Goal: Task Accomplishment & Management: Manage account settings

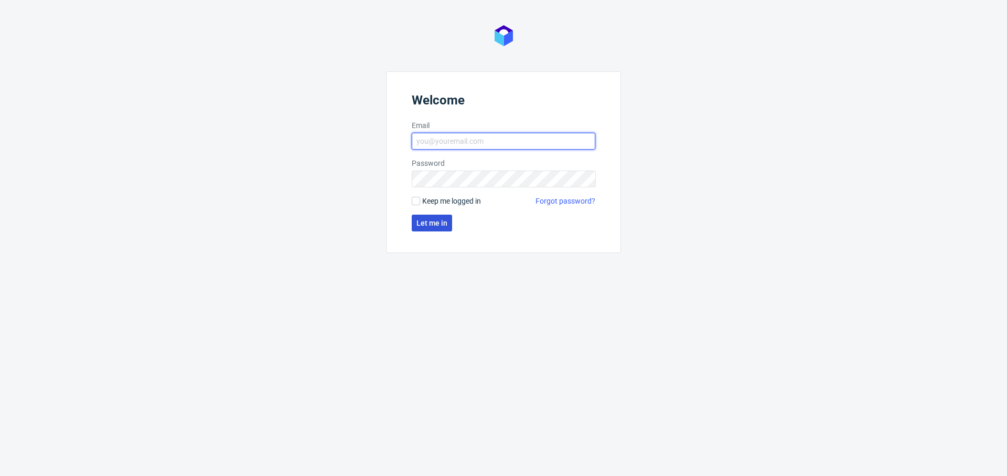
type input "[PERSON_NAME][EMAIL_ADDRESS][PERSON_NAME][DOMAIN_NAME]"
click at [435, 228] on button "Let me in" at bounding box center [432, 222] width 40 height 17
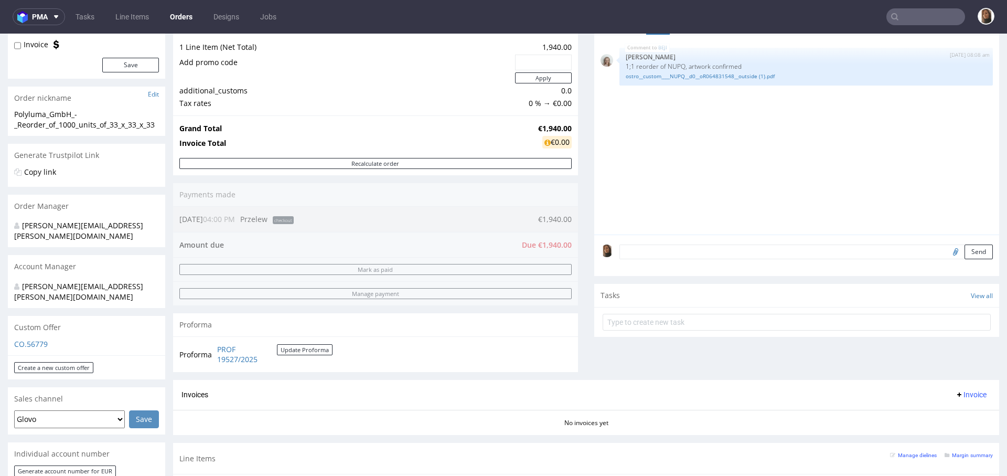
scroll to position [432, 0]
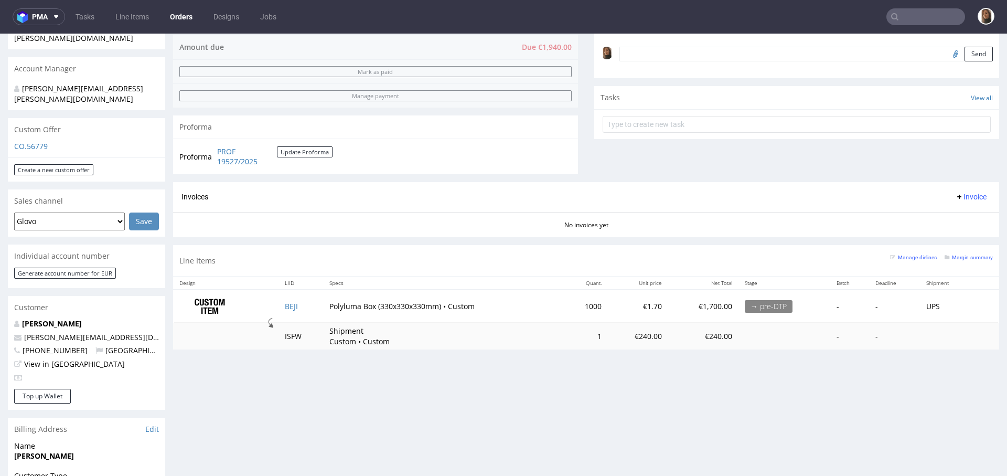
scroll to position [308, 0]
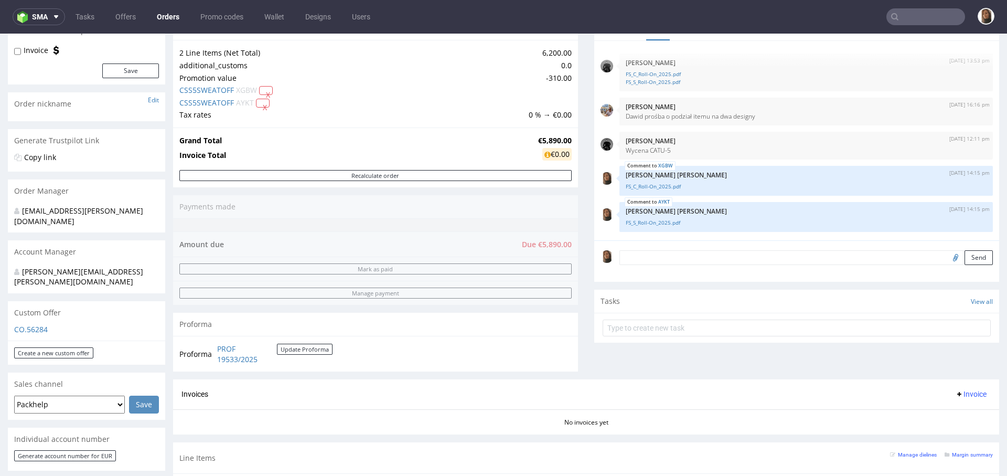
scroll to position [273, 0]
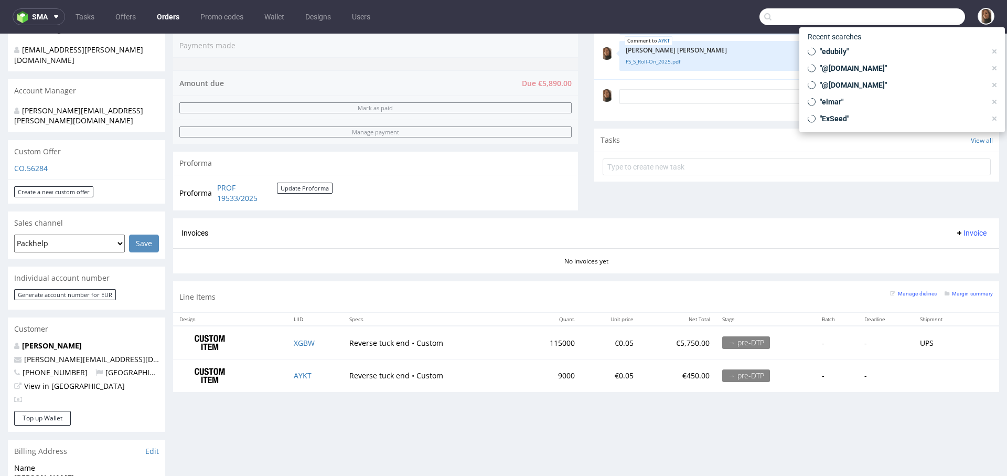
click at [914, 10] on input "text" at bounding box center [862, 16] width 206 height 17
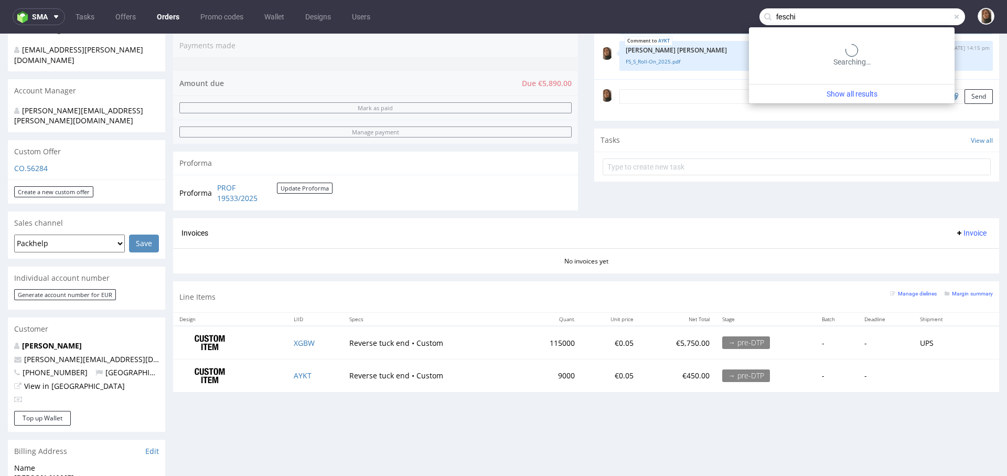
type input "feschi"
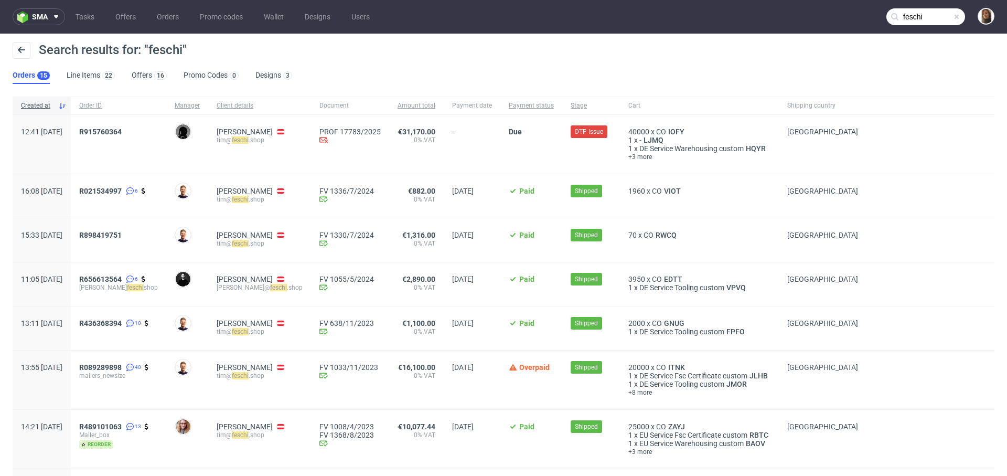
click at [135, 136] on span "R915760364" at bounding box center [118, 144] width 79 height 34
click at [122, 132] on span "R915760364" at bounding box center [100, 131] width 42 height 8
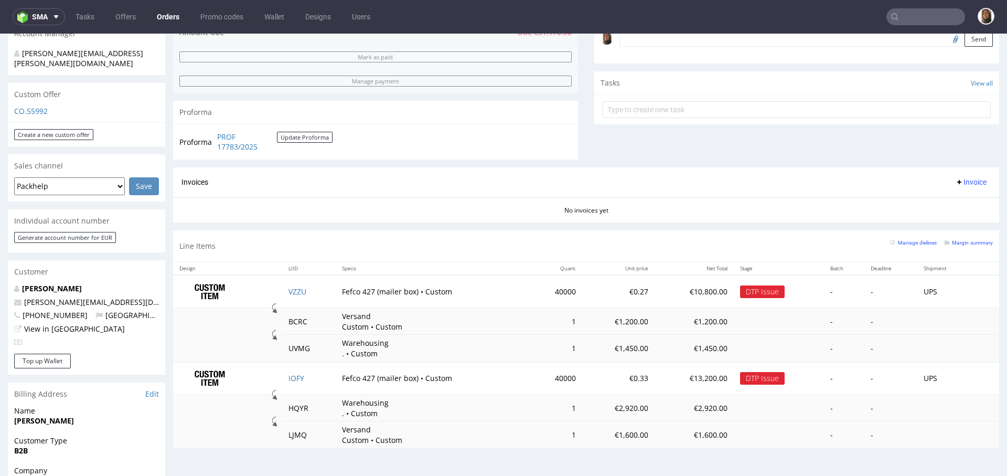
scroll to position [367, 0]
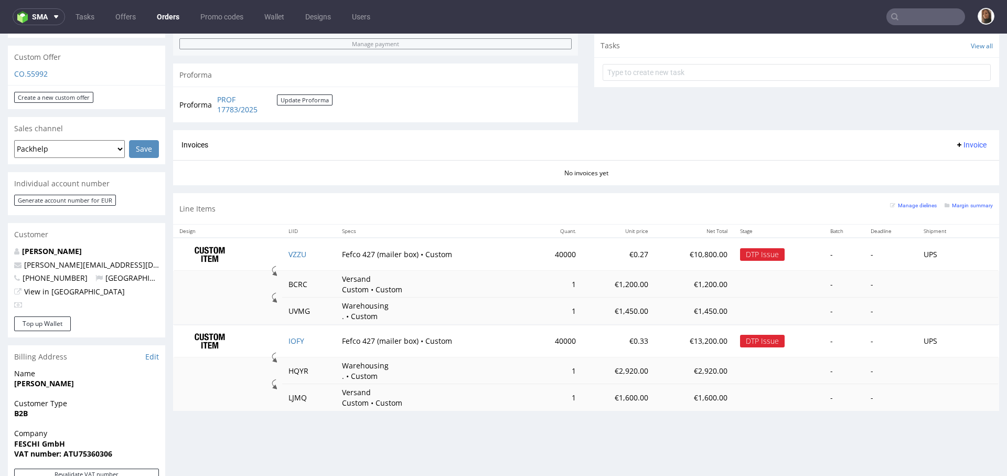
click at [167, 18] on link "Orders" at bounding box center [168, 16] width 35 height 17
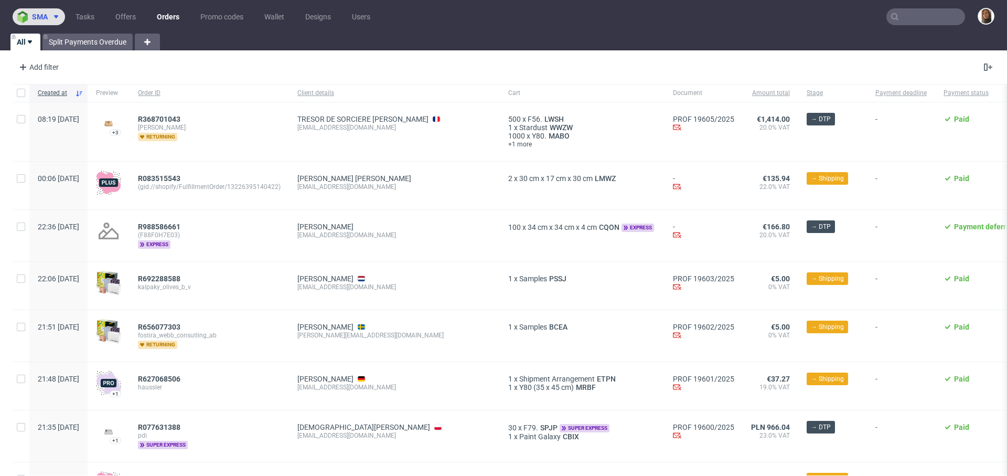
click at [33, 23] on button "sma" at bounding box center [39, 16] width 52 height 17
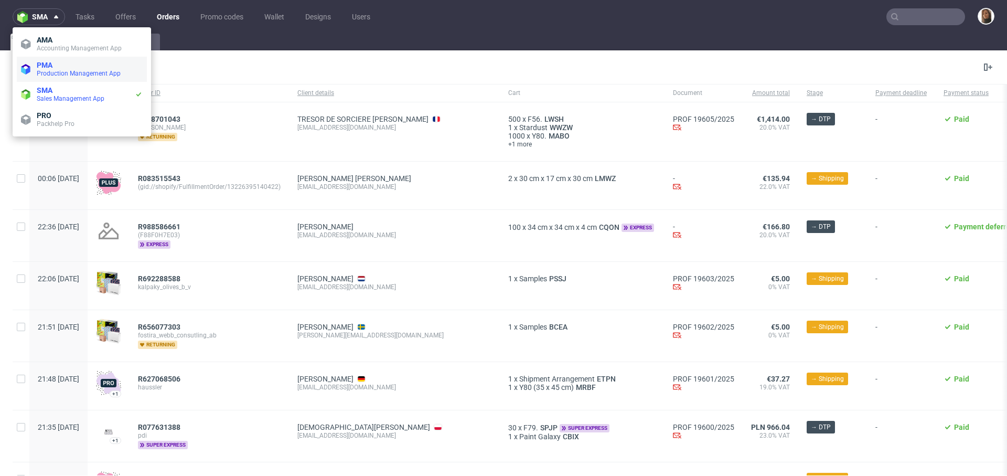
click at [49, 70] on span "Production Management App" at bounding box center [79, 73] width 84 height 7
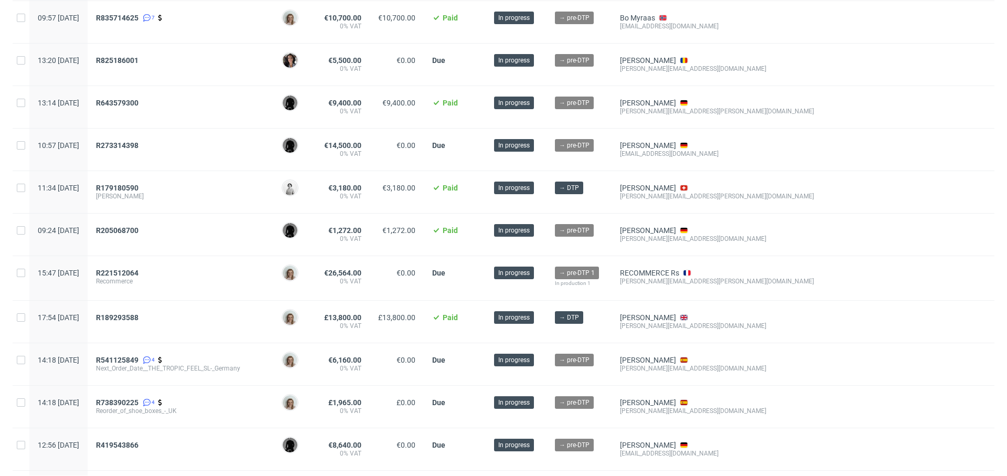
scroll to position [407, 0]
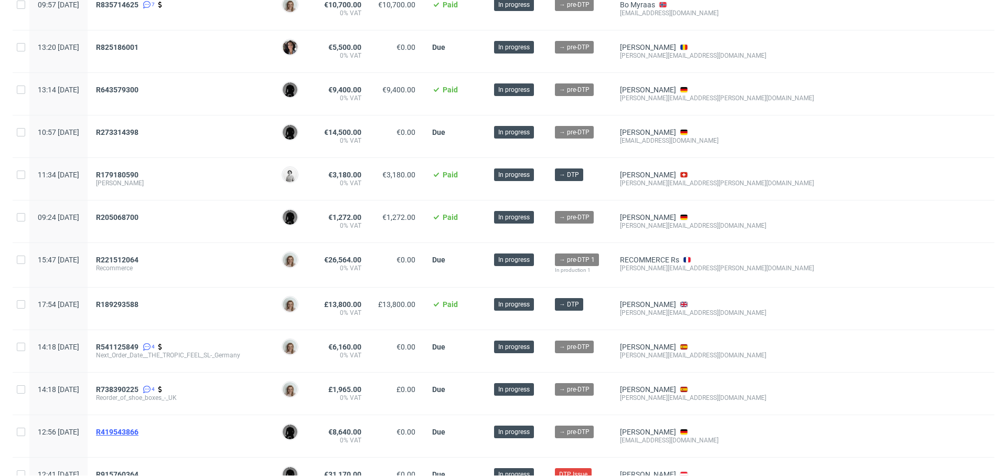
click at [138, 427] on span "R419543866" at bounding box center [117, 431] width 42 height 8
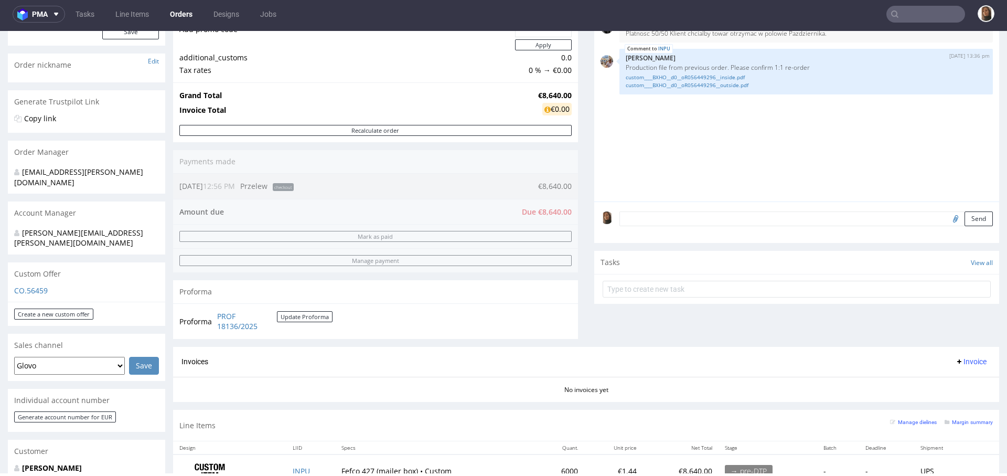
scroll to position [523, 0]
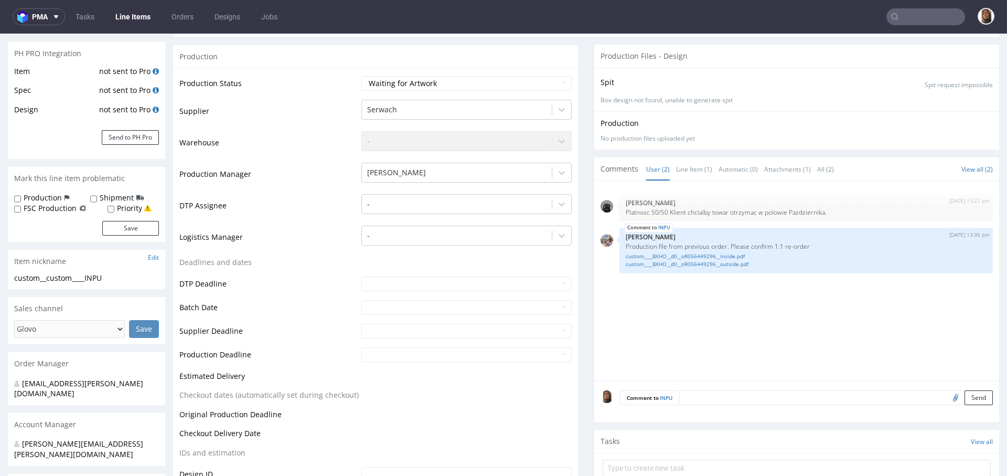
scroll to position [198, 0]
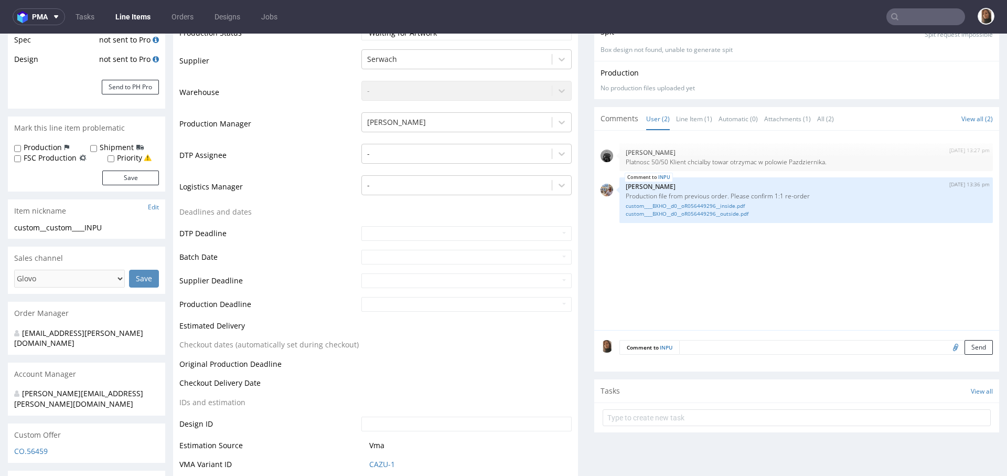
click at [947, 349] on input "file" at bounding box center [954, 347] width 15 height 14
type input "C:\fakepath\karton-blanketino_Außen-2025.pdf"
click at [742, 340] on textarea at bounding box center [836, 347] width 314 height 15
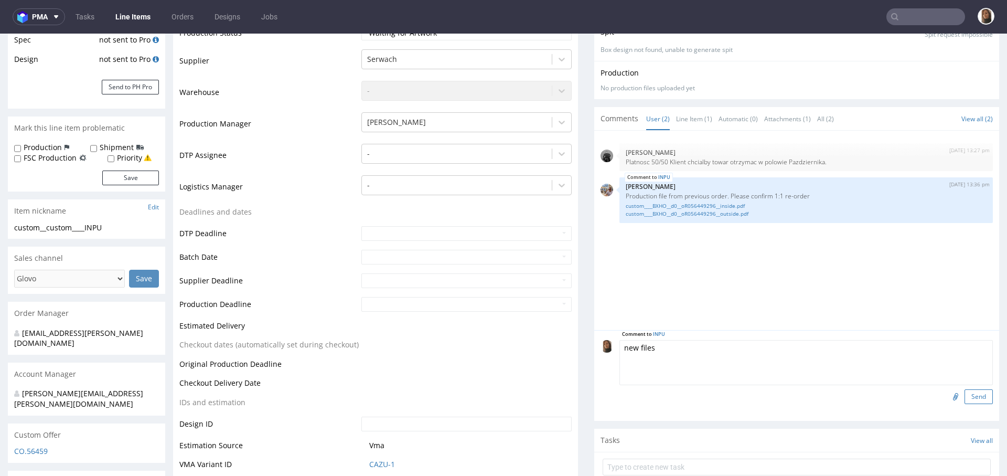
type textarea "new files"
click at [964, 393] on button "Send" at bounding box center [978, 396] width 28 height 15
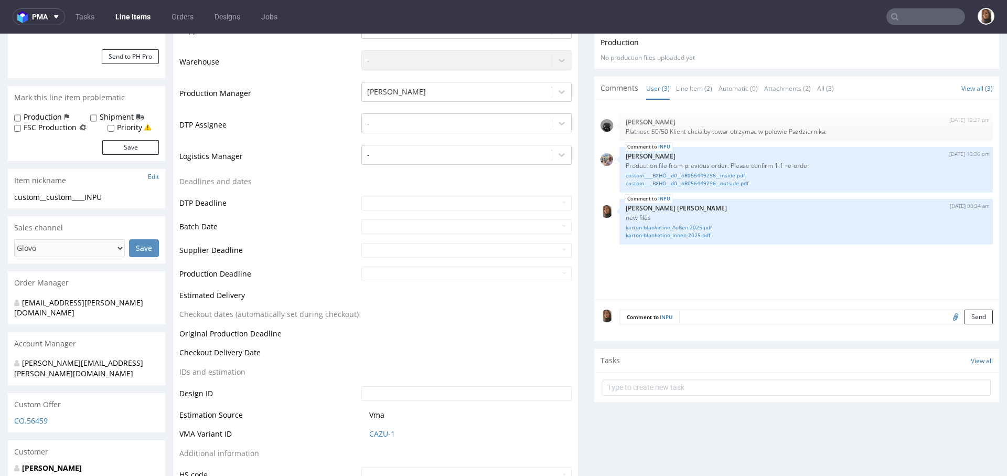
scroll to position [0, 0]
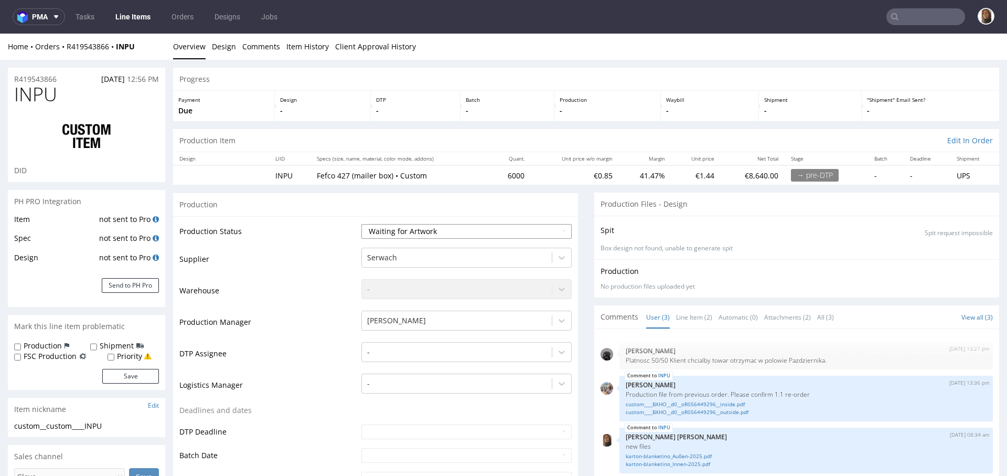
click at [411, 226] on select "Waiting for Artwork Waiting for Diecut Waiting for Mockup Waiting for DTP Waiti…" at bounding box center [466, 231] width 210 height 15
select select "dtp_waiting_for_check"
click at [361, 224] on select "Waiting for Artwork Waiting for Diecut Waiting for Mockup Waiting for DTP Waiti…" at bounding box center [466, 231] width 210 height 15
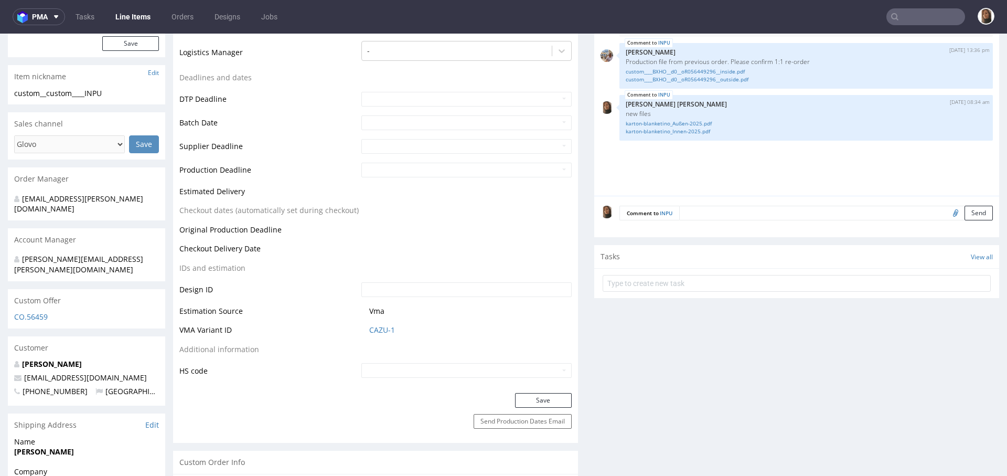
scroll to position [407, 0]
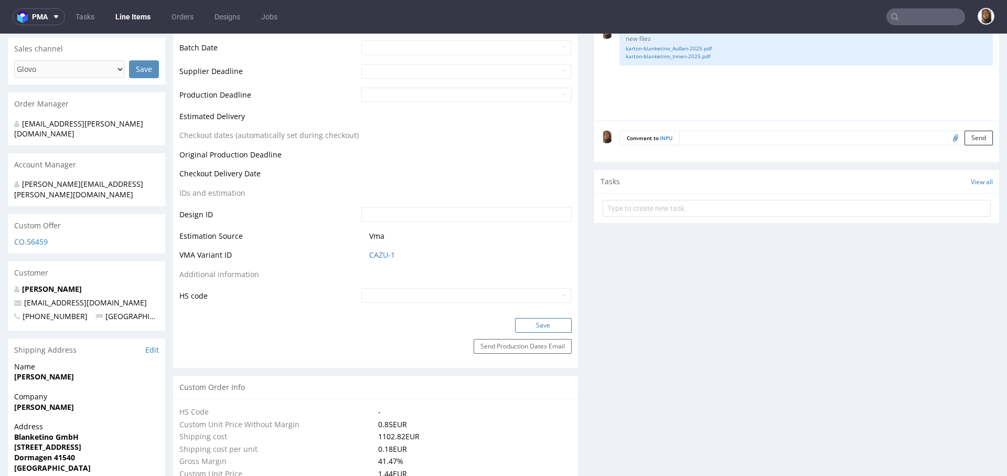
click at [536, 324] on button "Save" at bounding box center [543, 325] width 57 height 15
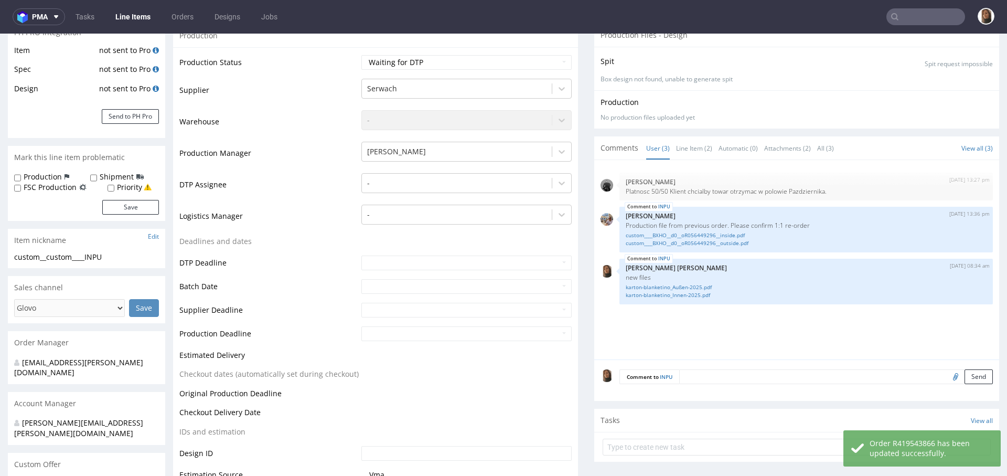
scroll to position [147, 0]
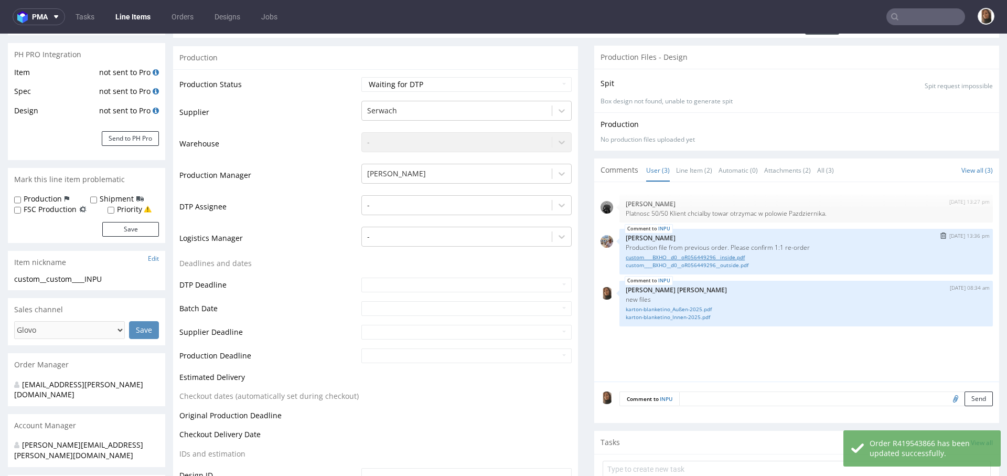
click at [714, 256] on link "custom____BXHO__d0__oR056449296__inside.pdf" at bounding box center [806, 257] width 361 height 8
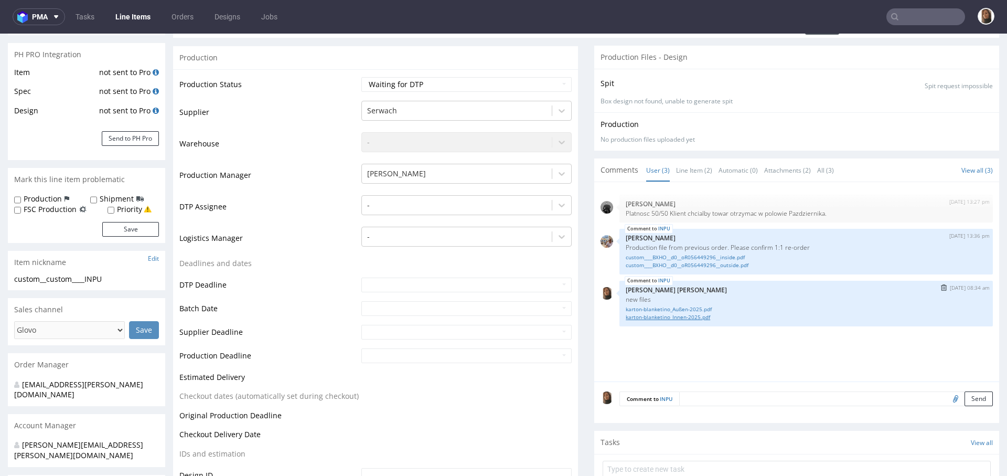
click at [646, 317] on link "karton-blanketino_Innen-2025.pdf" at bounding box center [806, 317] width 361 height 8
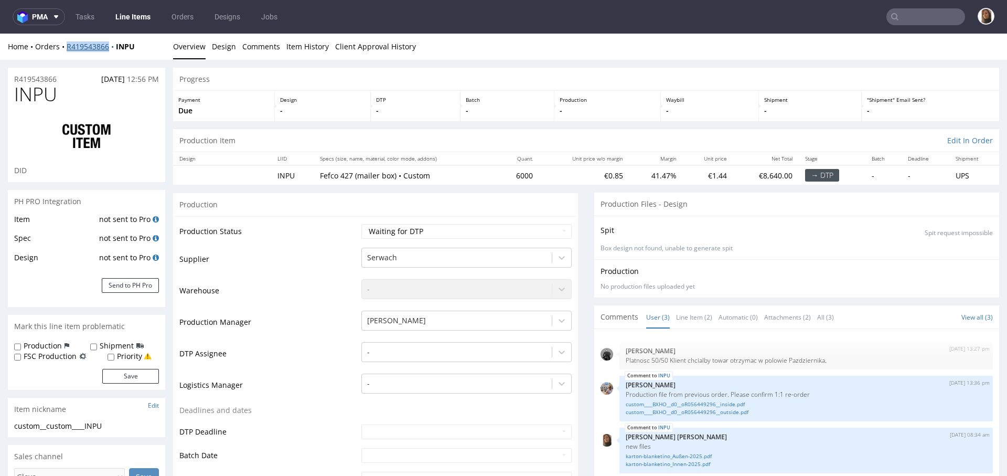
copy link "R419543866"
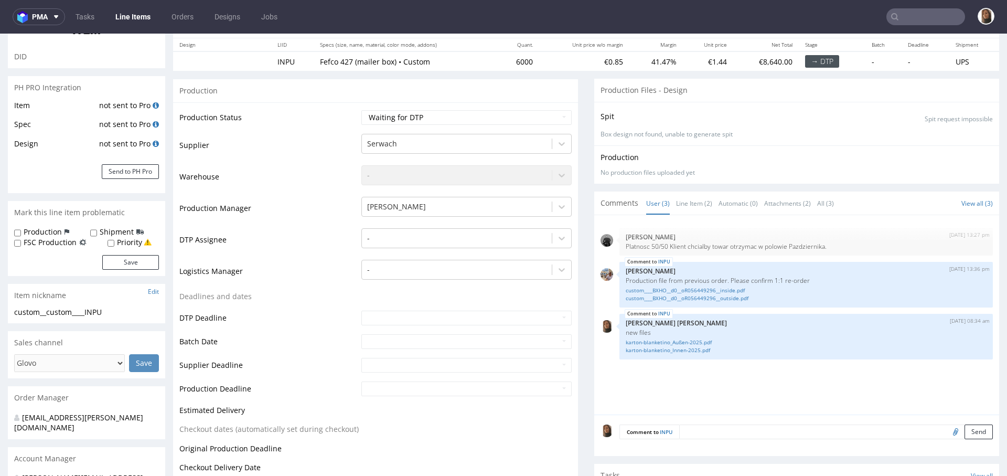
click at [913, 13] on input "text" at bounding box center [925, 16] width 79 height 17
type input "["
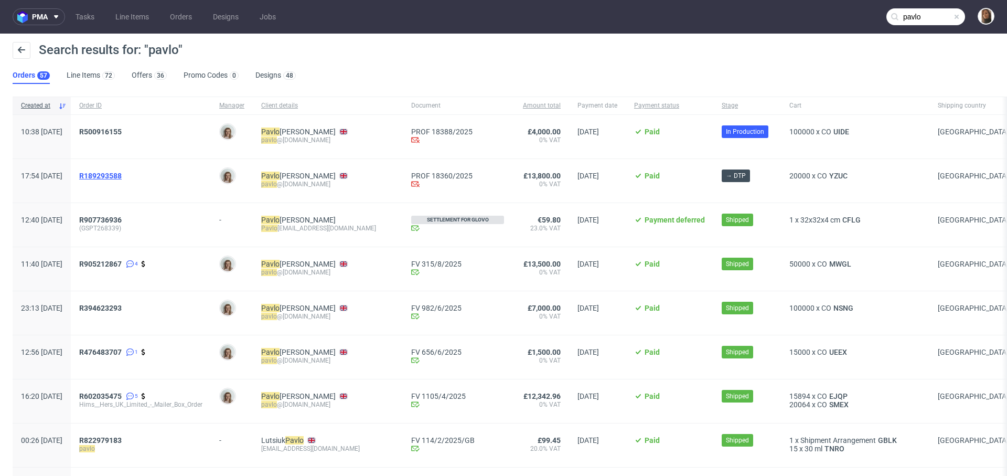
click at [122, 172] on span "R189293588" at bounding box center [100, 175] width 42 height 8
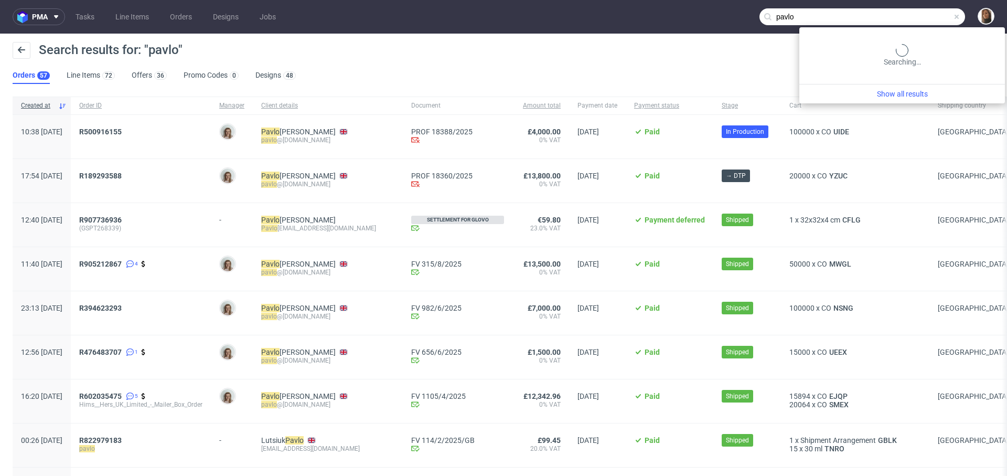
click at [931, 12] on input "pavlo" at bounding box center [862, 16] width 206 height 17
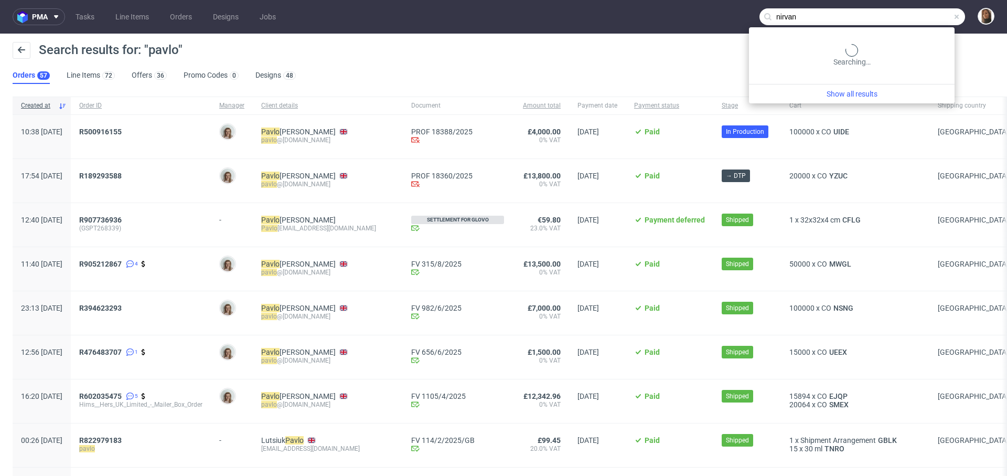
type input "nirvan"
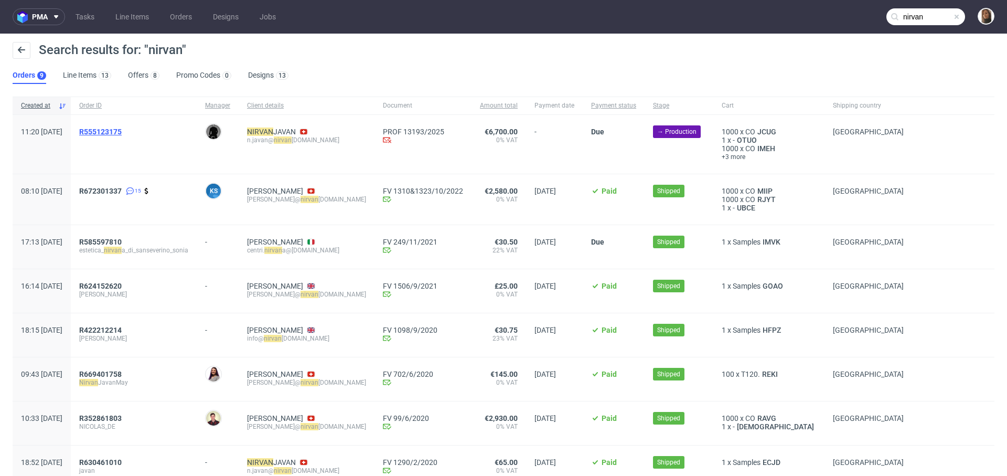
click at [122, 132] on span "R555123175" at bounding box center [100, 131] width 42 height 8
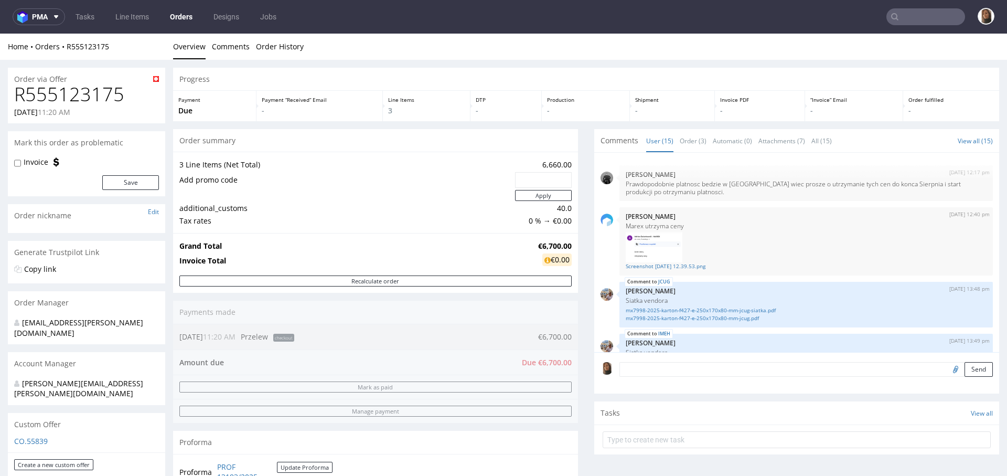
scroll to position [432, 0]
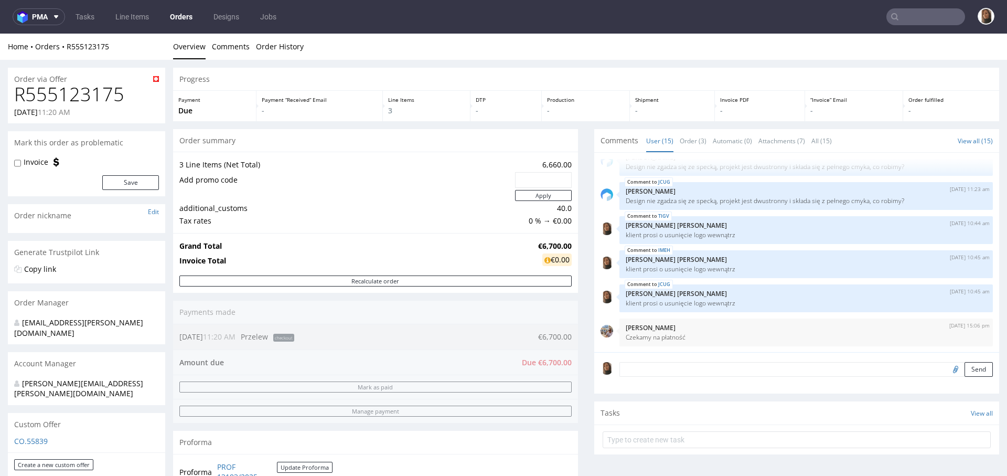
click at [916, 12] on input "text" at bounding box center [925, 16] width 79 height 17
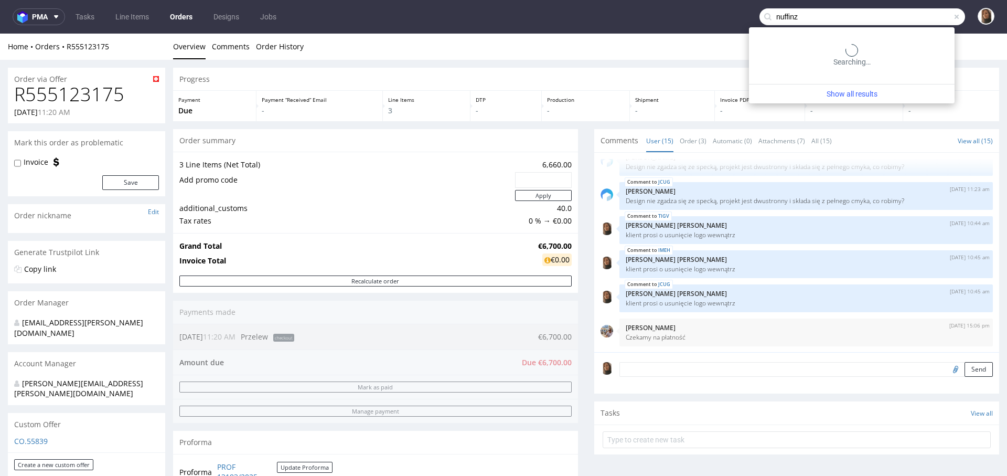
type input "nuffinz"
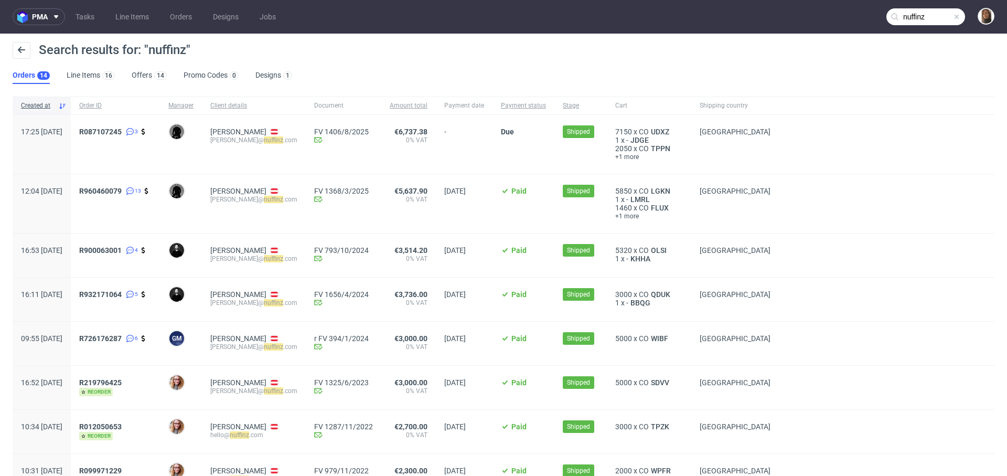
click at [143, 136] on span "R087107245 3" at bounding box center [115, 144] width 72 height 34
click at [122, 131] on span "R087107245" at bounding box center [100, 131] width 42 height 8
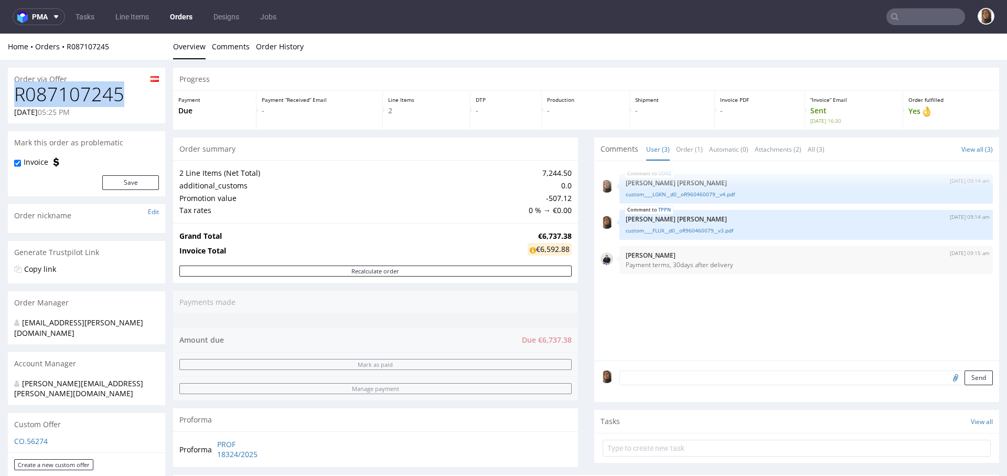
drag, startPoint x: 123, startPoint y: 95, endPoint x: 0, endPoint y: 94, distance: 123.2
copy h1 "R087107245"
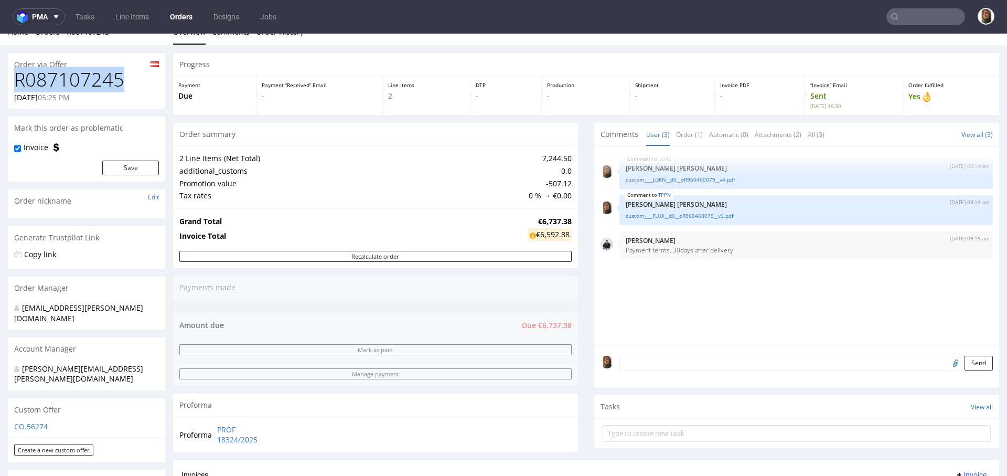
scroll to position [327, 0]
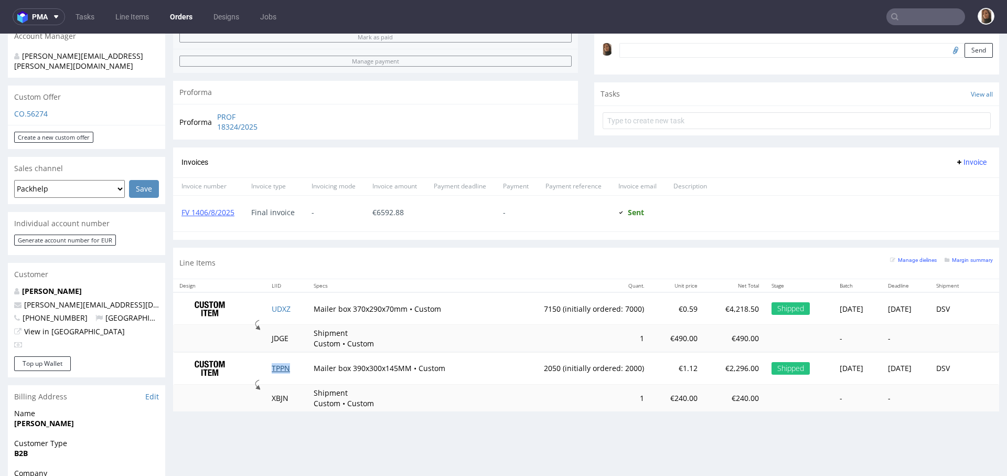
copy link "TPPN"
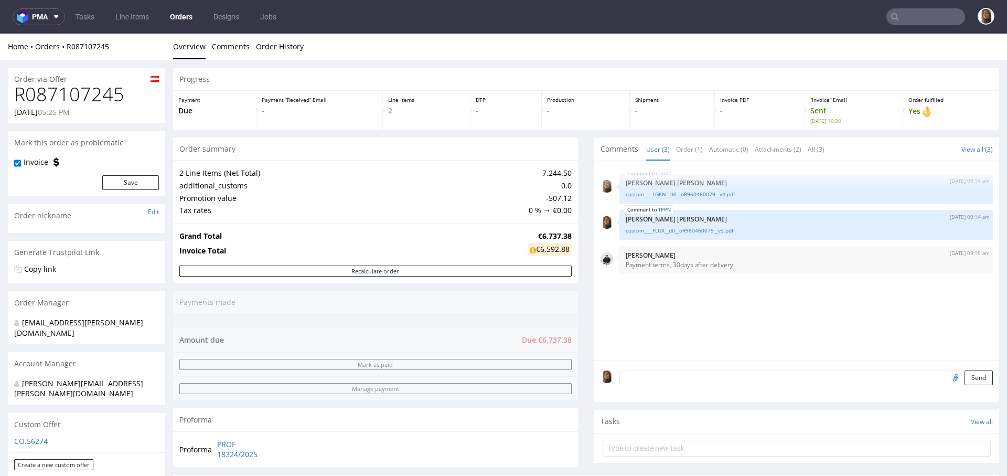
click at [100, 92] on h1 "R087107245" at bounding box center [86, 94] width 145 height 21
copy h1 "R087107245"
click at [925, 13] on input "text" at bounding box center [925, 16] width 79 height 17
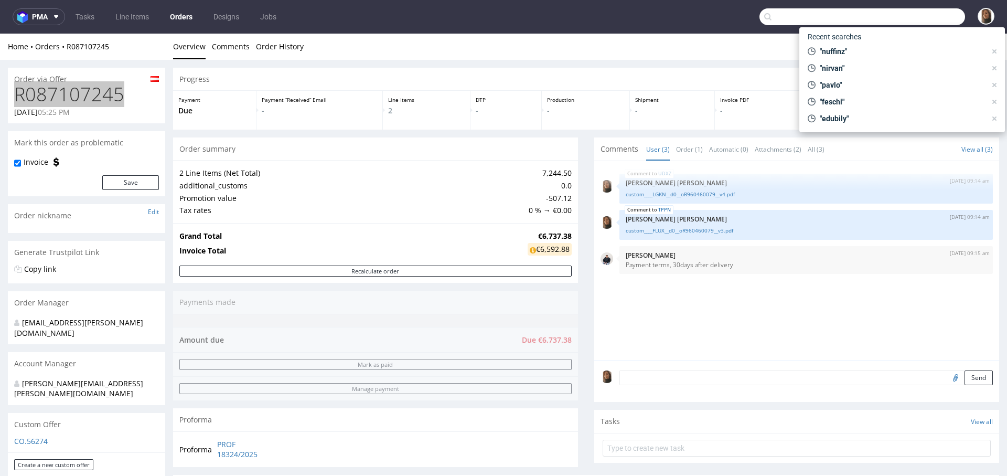
paste input "@proximospirits.com"
type input "@proximospirits.com"
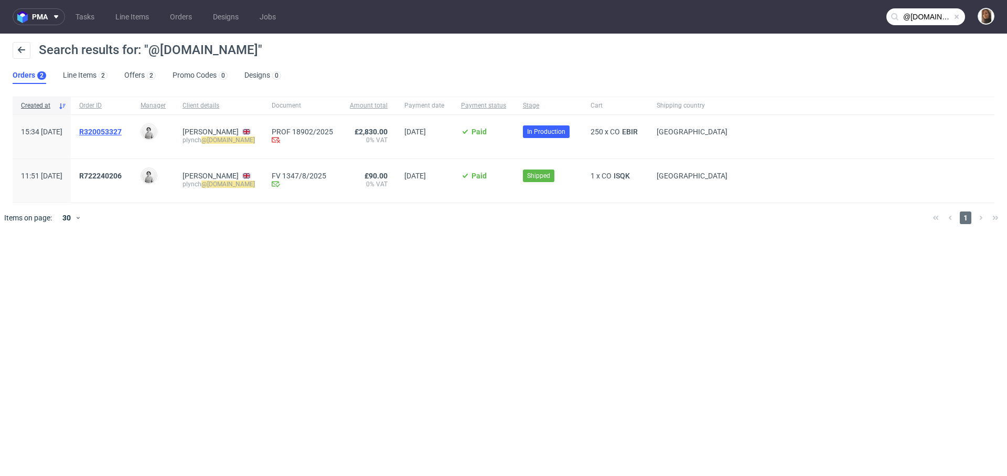
click at [122, 132] on span "R320053327" at bounding box center [100, 131] width 42 height 8
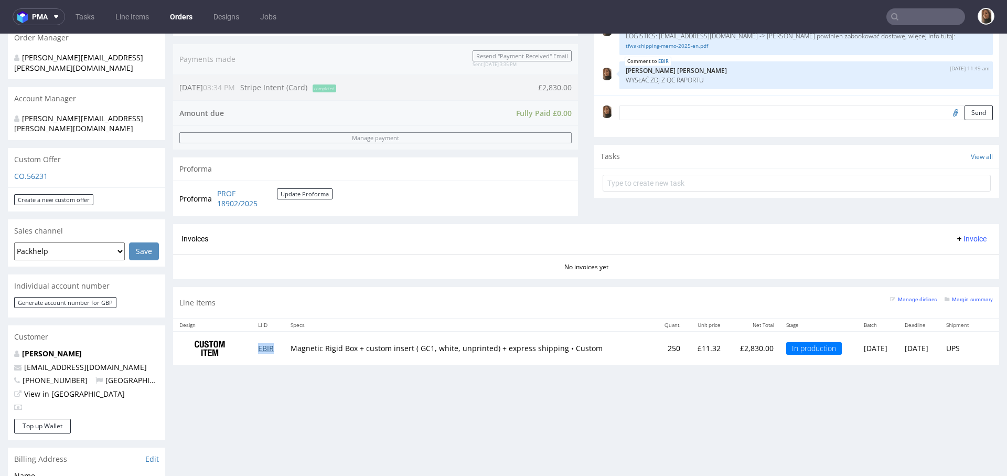
scroll to position [246, 0]
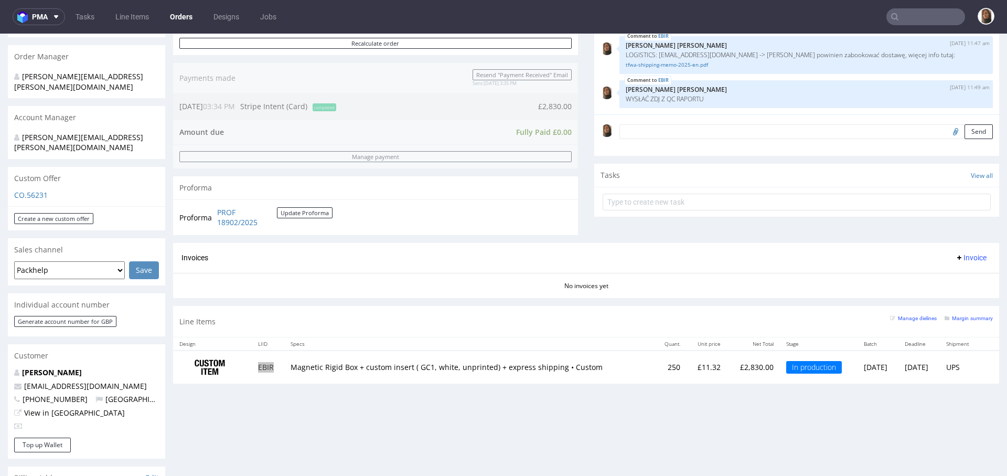
click at [905, 20] on input "text" at bounding box center [925, 16] width 79 height 17
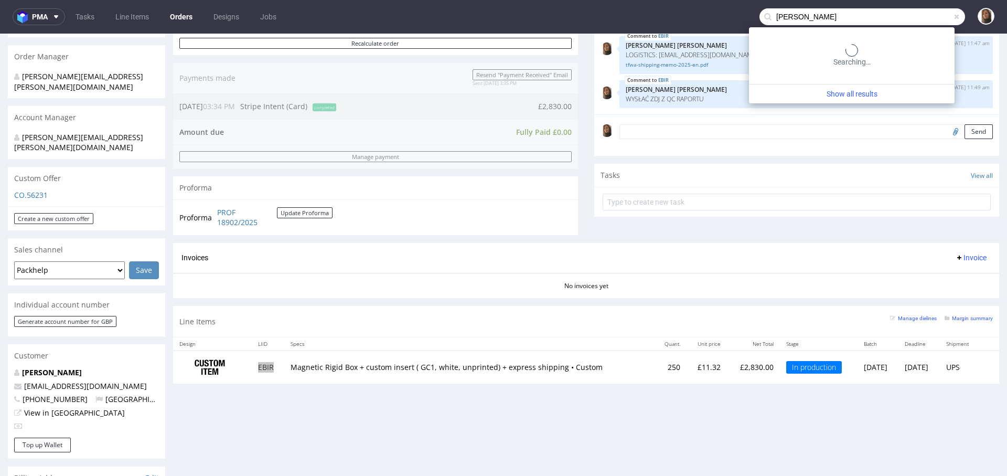
type input "adina kern"
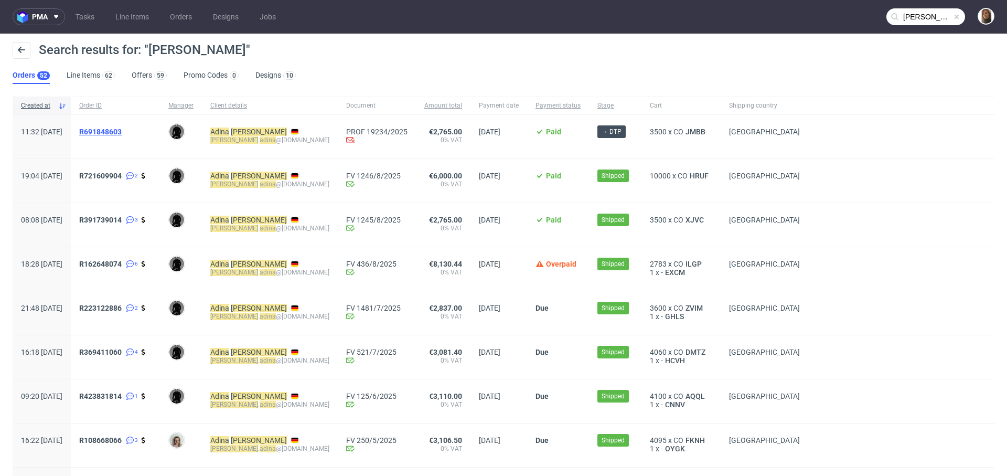
click at [122, 131] on span "R691848603" at bounding box center [100, 131] width 42 height 8
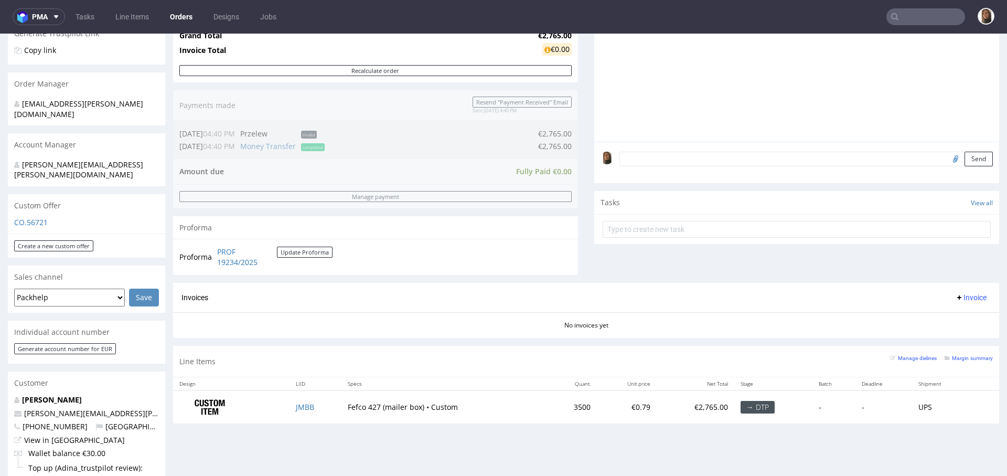
scroll to position [268, 0]
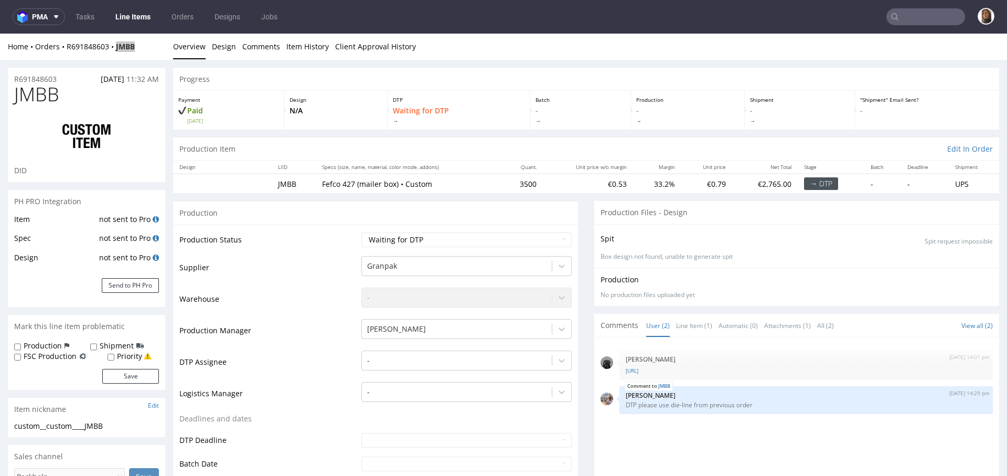
click at [904, 17] on input "text" at bounding box center [925, 16] width 79 height 17
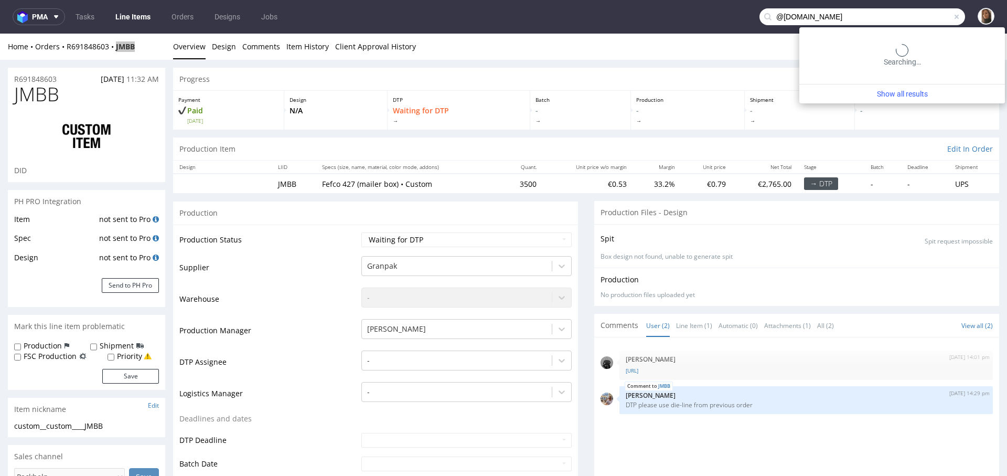
type input "@ireneforteskincare.com"
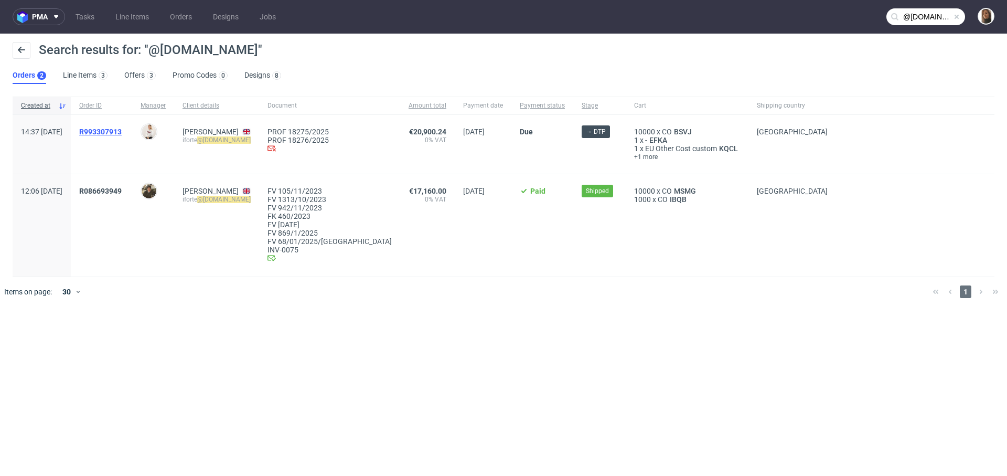
click at [122, 131] on span "R993307913" at bounding box center [100, 131] width 42 height 8
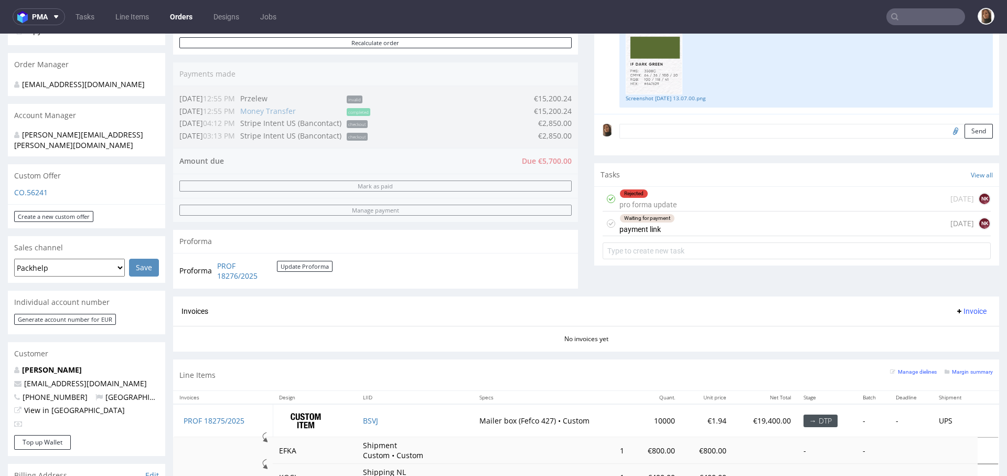
scroll to position [278, 0]
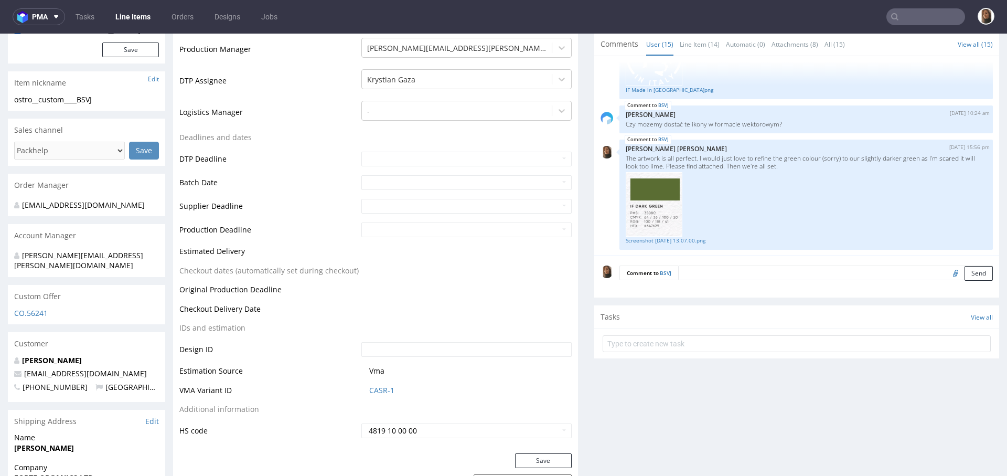
scroll to position [340, 0]
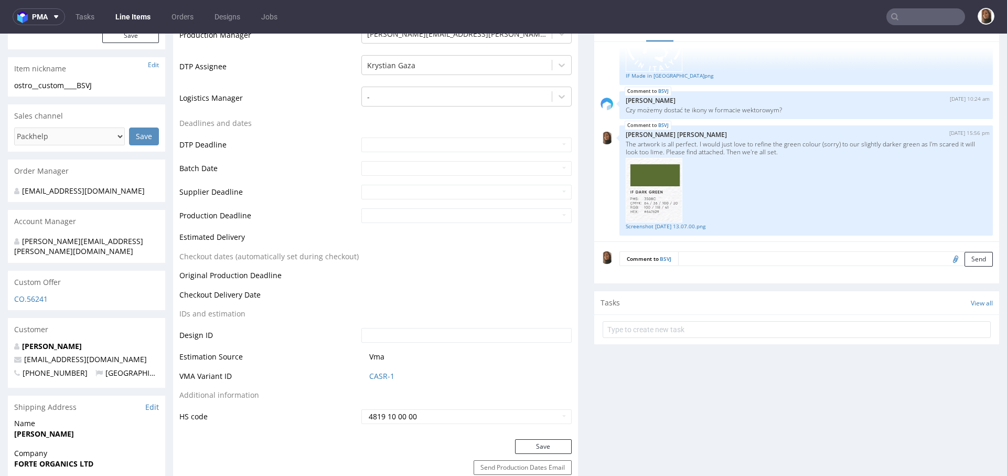
click at [707, 261] on textarea at bounding box center [835, 258] width 315 height 15
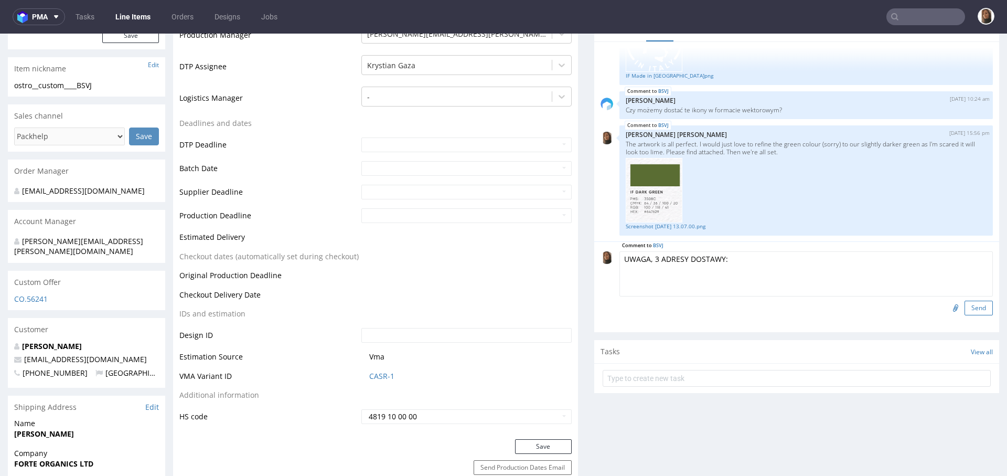
type textarea "UWAGA, 3 ADRESY DOSTAWY:"
click at [967, 308] on button "Send" at bounding box center [978, 307] width 28 height 15
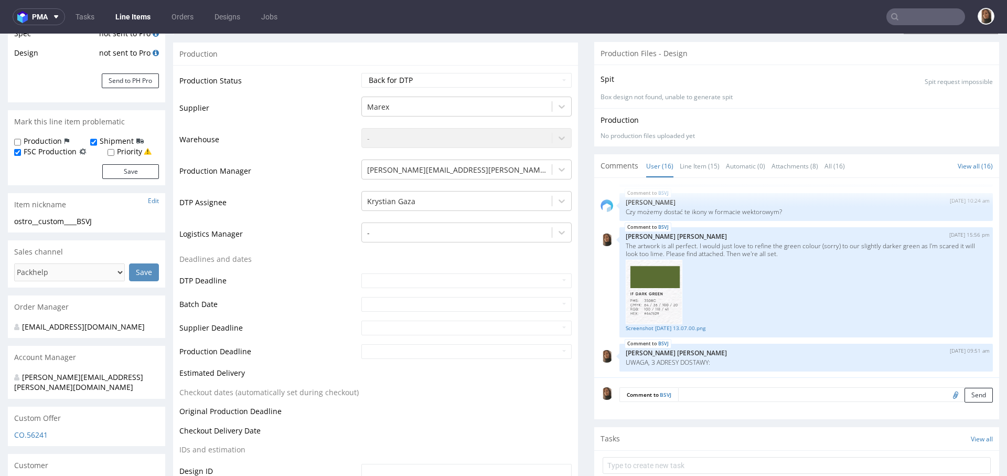
scroll to position [248, 0]
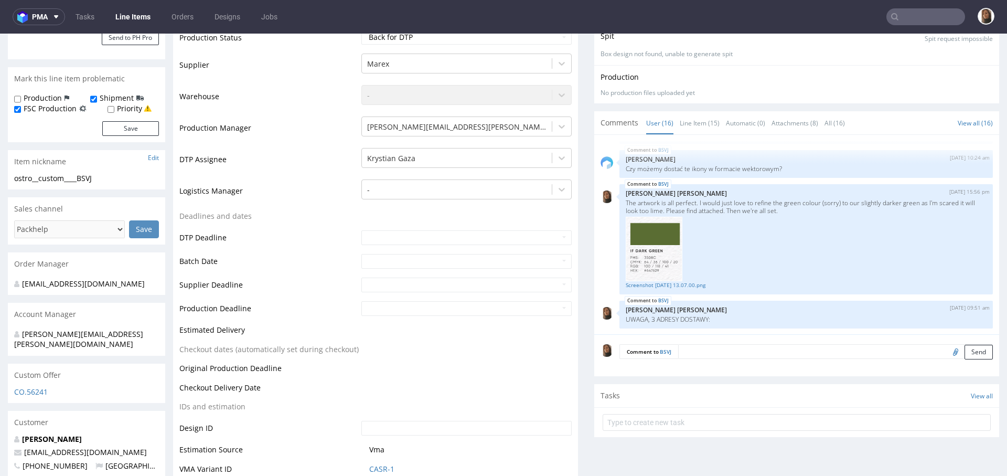
click at [722, 354] on textarea at bounding box center [835, 351] width 315 height 15
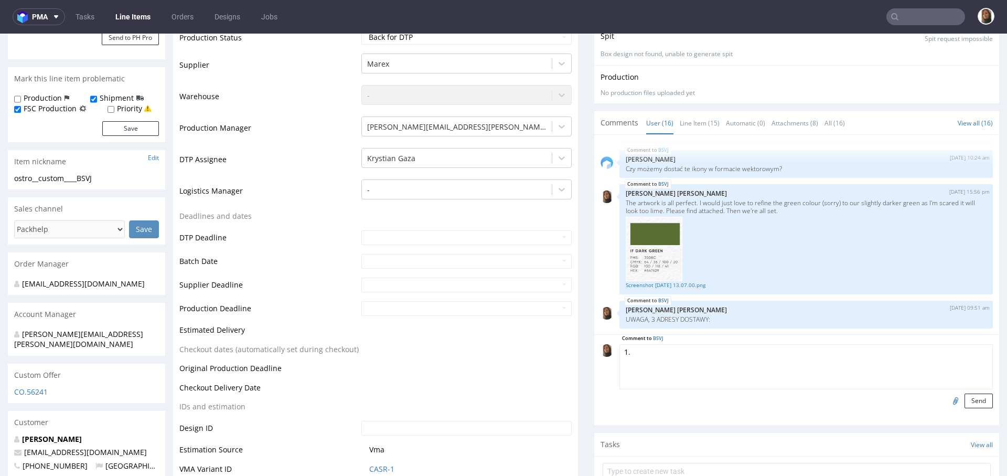
paste textarea "UK - 2500 pcs Green Fulfilment, Unit 2, 27 Kilbirnie Pl, Glasgow G5 8QR, 0141 4…"
click at [713, 357] on textarea "1. UK - 2500 pcs Green Fulfilment, Unit 2, 27 Kilbirnie Pl, Glasgow G5 8QR, 014…" at bounding box center [805, 366] width 373 height 45
type textarea "1. UK - 2500 pcs Green Fulfilment, Unit 2, 27 Kilbirnie Pl, Glasgow G5 8QR, 014…"
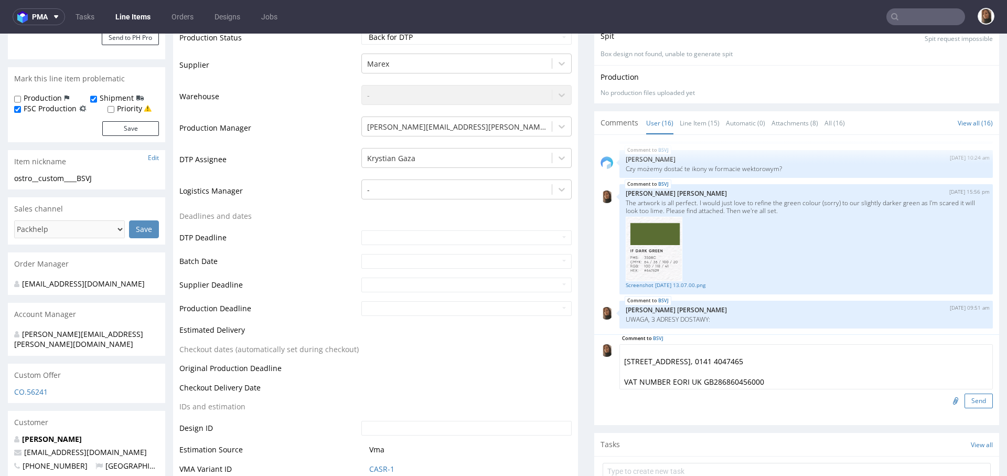
click at [964, 400] on button "Send" at bounding box center [978, 400] width 28 height 15
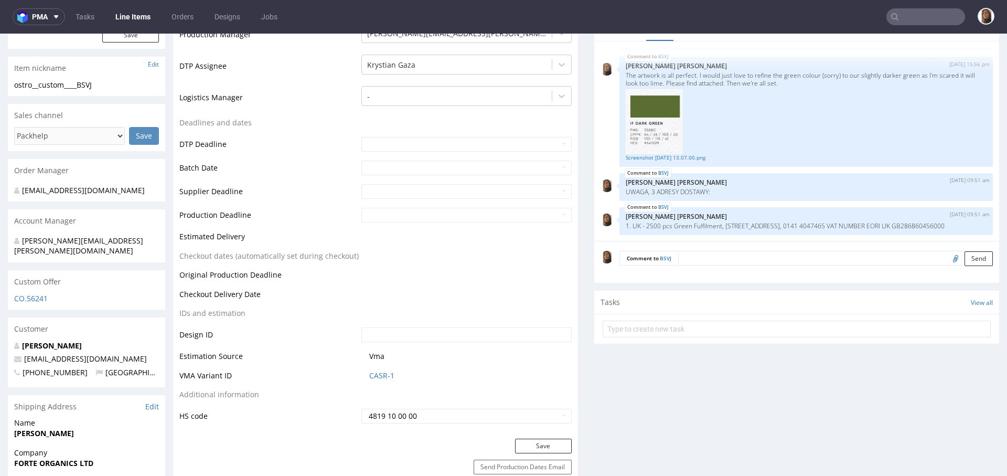
scroll to position [380, 0]
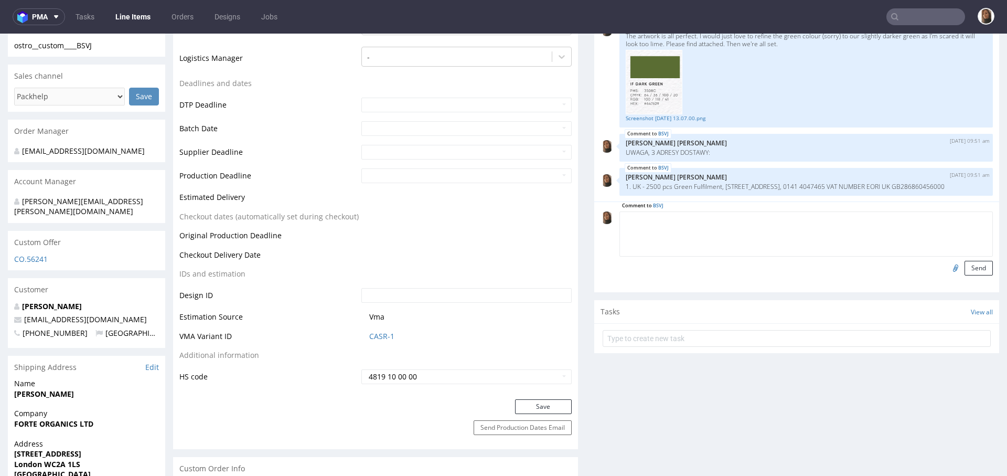
click at [701, 224] on textarea at bounding box center [805, 233] width 373 height 45
paste textarea "EU - 2500 pcs Forte Organics Ltd. C(o De Steenbok 26, 5215 ME’s-Hertogenbosch (…"
click at [697, 238] on textarea "2. EU - 2500 pcs Forte Organics Ltd. C(o De Steenbok 26, 5215 ME’s-Hertogenbosc…" at bounding box center [805, 233] width 373 height 45
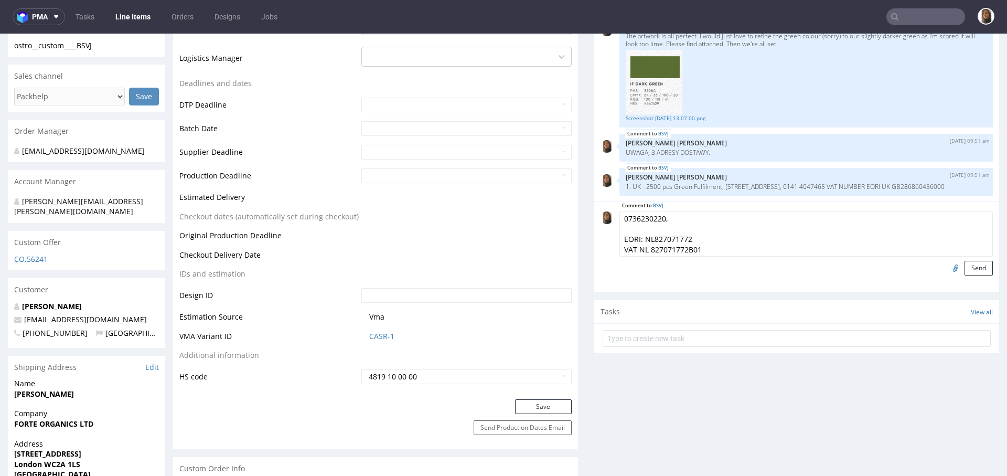
click at [691, 238] on textarea "2. EU - 2500 pcs Forte Organics Ltd. C(o De Steenbok 26, 5215 ME’s-Hertogenbosc…" at bounding box center [805, 233] width 373 height 45
click at [697, 209] on div "Comment to BSVJ 2. EU - 2500 pcs Forte Organics Ltd. C(o De Steenbok 26, 5215 M…" at bounding box center [796, 246] width 405 height 91
click at [697, 214] on textarea "2. EU - 2500 pcs Forte Organics Ltd. C(o De Steenbok 26, 5215 ME’s-Hertogenbosc…" at bounding box center [805, 233] width 373 height 45
type textarea "2. EU - 2500 pcs, Forte Organics Ltd. C(o De Steenbok 26, 5215 ME’s-Hertogenbos…"
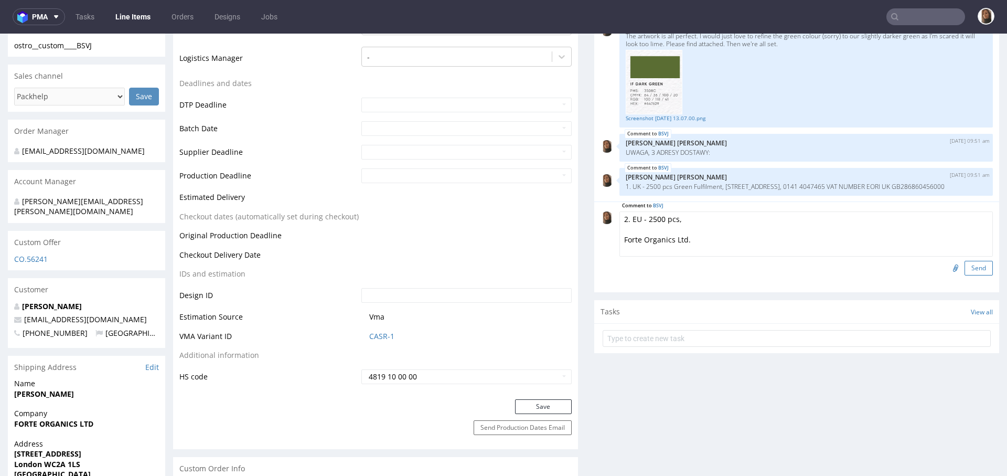
click at [964, 263] on button "Send" at bounding box center [978, 268] width 28 height 15
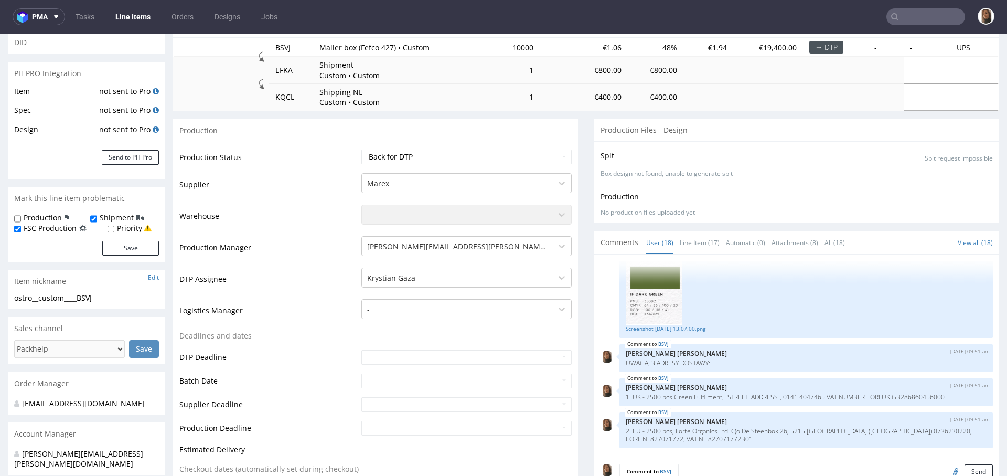
scroll to position [231, 0]
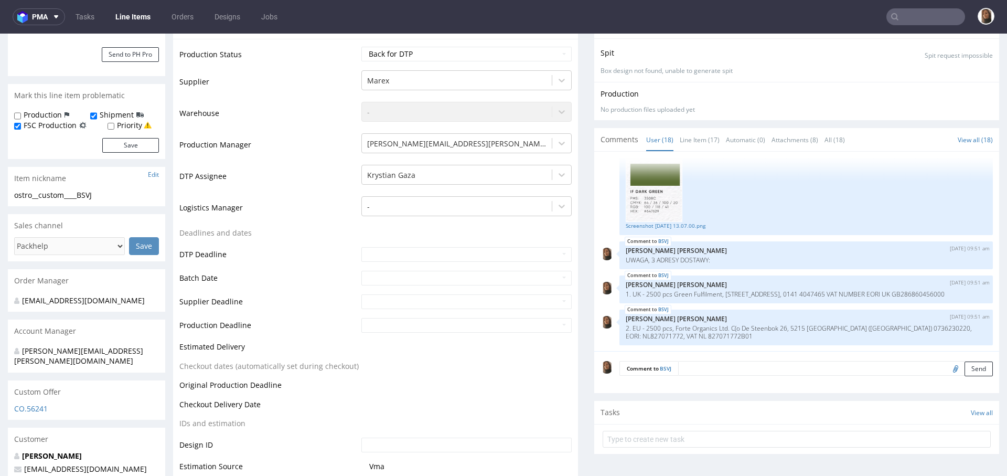
click at [701, 372] on textarea at bounding box center [835, 368] width 315 height 15
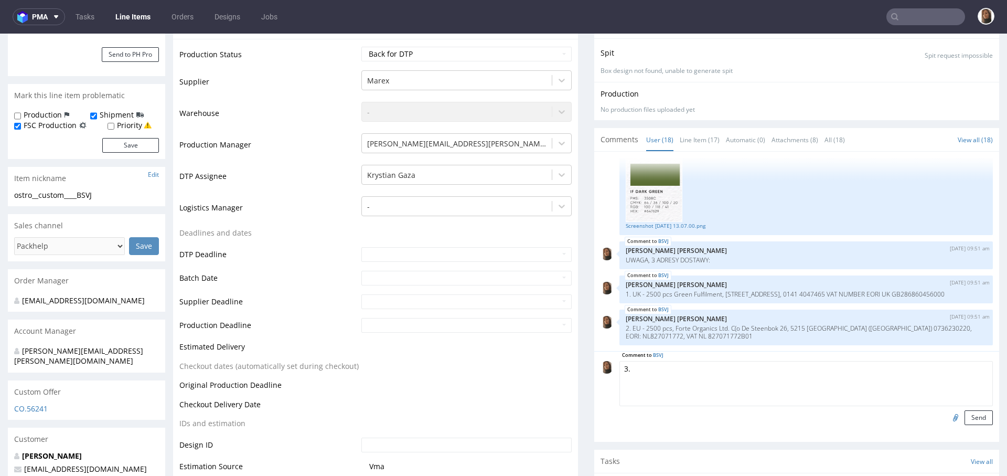
paste textarea "US - 5000 pcs ( IFS should be organizing this shipment ) Source 4 110 Vista Cen…"
click at [825, 366] on textarea "3. US - 5000 pcs ( IFS should be organizing this shipment ) Source 4 110 Vista …" at bounding box center [805, 383] width 373 height 45
click at [692, 390] on textarea "3. US - 5000 pcs ( IFS should be organizing this shipment ), Source 4 110 Vista…" at bounding box center [805, 383] width 373 height 45
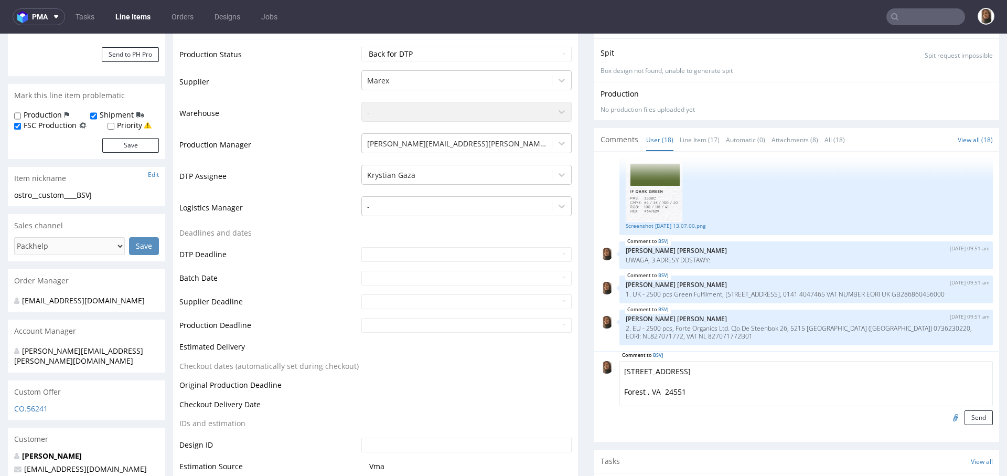
click at [728, 368] on textarea "3. US - 5000 pcs ( IFS should be organizing this shipment ), Source 4, 110 Vist…" at bounding box center [805, 383] width 373 height 45
click at [701, 389] on textarea "3. US - 5000 pcs ( IFS should be organizing this shipment ), Source 4, 110 Vist…" at bounding box center [805, 383] width 373 height 45
click at [675, 364] on textarea "3. US - 5000 pcs ( IFS should be organizing this shipment ), Source 4, 110 Vist…" at bounding box center [805, 383] width 373 height 45
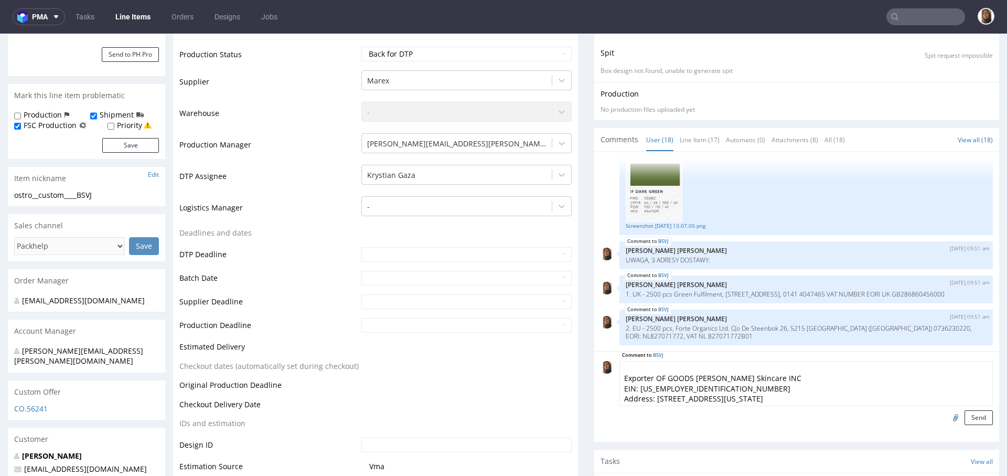
click at [779, 375] on textarea "3. US - 5000 pcs ( IFS should be organizing this shipment ), Source 4, 110 Vist…" at bounding box center [805, 383] width 373 height 45
click at [693, 384] on textarea "3. US - 5000 pcs ( IFS should be organizing this shipment ), Source 4, 110 Vist…" at bounding box center [805, 383] width 373 height 45
type textarea "3. US - 5000 pcs ( IFS should be organizing this shipment ), Source 4, 110 Vist…"
click at [964, 416] on button "Send" at bounding box center [978, 417] width 28 height 15
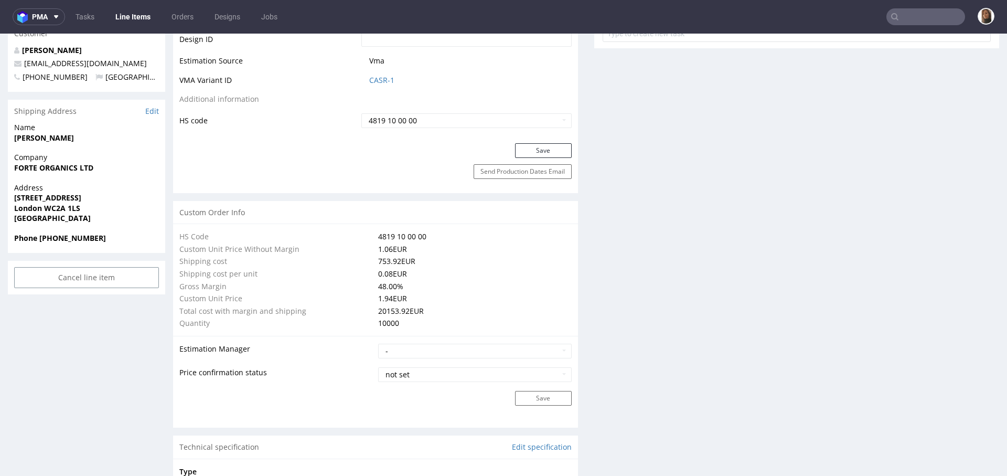
scroll to position [0, 0]
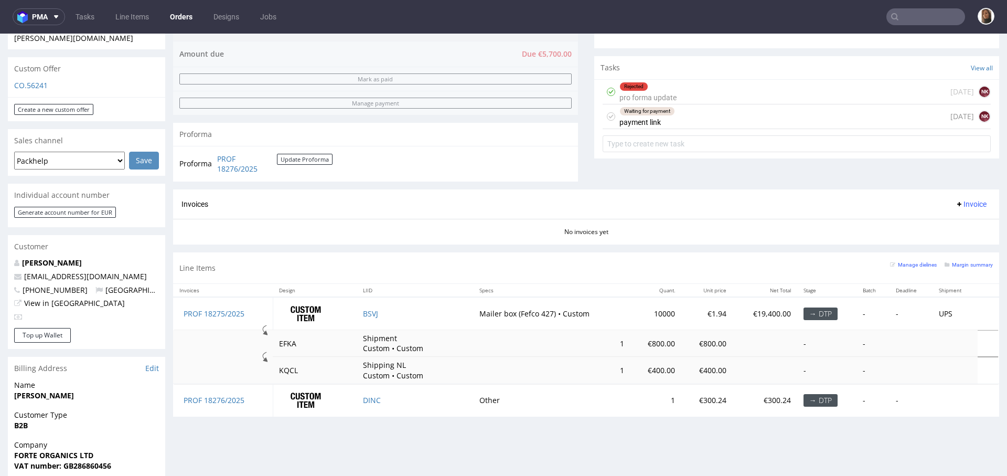
scroll to position [225, 0]
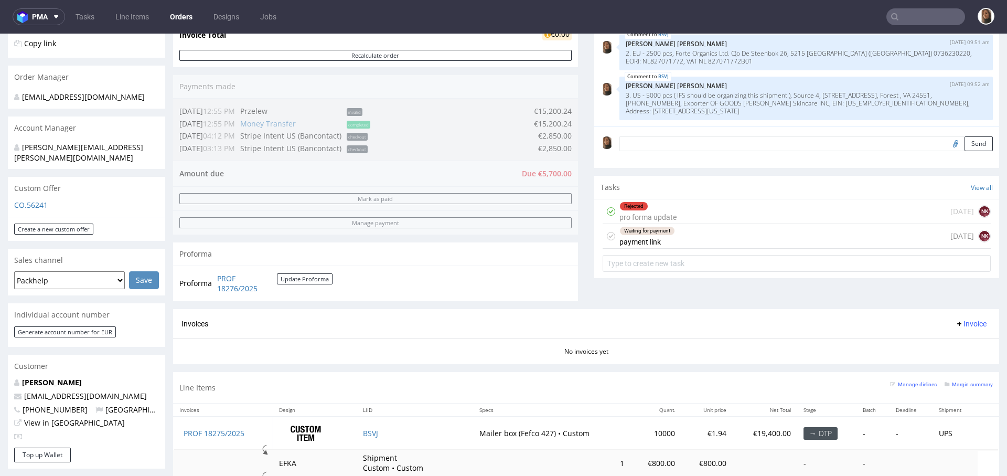
click at [697, 241] on div "Waiting for payment payment link 3 days ago NK" at bounding box center [797, 236] width 388 height 25
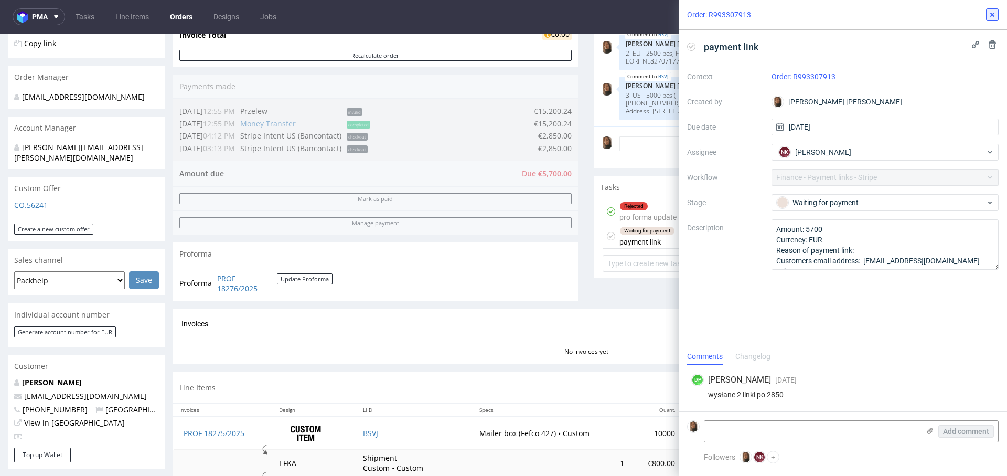
click at [990, 12] on icon at bounding box center [992, 14] width 8 height 8
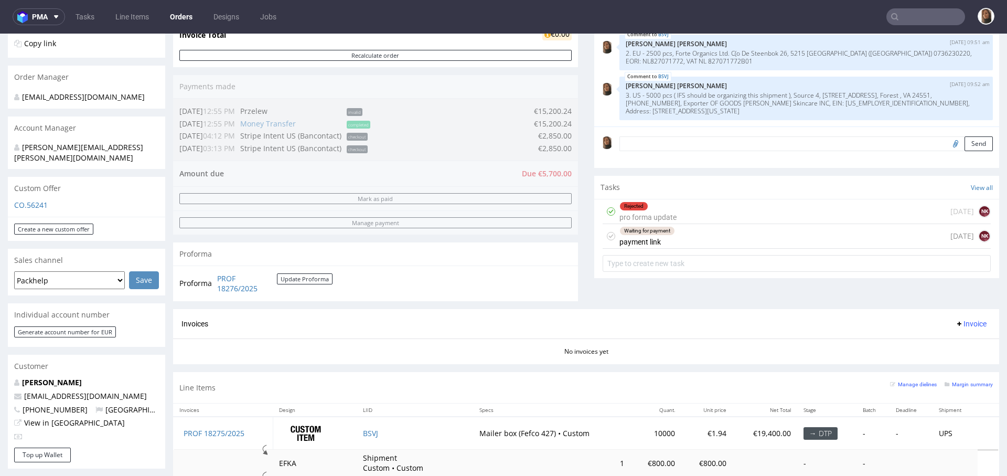
click at [919, 10] on input "text" at bounding box center [925, 16] width 79 height 17
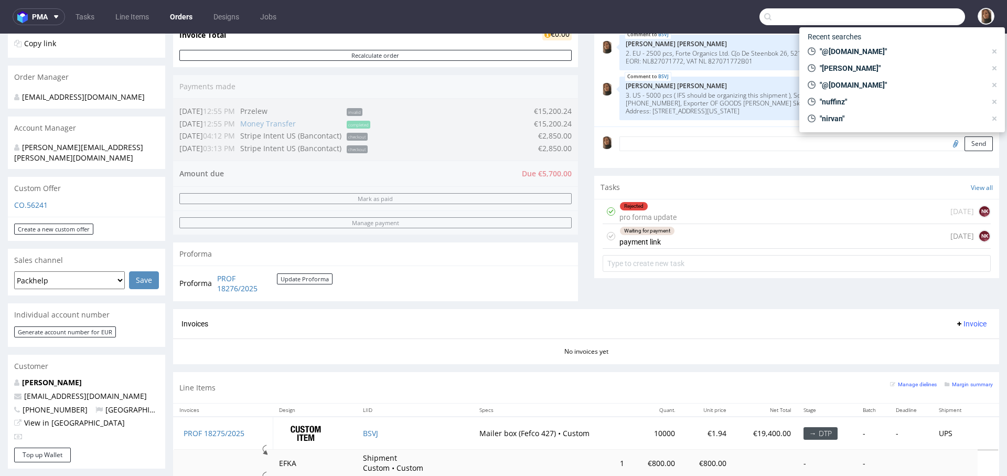
paste input "@tavex.pl"
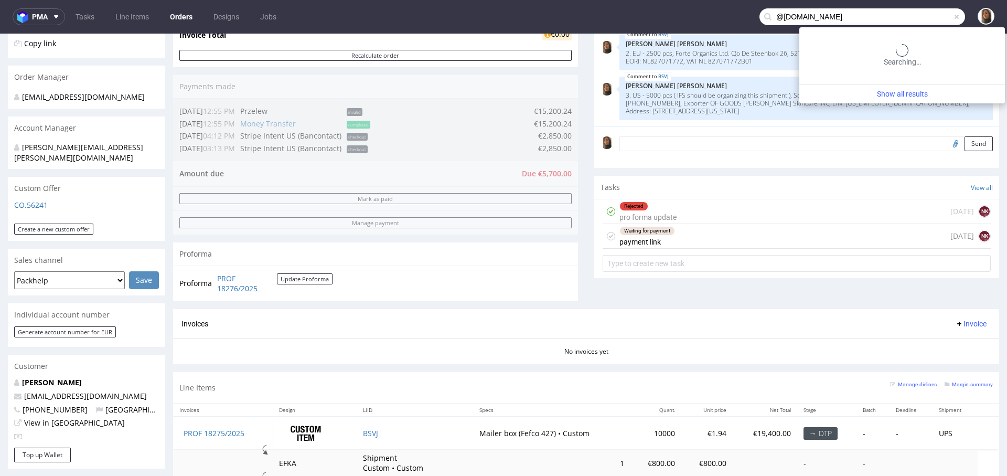
type input "@tavex.pl"
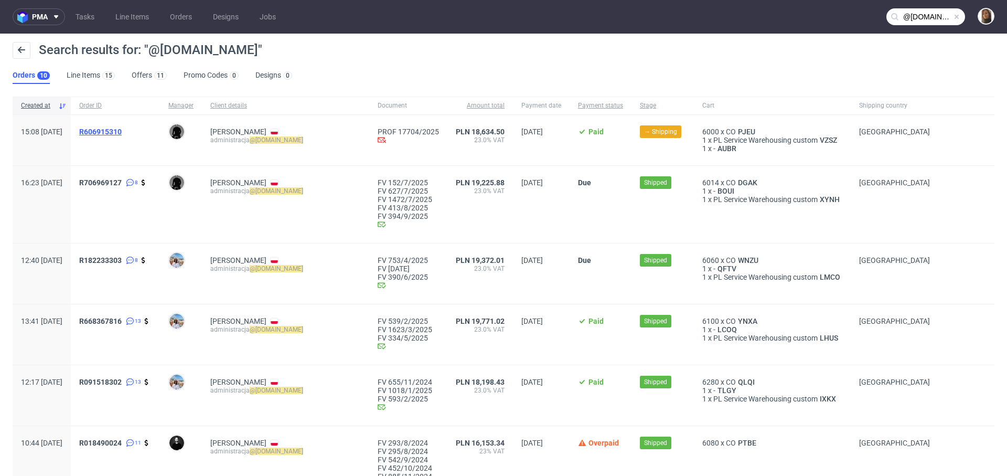
click at [122, 132] on span "R606915310" at bounding box center [100, 131] width 42 height 8
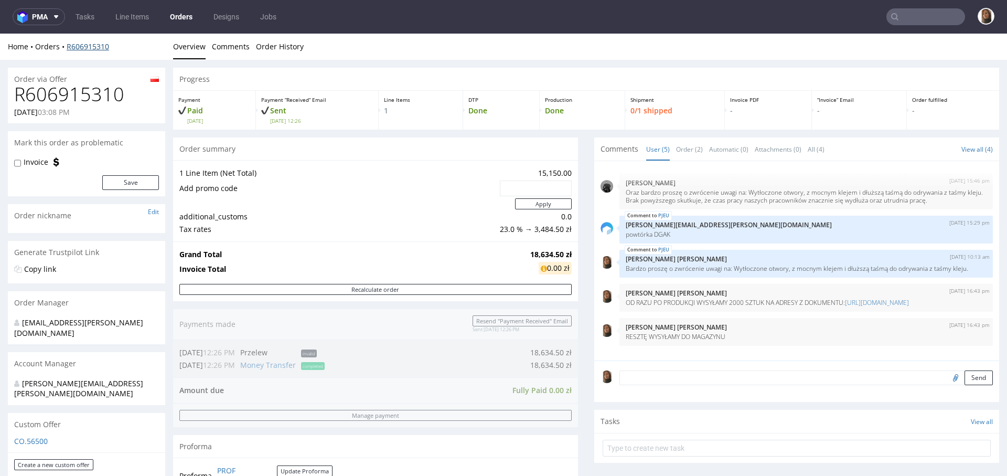
click at [96, 49] on link "R606915310" at bounding box center [88, 46] width 42 height 10
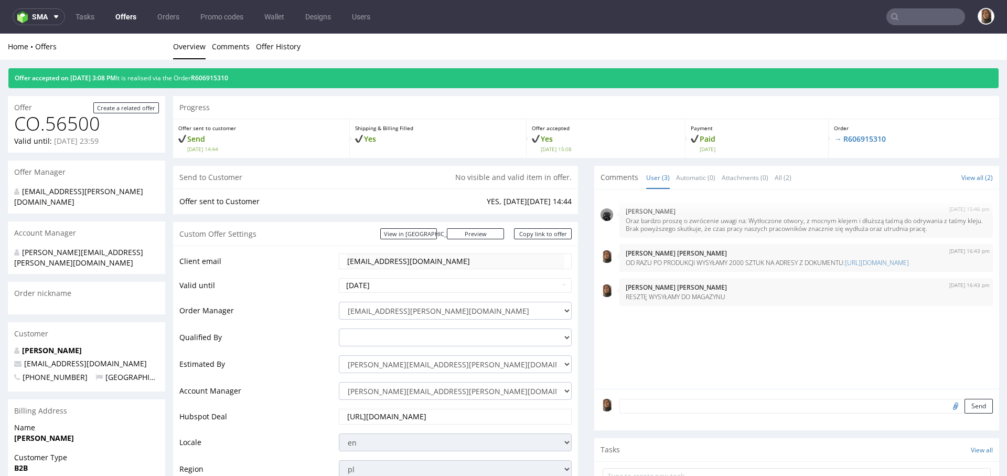
click at [236, 72] on div "Offer accepted on 14.08.2025 3:08 PM It is realised via the Order R606915310" at bounding box center [503, 78] width 990 height 20
click at [240, 82] on div "Offer accepted on 14.08.2025 3:08 PM It is realised via the Order R606915310" at bounding box center [503, 78] width 990 height 20
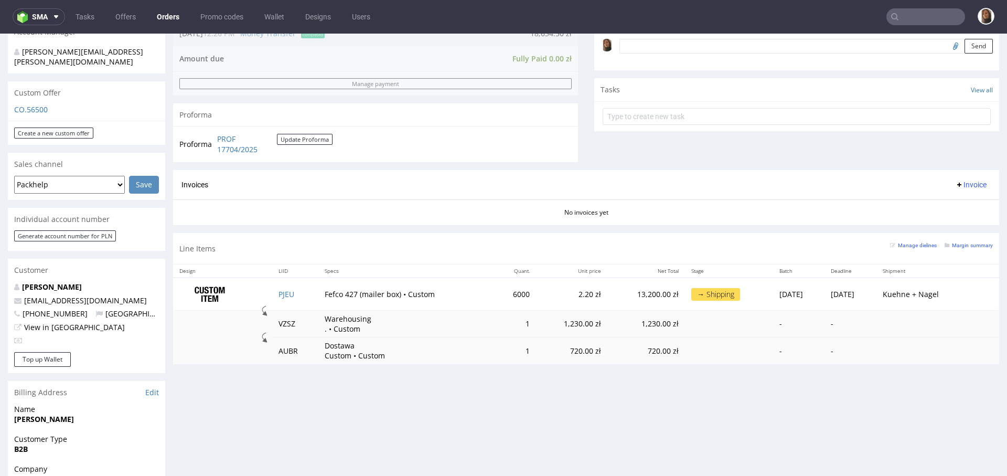
scroll to position [351, 0]
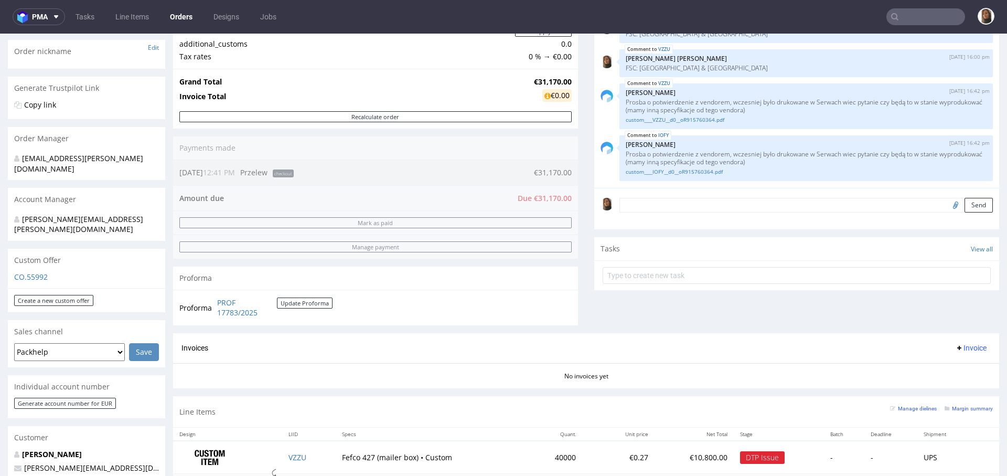
scroll to position [300, 0]
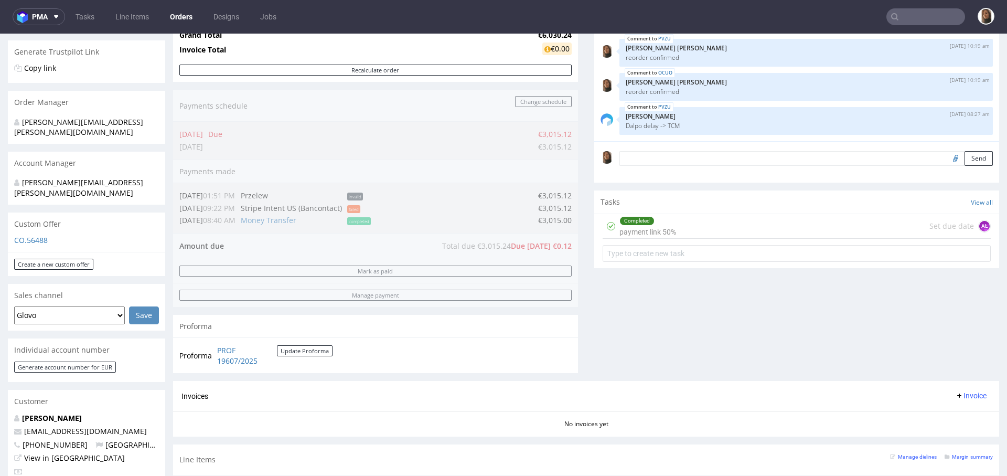
scroll to position [102, 0]
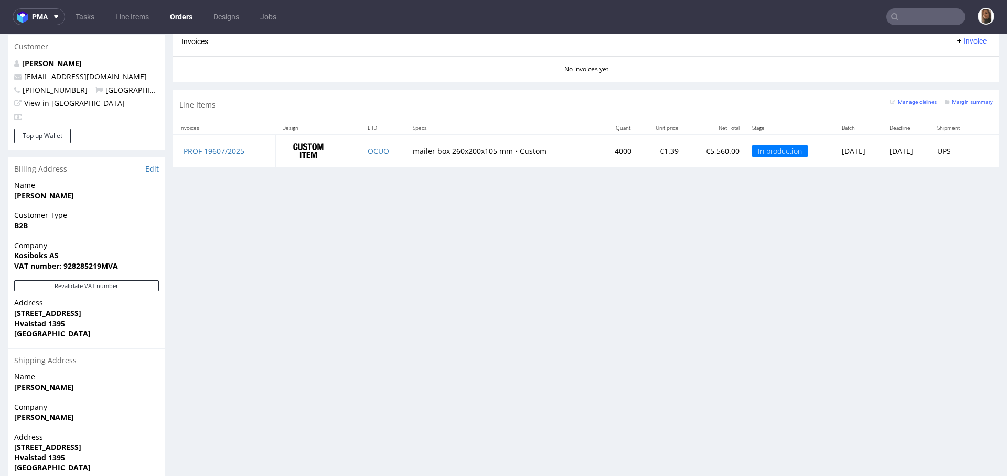
scroll to position [563, 0]
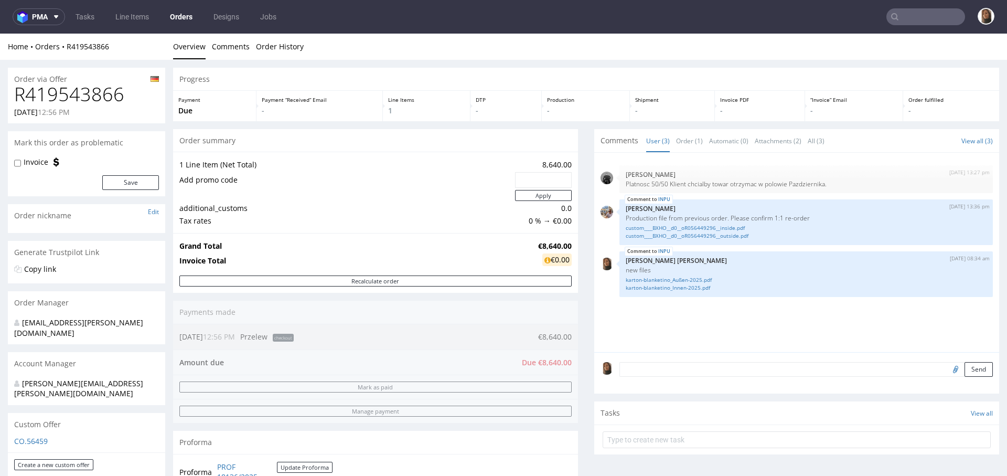
scroll to position [319, 0]
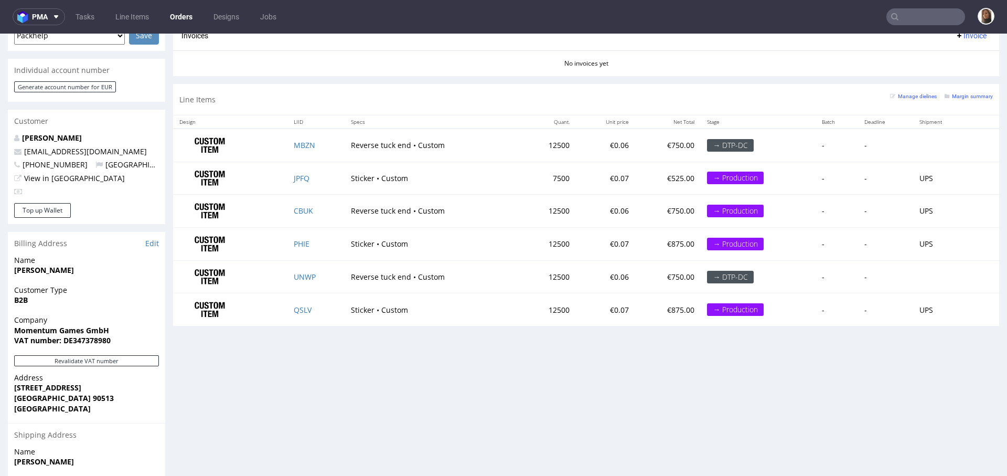
scroll to position [472, 0]
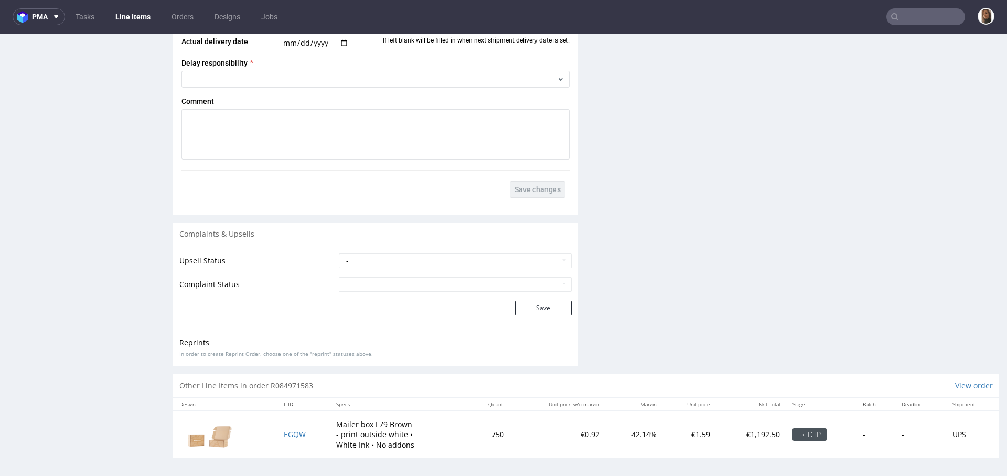
scroll to position [3, 0]
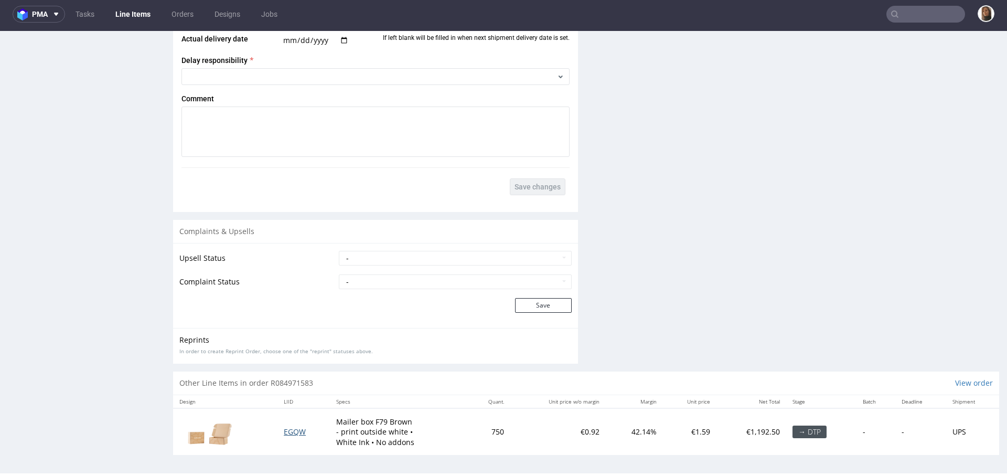
click at [299, 428] on span "EGQW" at bounding box center [295, 431] width 22 height 10
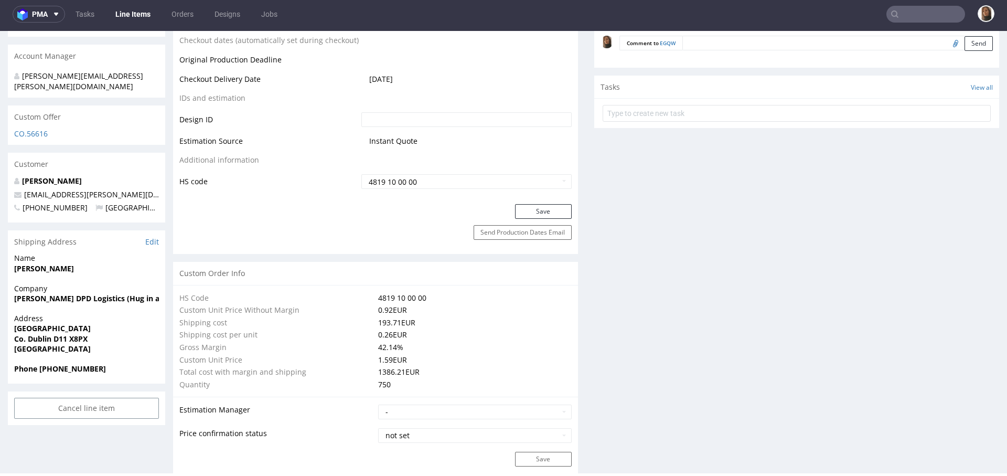
scroll to position [535, 0]
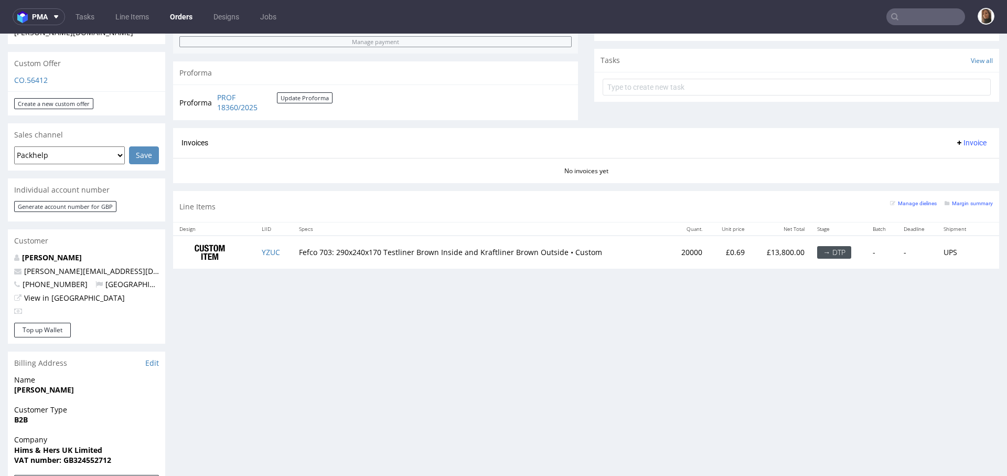
scroll to position [318, 0]
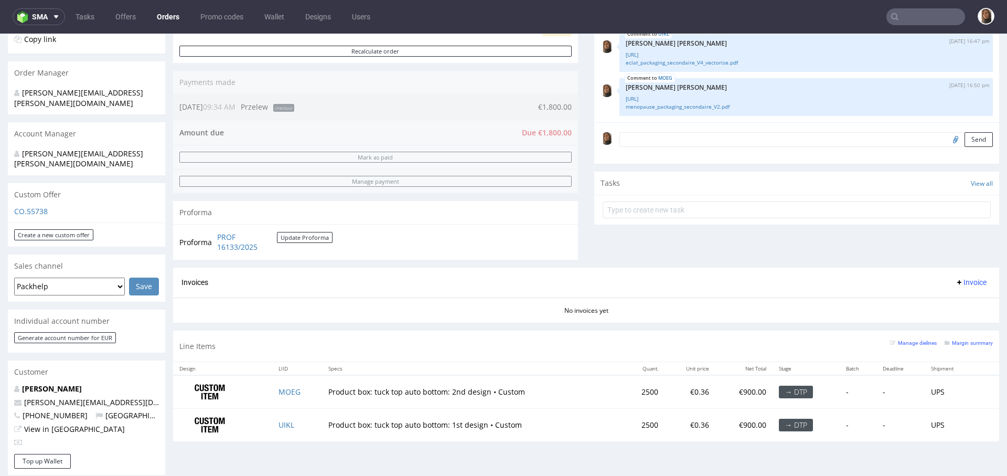
scroll to position [289, 0]
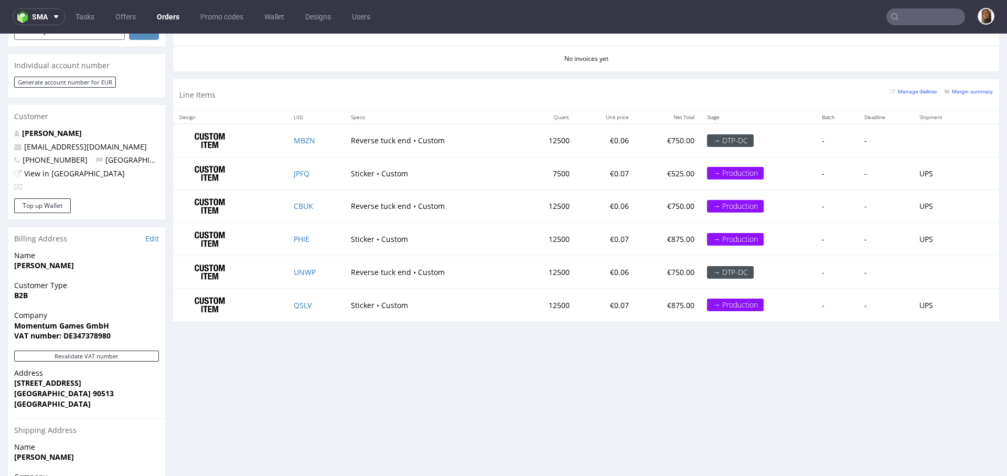
scroll to position [377, 0]
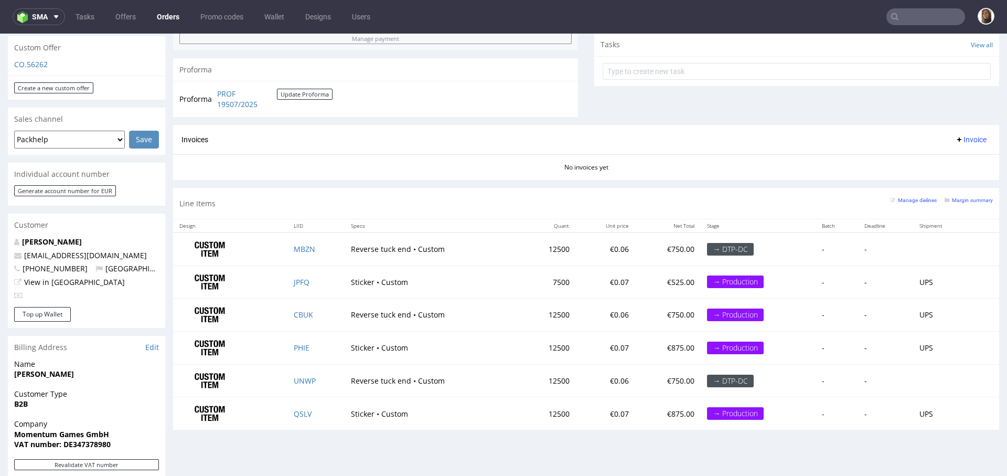
click at [934, 14] on input "text" at bounding box center [925, 16] width 79 height 17
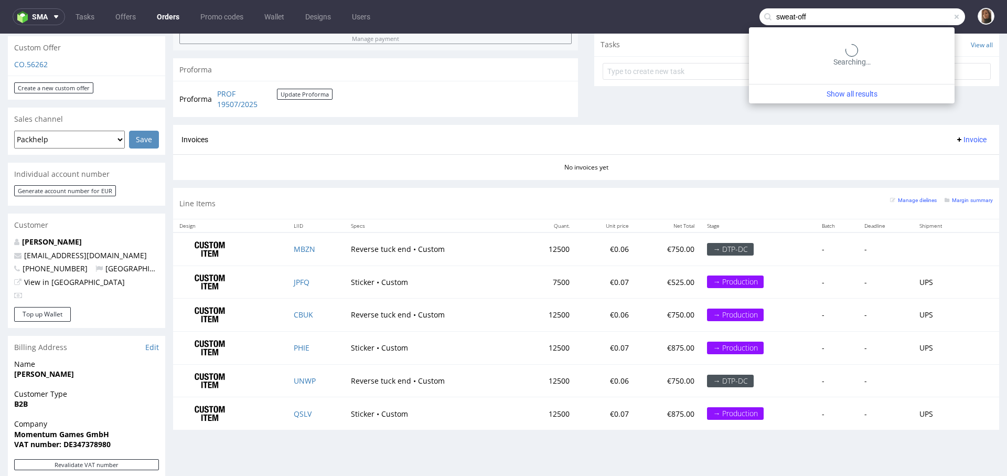
type input "sweat-off"
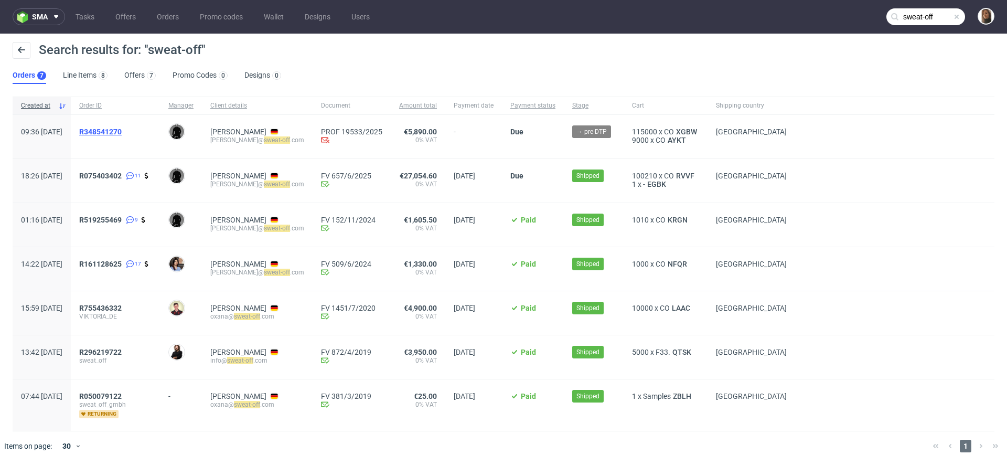
click at [122, 132] on span "R348541270" at bounding box center [100, 131] width 42 height 8
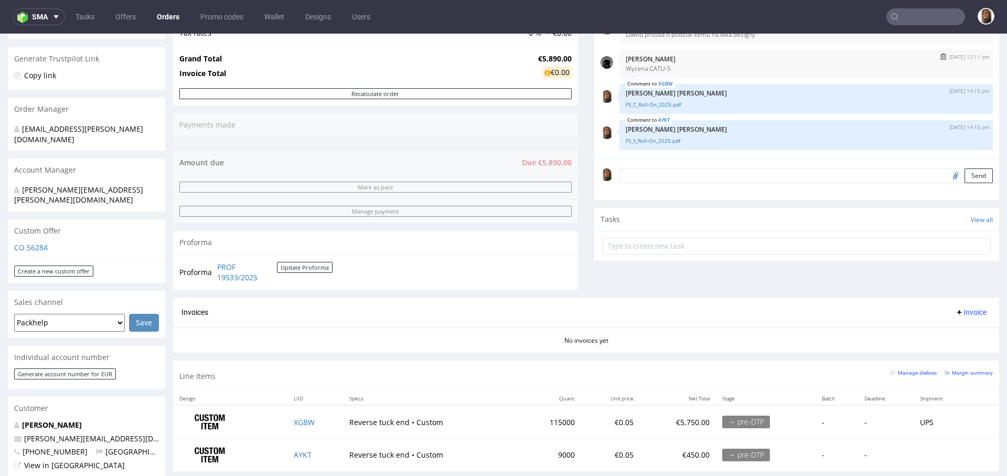
scroll to position [271, 0]
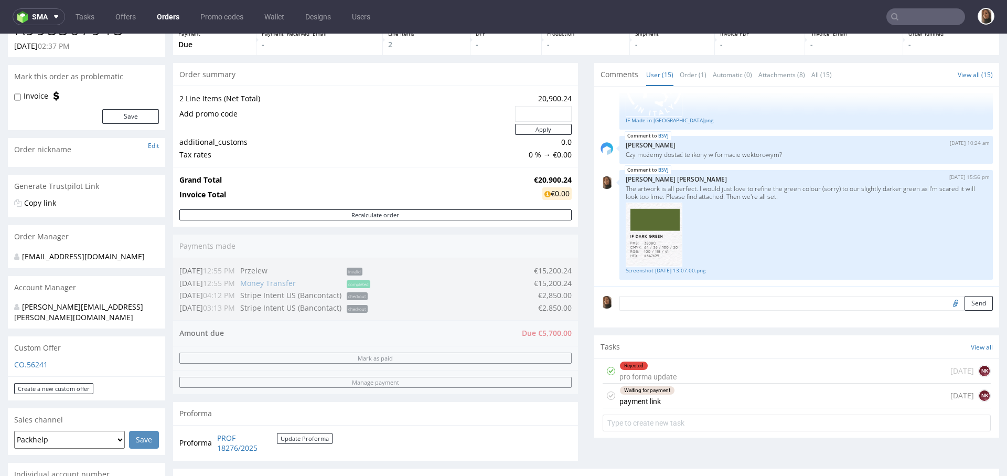
scroll to position [84, 0]
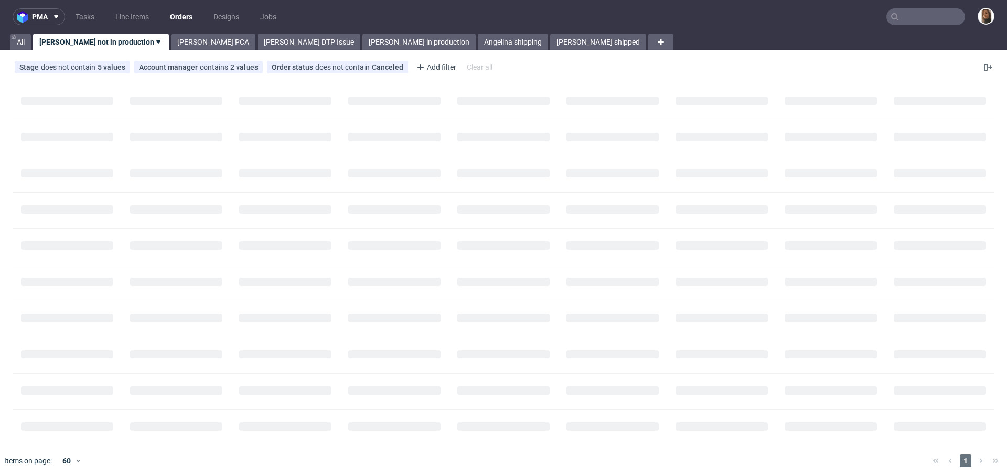
click at [928, 14] on input "text" at bounding box center [925, 16] width 79 height 17
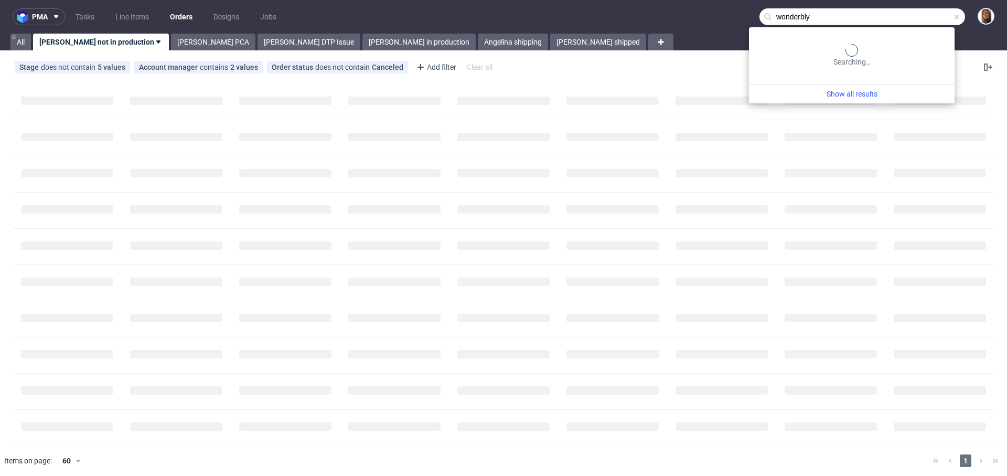
type input "wonderbly"
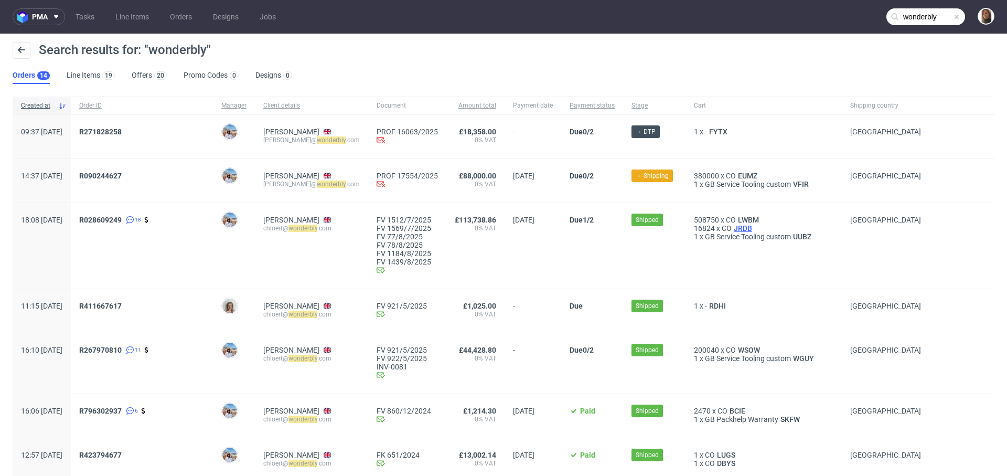
click at [754, 228] on span "JRDB" at bounding box center [743, 228] width 23 height 8
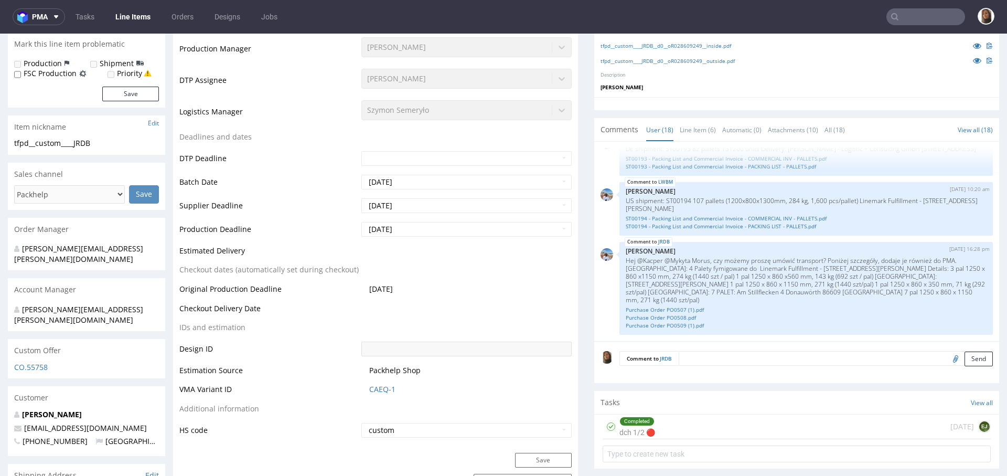
scroll to position [338, 0]
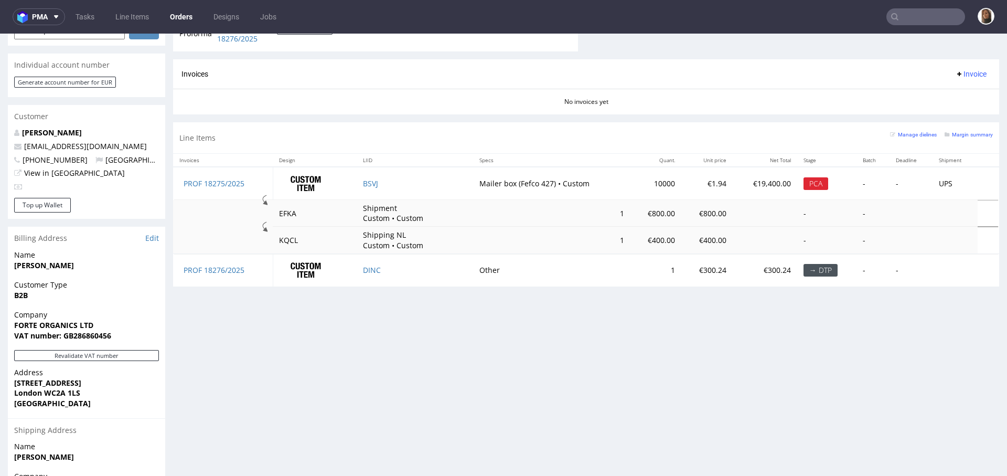
scroll to position [574, 0]
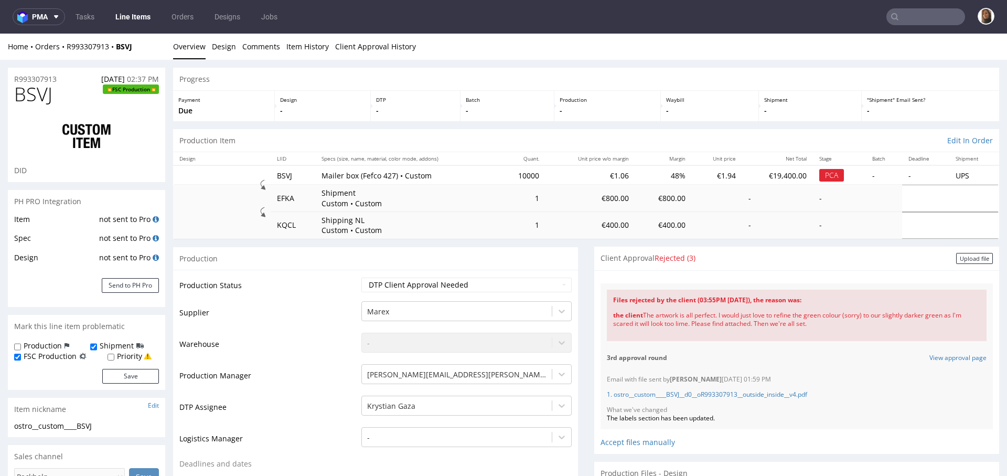
scroll to position [819, 0]
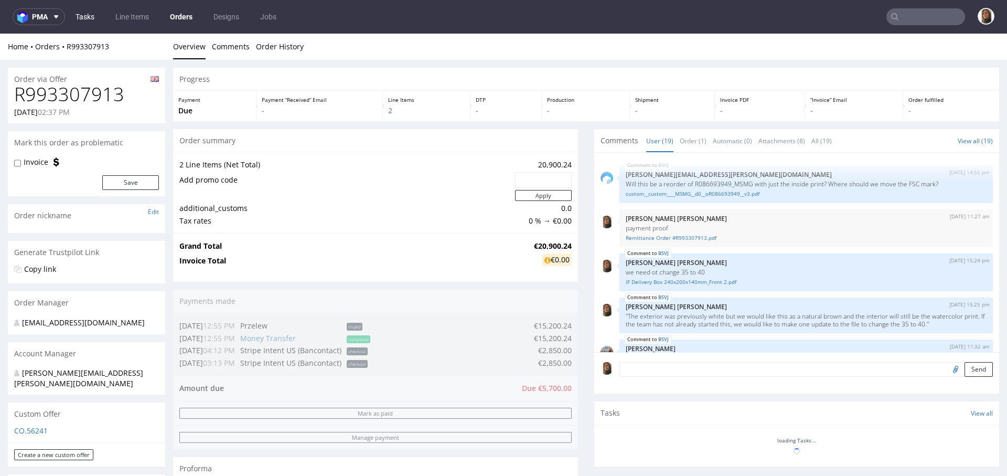
scroll to position [819, 0]
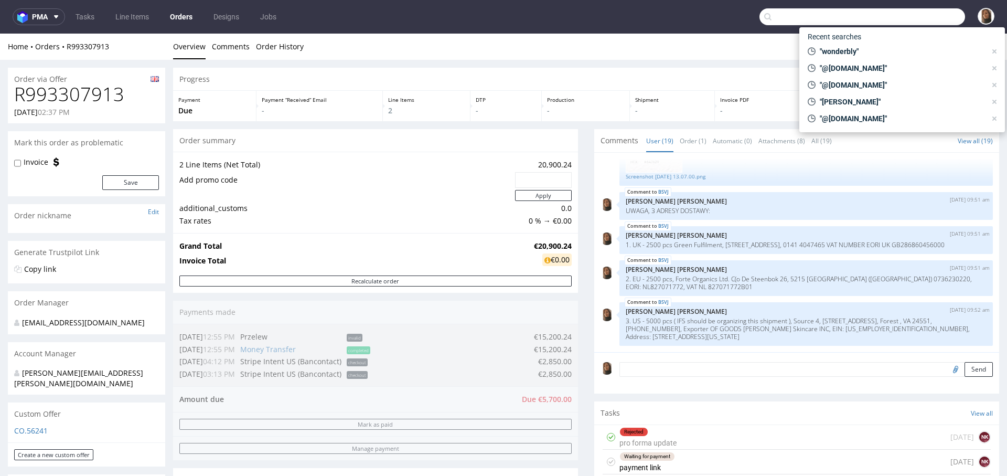
click at [911, 14] on input "text" at bounding box center [862, 16] width 206 height 17
paste input "R090244627"
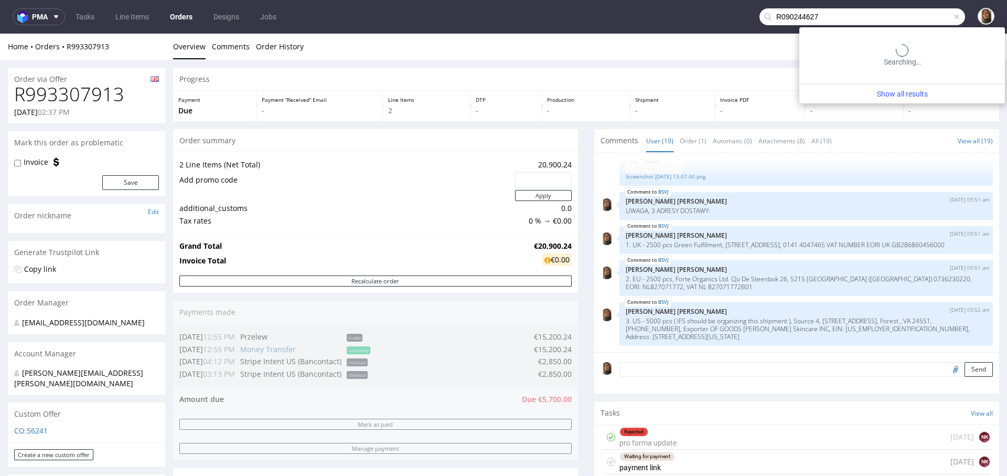
type input "R090244627"
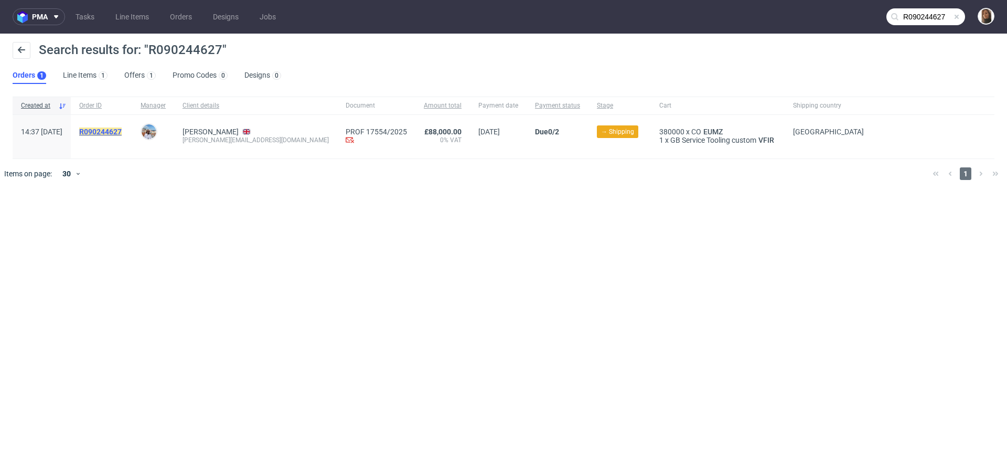
click at [122, 131] on mark "R090244627" at bounding box center [100, 131] width 42 height 8
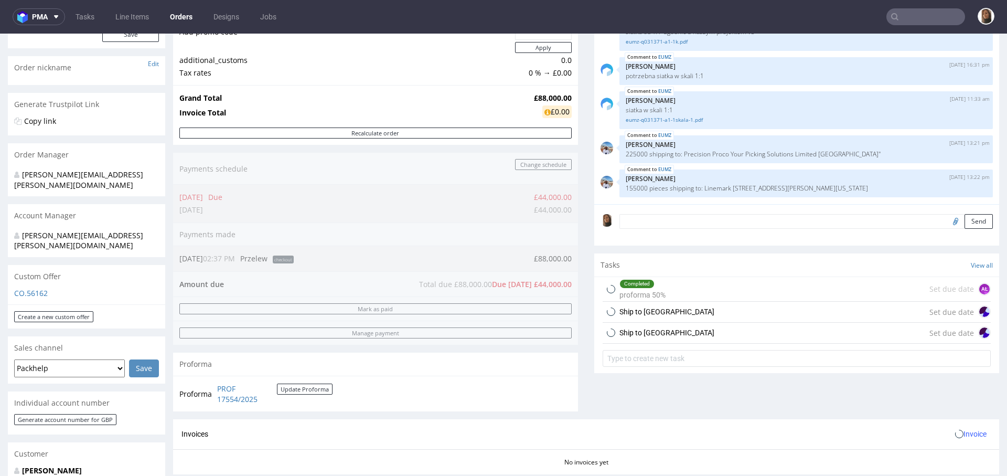
scroll to position [574, 0]
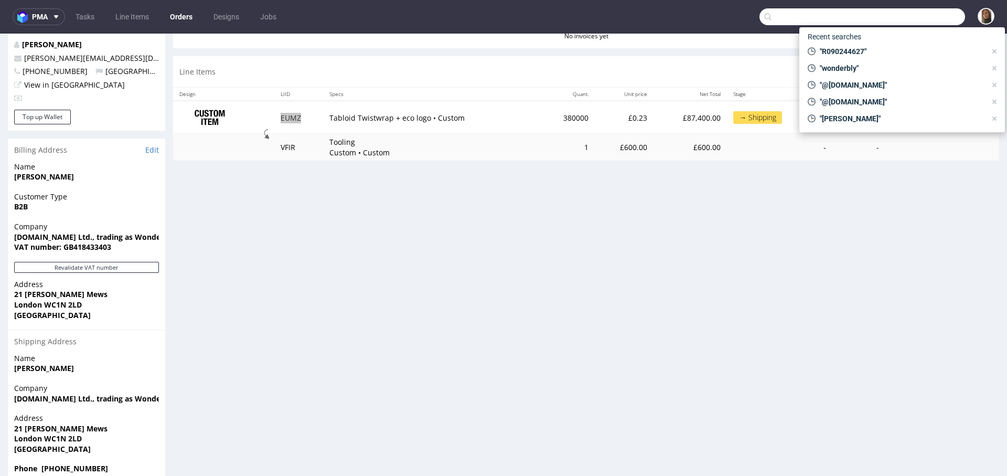
click at [922, 13] on input "text" at bounding box center [862, 16] width 206 height 17
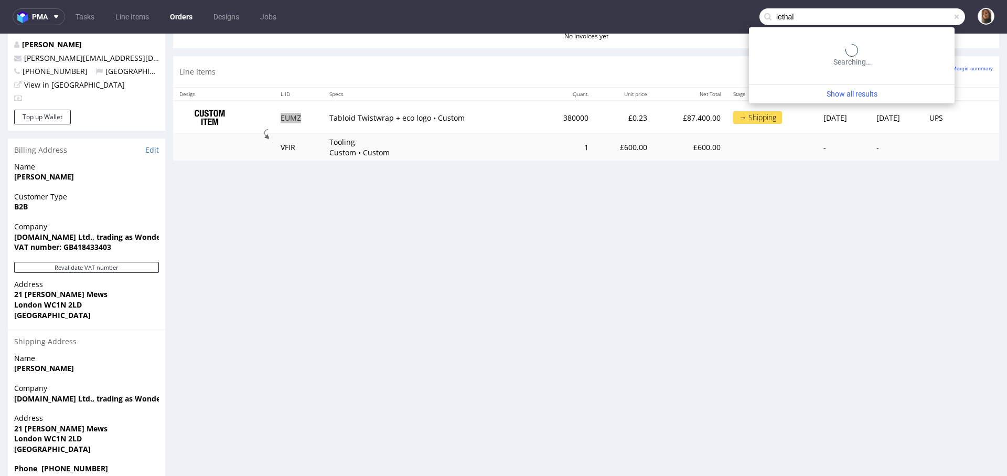
type input "lethal"
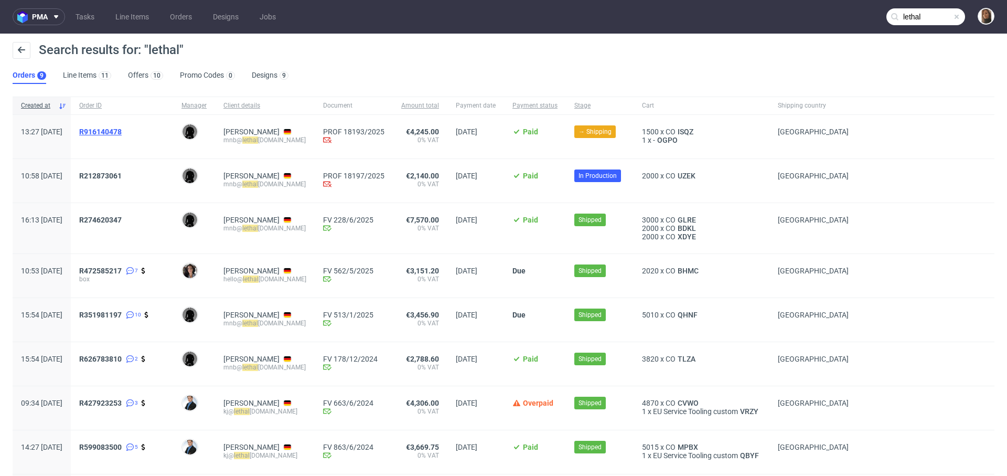
click at [122, 127] on span "R916140478" at bounding box center [100, 131] width 42 height 8
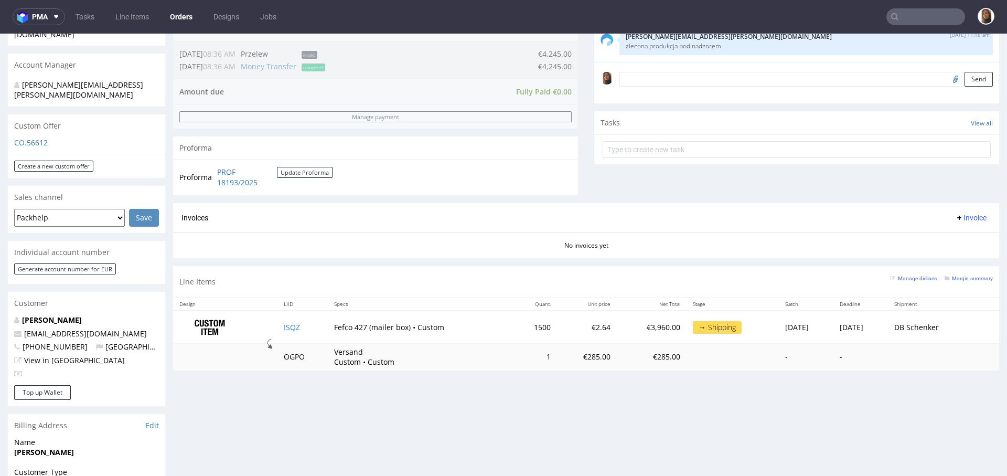
scroll to position [330, 0]
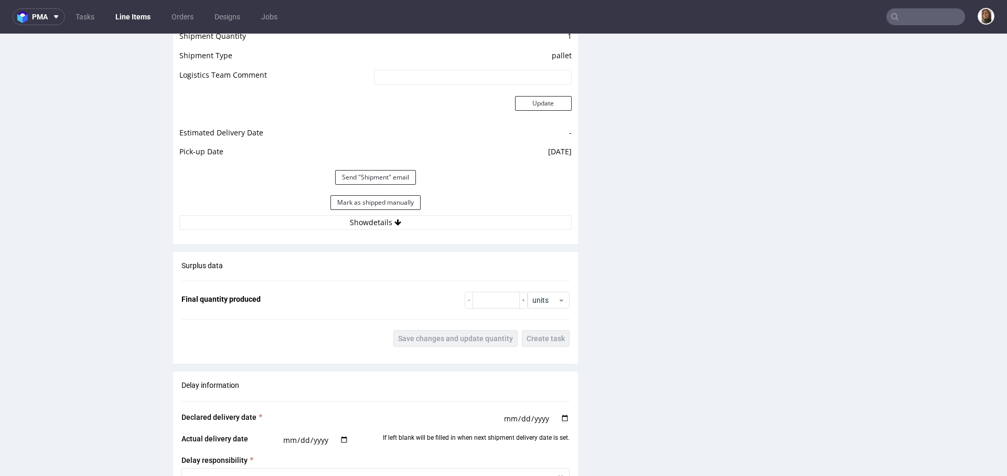
scroll to position [1691, 0]
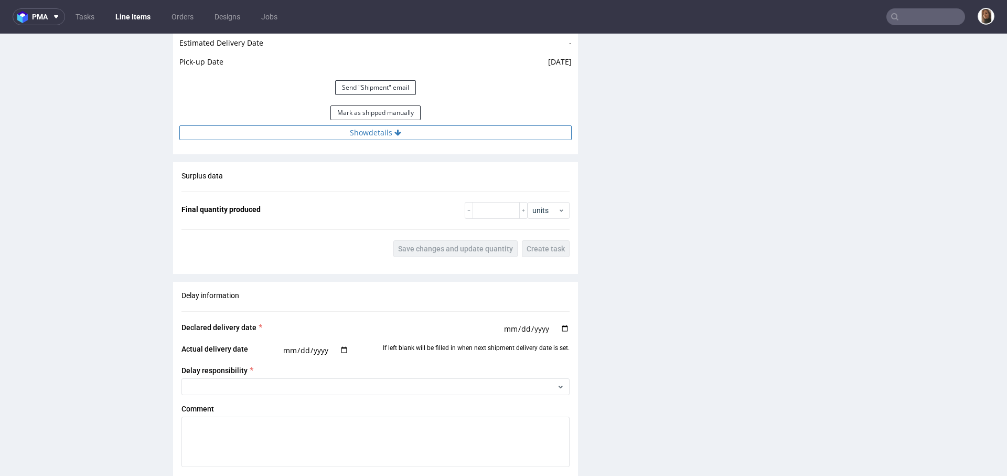
click at [369, 134] on button "Show details" at bounding box center [375, 132] width 392 height 15
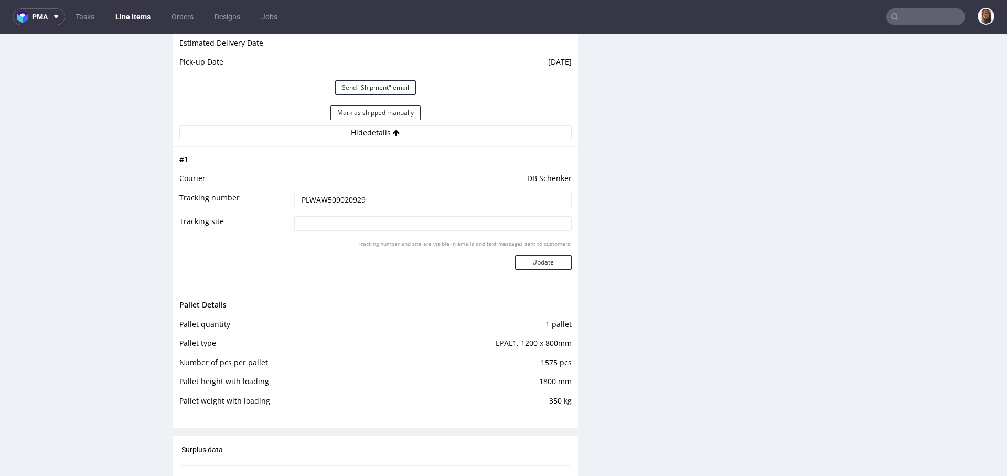
drag, startPoint x: 375, startPoint y: 197, endPoint x: 222, endPoint y: 192, distance: 152.7
click at [222, 192] on tr "Tracking number PLWAW509020929" at bounding box center [375, 203] width 392 height 24
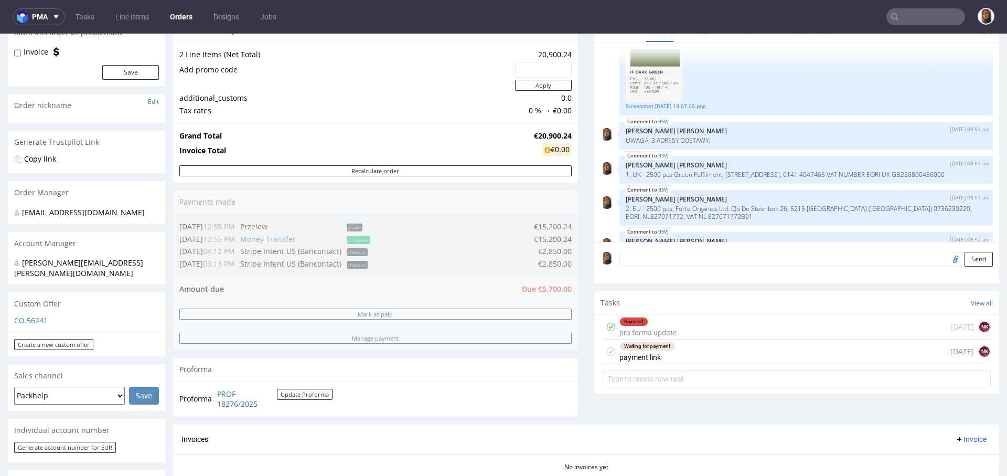
scroll to position [288, 0]
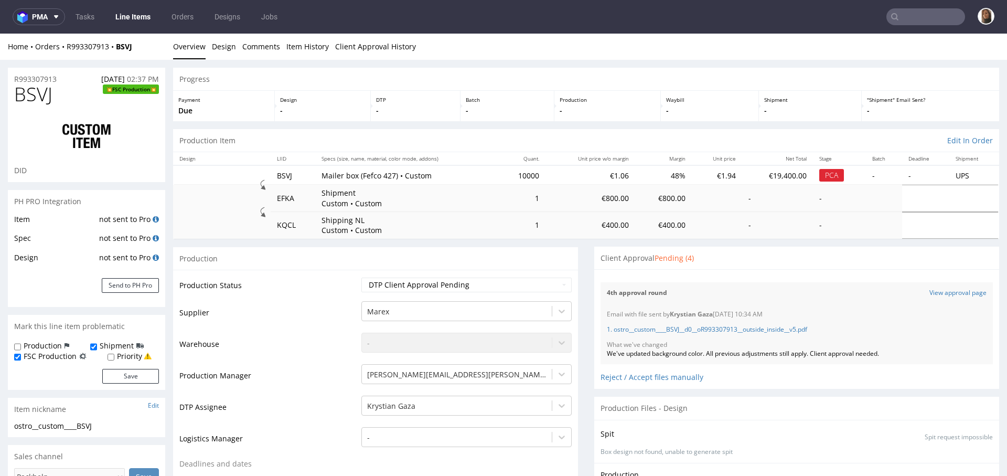
scroll to position [819, 0]
click at [931, 17] on input "text" at bounding box center [925, 16] width 79 height 17
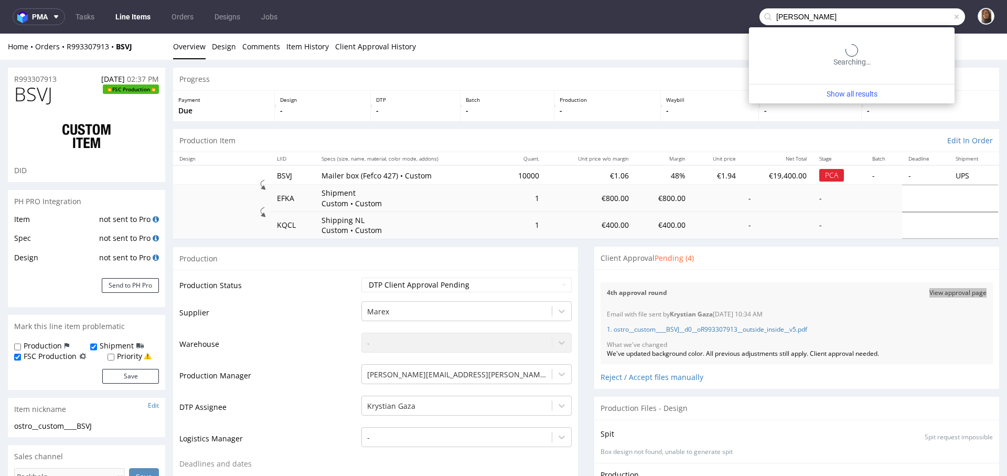
type input "[PERSON_NAME]"
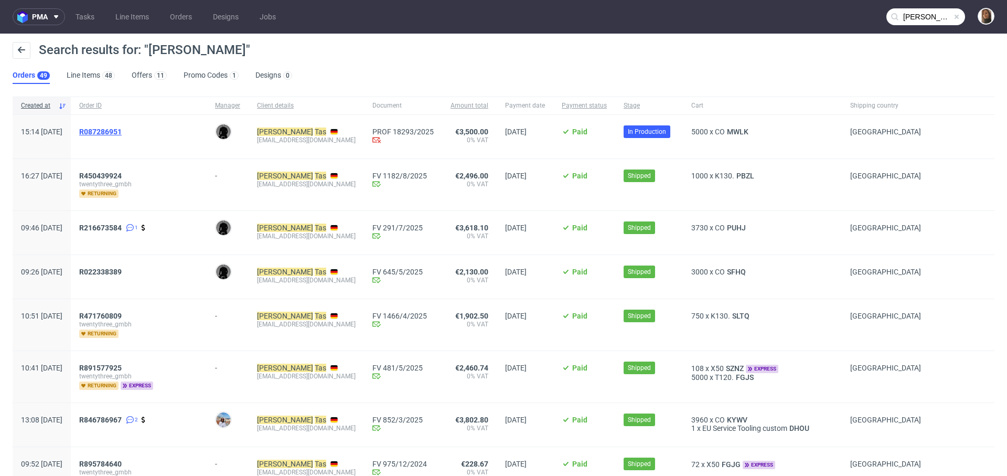
click at [122, 132] on span "R087286951" at bounding box center [100, 131] width 42 height 8
click at [725, 225] on span "PUHJ" at bounding box center [736, 227] width 23 height 8
click at [121, 133] on span "R087286951" at bounding box center [100, 131] width 42 height 8
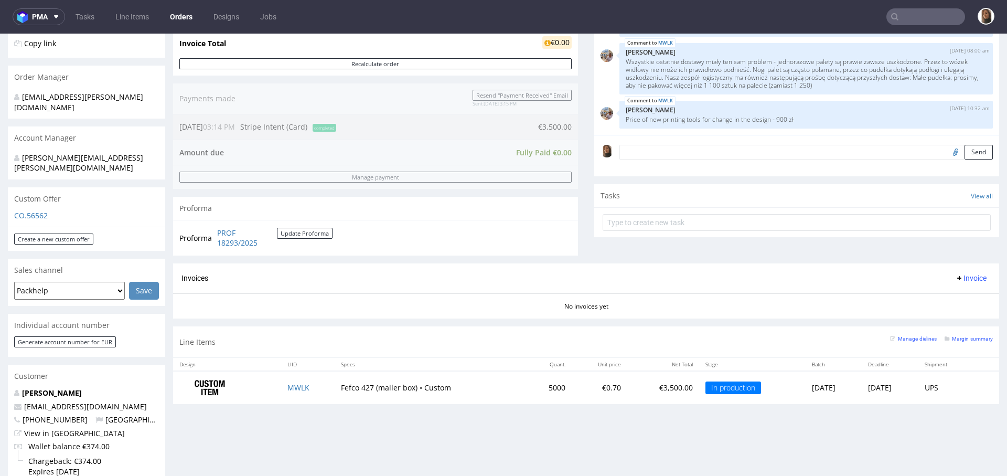
scroll to position [233, 0]
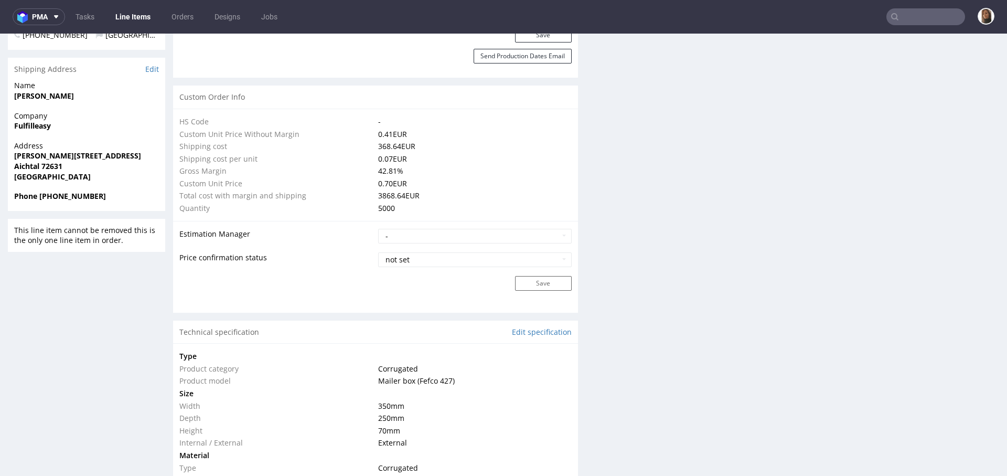
scroll to position [804, 0]
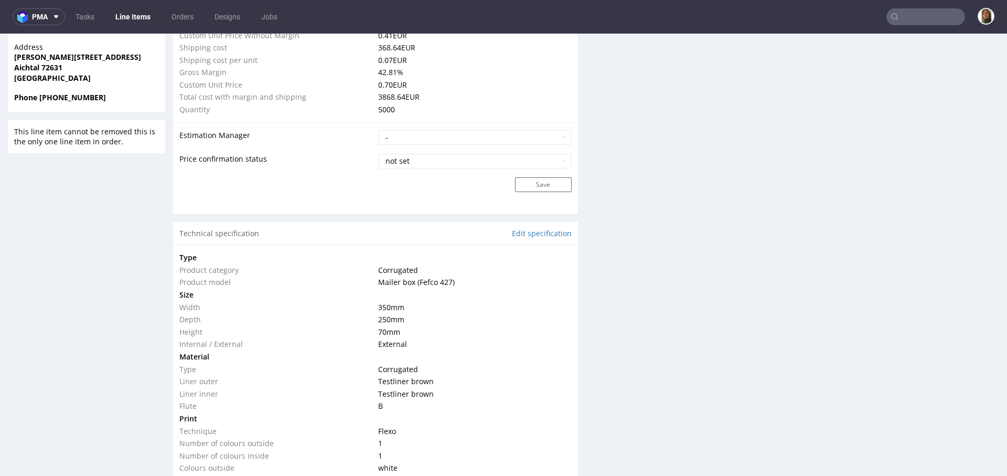
click at [904, 13] on input "text" at bounding box center [925, 16] width 79 height 17
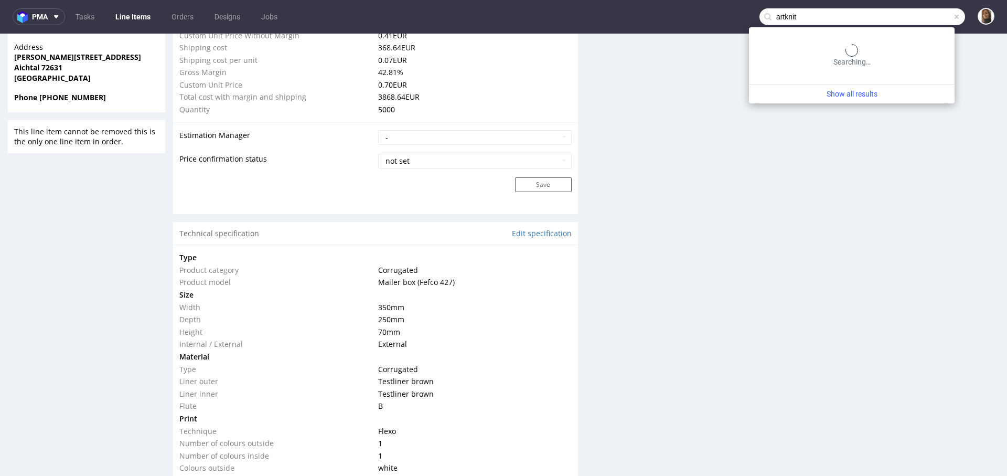
type input "artknit"
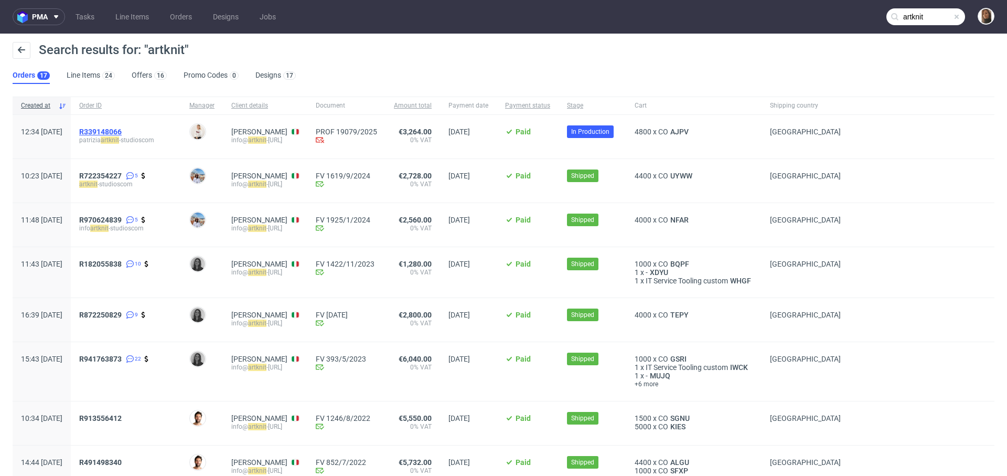
click at [122, 127] on span "R339148066" at bounding box center [100, 131] width 42 height 8
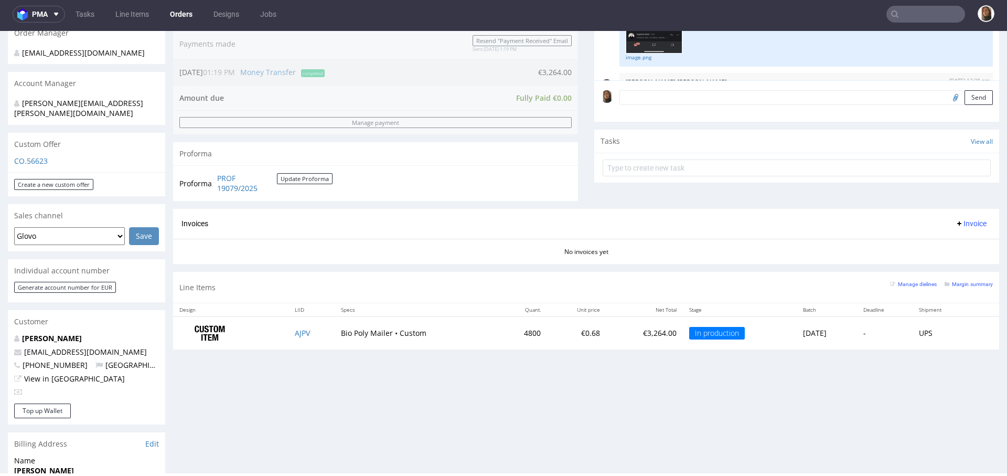
scroll to position [339, 0]
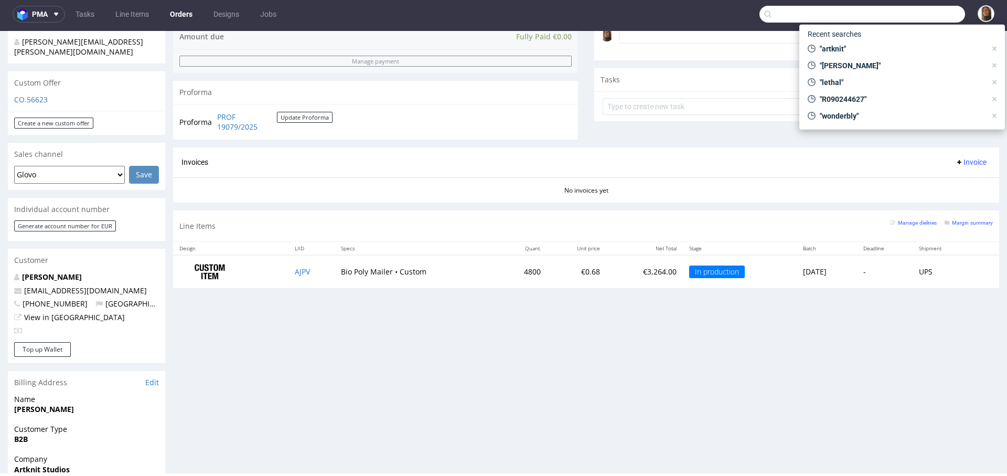
click at [914, 12] on input "text" at bounding box center [862, 14] width 206 height 17
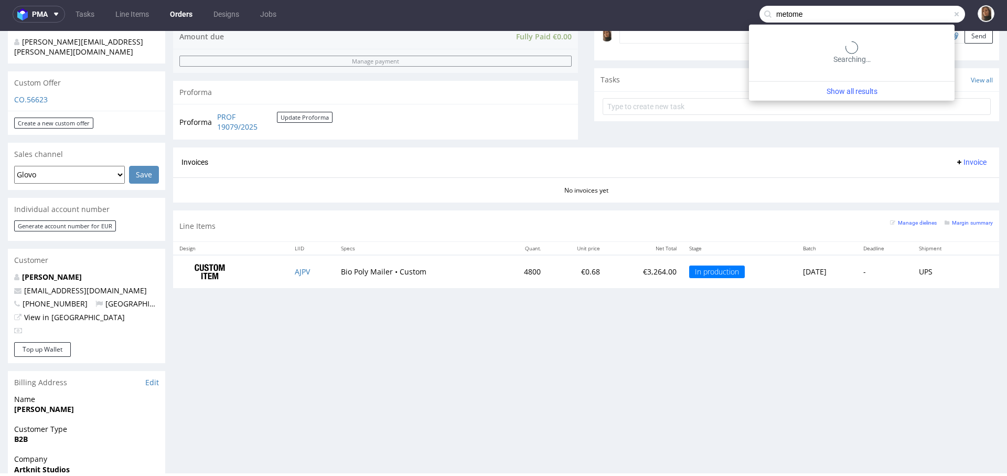
type input "metome"
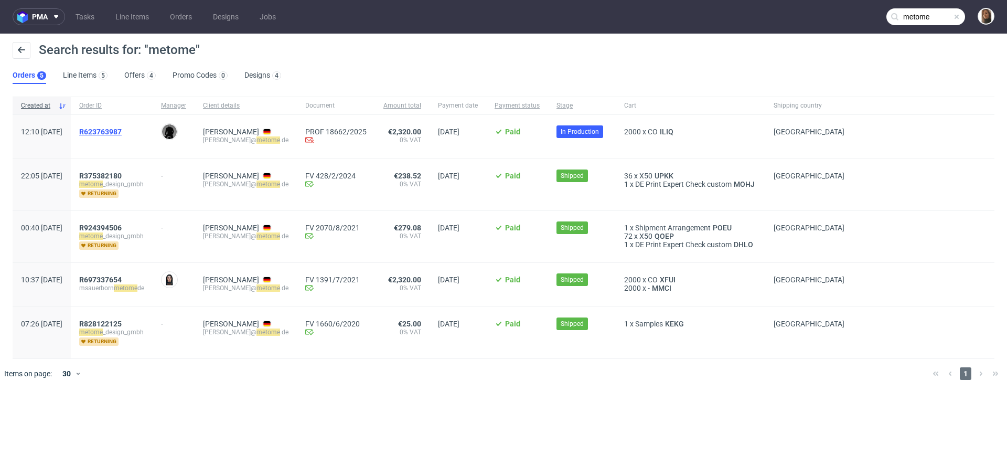
click at [122, 133] on span "R623763987" at bounding box center [100, 131] width 42 height 8
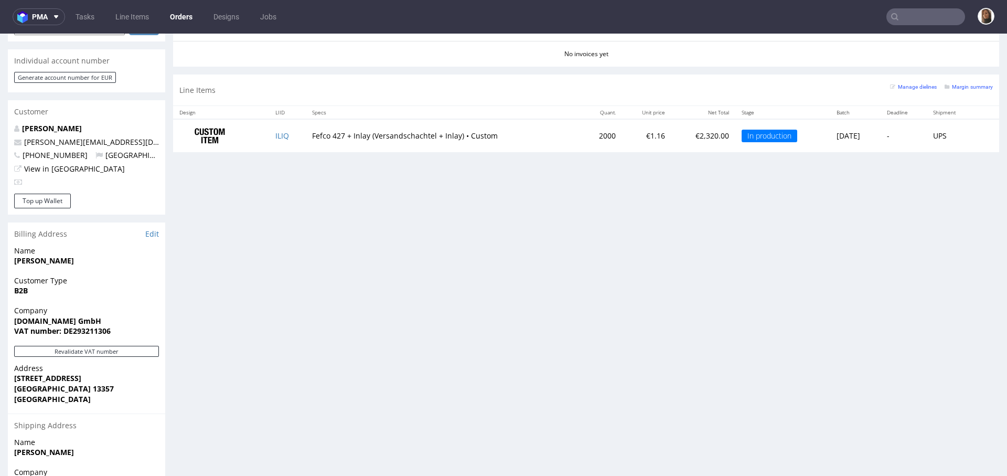
scroll to position [476, 0]
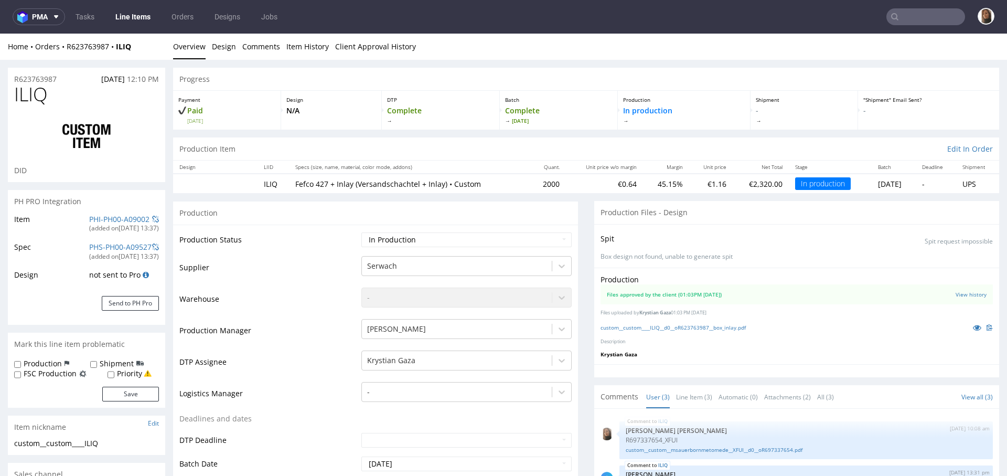
click at [901, 10] on input "text" at bounding box center [925, 16] width 79 height 17
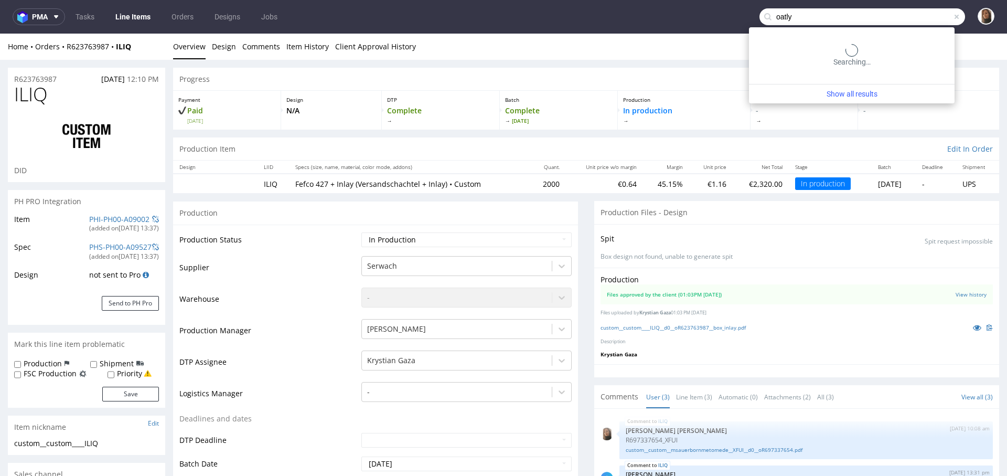
type input "oatly"
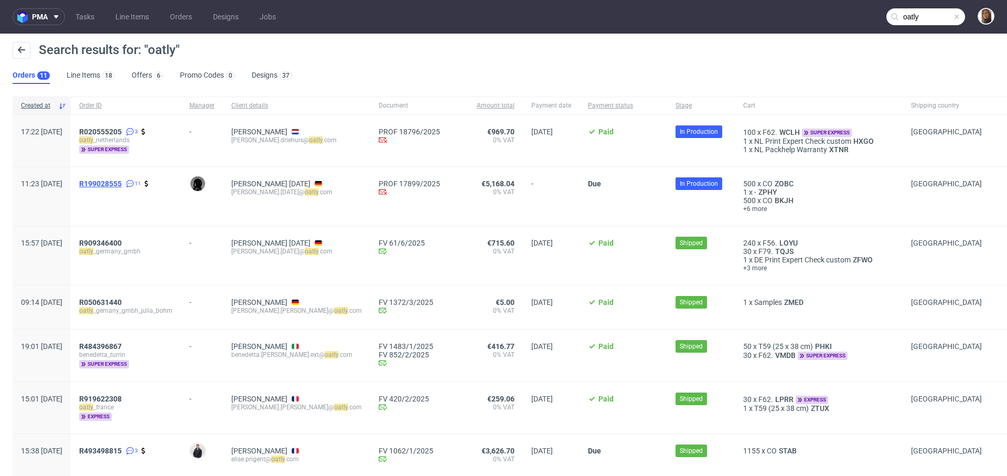
click at [122, 184] on span "R199028555" at bounding box center [100, 183] width 42 height 8
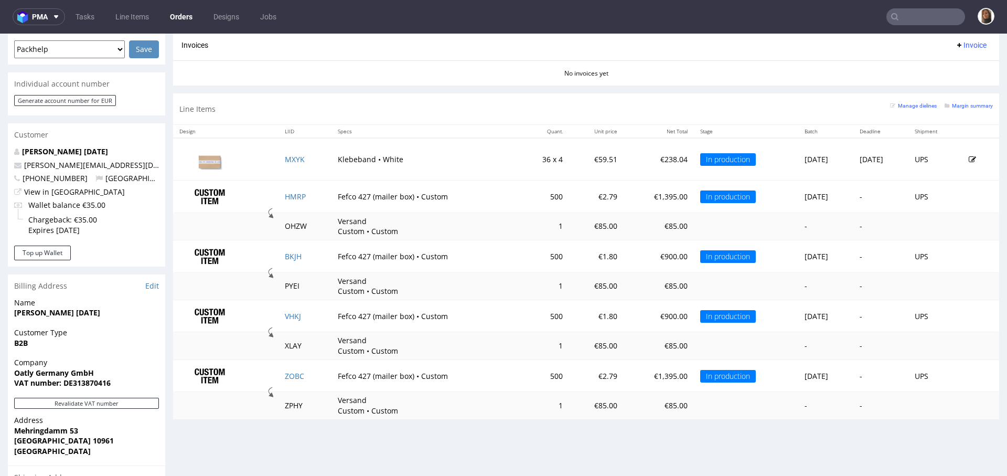
scroll to position [502, 0]
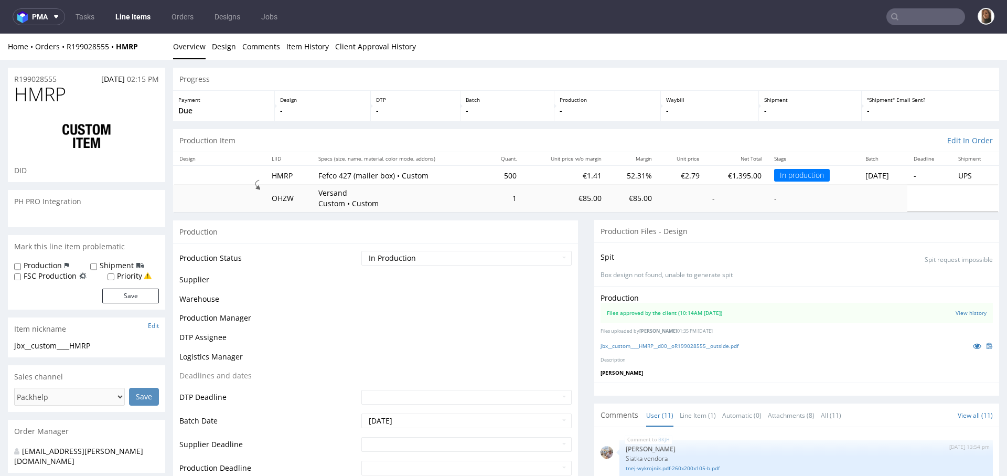
scroll to position [260, 0]
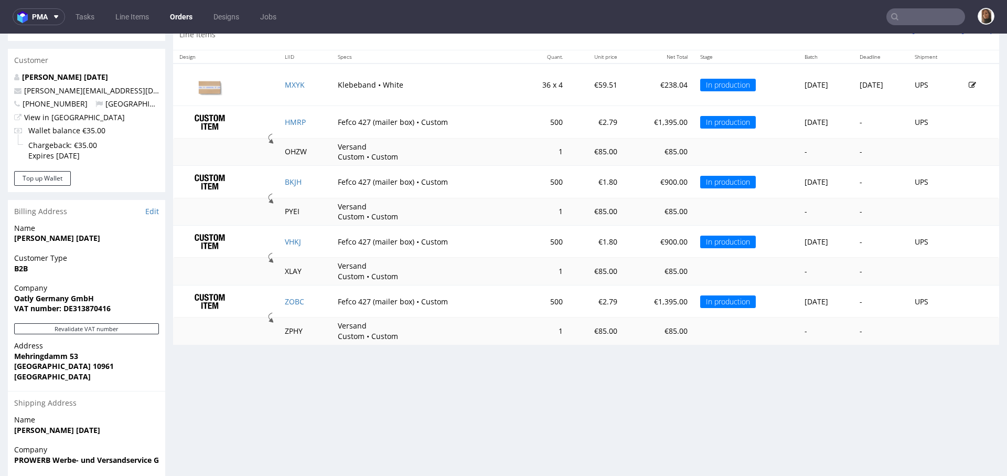
scroll to position [523, 0]
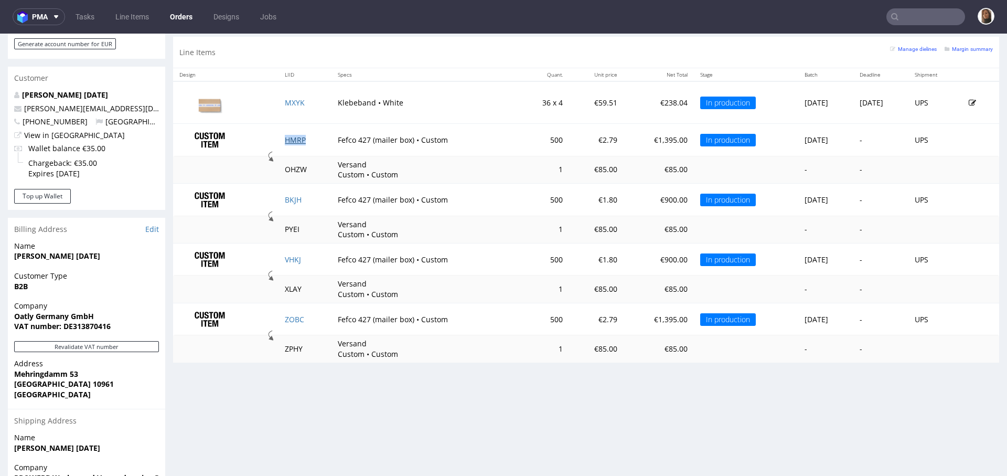
click at [289, 135] on link "HMRP" at bounding box center [295, 140] width 21 height 10
click at [292, 200] on link "BKJH" at bounding box center [293, 200] width 17 height 10
click at [287, 256] on link "VHKJ" at bounding box center [293, 259] width 16 height 10
click at [289, 317] on link "ZOBC" at bounding box center [294, 319] width 19 height 10
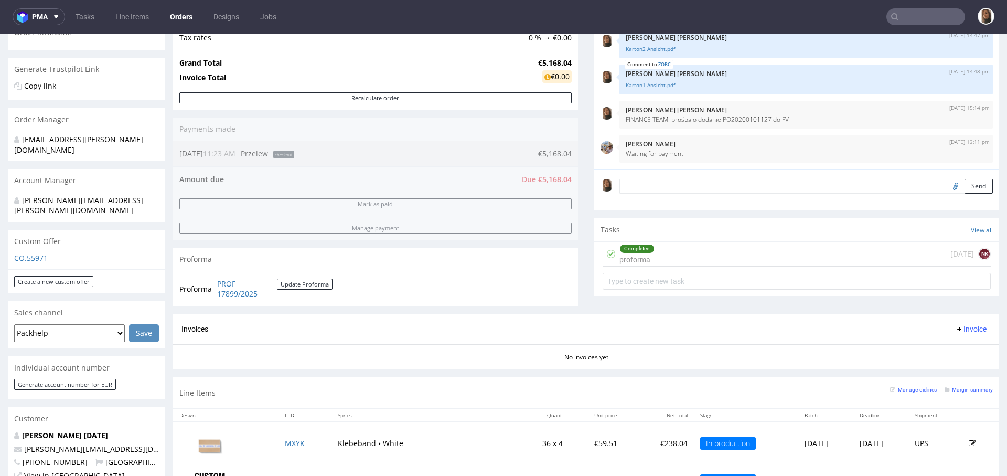
scroll to position [203, 0]
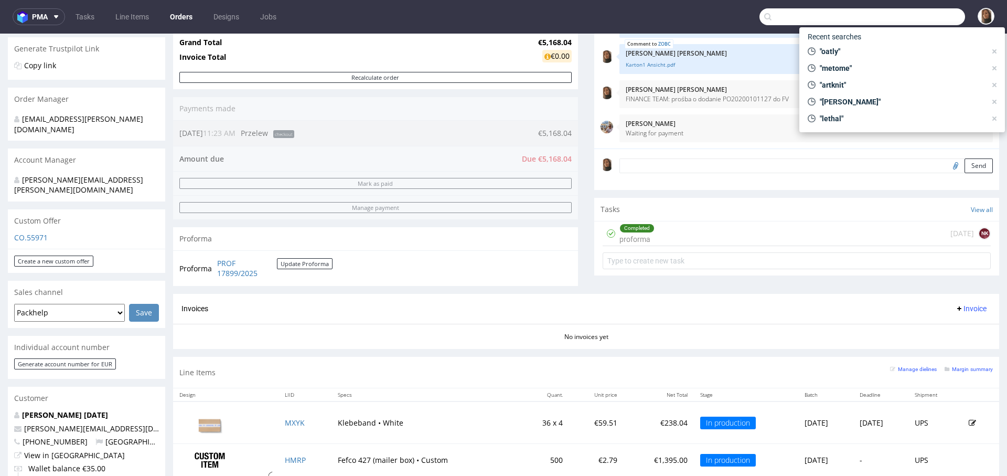
click at [918, 21] on input "text" at bounding box center [862, 16] width 206 height 17
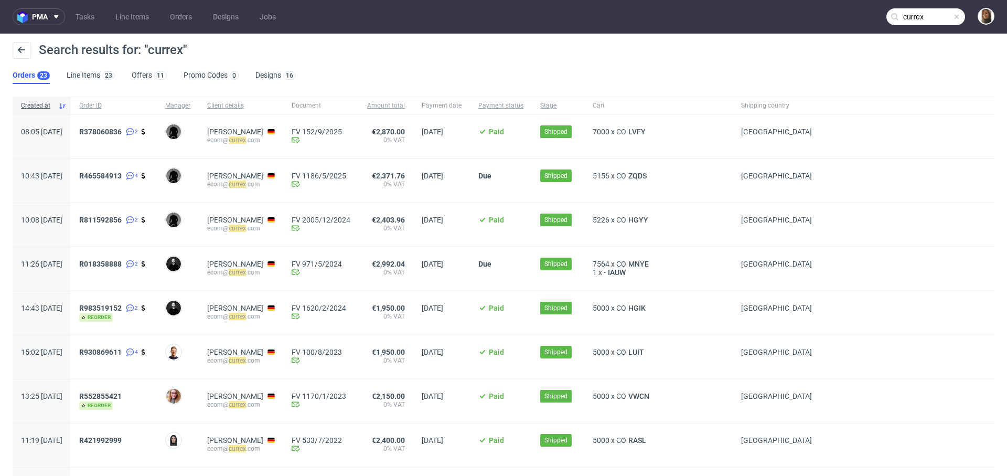
click at [936, 15] on input "currex" at bounding box center [925, 16] width 79 height 17
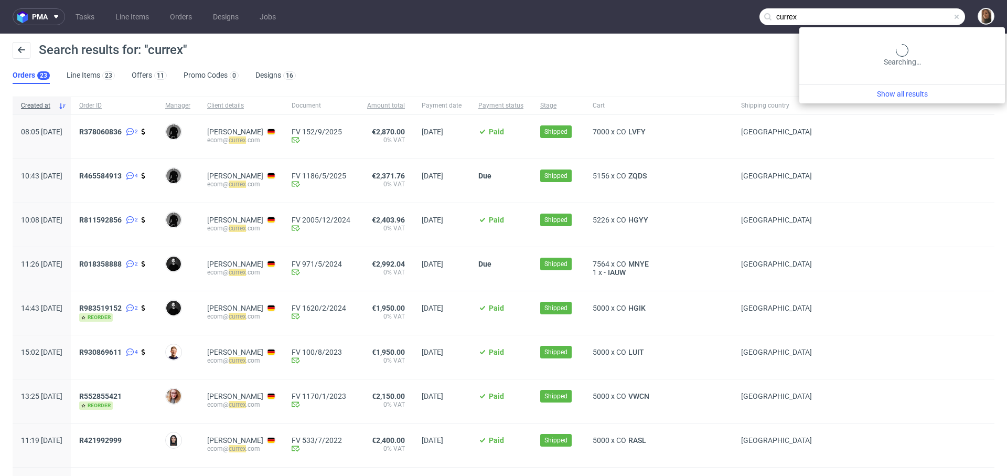
click at [936, 15] on input "currex" at bounding box center [862, 16] width 206 height 17
paste input "R916140478"
type input "R916140478"
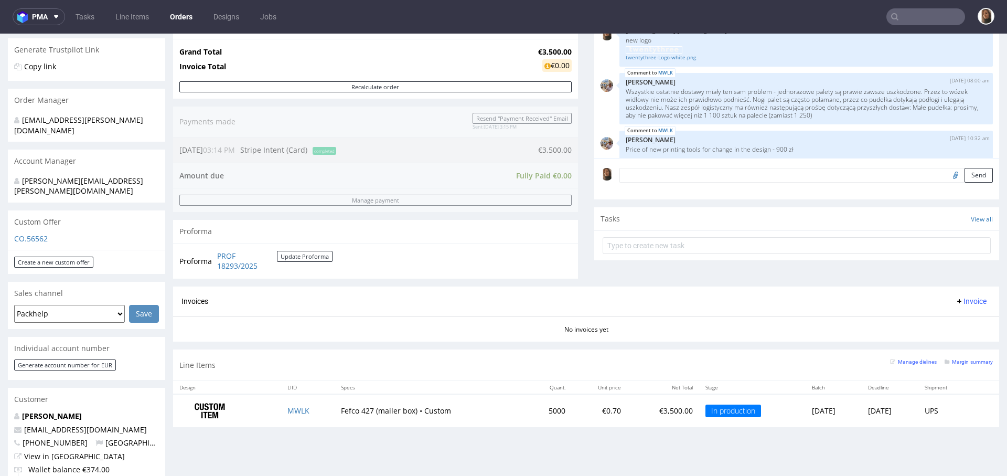
scroll to position [363, 0]
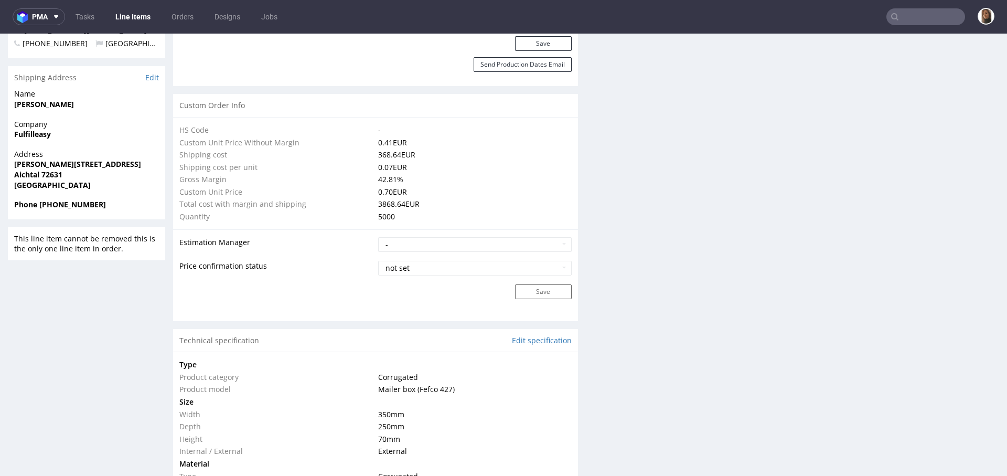
scroll to position [926, 0]
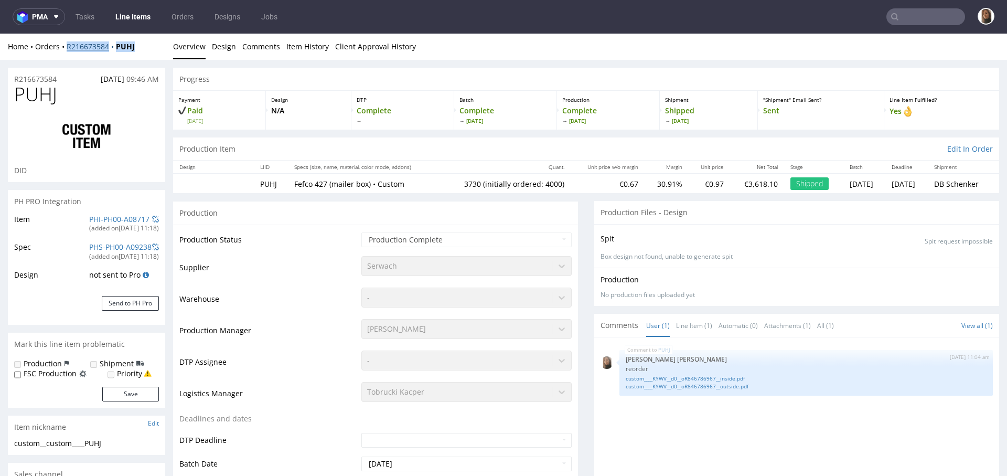
drag, startPoint x: 152, startPoint y: 49, endPoint x: 66, endPoint y: 49, distance: 86.5
click at [66, 49] on div "Home Orders R216673584 PUHJ" at bounding box center [86, 46] width 157 height 10
copy div "R216673584 PUHJ"
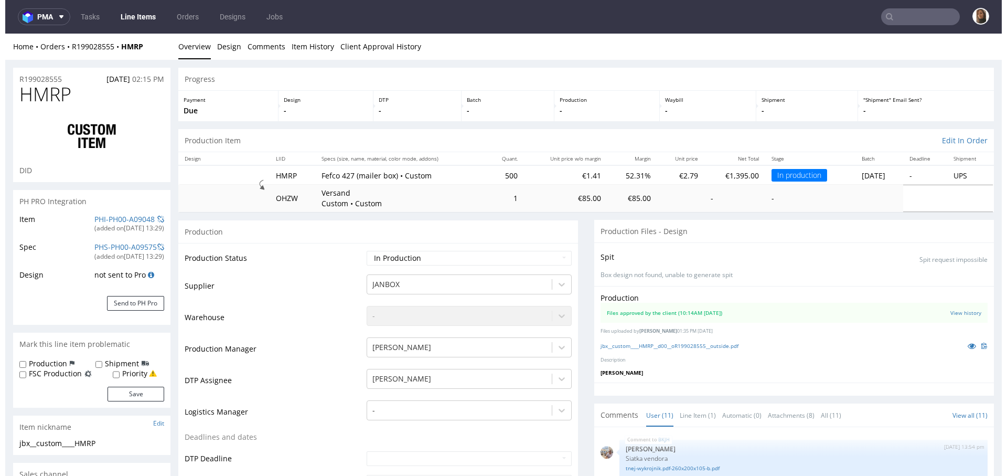
scroll to position [260, 0]
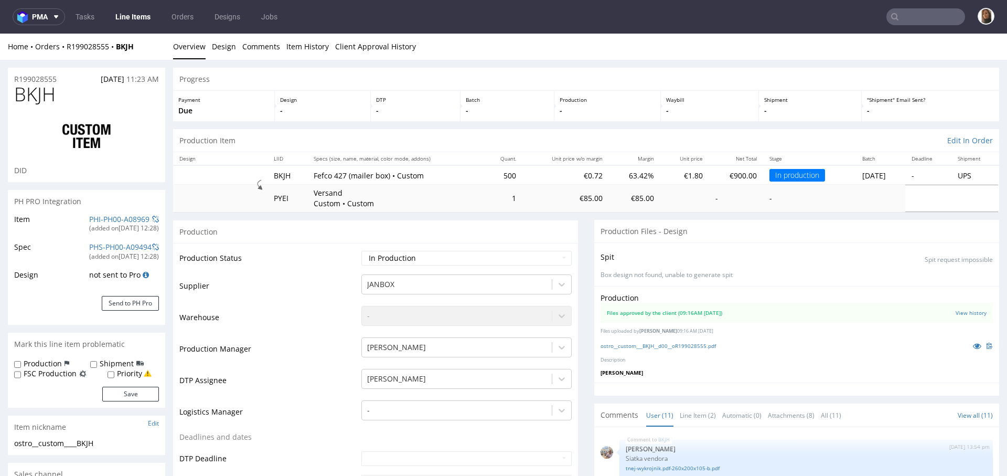
scroll to position [260, 0]
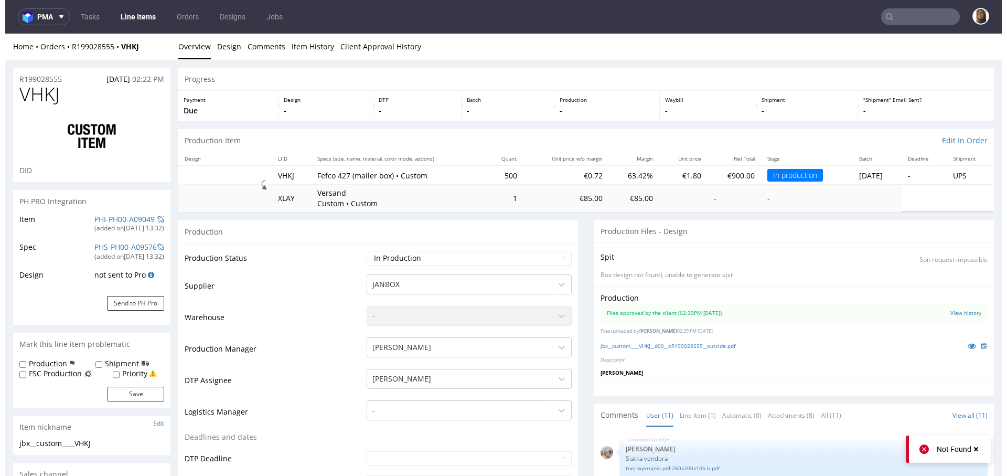
scroll to position [260, 0]
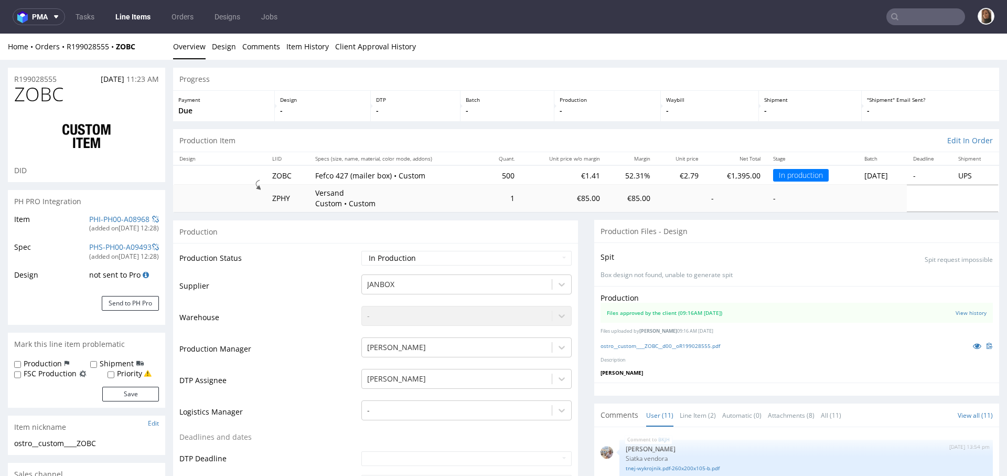
scroll to position [260, 0]
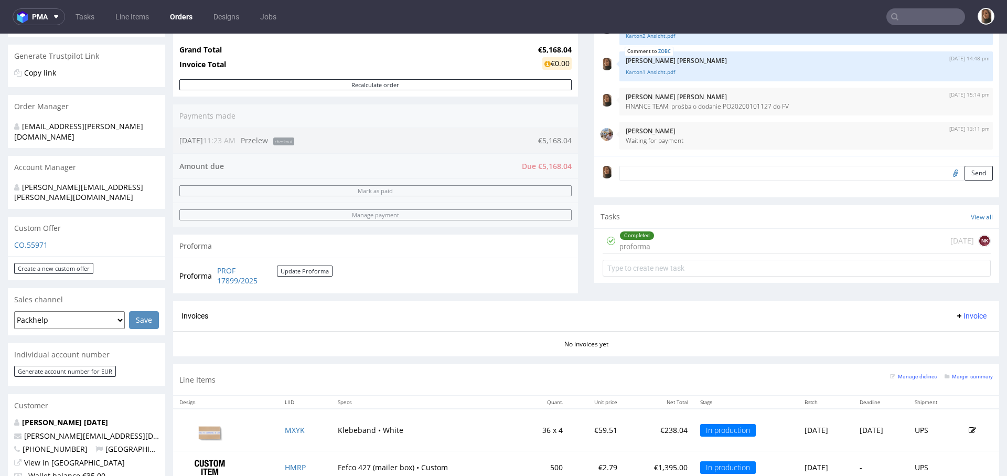
scroll to position [181, 0]
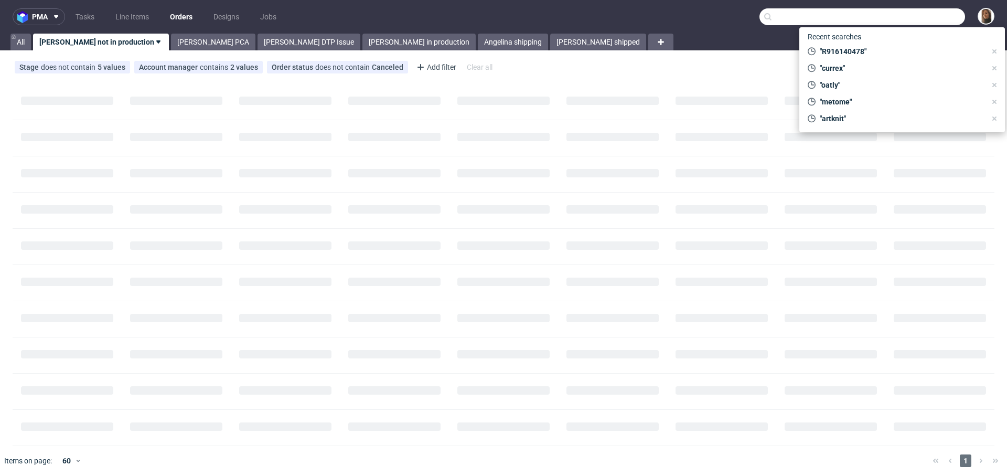
click at [924, 14] on input "text" at bounding box center [862, 16] width 206 height 17
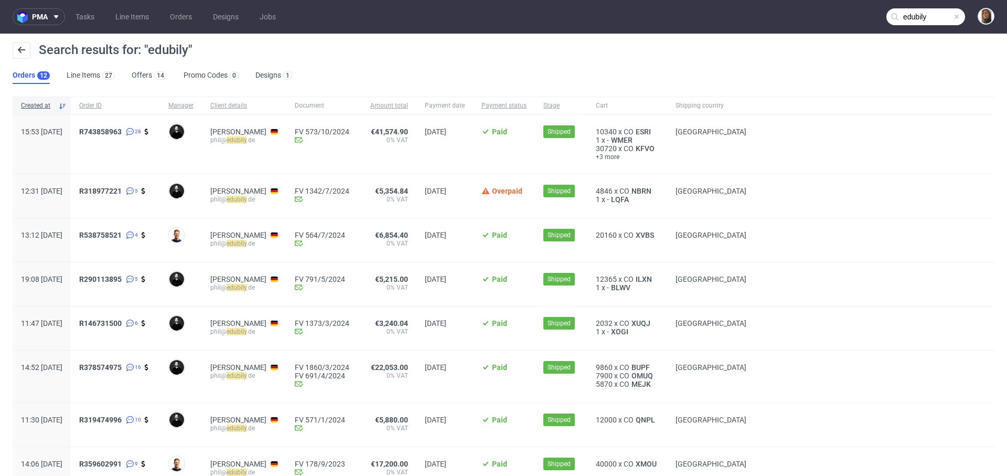
click at [928, 12] on input "edubily" at bounding box center [925, 16] width 79 height 17
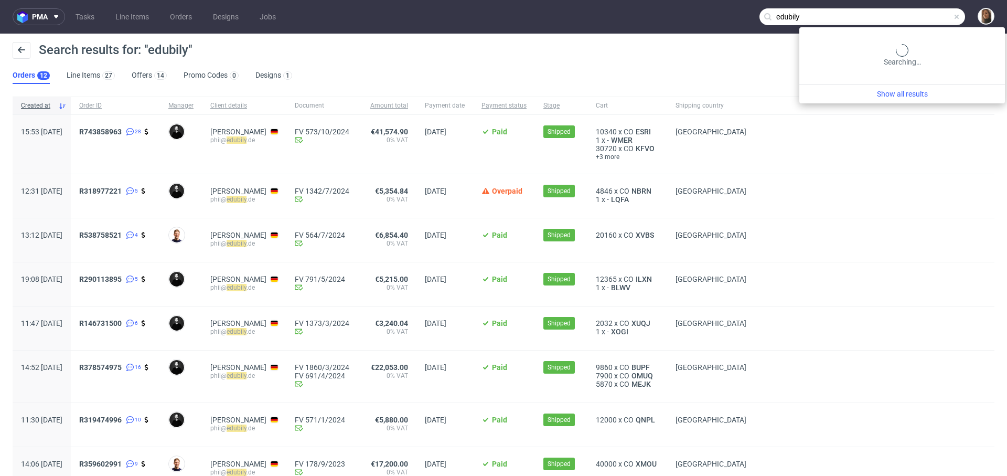
click at [928, 12] on input "edubily" at bounding box center [862, 16] width 206 height 17
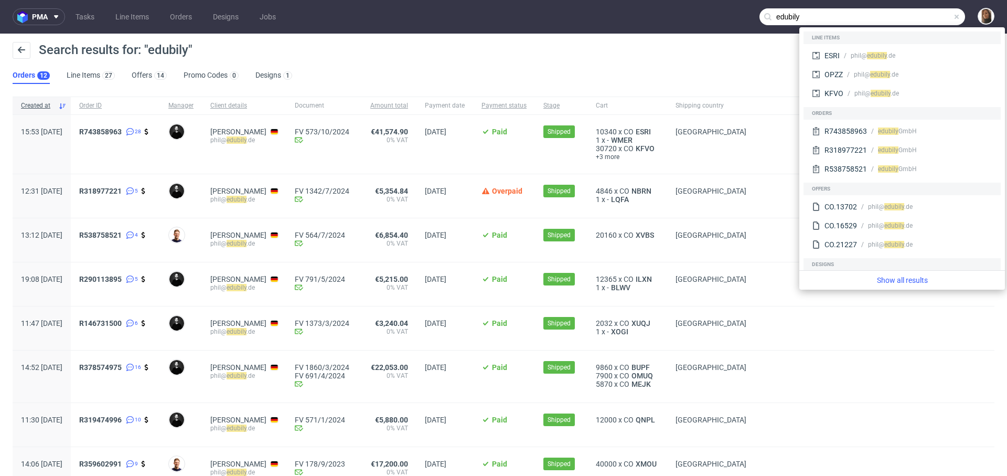
click at [928, 13] on input "edubily" at bounding box center [862, 16] width 206 height 17
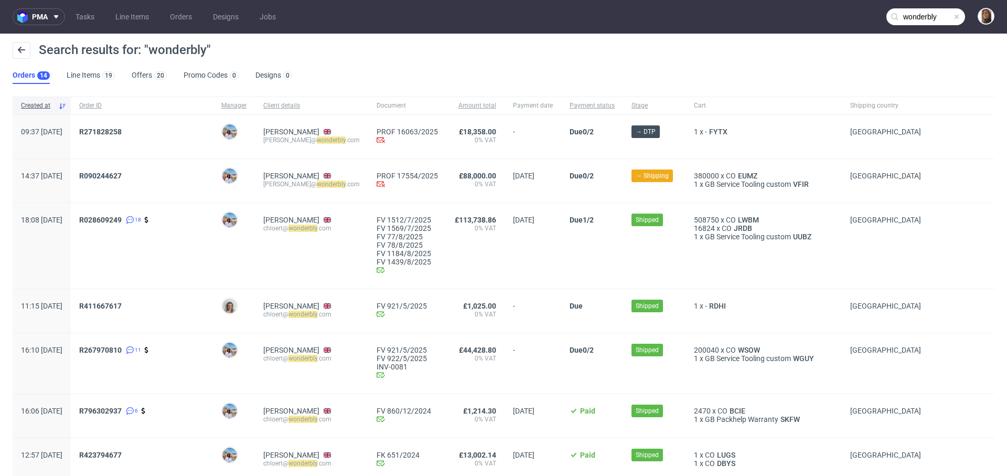
click at [912, 12] on input "wonderbly" at bounding box center [925, 16] width 79 height 17
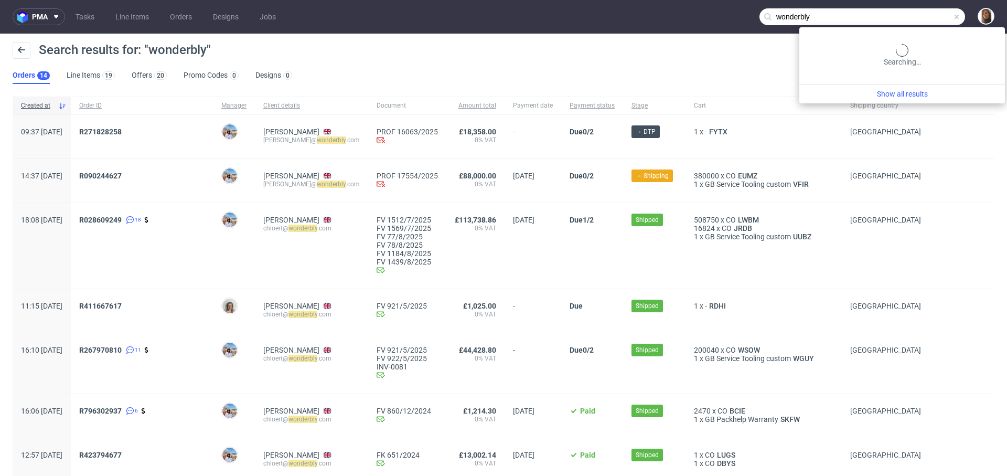
click at [912, 12] on input "wonderbly" at bounding box center [862, 16] width 206 height 17
paste input "jj@michaeljondral.com"
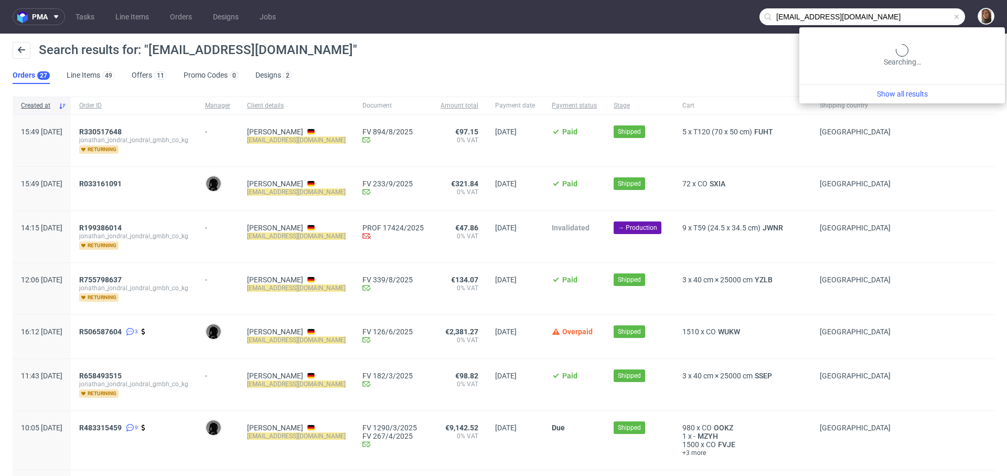
click at [936, 13] on input "jj@michaeljondral.com" at bounding box center [862, 16] width 206 height 17
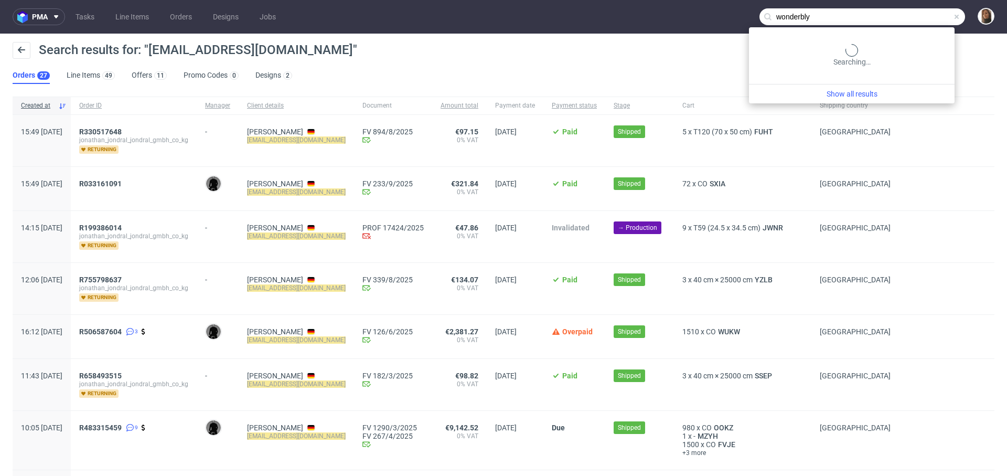
type input "wonderbly"
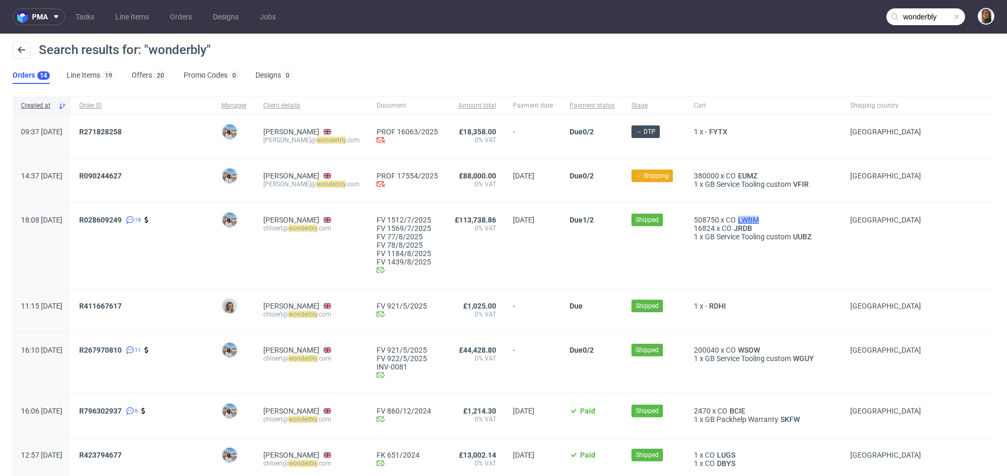
drag, startPoint x: 794, startPoint y: 216, endPoint x: 759, endPoint y: 218, distance: 35.7
click at [759, 218] on div "508750 x CO LWBM" at bounding box center [763, 220] width 139 height 8
copy span "LWBM"
copy span "JRDB"
click at [122, 217] on span "R028609249" at bounding box center [100, 220] width 42 height 8
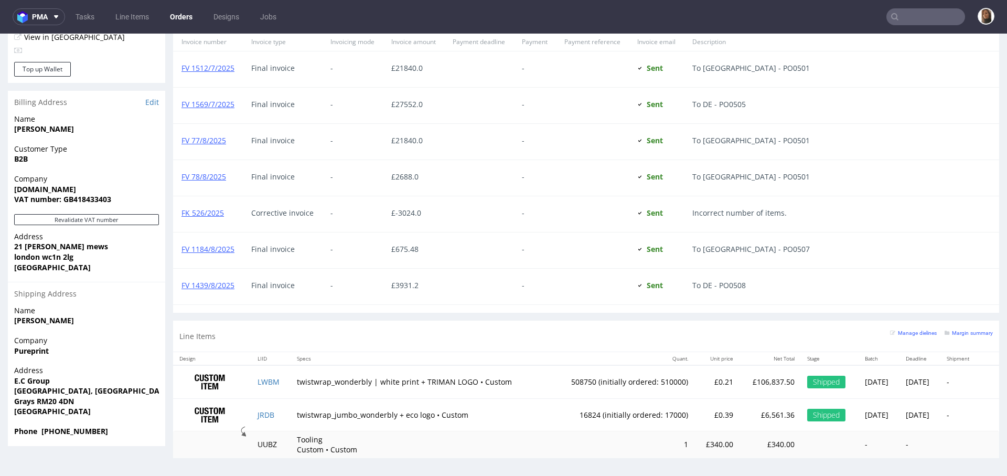
scroll to position [3, 0]
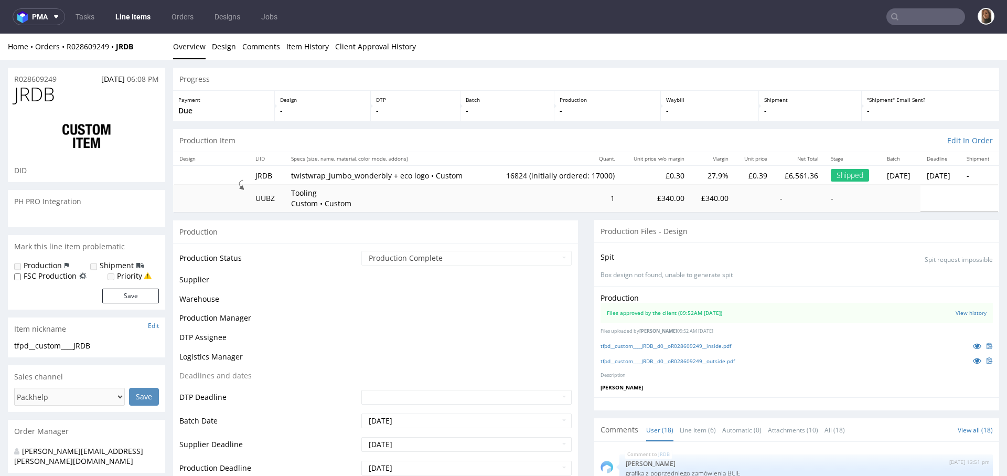
scroll to position [758, 0]
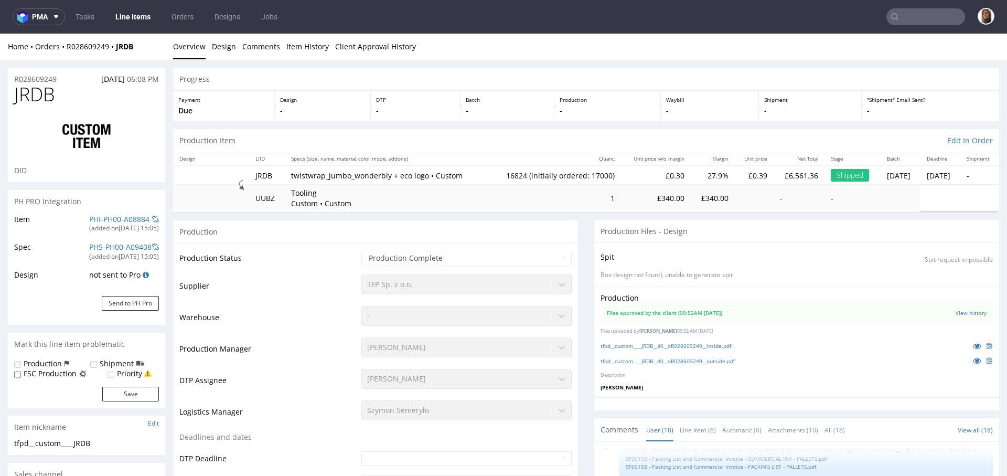
type input "16824"
click at [684, 425] on link "Line Item (6)" at bounding box center [698, 429] width 36 height 23
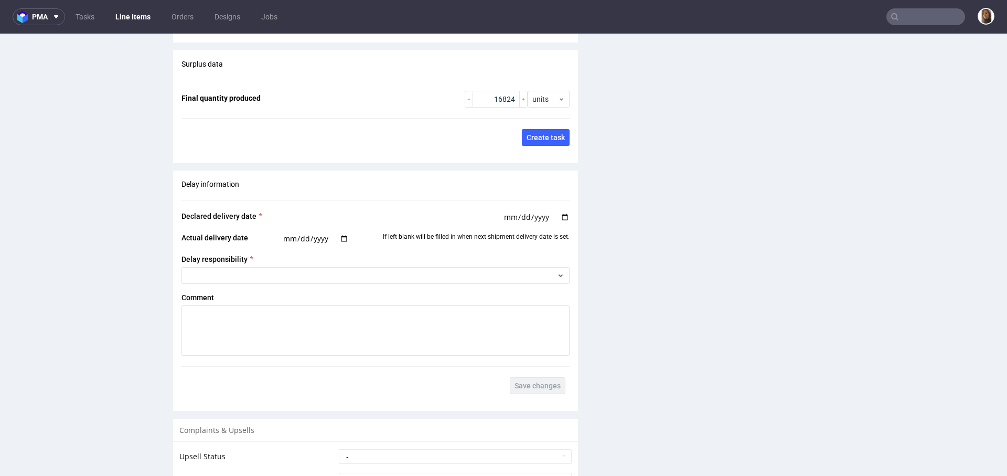
scroll to position [1872, 0]
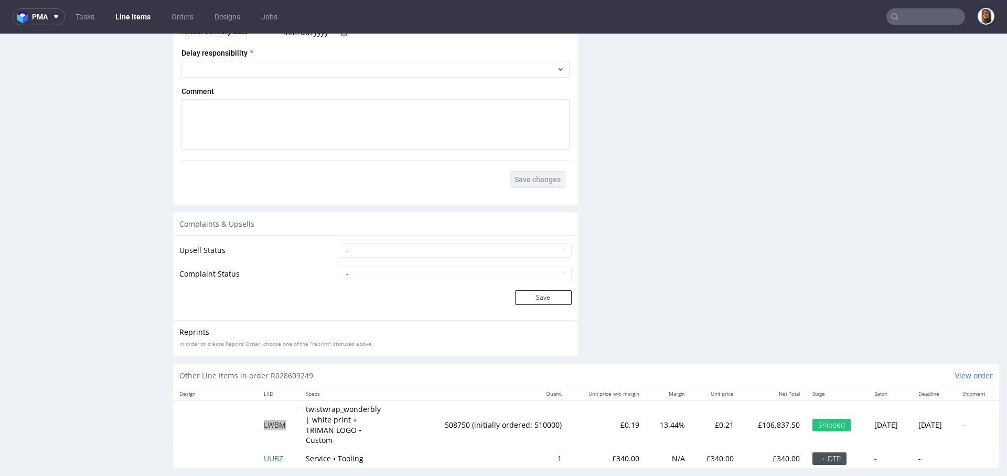
click at [919, 17] on input "text" at bounding box center [925, 16] width 79 height 17
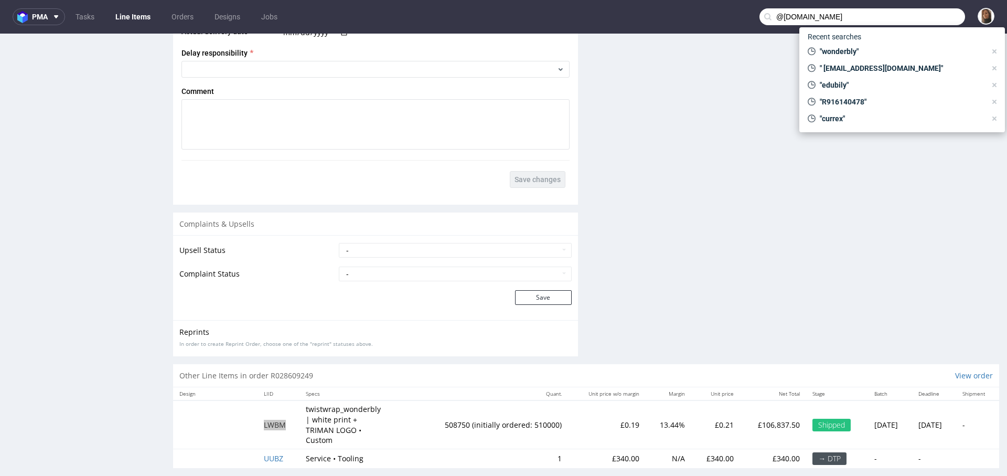
type input "@huginabox.ie"
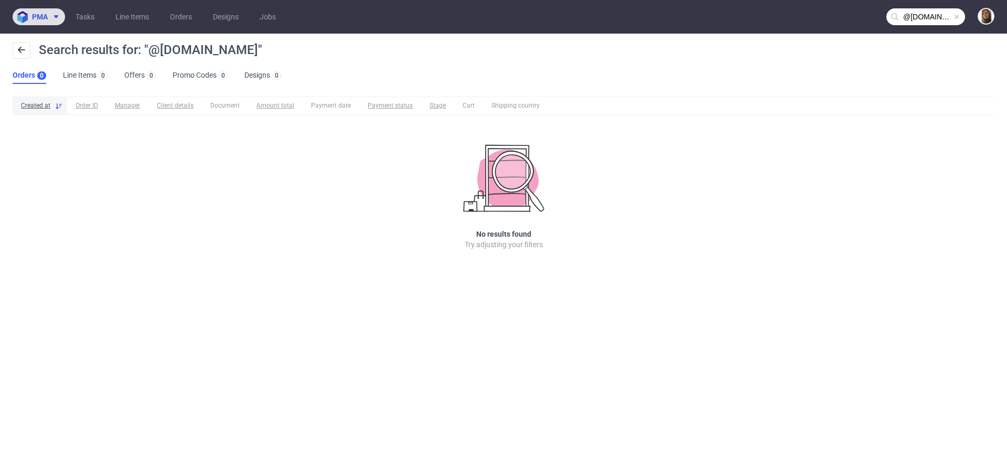
click at [51, 13] on span at bounding box center [54, 17] width 13 height 8
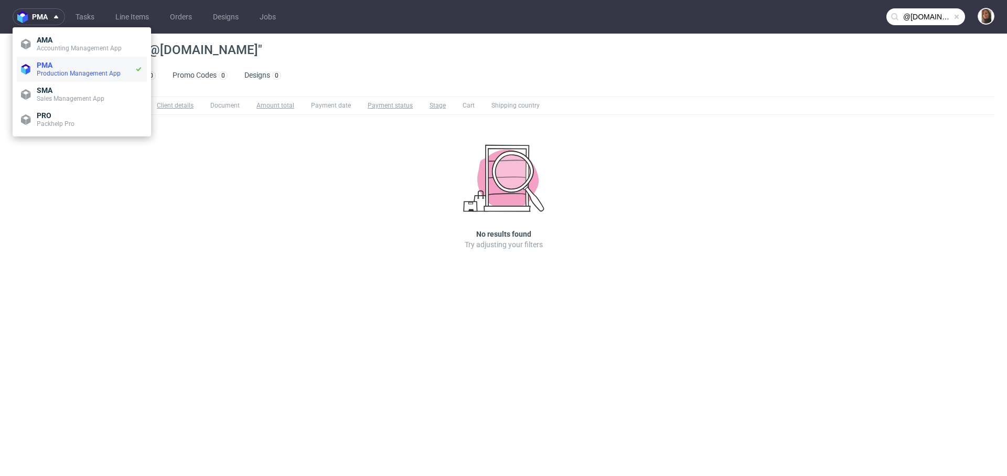
click at [50, 64] on span "PMA" at bounding box center [45, 65] width 16 height 8
click at [69, 62] on span "PMA" at bounding box center [86, 65] width 98 height 8
click at [955, 15] on span at bounding box center [956, 17] width 8 height 8
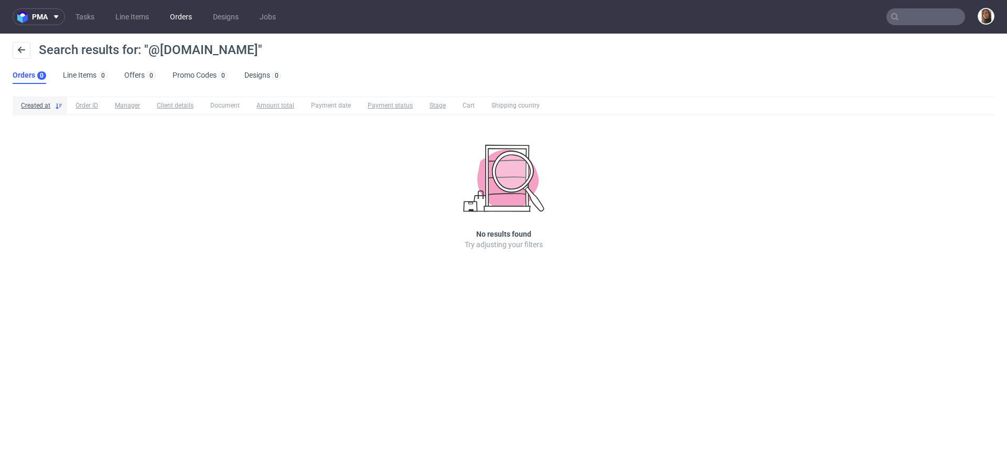
click at [182, 15] on link "Orders" at bounding box center [181, 16] width 35 height 17
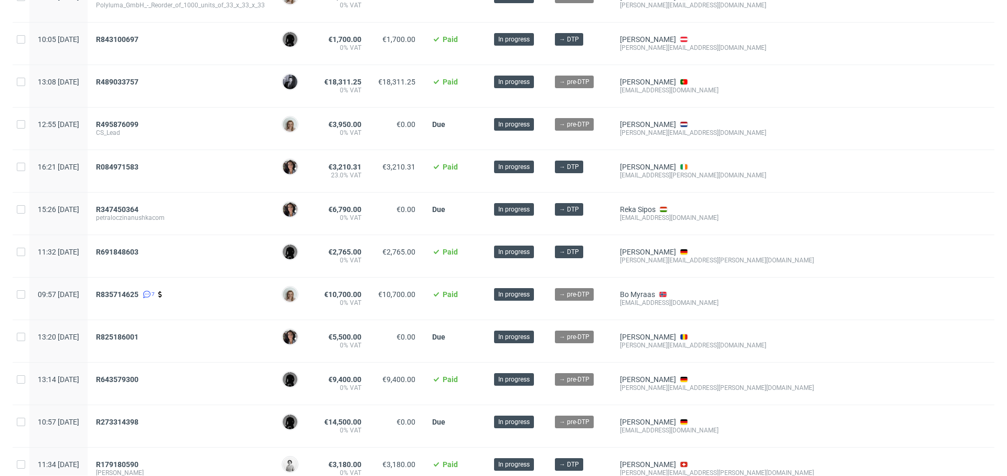
scroll to position [126, 0]
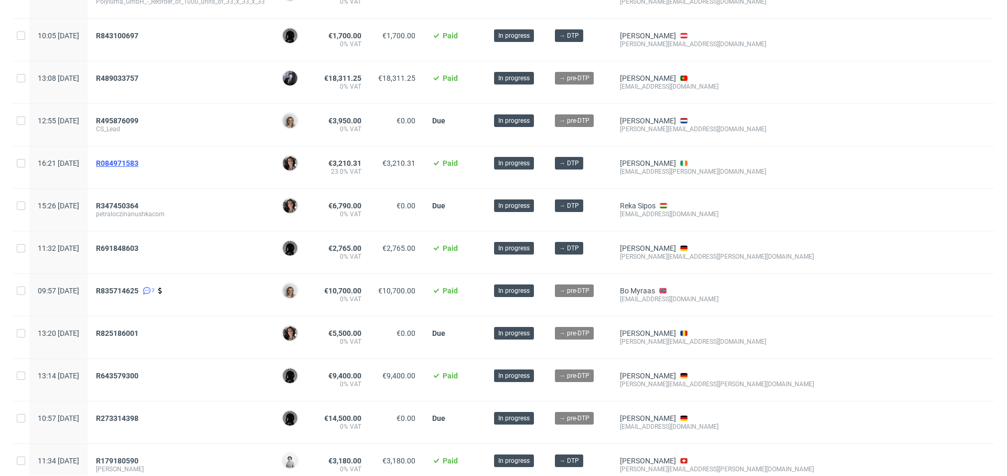
click at [138, 165] on span "R084971583" at bounding box center [117, 163] width 42 height 8
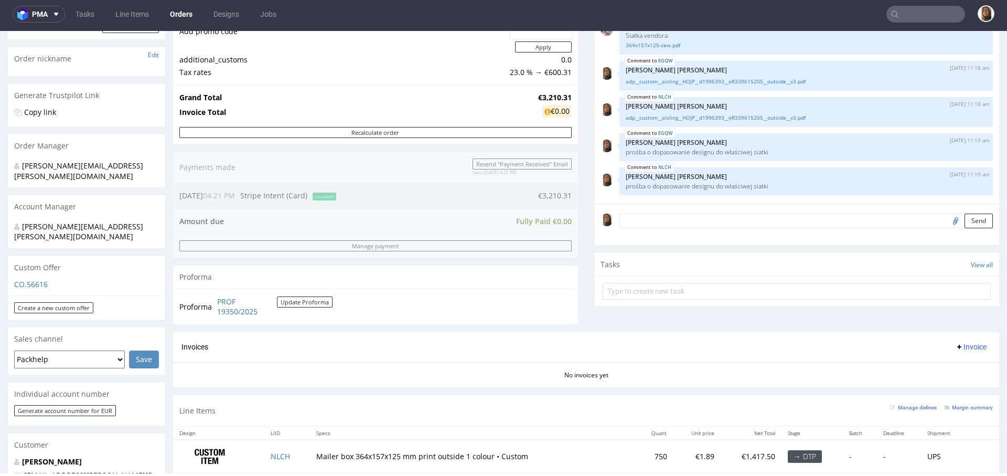
scroll to position [324, 0]
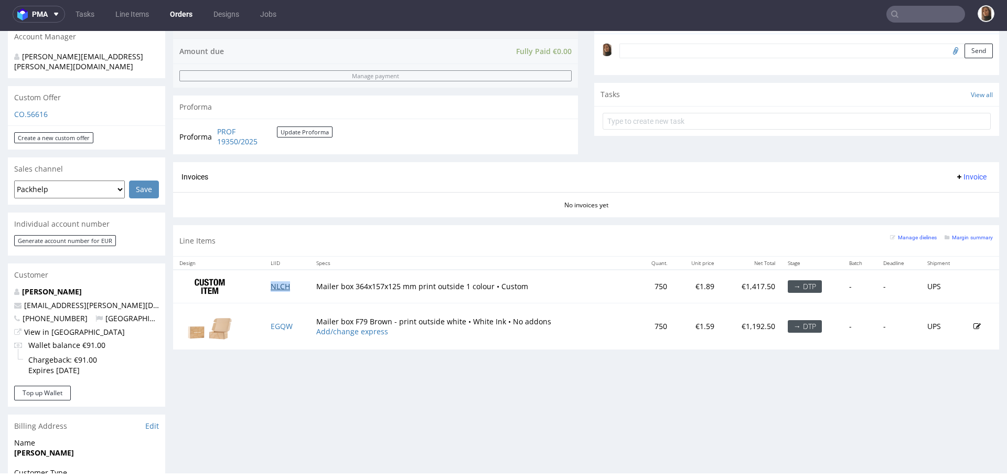
click at [281, 286] on link "NLCH" at bounding box center [280, 286] width 19 height 10
click at [280, 326] on link "EGQW" at bounding box center [282, 326] width 22 height 10
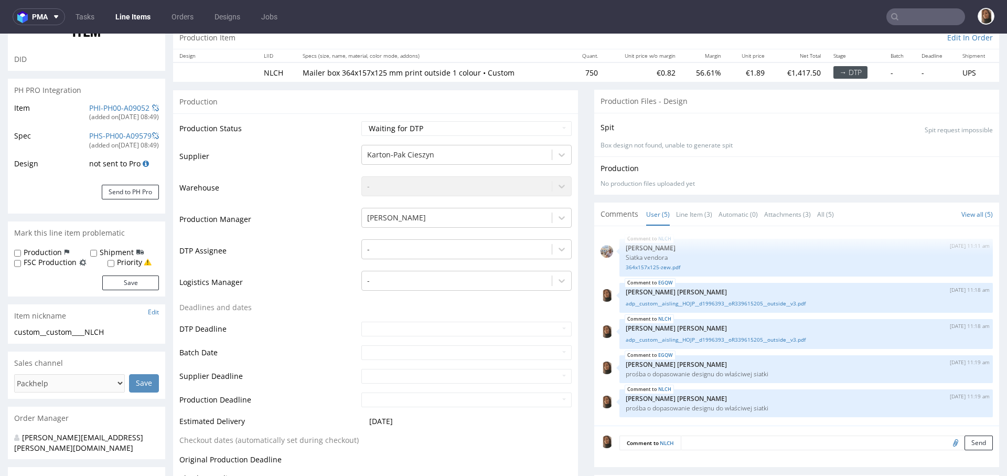
scroll to position [112, 0]
click at [691, 210] on link "Line Item (3)" at bounding box center [694, 213] width 36 height 23
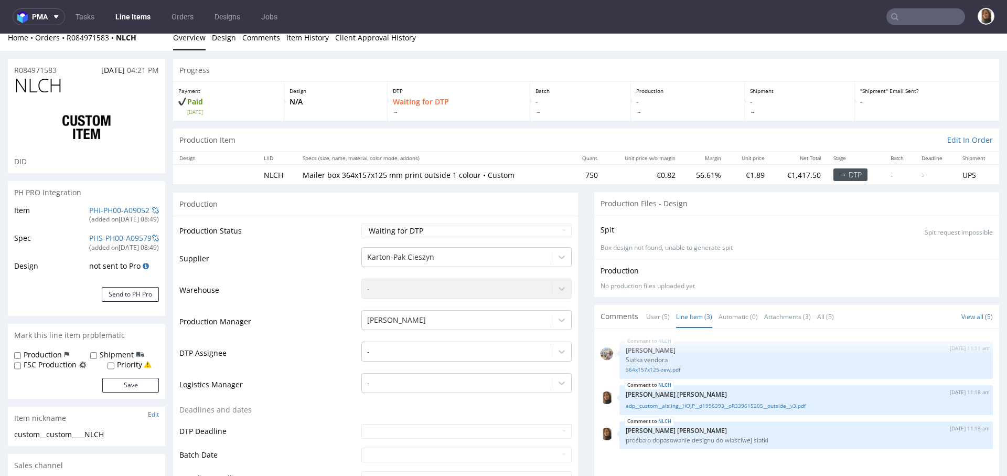
scroll to position [0, 0]
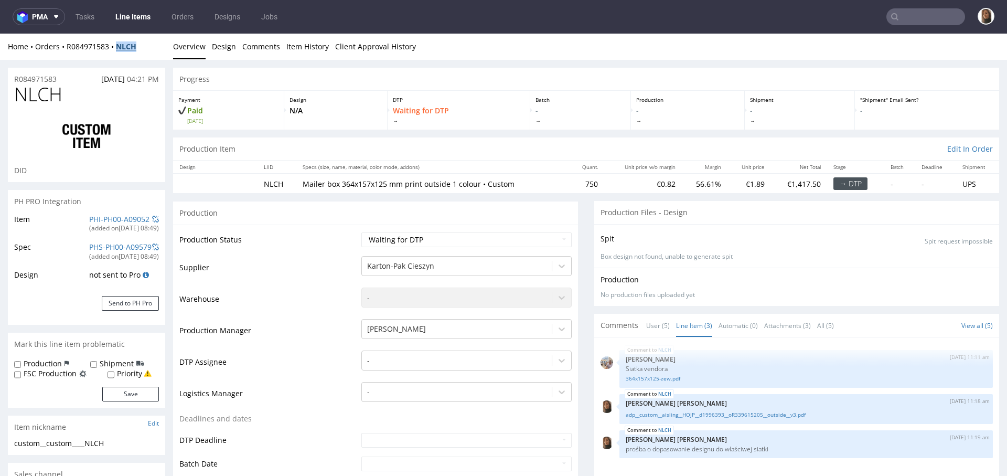
copy strong "NLCH"
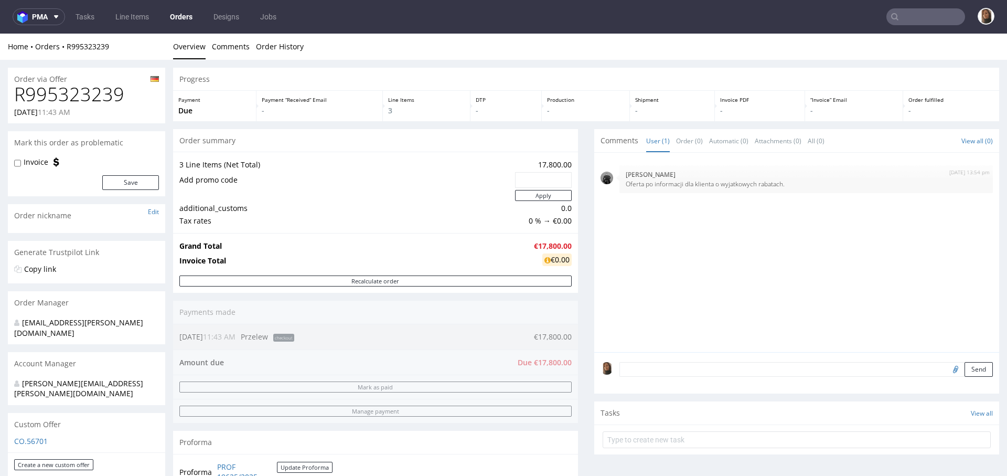
click at [175, 15] on link "Orders" at bounding box center [181, 16] width 35 height 17
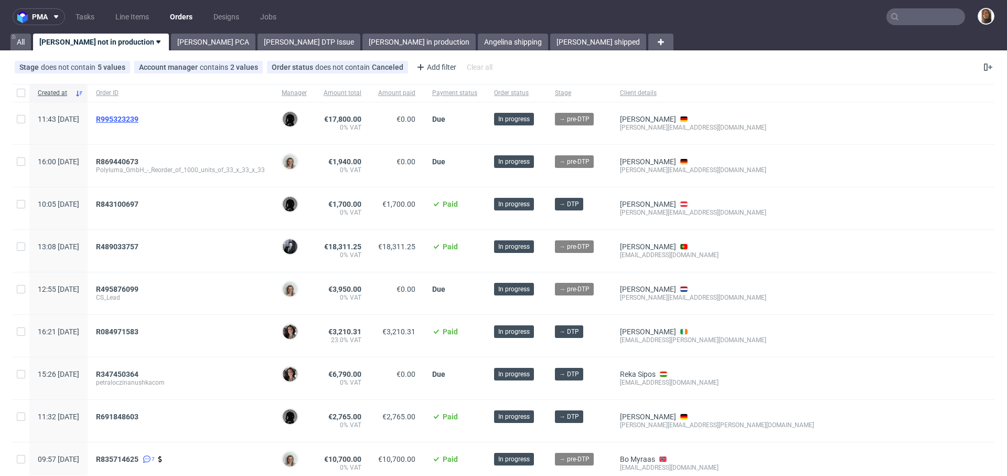
click at [138, 119] on span "R995323239" at bounding box center [117, 119] width 42 height 8
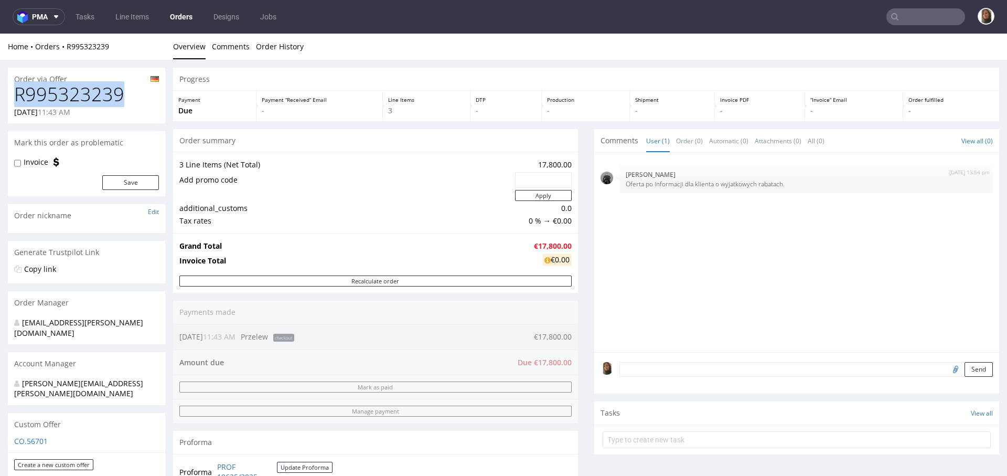
drag, startPoint x: 127, startPoint y: 103, endPoint x: 0, endPoint y: 103, distance: 127.4
copy h1 "R995323239"
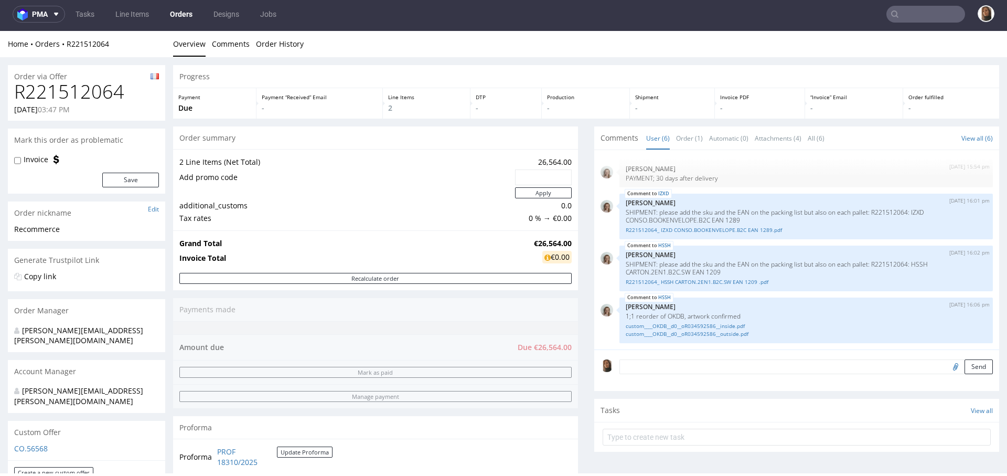
click at [90, 89] on h1 "R221512064" at bounding box center [86, 91] width 145 height 21
copy h1 "R221512064"
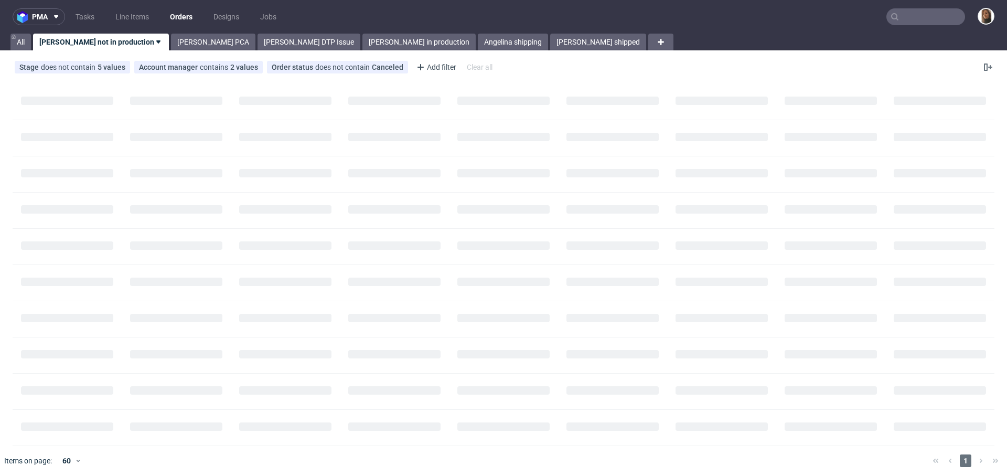
click at [911, 15] on input "text" at bounding box center [925, 16] width 79 height 17
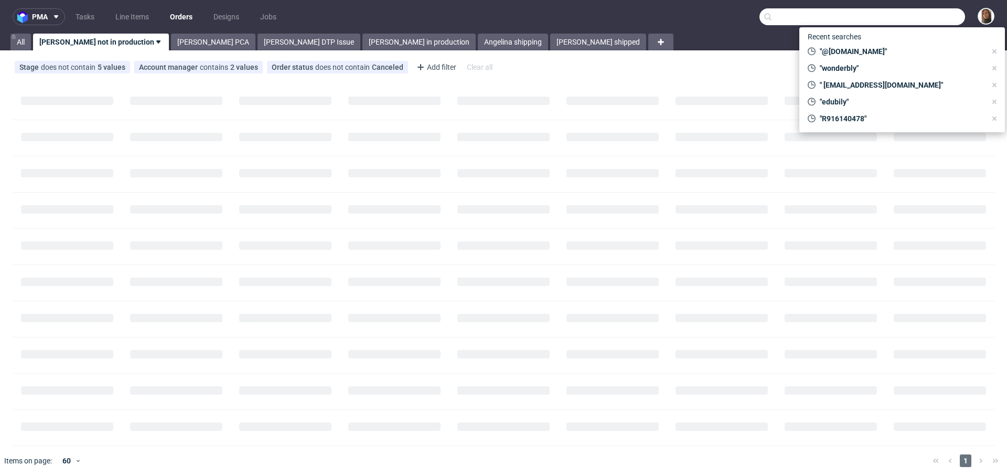
paste input "R265060114"
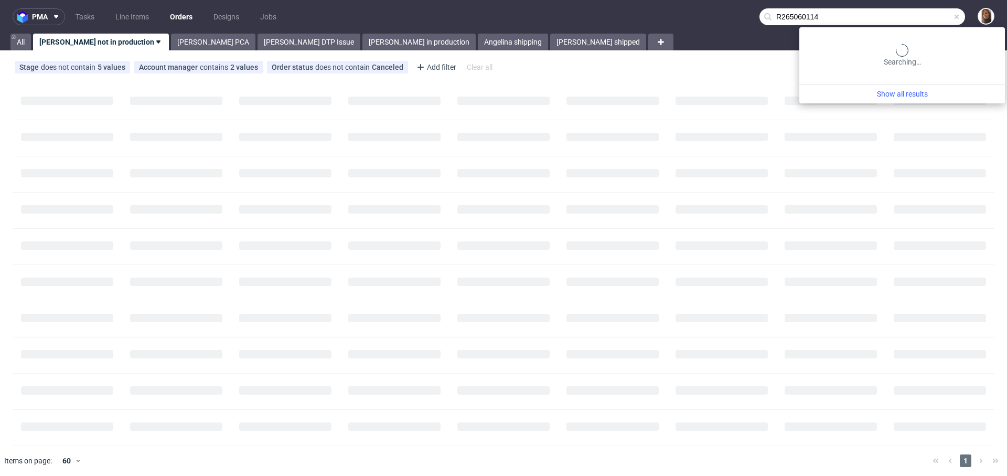
type input "R265060114"
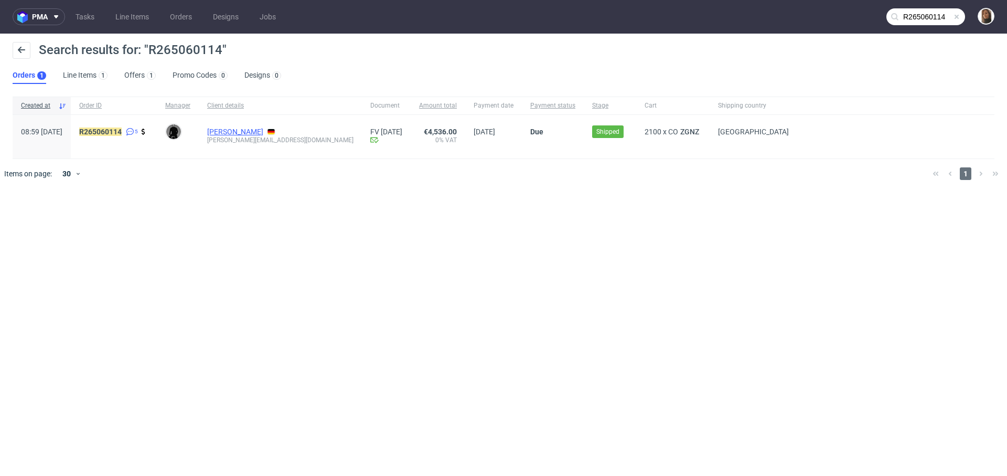
click at [263, 129] on link "[PERSON_NAME]" at bounding box center [235, 131] width 56 height 8
click at [122, 133] on mark "R265060114" at bounding box center [100, 131] width 42 height 8
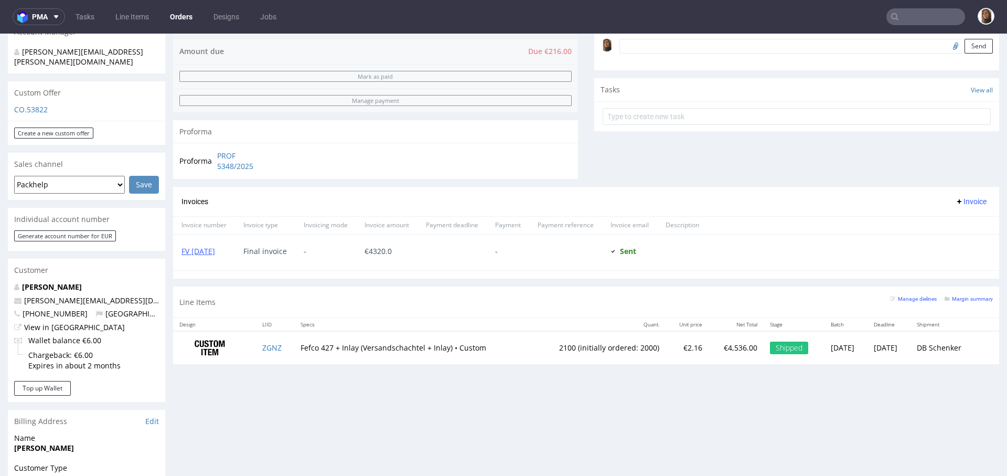
scroll to position [350, 0]
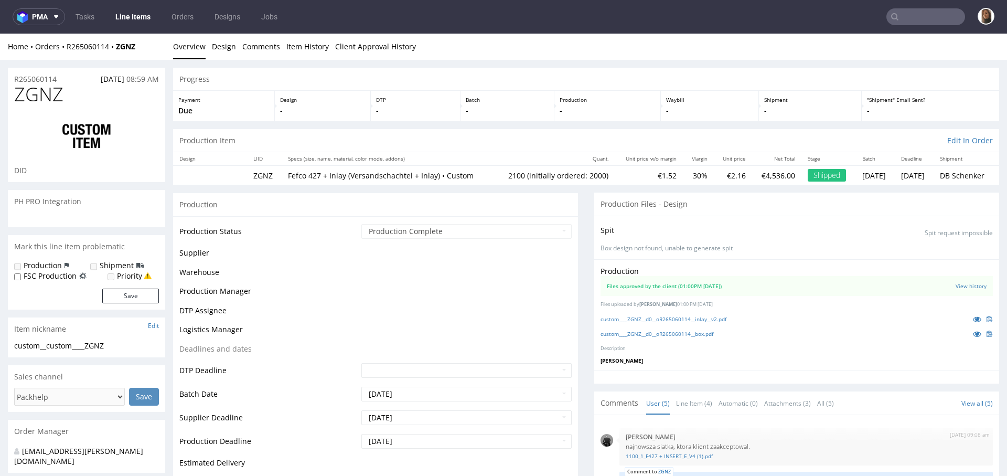
scroll to position [22, 0]
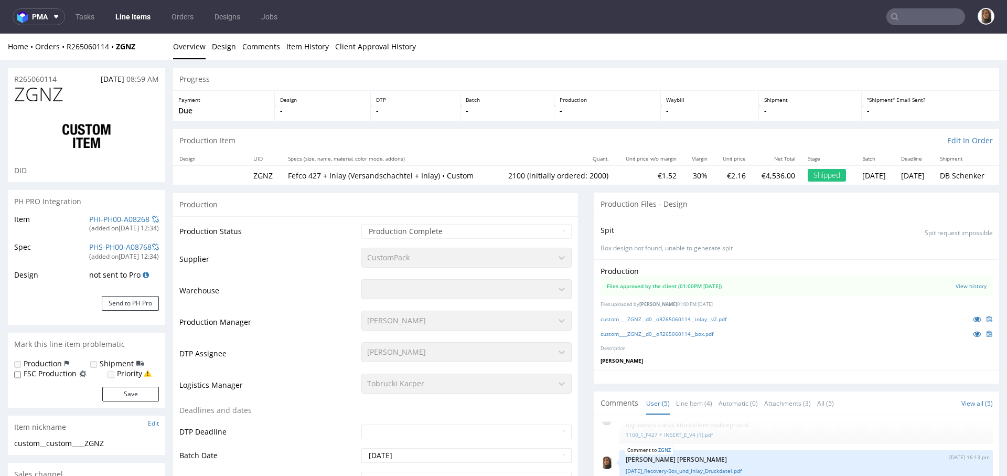
select select "in_progress"
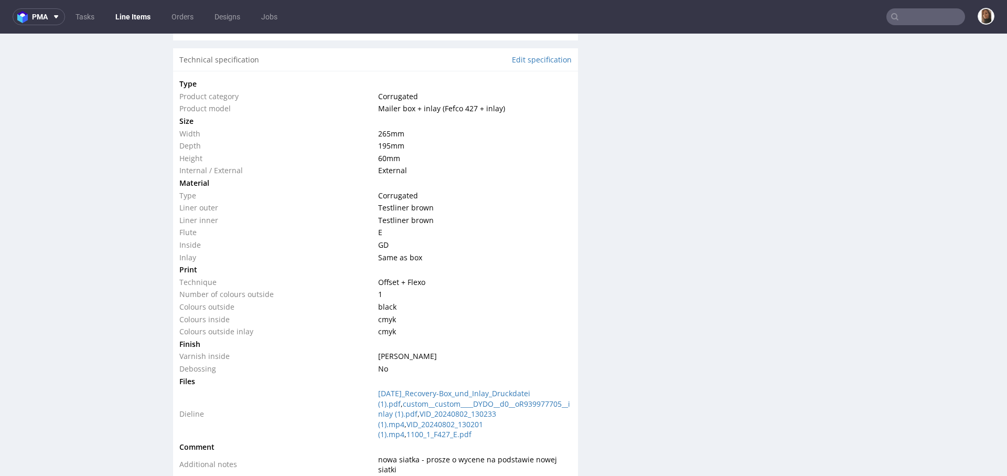
scroll to position [0, 0]
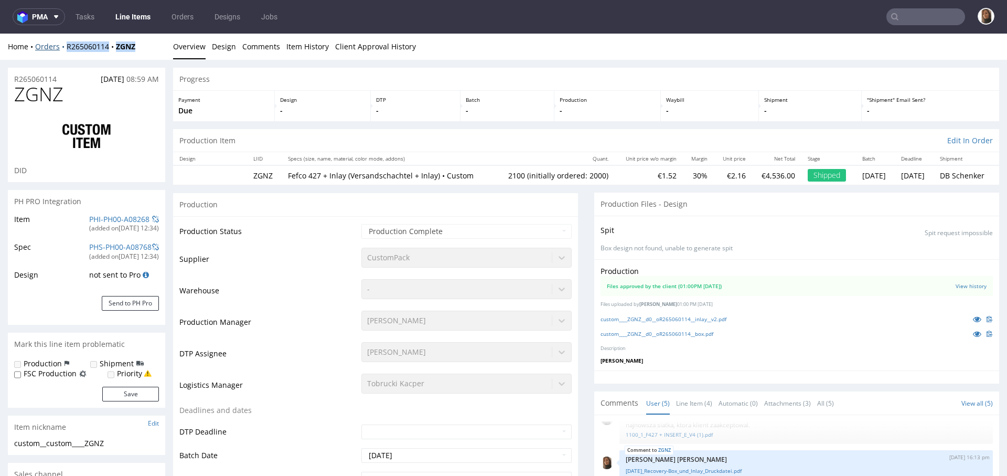
drag, startPoint x: 143, startPoint y: 44, endPoint x: 63, endPoint y: 44, distance: 79.2
click at [63, 44] on div "Home Orders R265060114 ZGNZ" at bounding box center [86, 46] width 157 height 10
copy div "R265060114 ZGNZ"
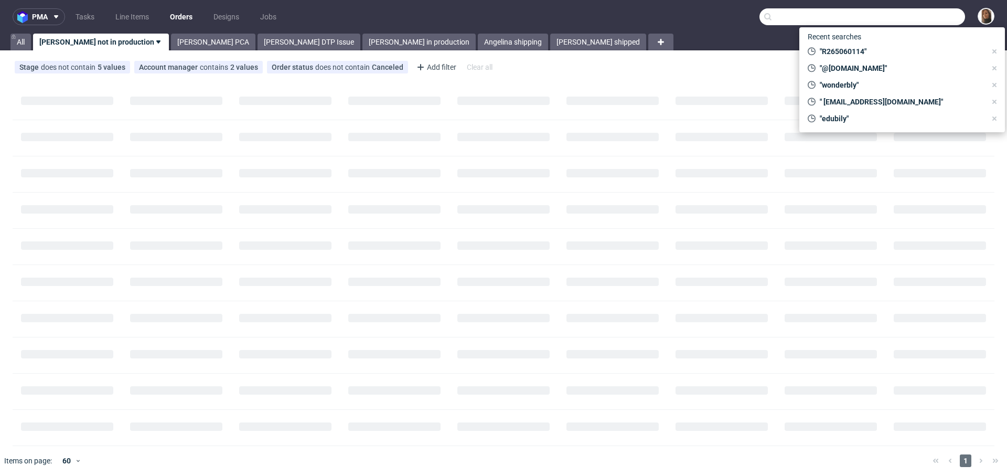
click at [910, 16] on input "text" at bounding box center [862, 16] width 206 height 17
paste input "R630288202"
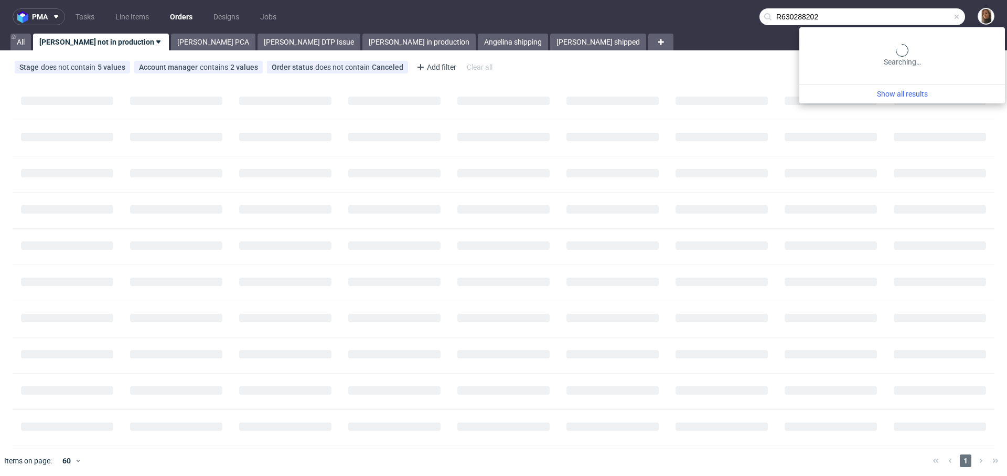
type input "R630288202"
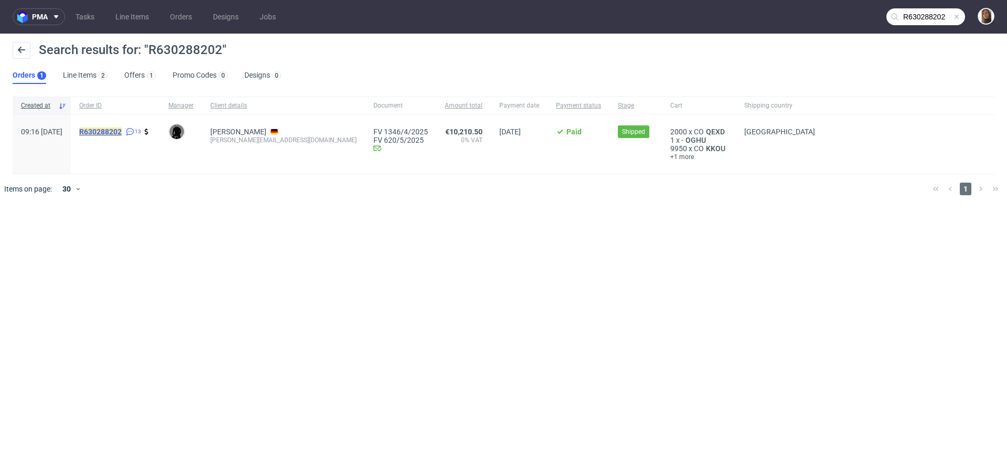
click at [114, 130] on mark "R630288202" at bounding box center [100, 131] width 42 height 8
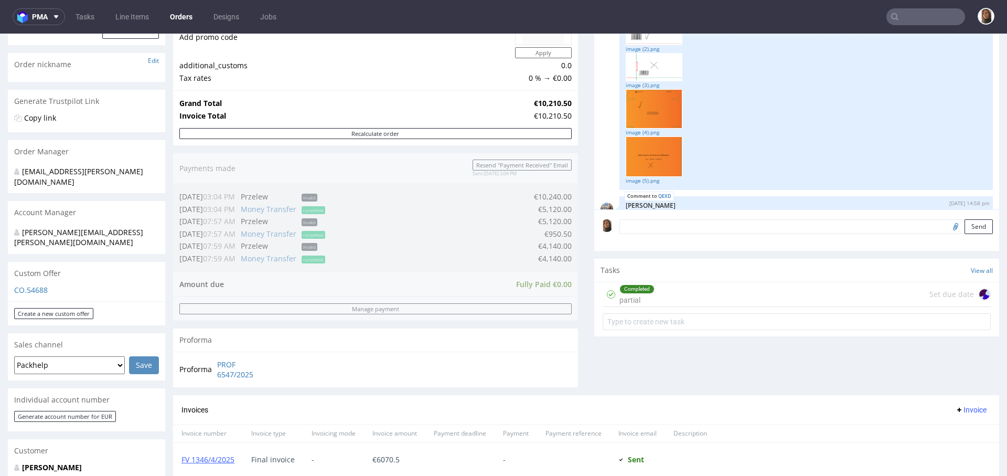
scroll to position [475, 0]
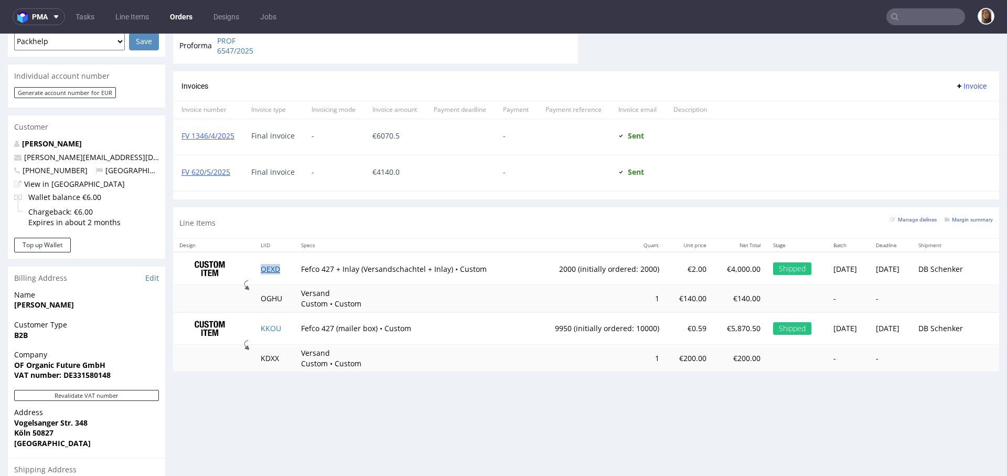
click at [264, 266] on link "QEXD" at bounding box center [270, 269] width 19 height 10
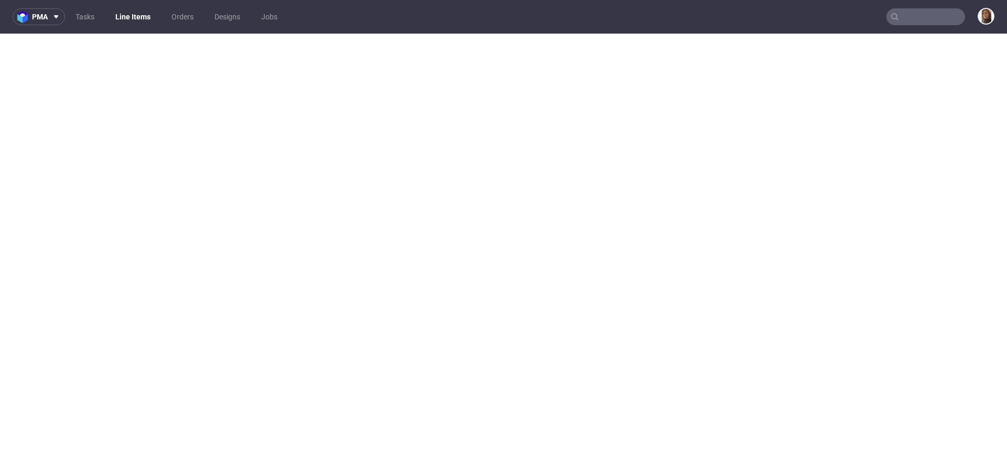
select select "in_progress"
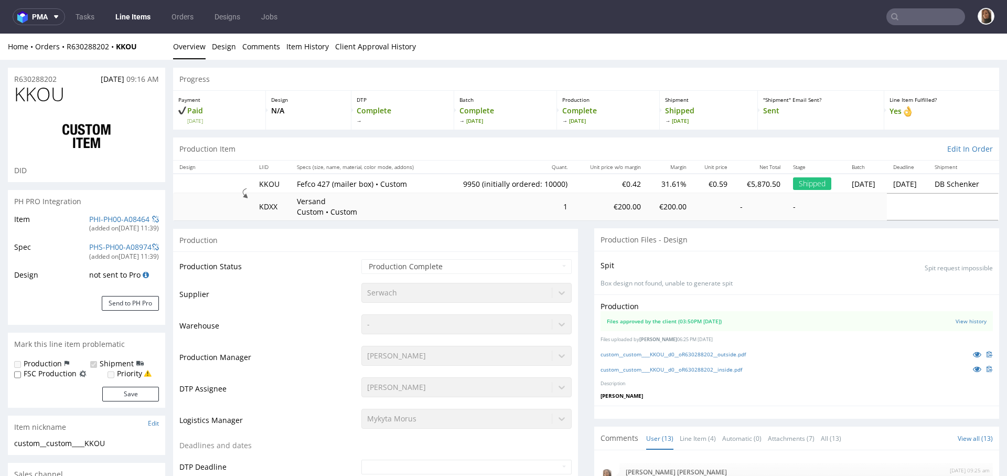
scroll to position [528, 0]
click at [973, 368] on icon at bounding box center [977, 368] width 8 height 7
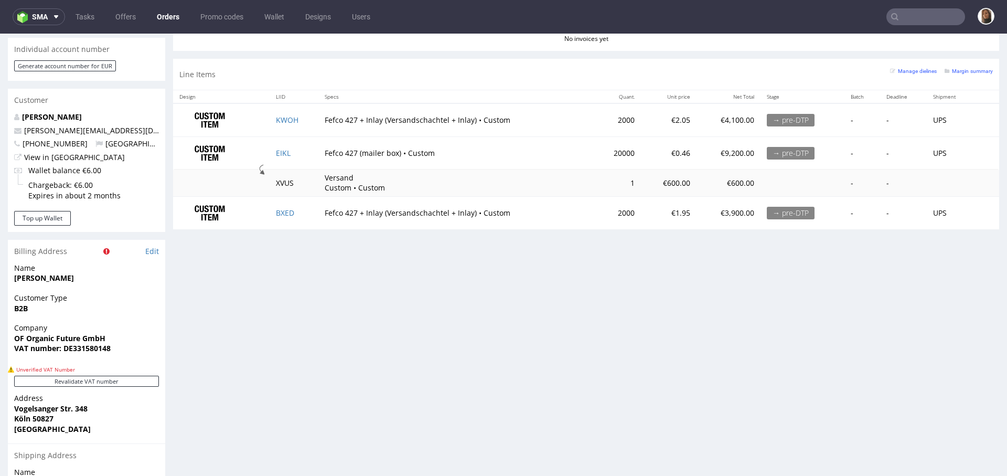
scroll to position [506, 0]
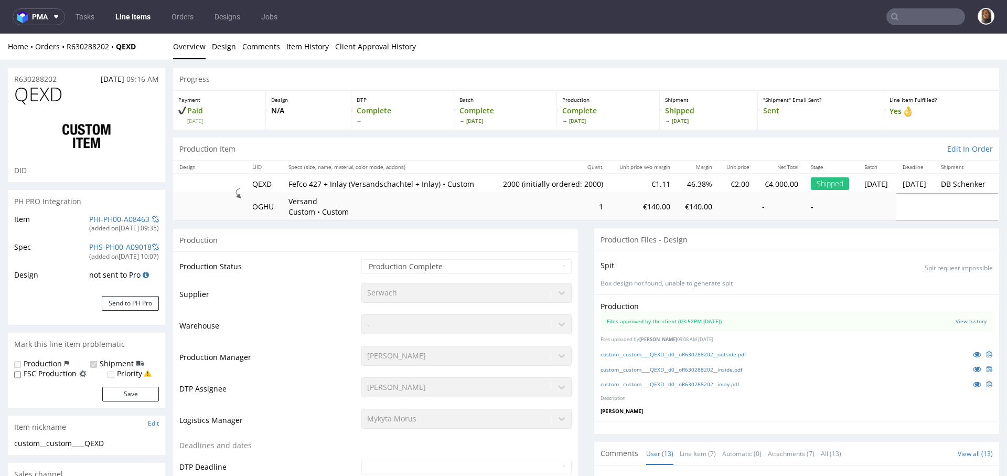
type input "2000"
select select "in_progress"
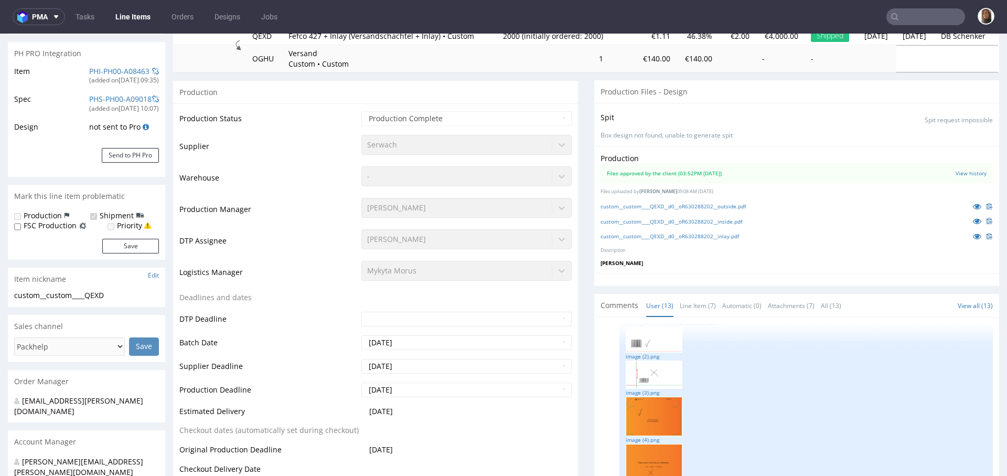
scroll to position [128, 0]
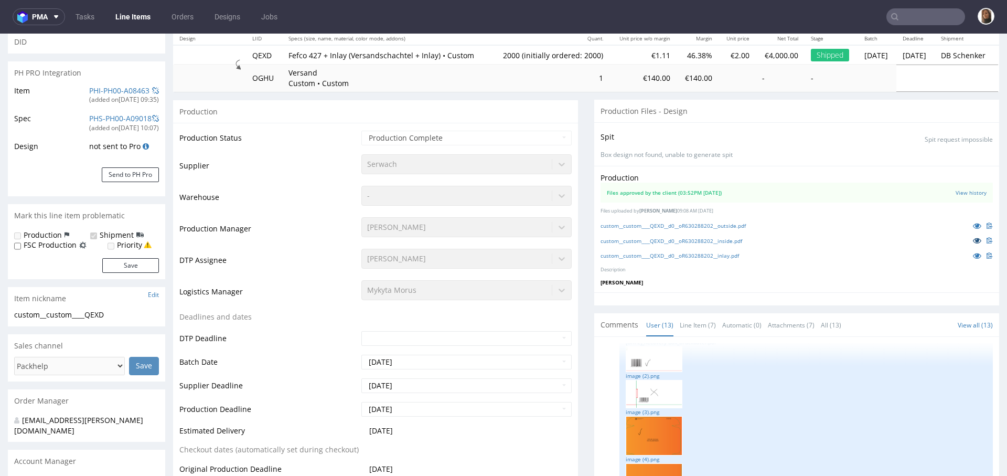
click at [973, 244] on icon at bounding box center [977, 240] width 8 height 7
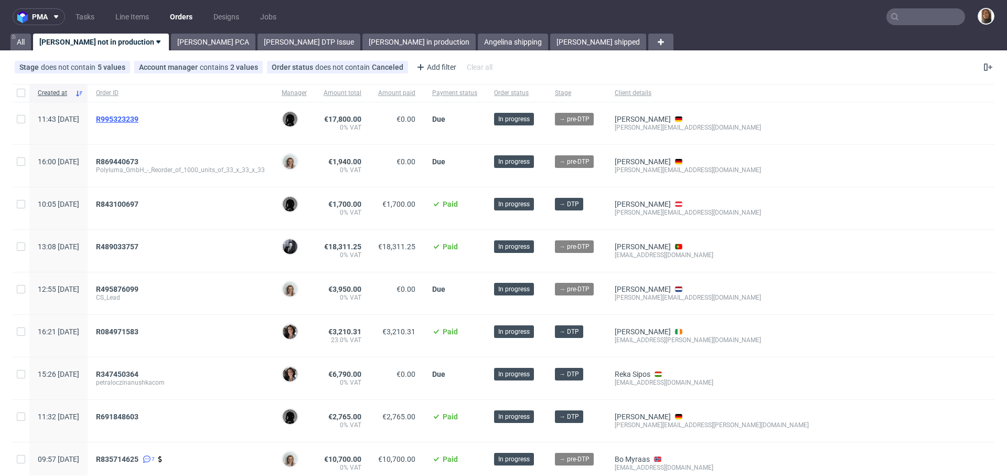
click at [138, 115] on span "R995323239" at bounding box center [117, 119] width 42 height 8
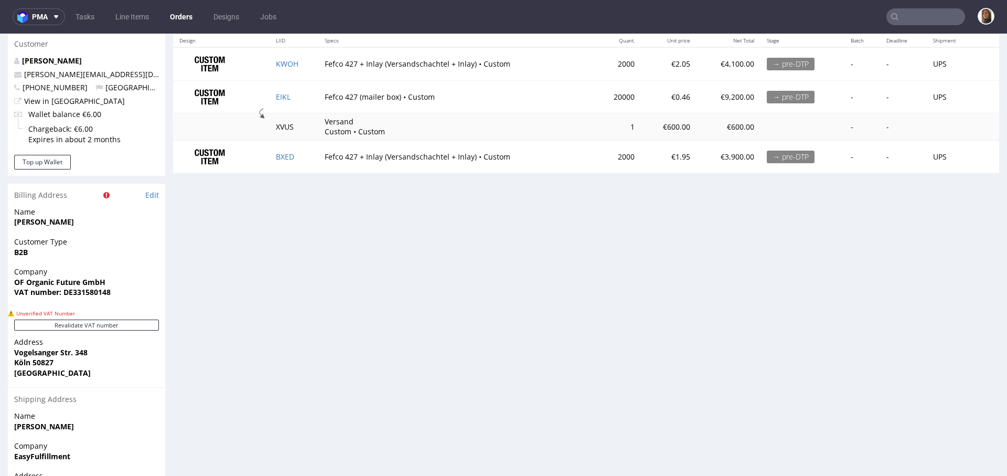
scroll to position [407, 0]
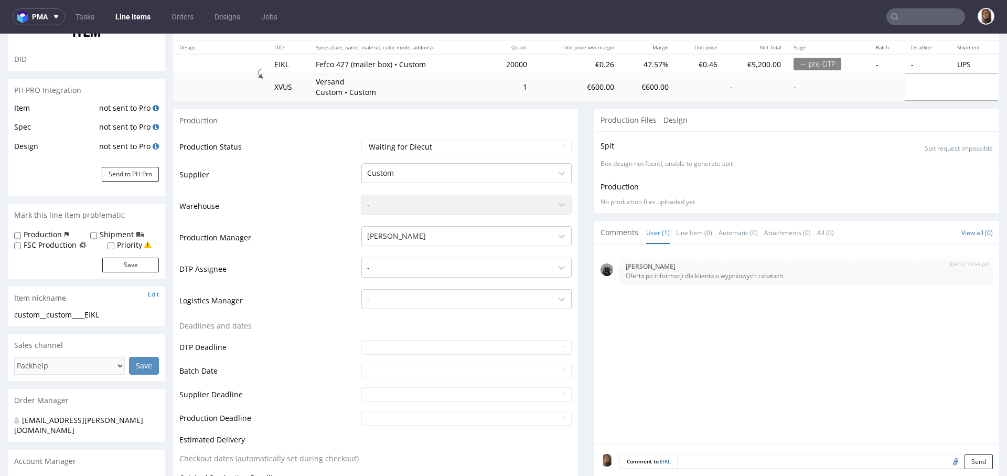
scroll to position [189, 0]
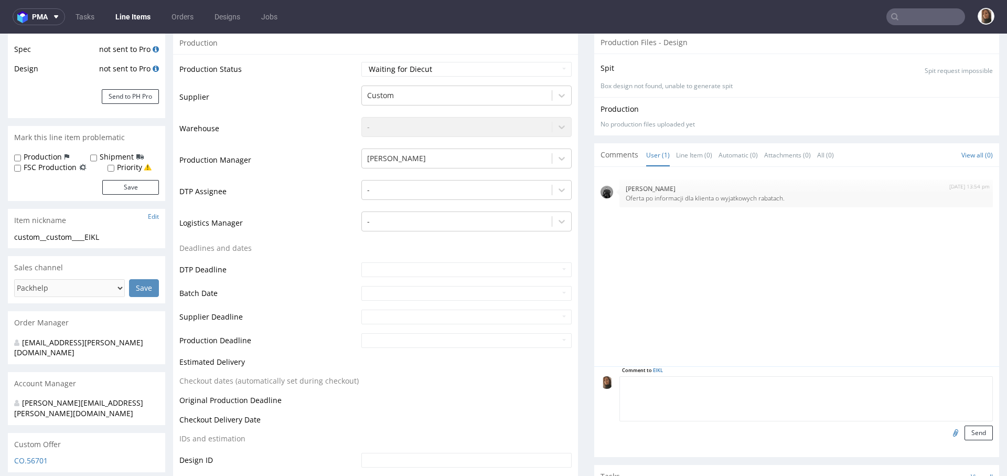
click at [714, 376] on textarea at bounding box center [805, 398] width 373 height 45
paste textarea "R630288202 - KKOU"
click at [619, 382] on textarea "R630288202 - KKOU" at bounding box center [805, 398] width 373 height 45
type textarea "reorder R630288202 - KKOU"
click at [964, 430] on button "Send" at bounding box center [978, 432] width 28 height 15
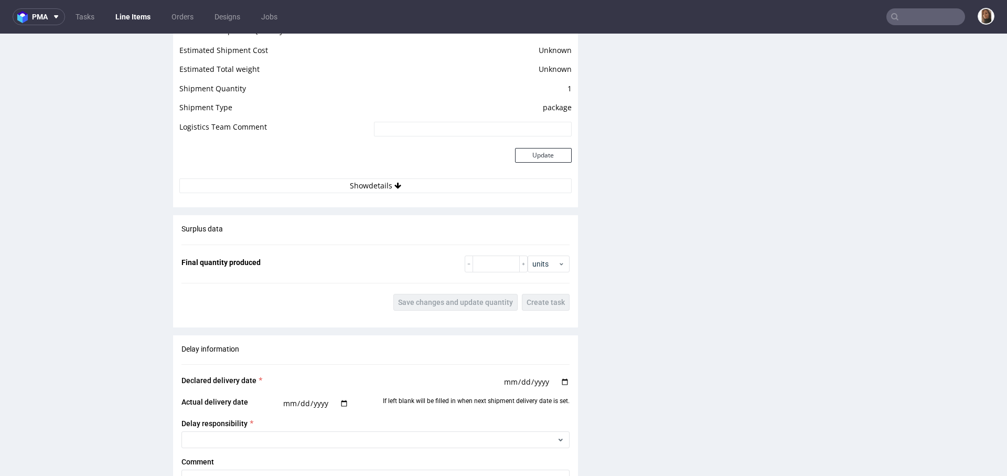
scroll to position [1883, 0]
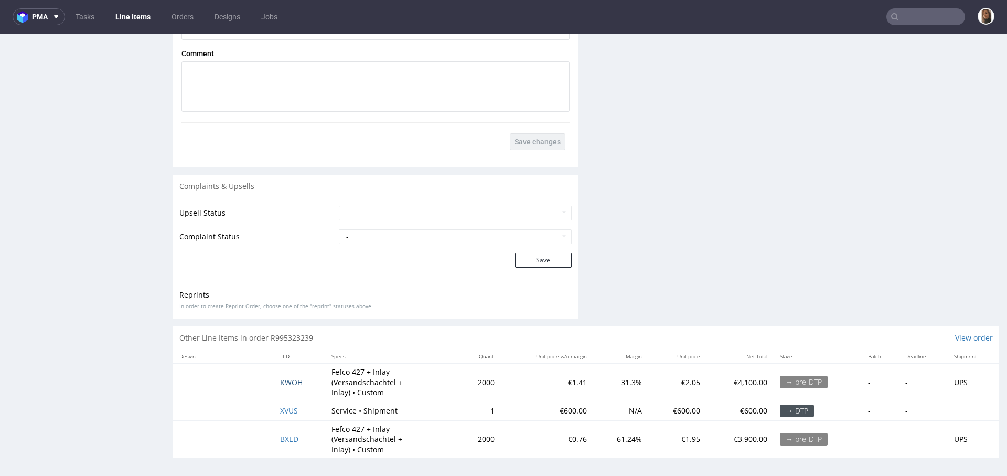
click at [287, 380] on span "KWOH" at bounding box center [291, 382] width 23 height 10
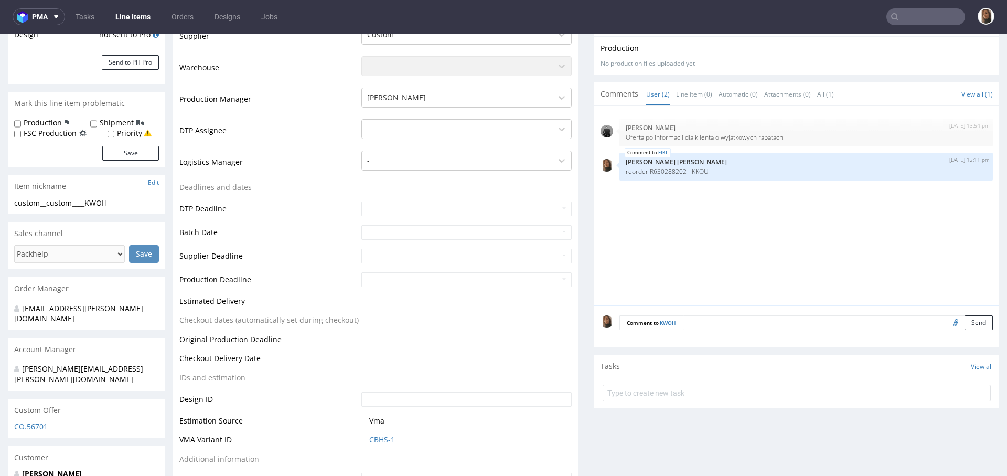
scroll to position [169, 0]
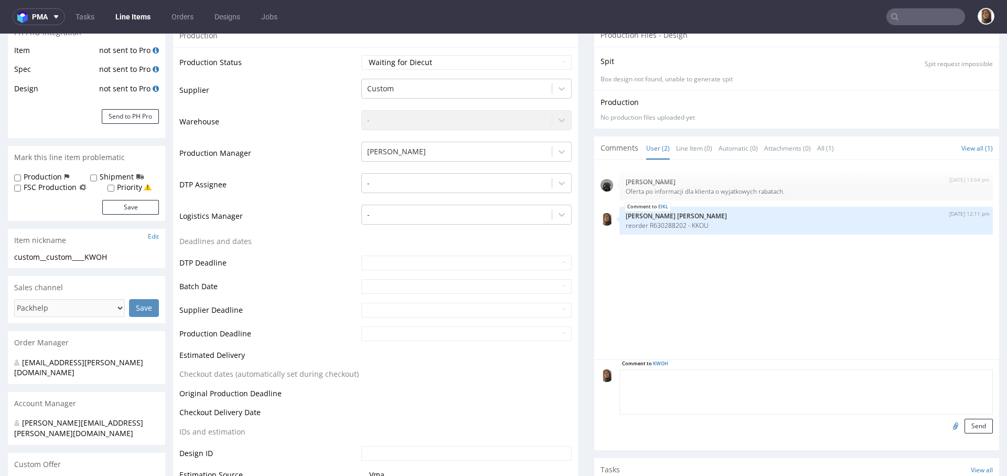
click at [698, 378] on textarea at bounding box center [805, 391] width 373 height 45
paste textarea "R630288202QEXD"
click at [660, 375] on textarea "R630288202QEXD" at bounding box center [805, 391] width 373 height 45
click at [619, 379] on textarea "R630288202 QEXD" at bounding box center [805, 391] width 373 height 45
click at [686, 375] on textarea "reorder R630288202 QEXD" at bounding box center [805, 391] width 373 height 45
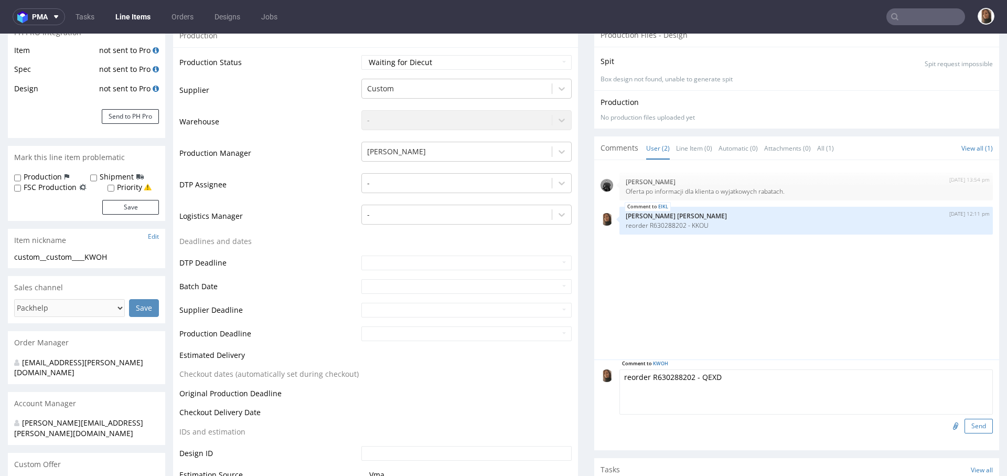
type textarea "reorder R630288202 - QEXD"
click at [964, 424] on button "Send" at bounding box center [978, 425] width 28 height 15
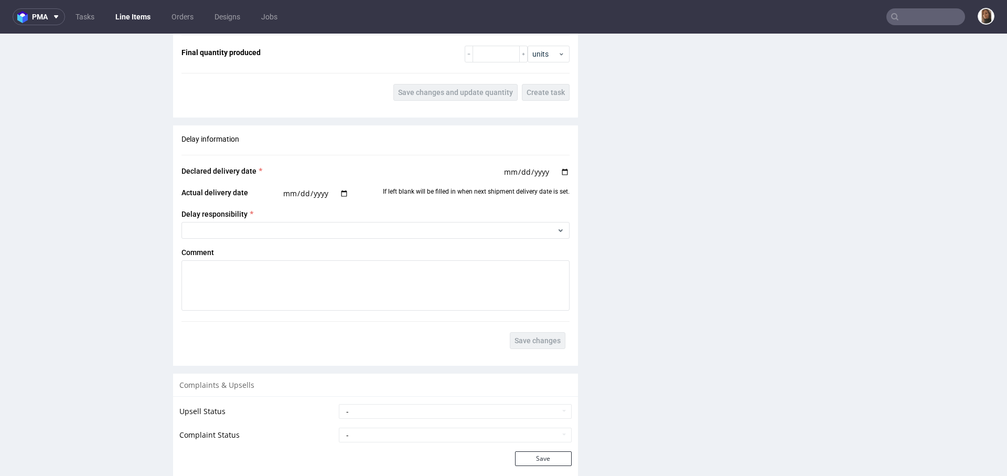
scroll to position [1959, 0]
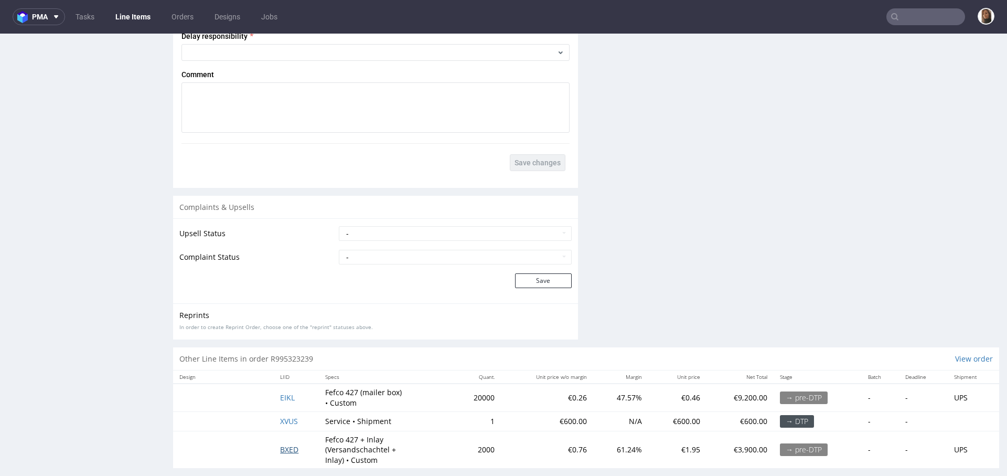
click at [293, 444] on span "BXED" at bounding box center [289, 449] width 18 height 10
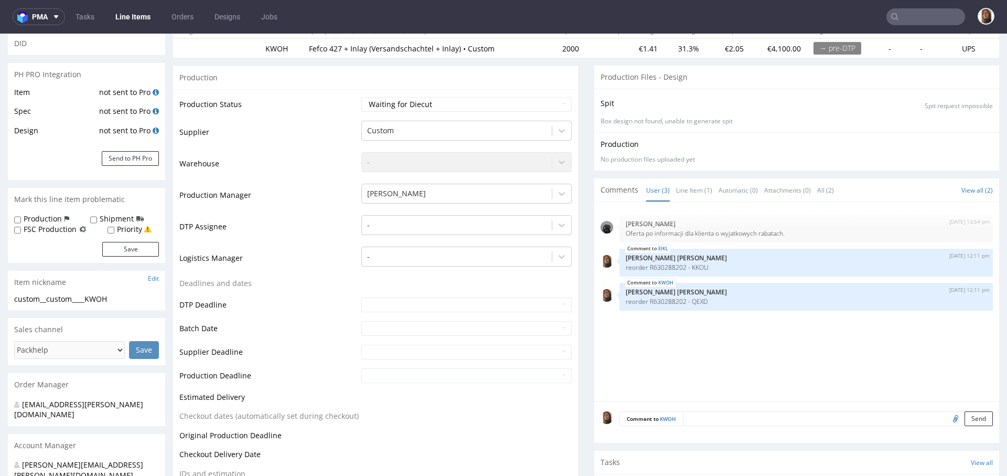
scroll to position [0, 0]
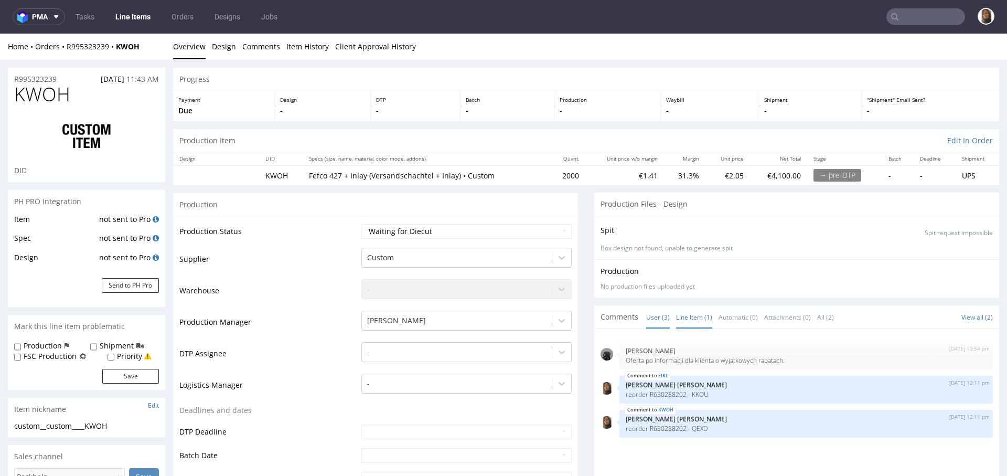
click at [681, 319] on link "Line Item (1)" at bounding box center [694, 317] width 36 height 23
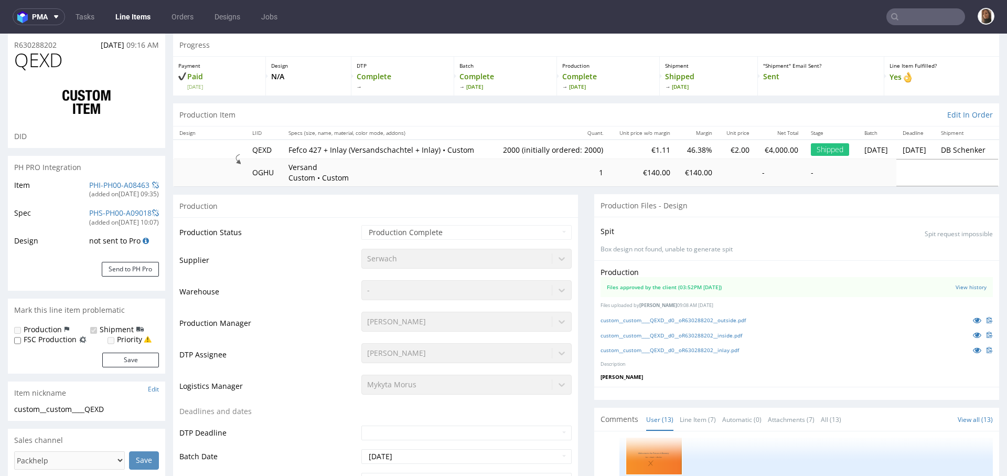
scroll to position [45, 0]
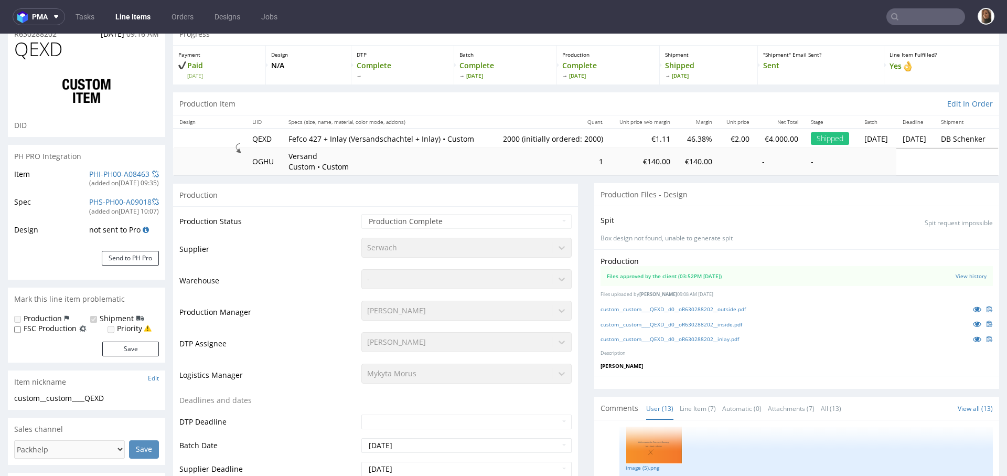
select select "in_progress"
click at [973, 342] on icon at bounding box center [977, 338] width 8 height 7
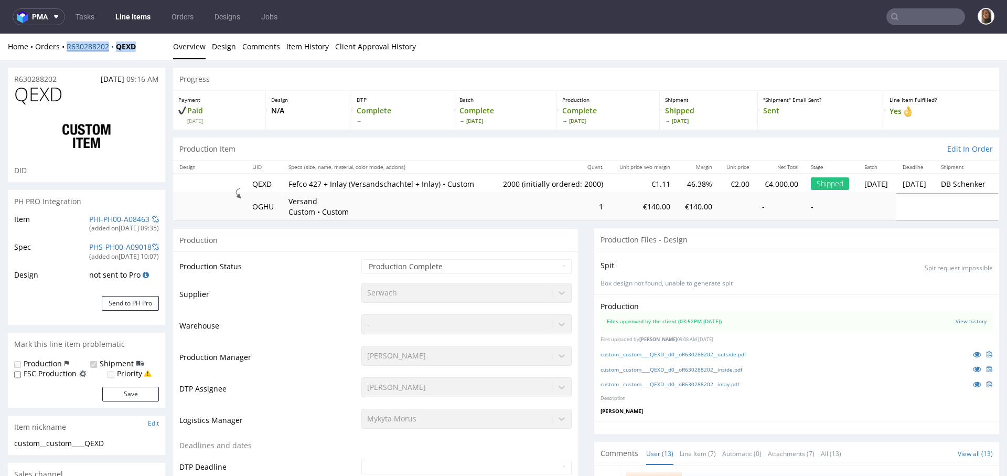
drag, startPoint x: 145, startPoint y: 45, endPoint x: 66, endPoint y: 45, distance: 79.2
click at [66, 45] on div "Home Orders R630288202 QEXD" at bounding box center [86, 46] width 157 height 10
copy div "R630288202 QEXD"
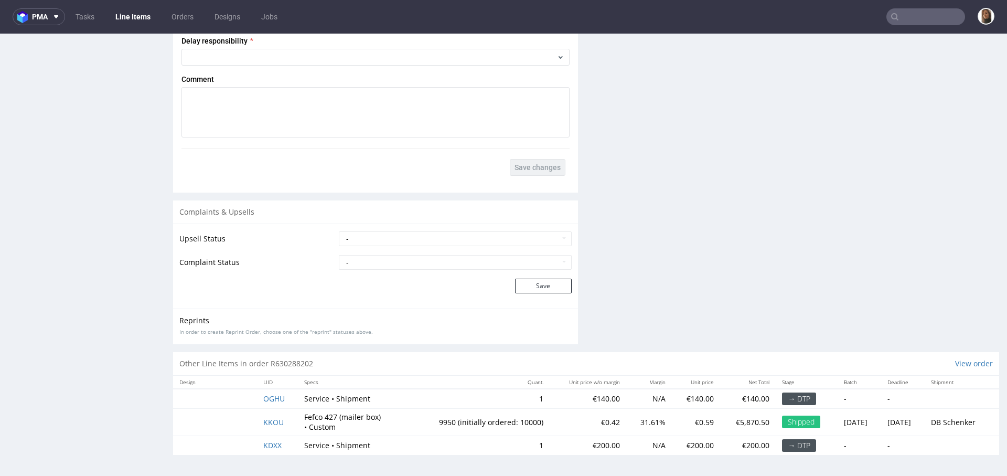
scroll to position [3, 0]
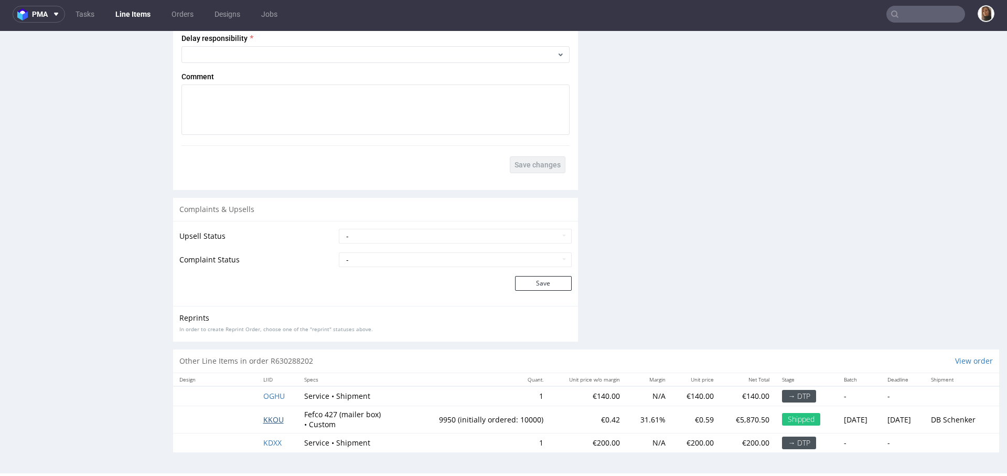
click at [268, 420] on span "KKOU" at bounding box center [273, 419] width 20 height 10
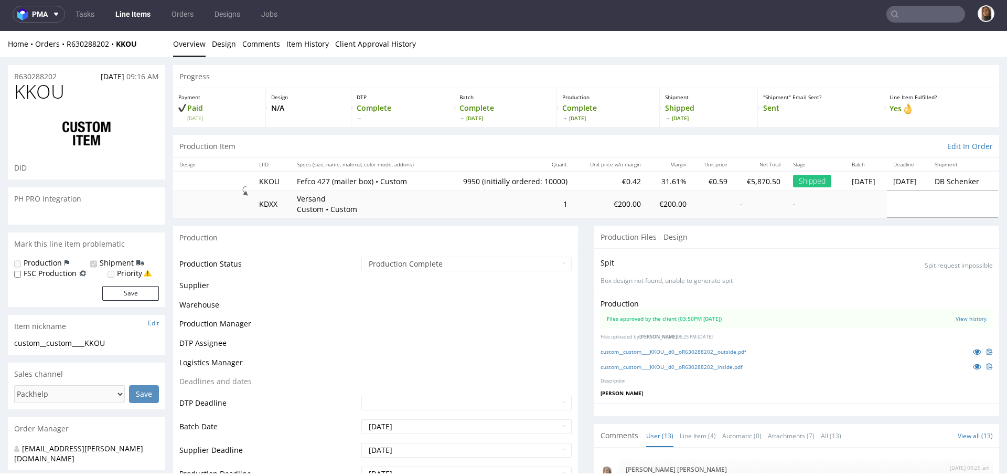
scroll to position [528, 0]
select select "in_progress"
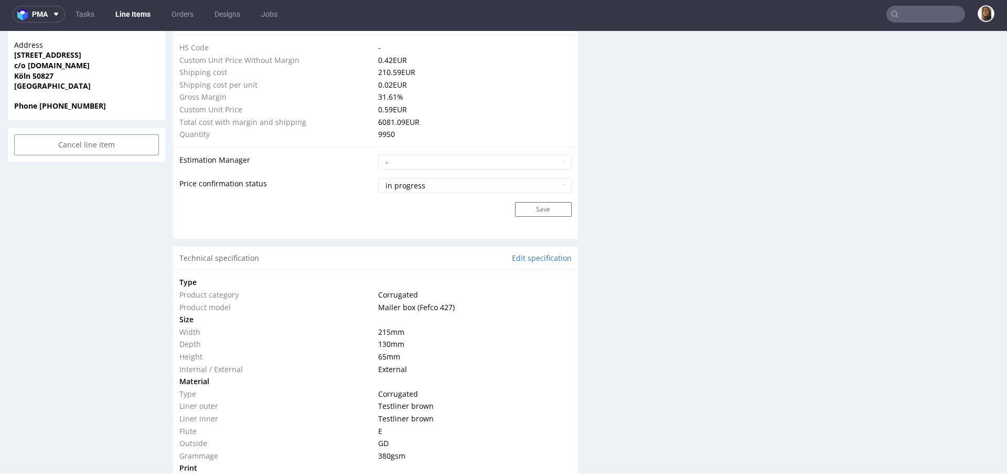
scroll to position [407, 0]
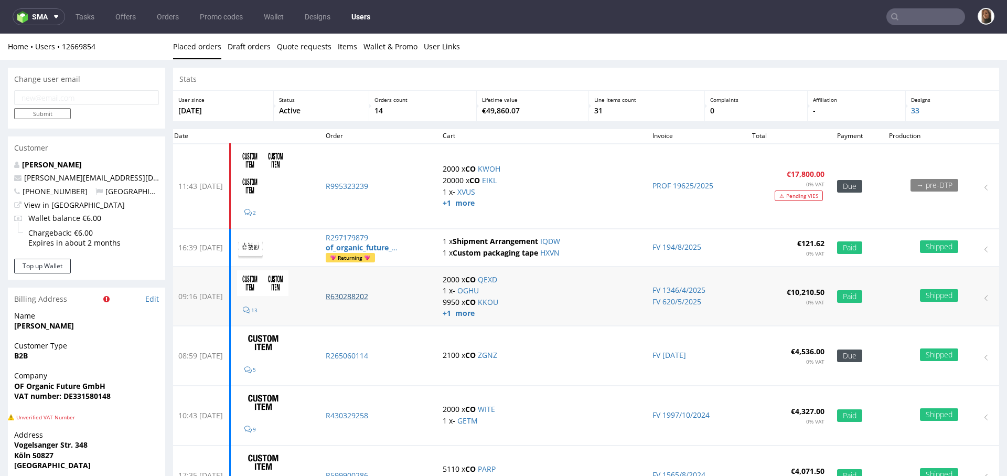
click at [388, 294] on p "R630288202" at bounding box center [378, 296] width 104 height 10
click at [378, 357] on p "R265060114" at bounding box center [378, 355] width 104 height 10
click at [380, 411] on p "R430329258" at bounding box center [378, 415] width 104 height 10
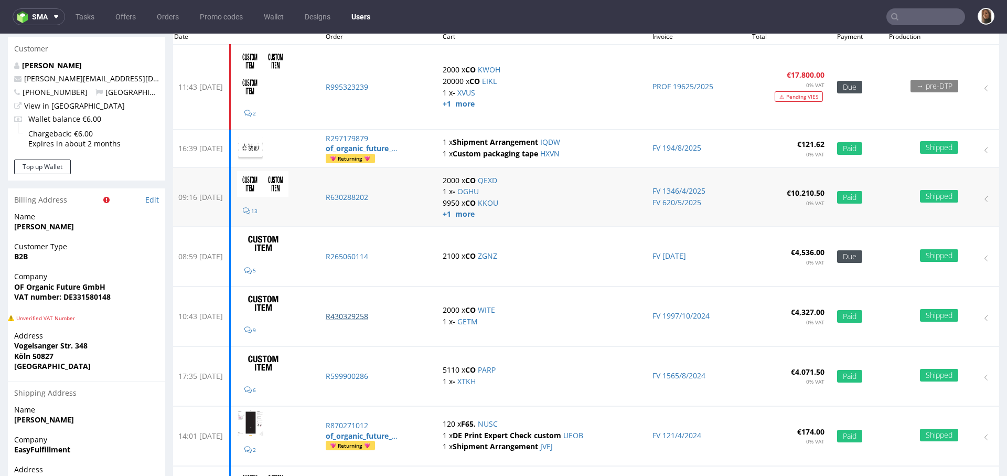
scroll to position [103, 0]
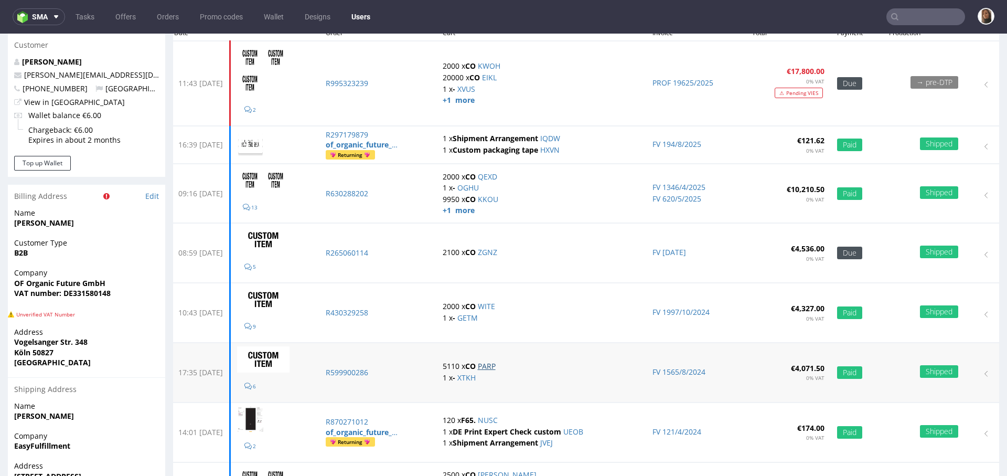
click at [496, 365] on link "PARP" at bounding box center [487, 366] width 18 height 10
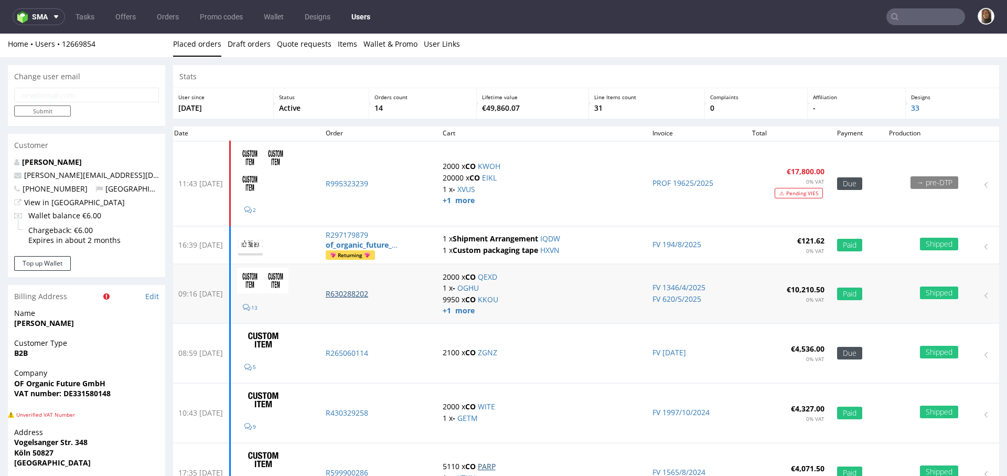
scroll to position [0, 0]
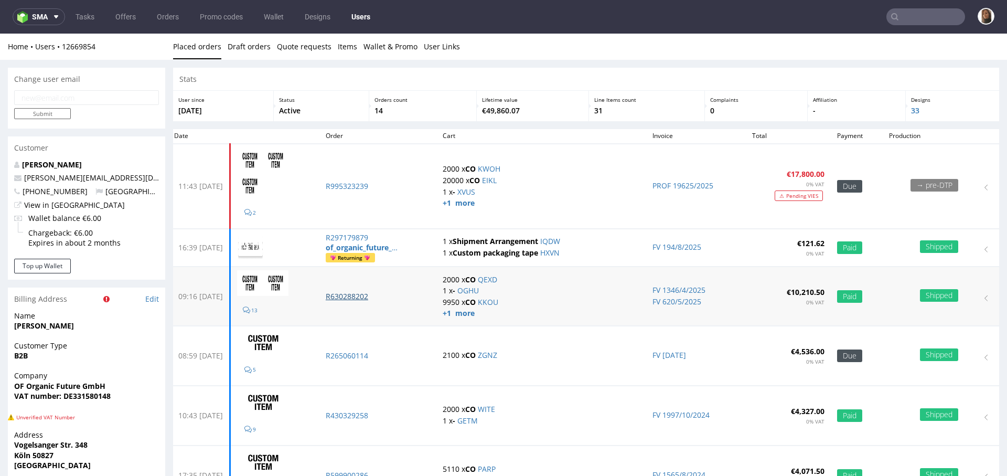
click at [387, 296] on p "R630288202" at bounding box center [378, 296] width 104 height 10
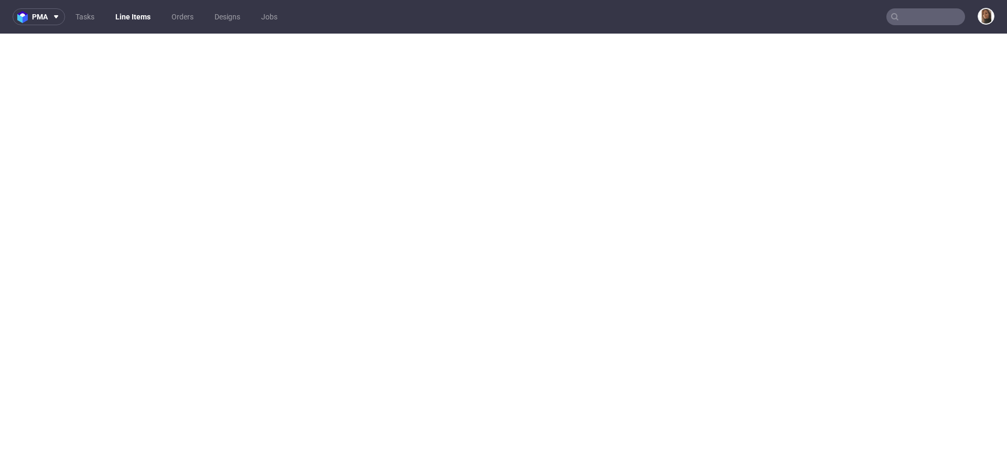
select select "in_progress"
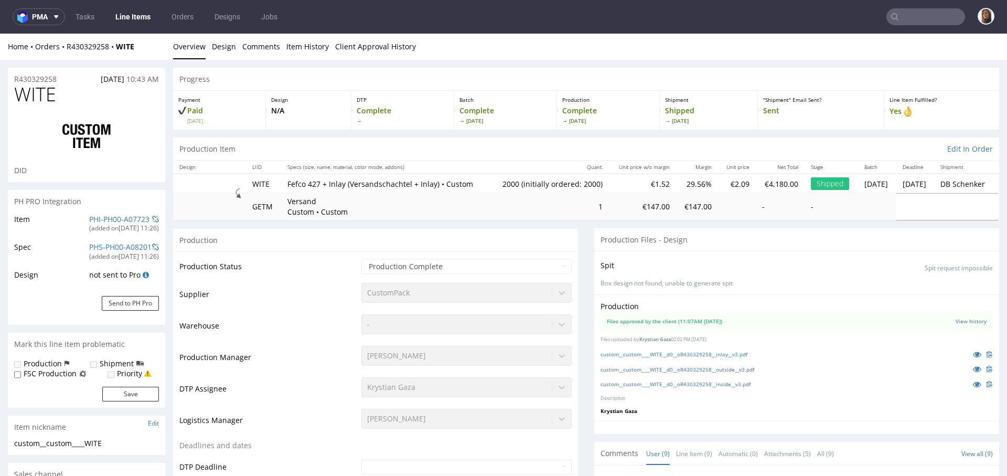
scroll to position [209, 0]
click at [973, 358] on icon at bounding box center [977, 353] width 8 height 7
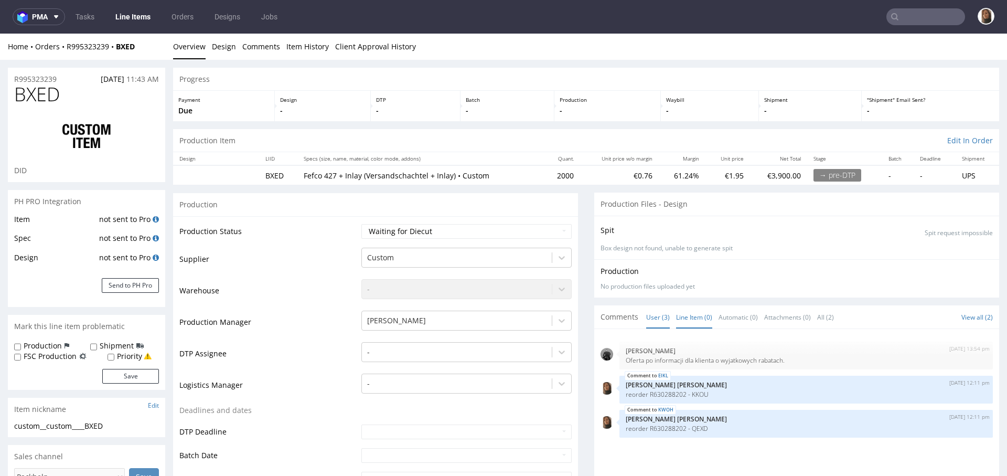
click at [678, 316] on link "Line Item (0)" at bounding box center [694, 317] width 36 height 23
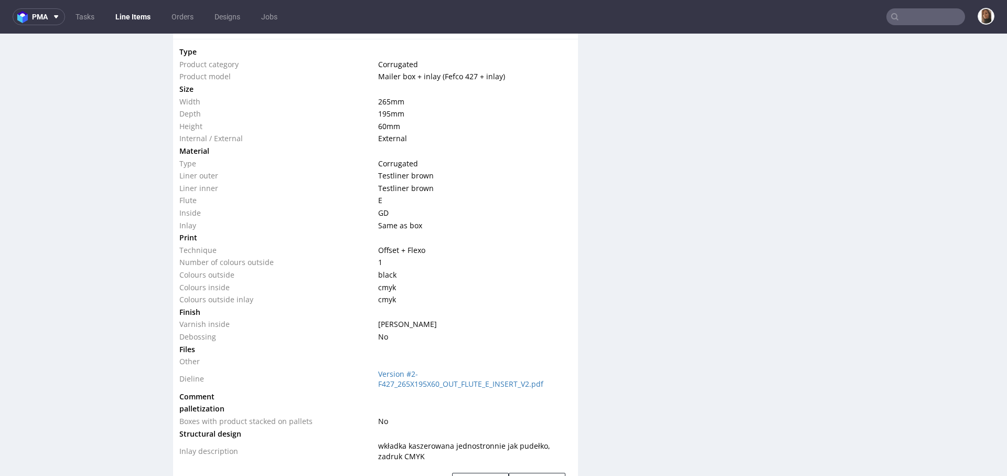
scroll to position [1005, 0]
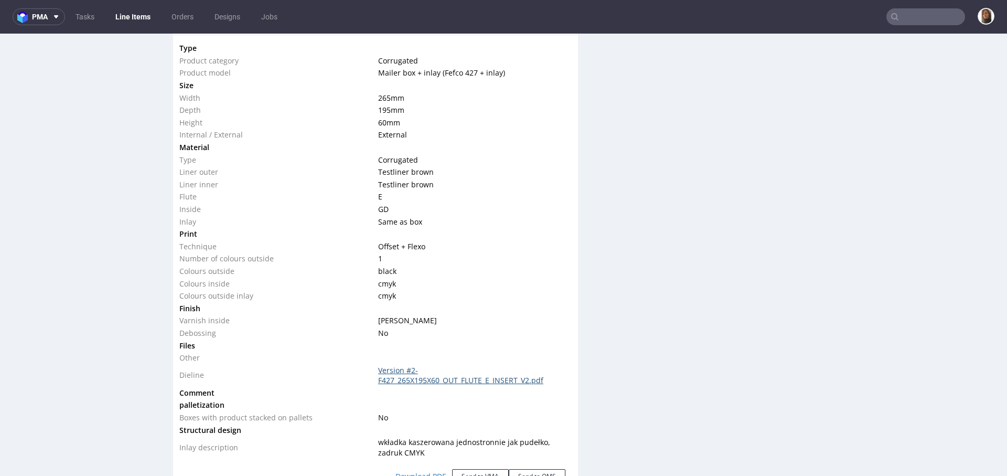
click at [421, 380] on link "Version #2-F427_265X195X60_OUT_FLUTE_E_INSERT_V2.pdf" at bounding box center [460, 375] width 165 height 20
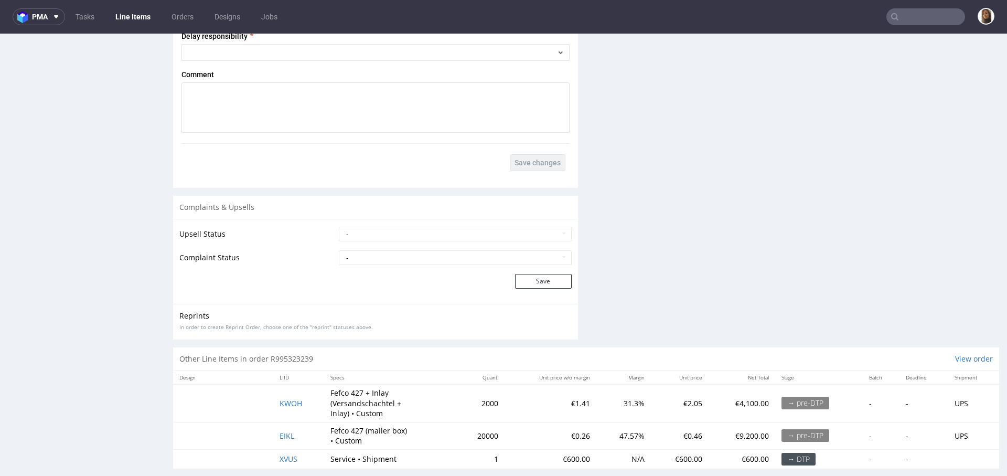
scroll to position [1928, 0]
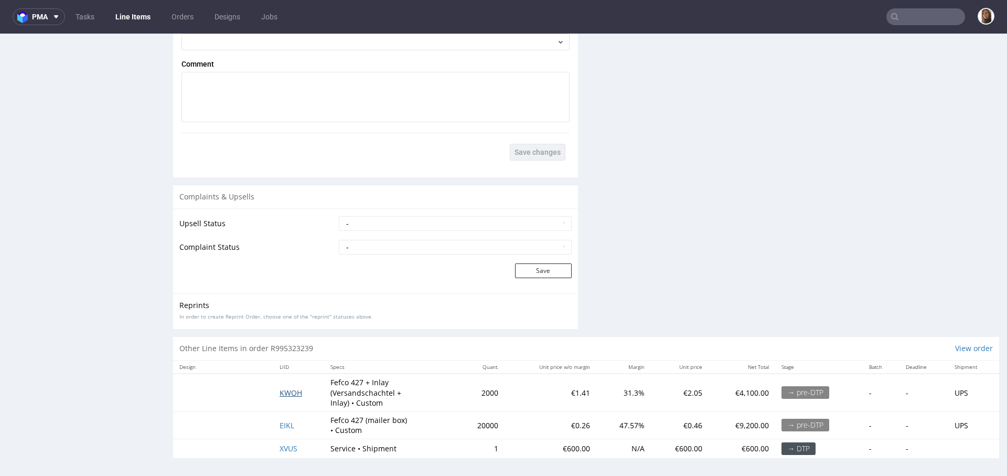
click at [294, 392] on span "KWOH" at bounding box center [291, 393] width 23 height 10
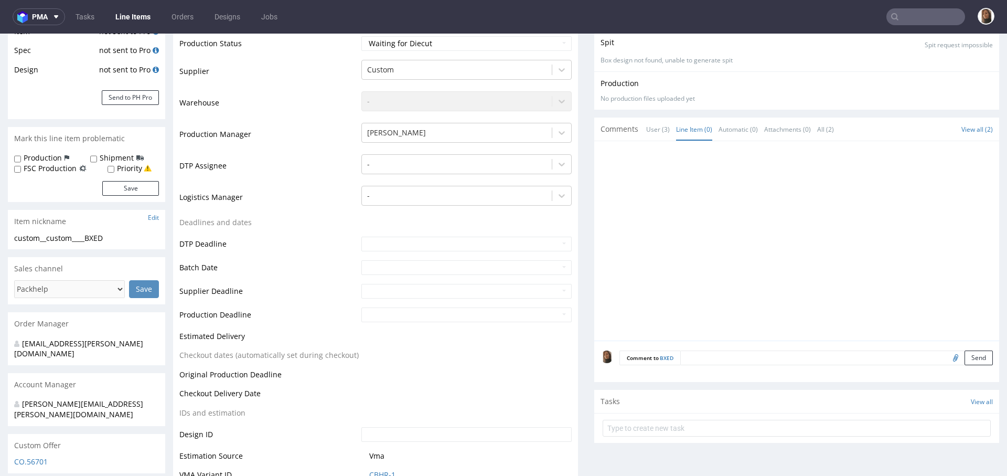
scroll to position [230, 0]
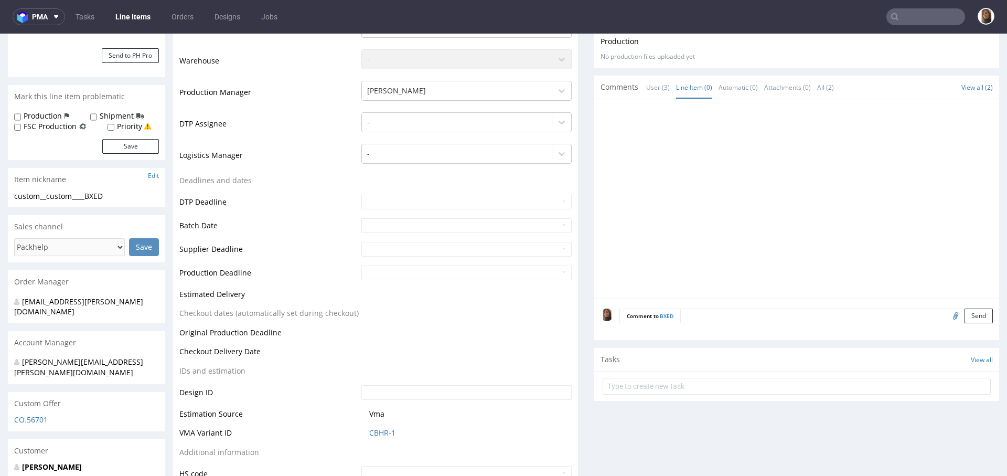
click at [710, 319] on textarea at bounding box center [836, 315] width 313 height 15
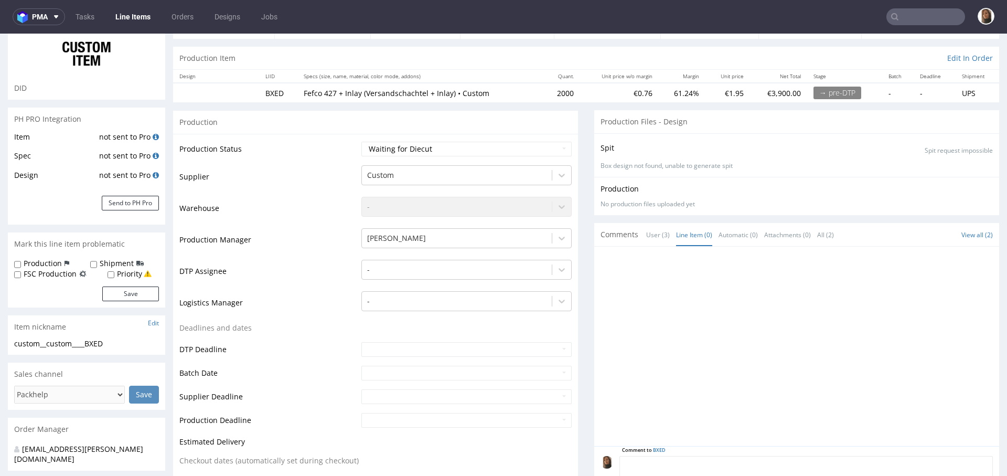
paste textarea "R265060114ZGNZ"
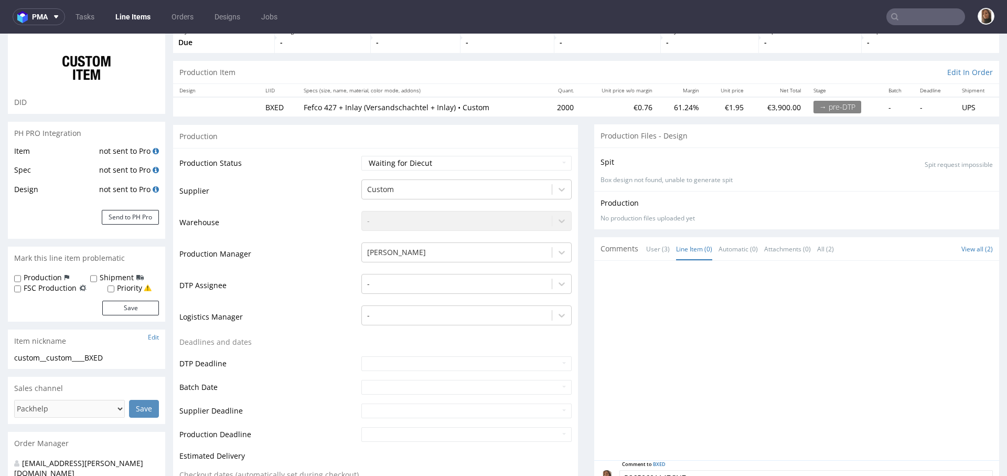
scroll to position [202, 0]
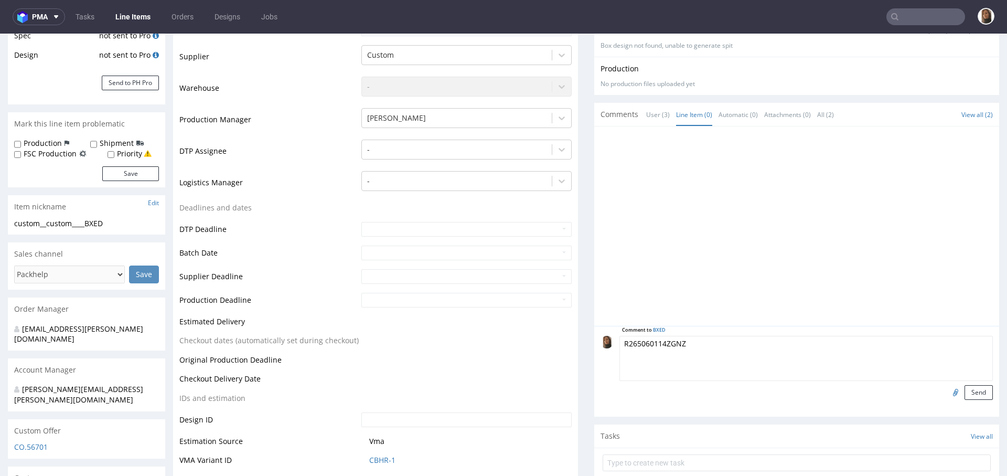
click at [657, 345] on textarea "R265060114ZGNZ" at bounding box center [805, 358] width 373 height 45
click at [619, 343] on textarea "R265060114 - ZGNZ" at bounding box center [805, 358] width 373 height 45
type textarea "reorder R265060114 - ZGNZ"
click at [964, 389] on button "Send" at bounding box center [978, 392] width 28 height 15
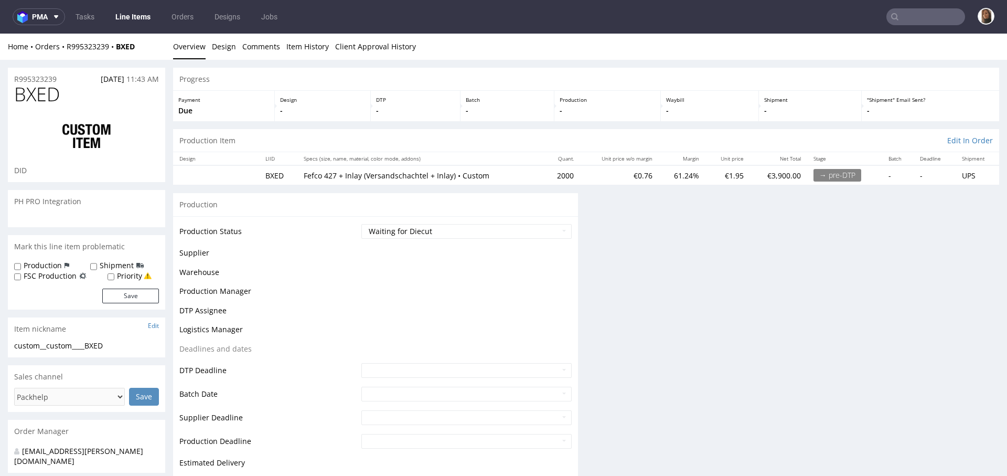
scroll to position [0, 0]
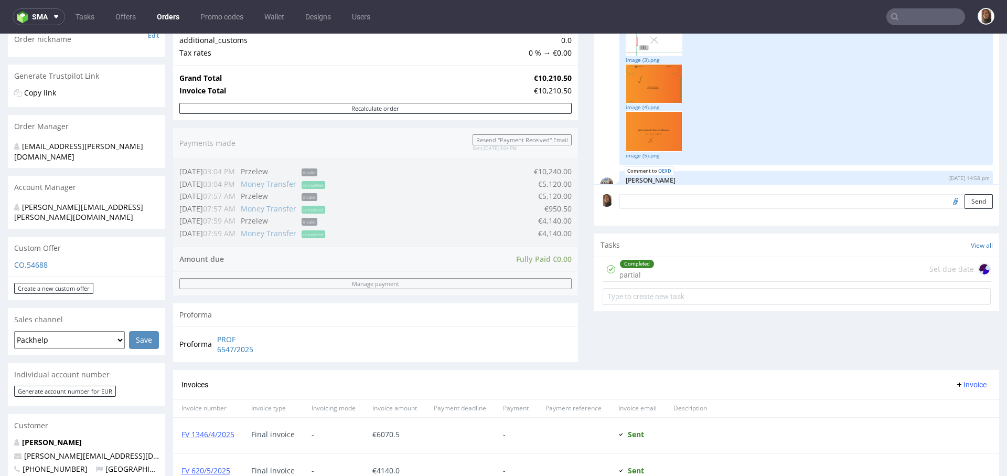
scroll to position [579, 0]
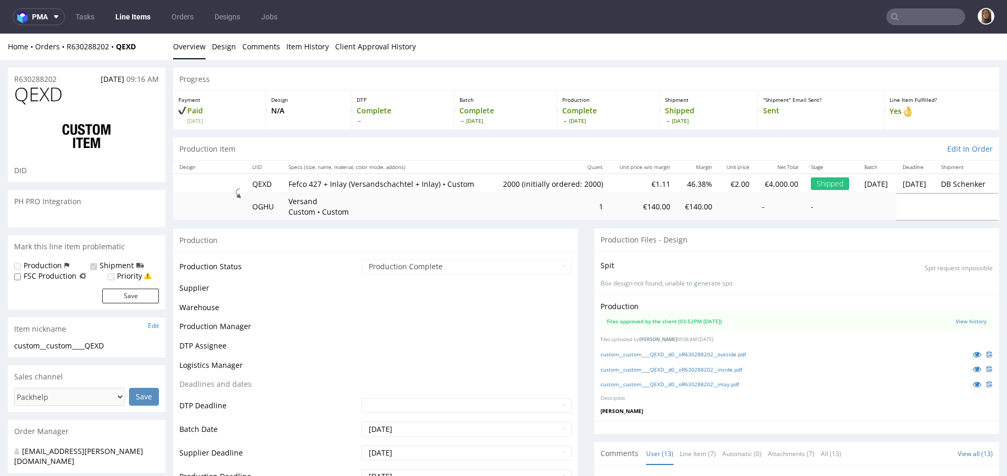
scroll to position [528, 0]
select select "in_progress"
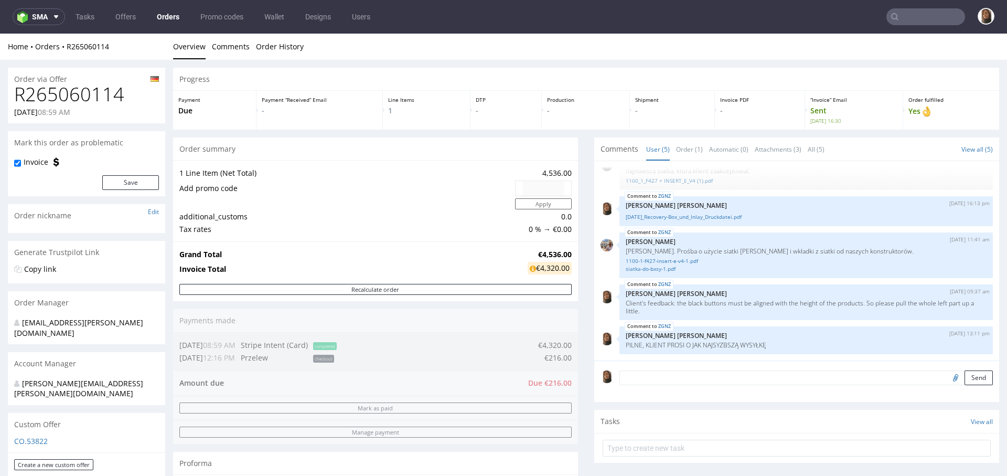
scroll to position [477, 0]
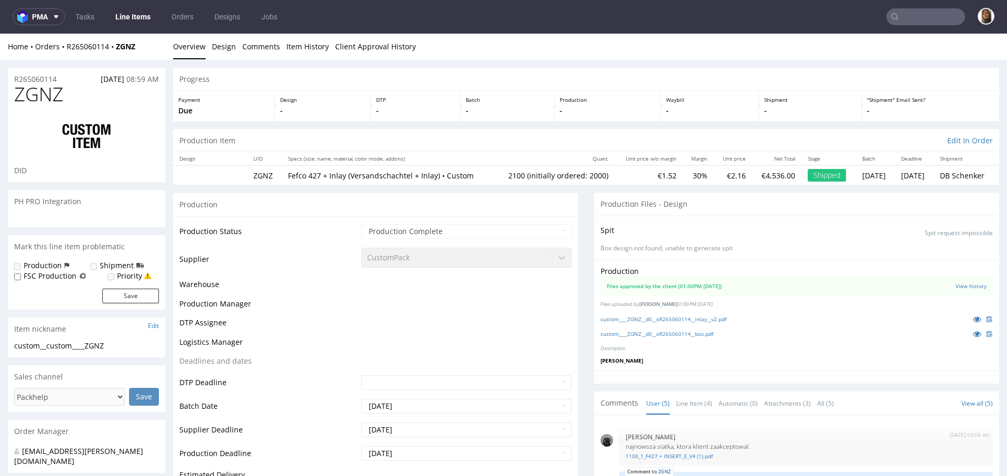
scroll to position [22, 0]
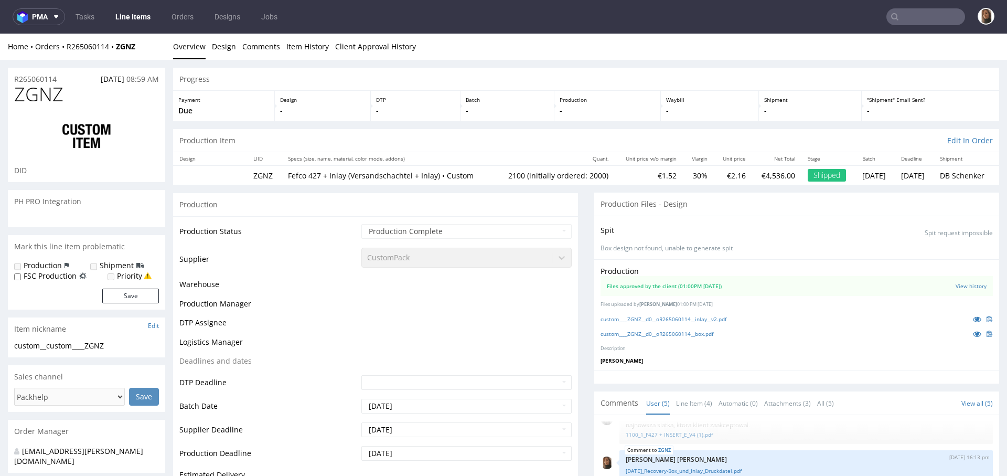
select select "in_progress"
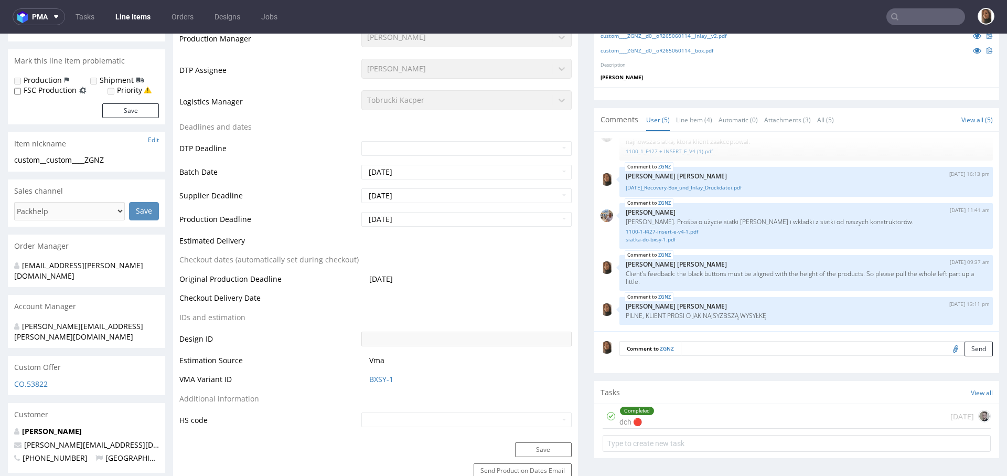
scroll to position [0, 0]
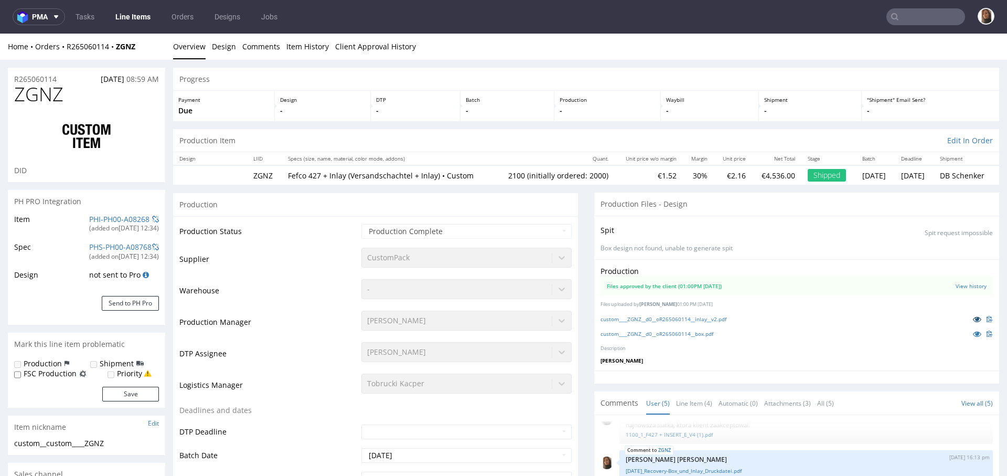
click at [973, 323] on icon at bounding box center [977, 318] width 8 height 7
drag, startPoint x: 146, startPoint y: 51, endPoint x: 66, endPoint y: 49, distance: 80.3
click at [66, 49] on div "Home Orders R265060114 ZGNZ Overview Design Comments Item History Client Approv…" at bounding box center [503, 47] width 1007 height 26
copy div "R265060114 ZGNZ"
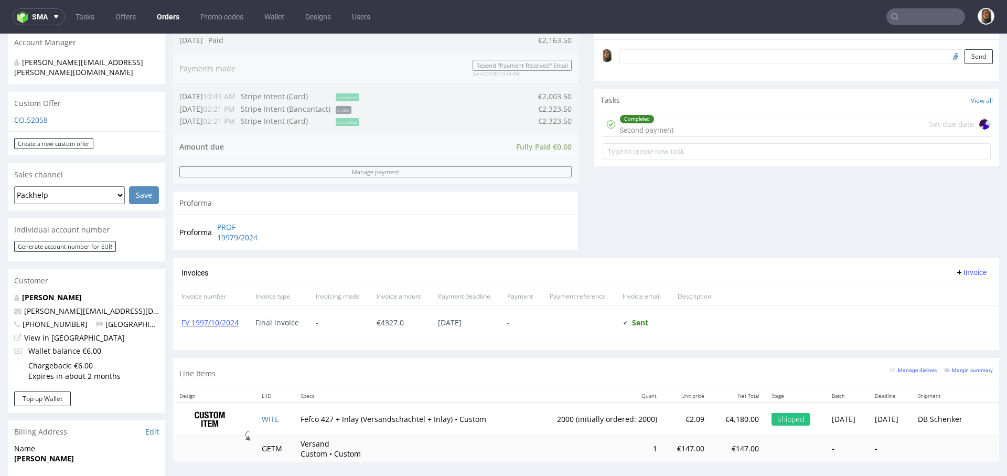
scroll to position [603, 0]
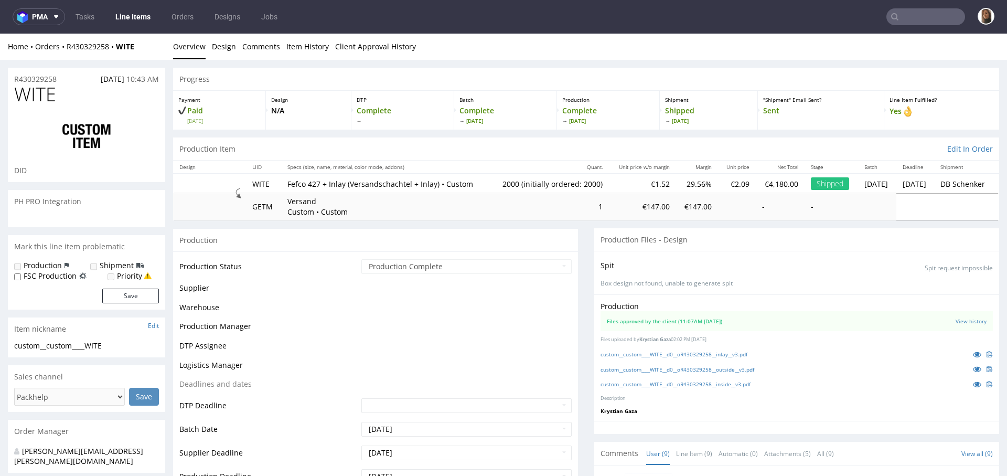
scroll to position [209, 0]
select select "in_progress"
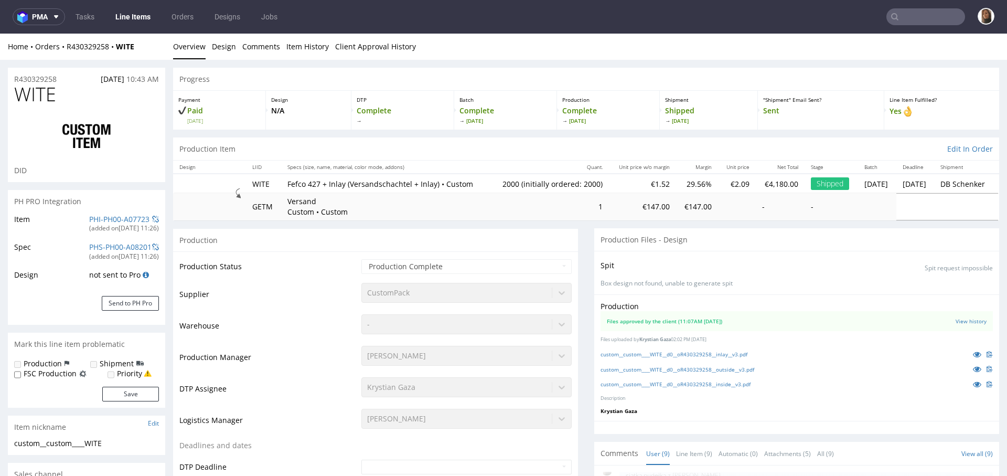
type input "2000"
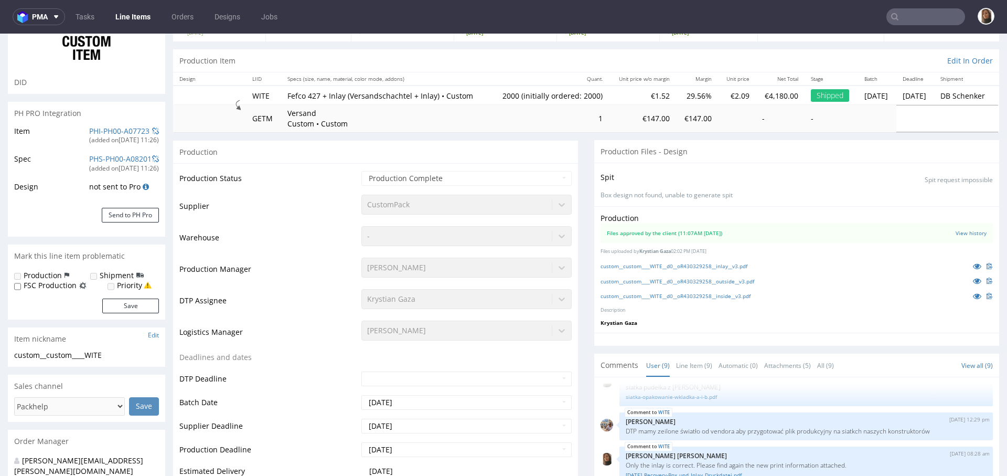
scroll to position [0, 0]
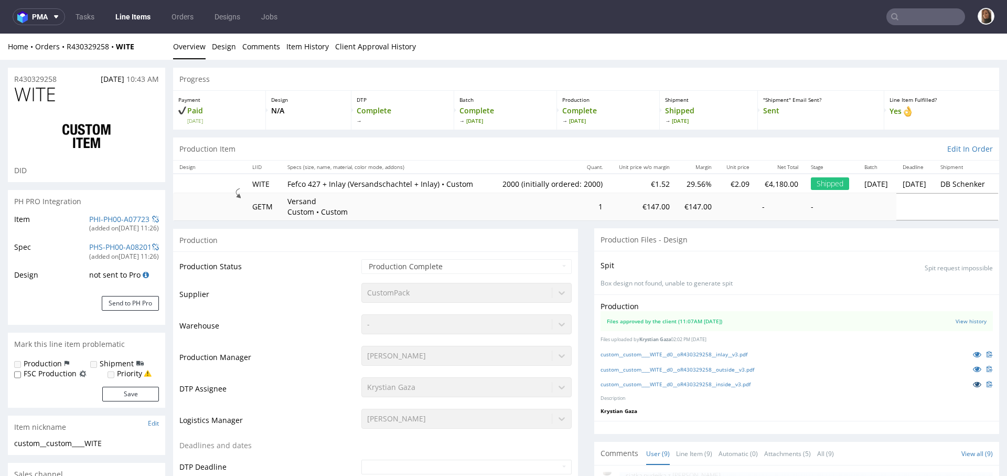
click at [973, 388] on icon at bounding box center [977, 383] width 8 height 7
click at [973, 358] on icon at bounding box center [977, 353] width 8 height 7
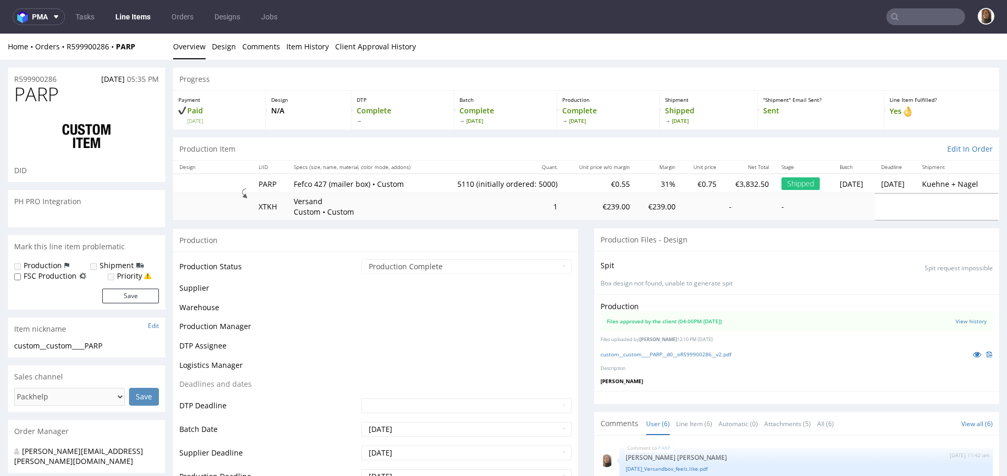
scroll to position [68, 0]
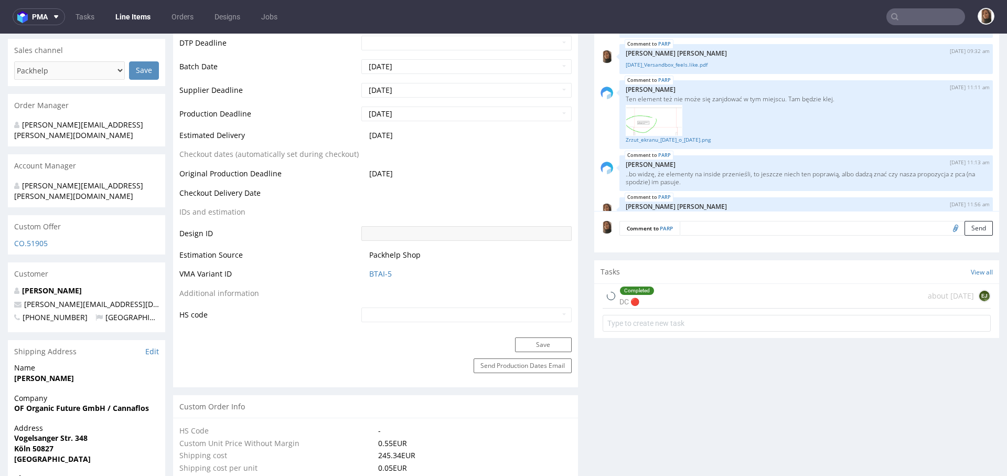
select select "in_progress"
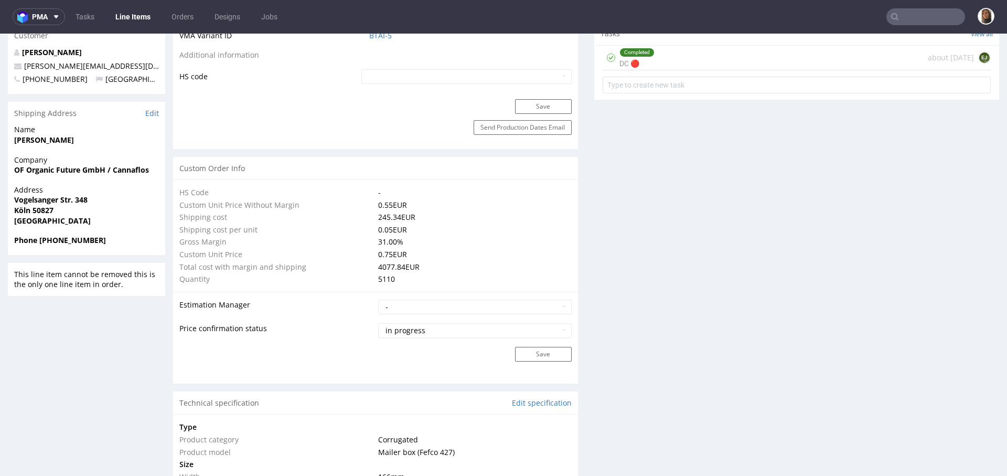
scroll to position [932, 0]
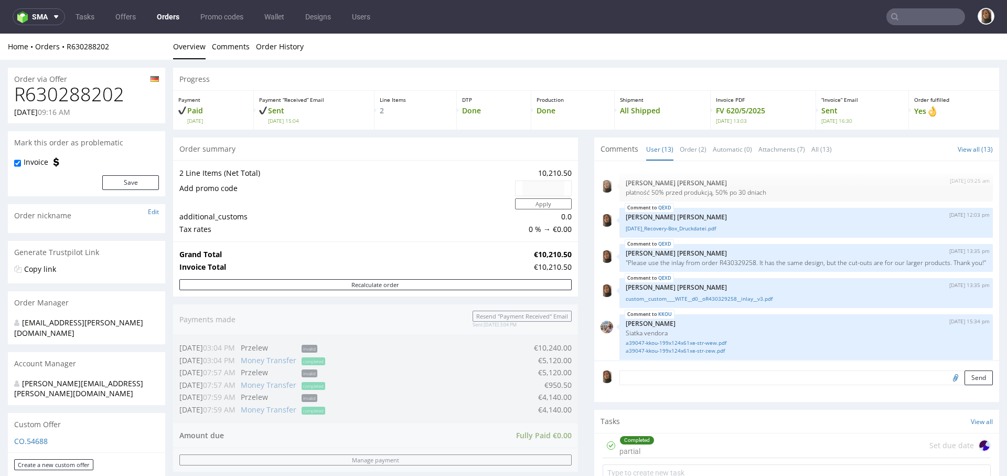
scroll to position [397, 0]
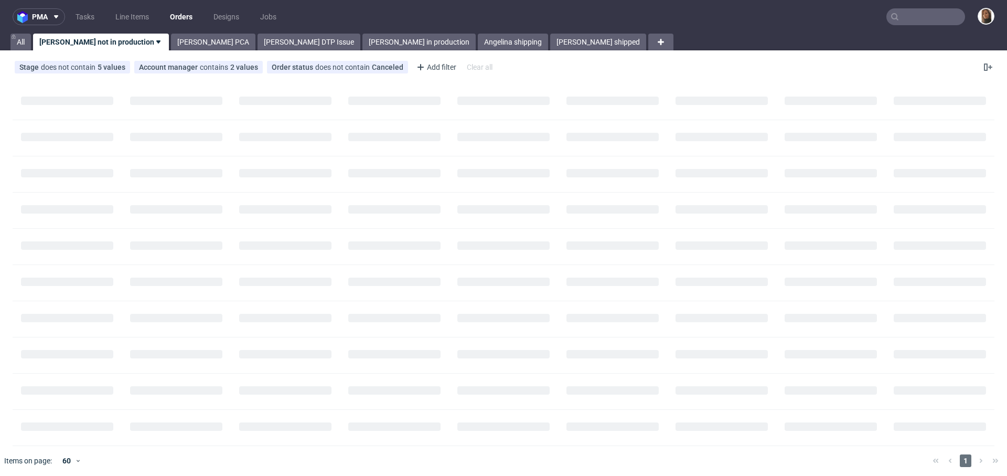
click at [920, 12] on input "text" at bounding box center [925, 16] width 79 height 17
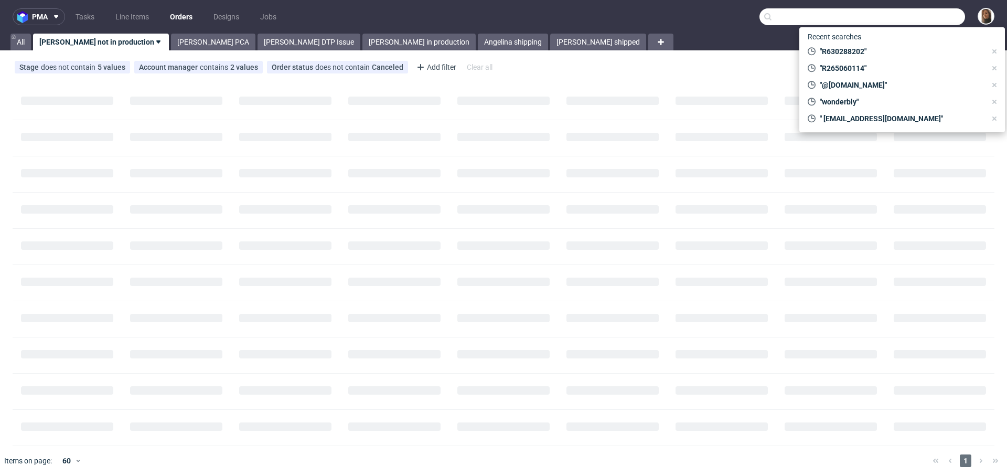
paste input "[PERSON_NAME]"
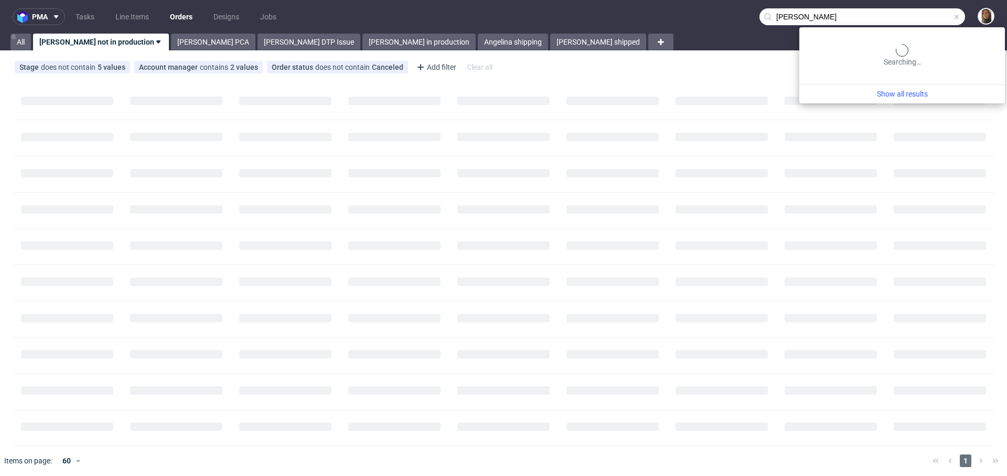
type input "Elmar Salmassi"
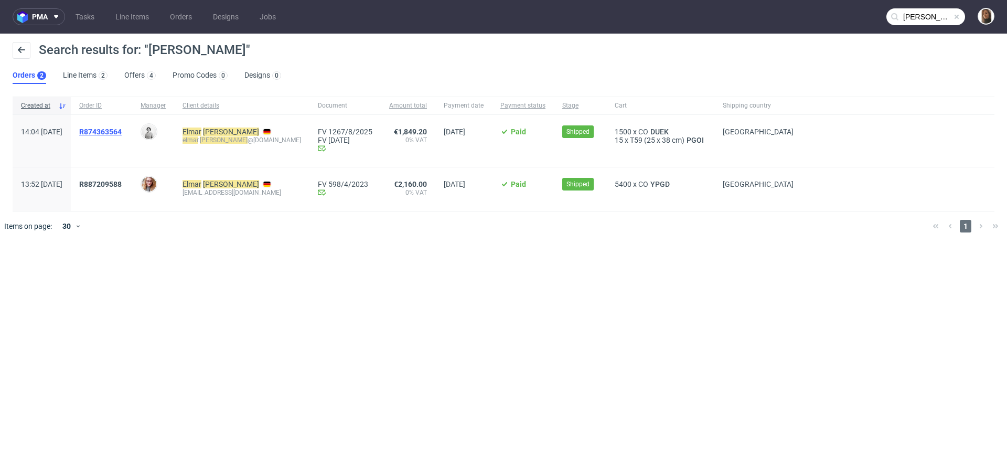
click at [122, 130] on span "R874363564" at bounding box center [100, 131] width 42 height 8
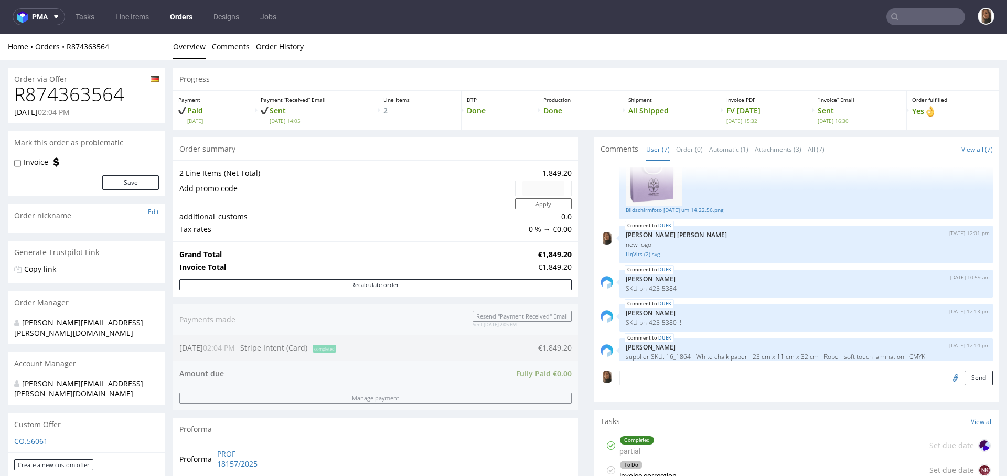
scroll to position [176, 0]
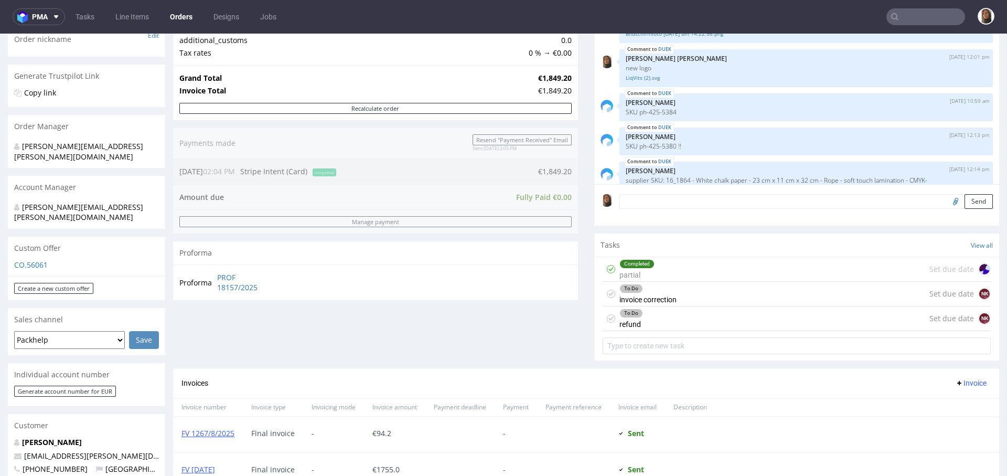
click at [688, 323] on div "To Do refund Set due date NK" at bounding box center [797, 318] width 388 height 25
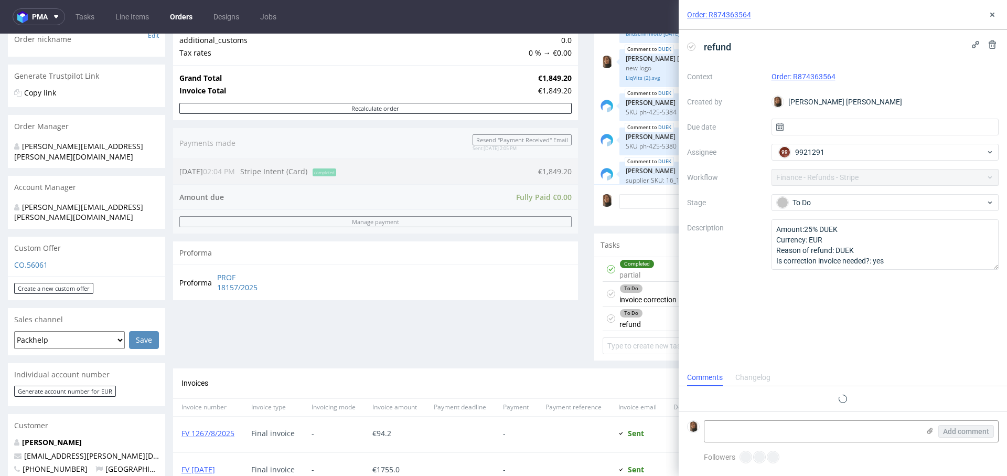
scroll to position [8, 0]
click at [730, 427] on textarea at bounding box center [811, 431] width 215 height 21
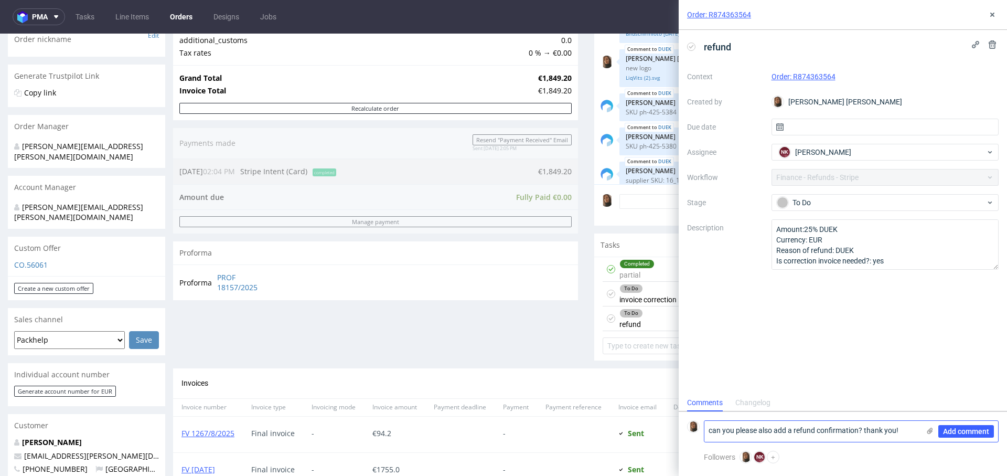
type textarea "can you please also add a refund confirmation? thank you!"
click at [959, 437] on div "Add comment" at bounding box center [958, 431] width 79 height 21
click at [957, 431] on span "Add comment" at bounding box center [966, 430] width 46 height 7
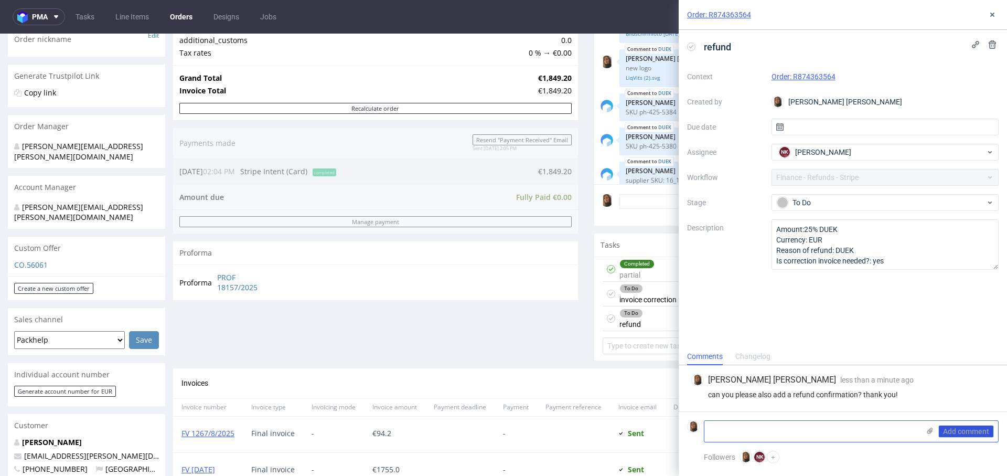
scroll to position [0, 0]
click at [993, 14] on icon at bounding box center [992, 14] width 8 height 8
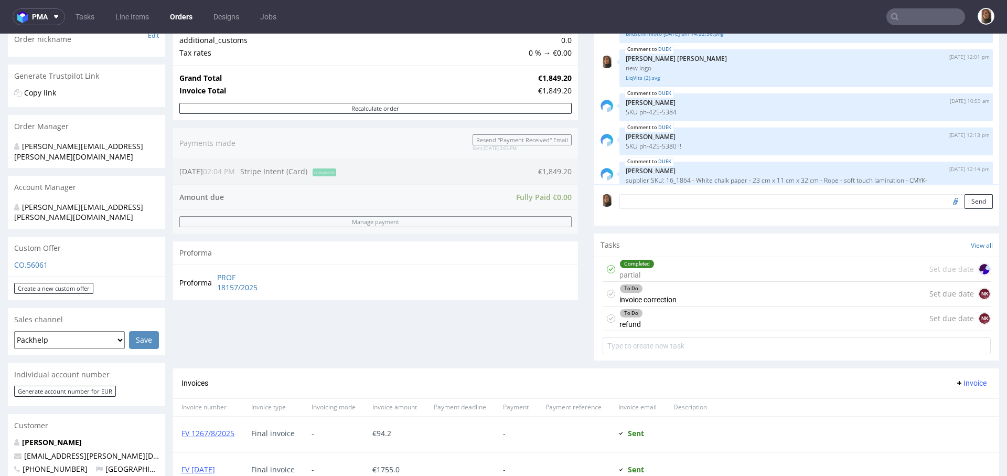
click at [932, 9] on input "text" at bounding box center [925, 16] width 79 height 17
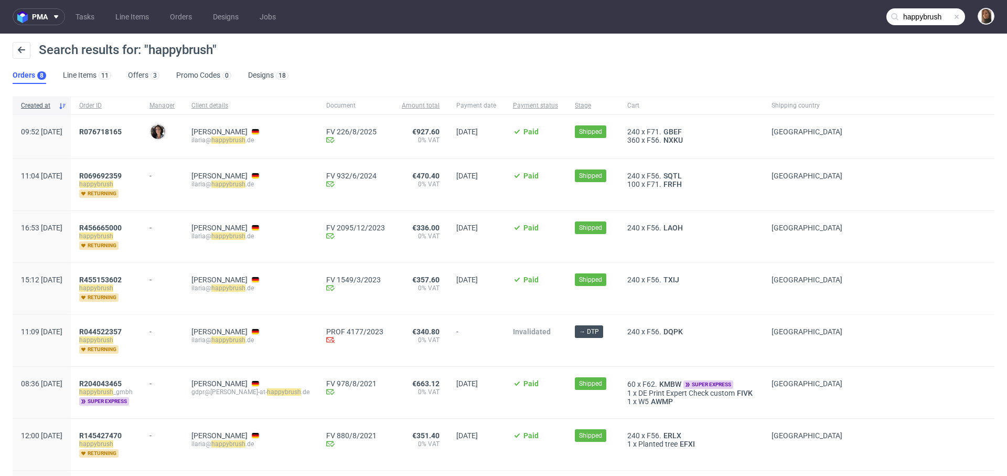
click at [245, 140] on mark "happybrush" at bounding box center [228, 139] width 34 height 7
copy div "ilaria@ happybrush .de"
click at [928, 14] on input "happybrush" at bounding box center [925, 16] width 79 height 17
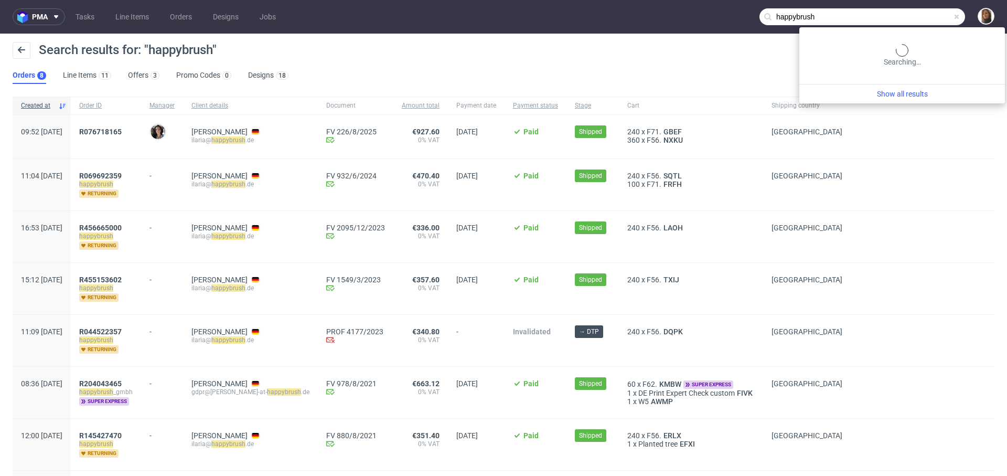
click at [928, 14] on input "happybrush" at bounding box center [862, 16] width 206 height 17
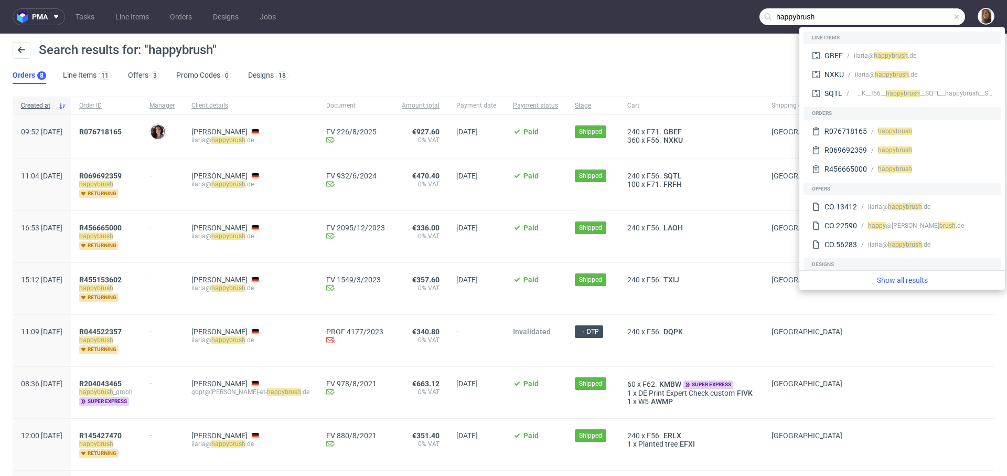
paste input "michael.brosche@brosche.at"
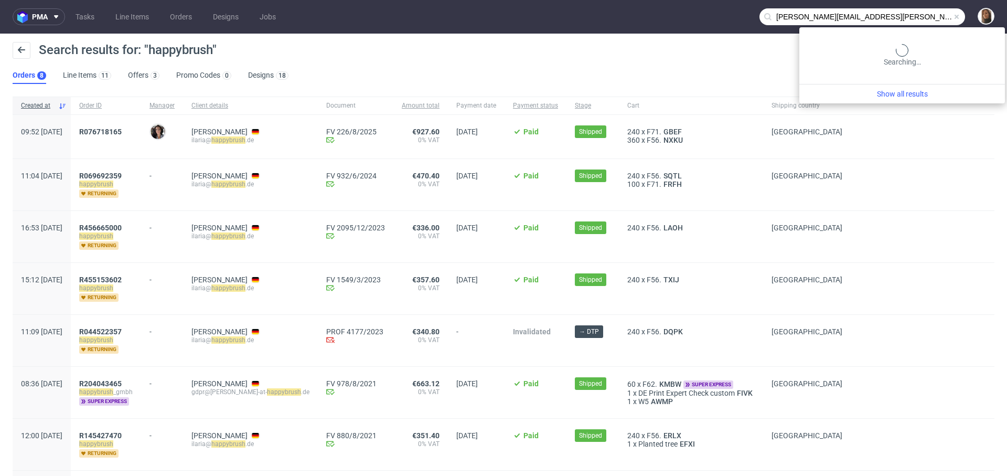
type input "michael.brosche@brosche.at"
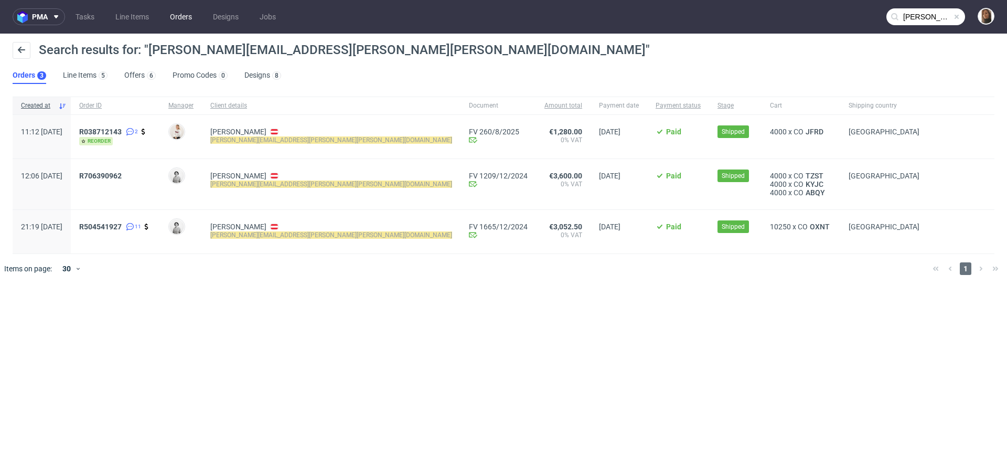
click at [176, 14] on link "Orders" at bounding box center [181, 16] width 35 height 17
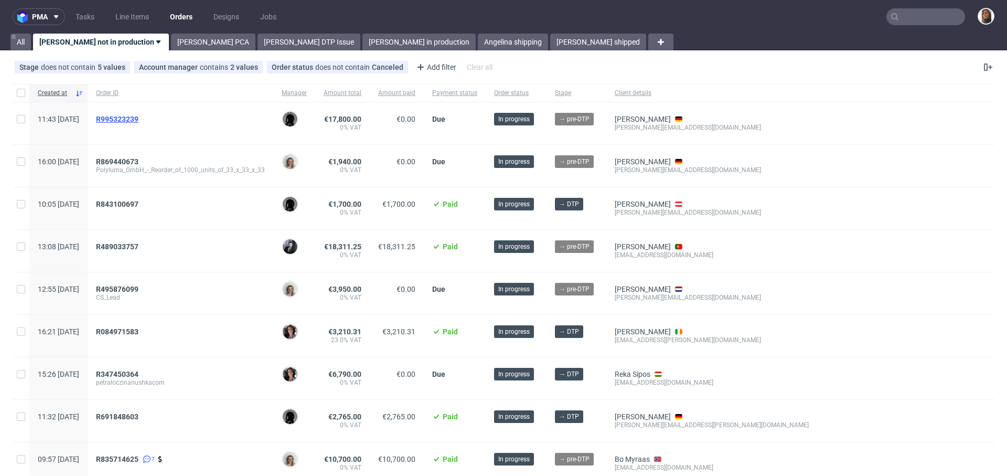
click at [138, 118] on span "R995323239" at bounding box center [117, 119] width 42 height 8
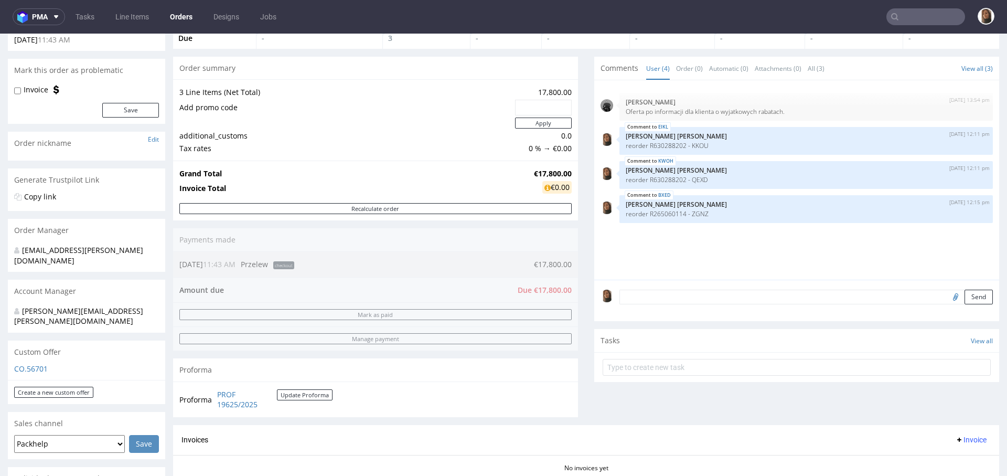
scroll to position [217, 0]
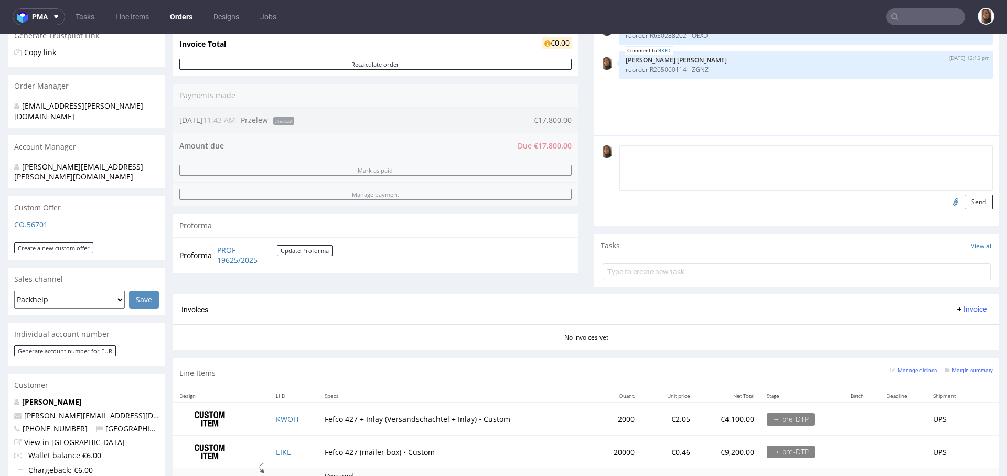
click at [635, 154] on textarea at bounding box center [805, 167] width 373 height 45
paste textarea "25% pre-payment 25% before delivery 50% 14 days after delivery"
click at [747, 149] on textarea "payment terms: 25% pre-payment 25% before delivery 50% 14 days after delivery" at bounding box center [805, 167] width 373 height 45
click at [726, 164] on textarea "payment terms: 25% pre-payment, 25% before delivery 50% 14 days after delivery" at bounding box center [805, 167] width 373 height 45
click at [732, 178] on textarea "payment terms: 25% pre-payment, 25% before delivery, 50% 14 days after delivery" at bounding box center [805, 167] width 373 height 45
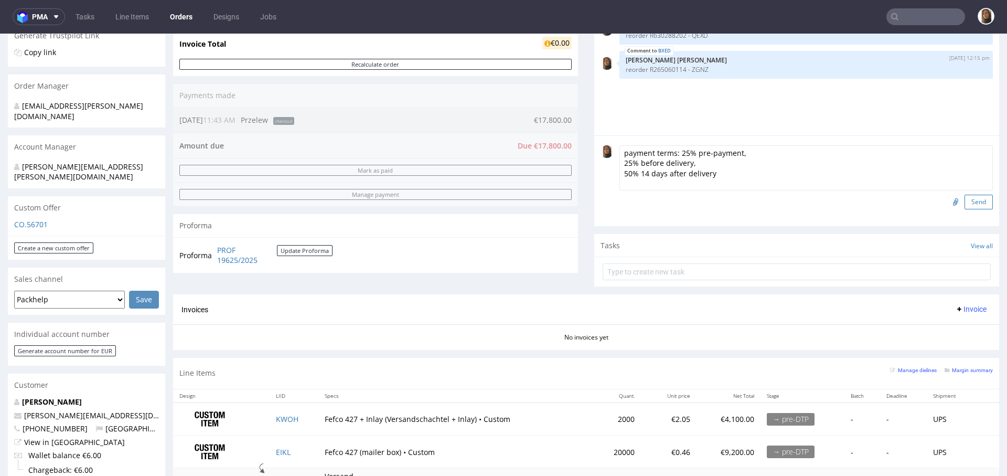
type textarea "payment terms: 25% pre-payment, 25% before delivery, 50% 14 days after delivery"
click at [964, 202] on button "Send" at bounding box center [978, 202] width 28 height 15
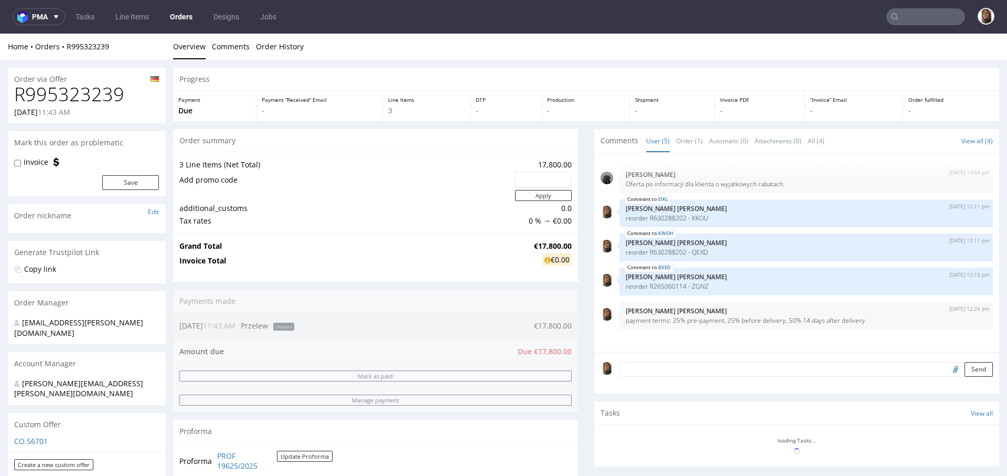
scroll to position [0, 0]
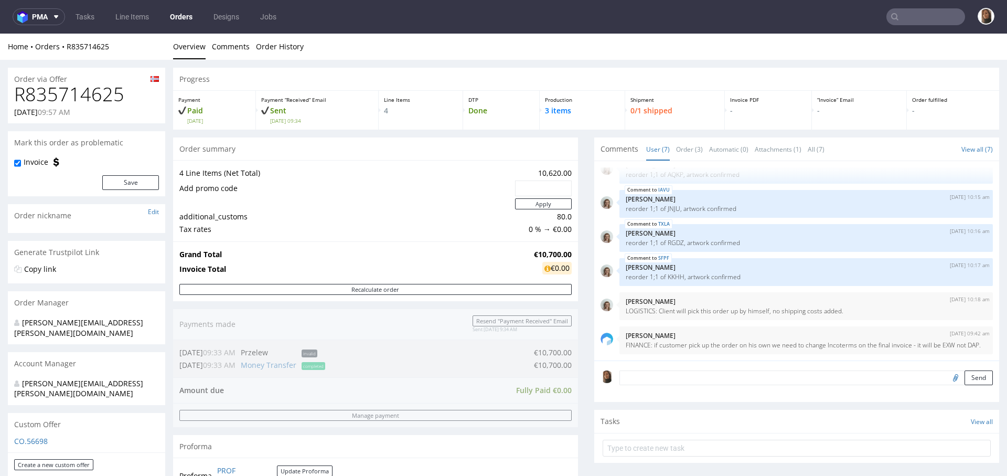
click at [73, 96] on h1 "R835714625" at bounding box center [86, 94] width 145 height 21
copy h1 "R835714625"
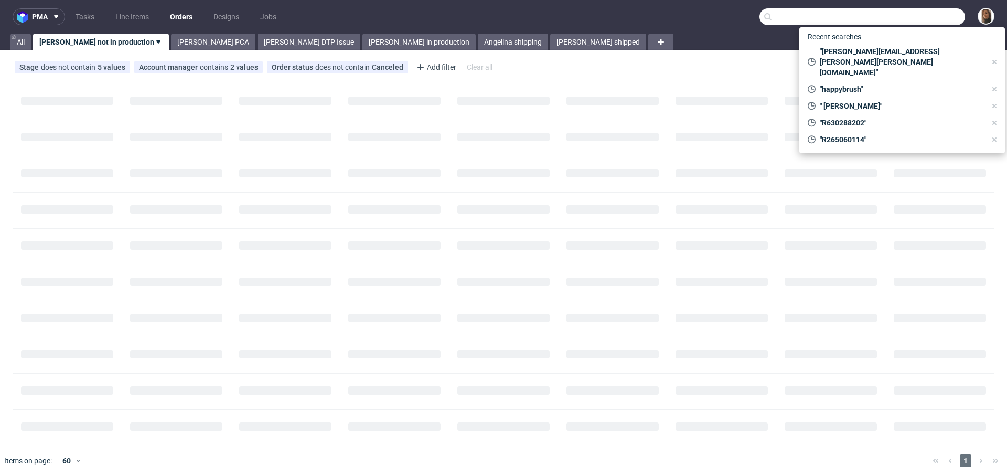
click at [917, 12] on input "text" at bounding box center [862, 16] width 206 height 17
paste input "[EMAIL_ADDRESS][DOMAIN_NAME]"
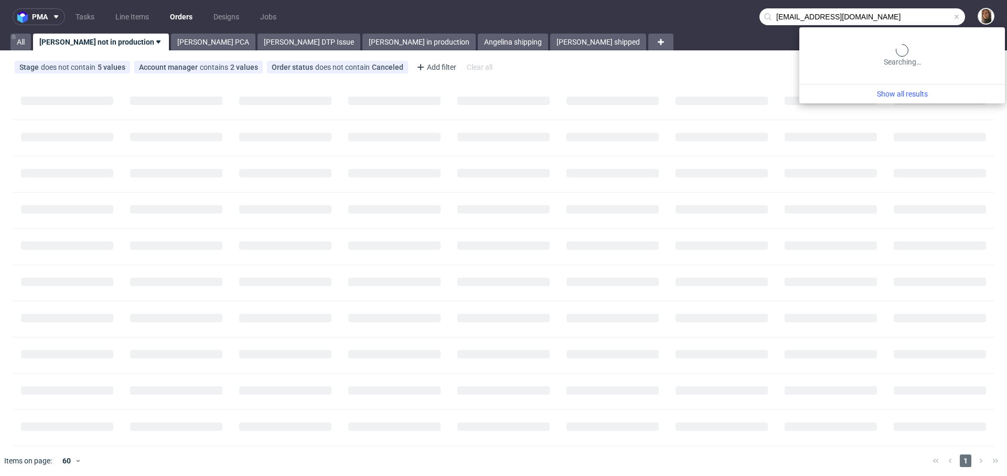
type input "[EMAIL_ADDRESS][DOMAIN_NAME]"
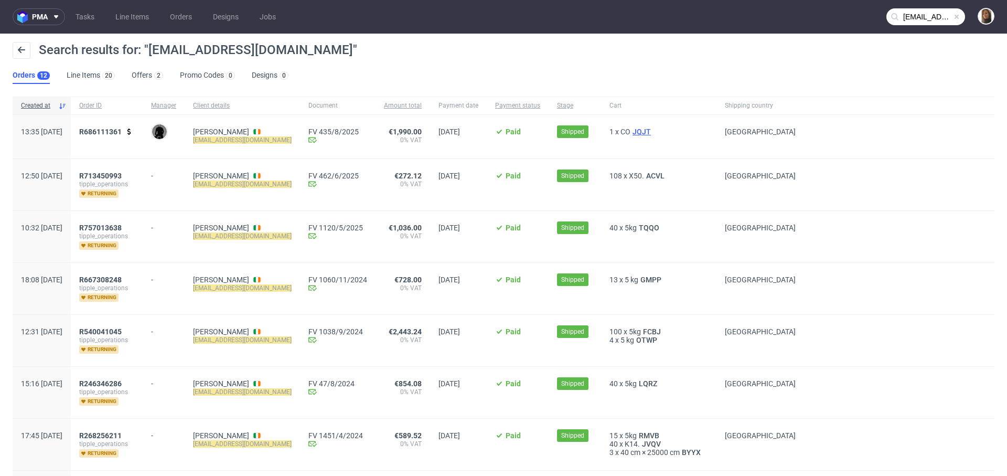
click at [631, 128] on span "JQJT" at bounding box center [641, 131] width 23 height 8
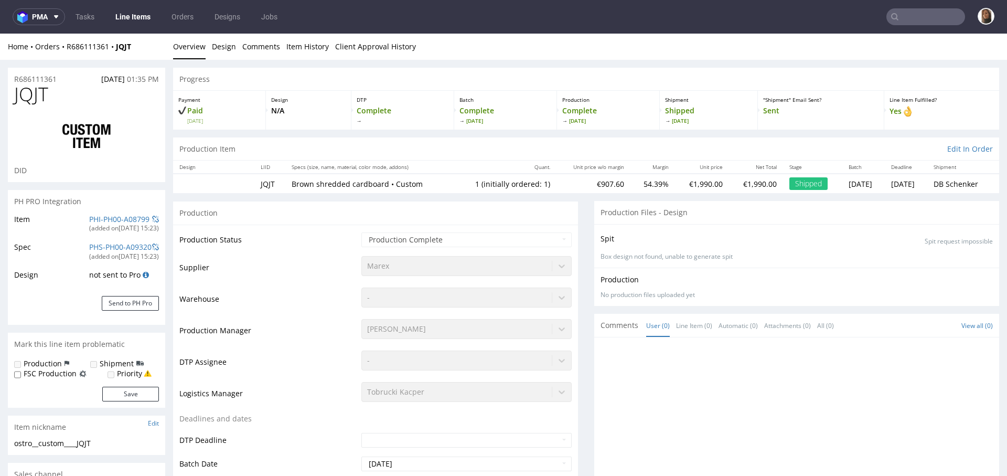
type input "1000"
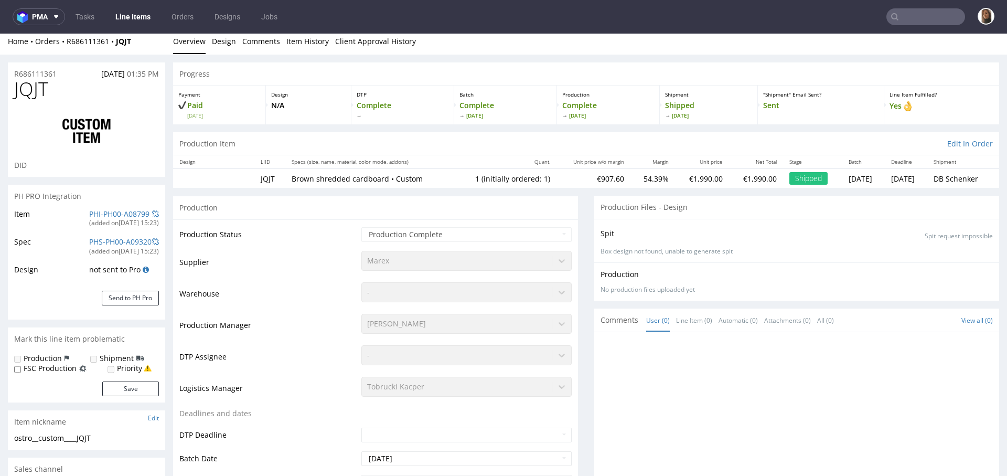
scroll to position [6, 0]
type input "eoin@heytipple.com"
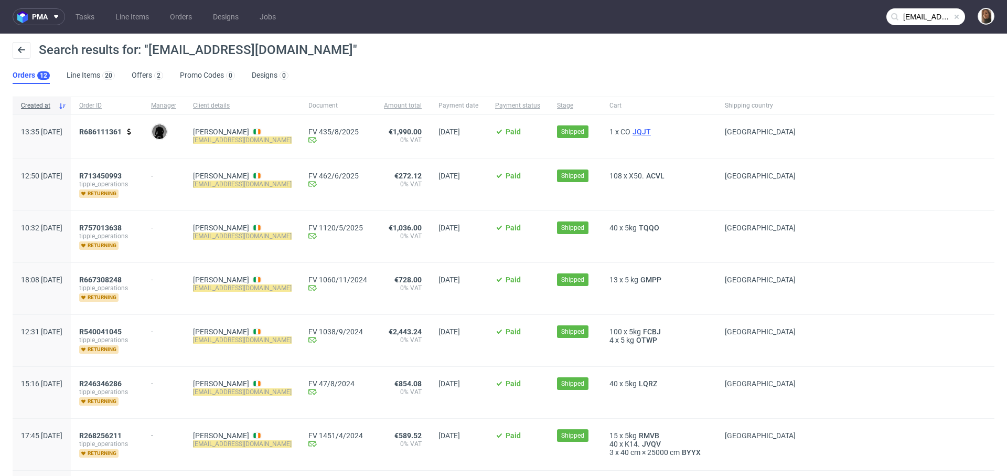
click at [630, 132] on span "JQJT" at bounding box center [641, 131] width 23 height 8
click at [637, 228] on span "TQQO" at bounding box center [649, 227] width 25 height 8
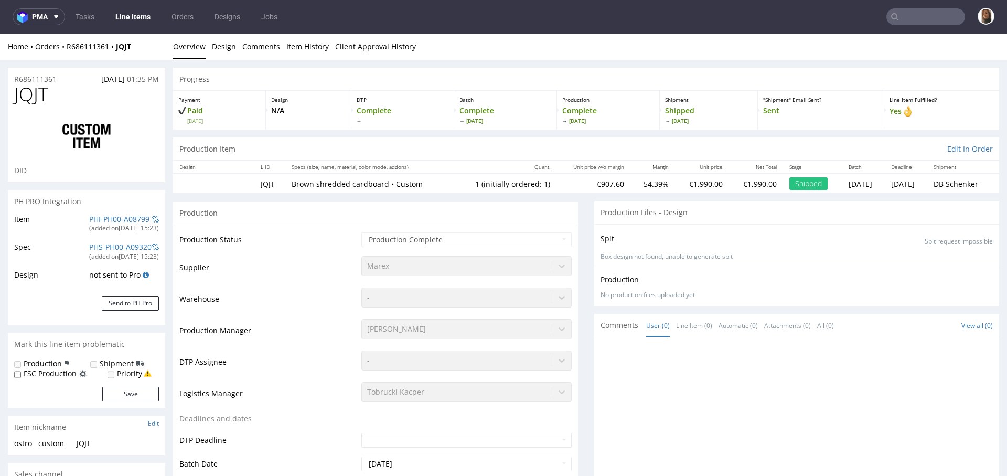
type input "1000"
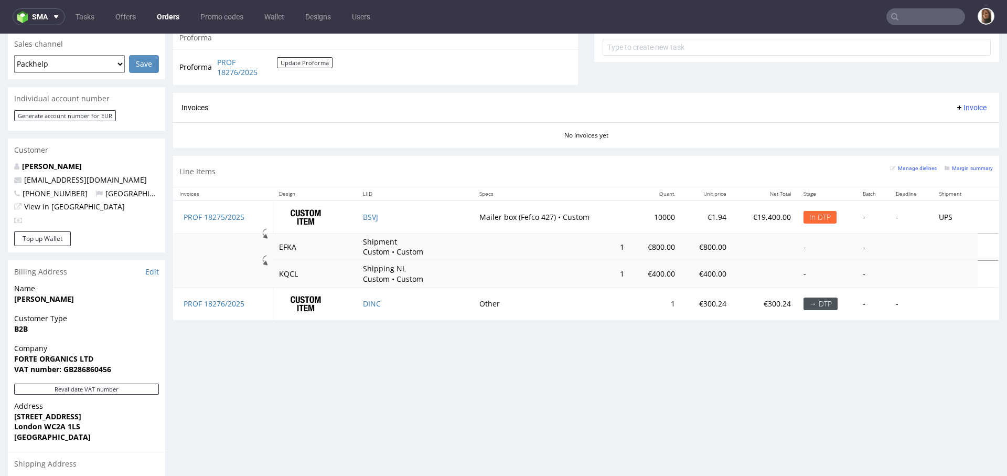
scroll to position [407, 0]
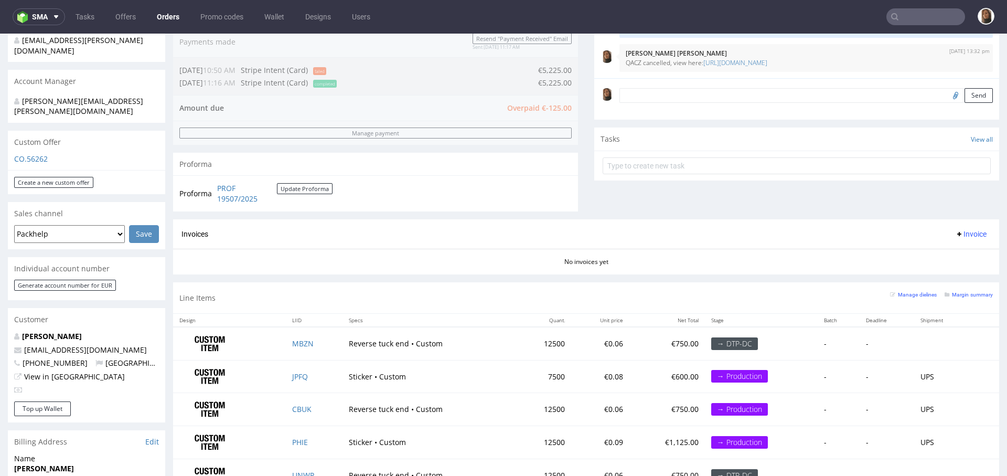
scroll to position [390, 0]
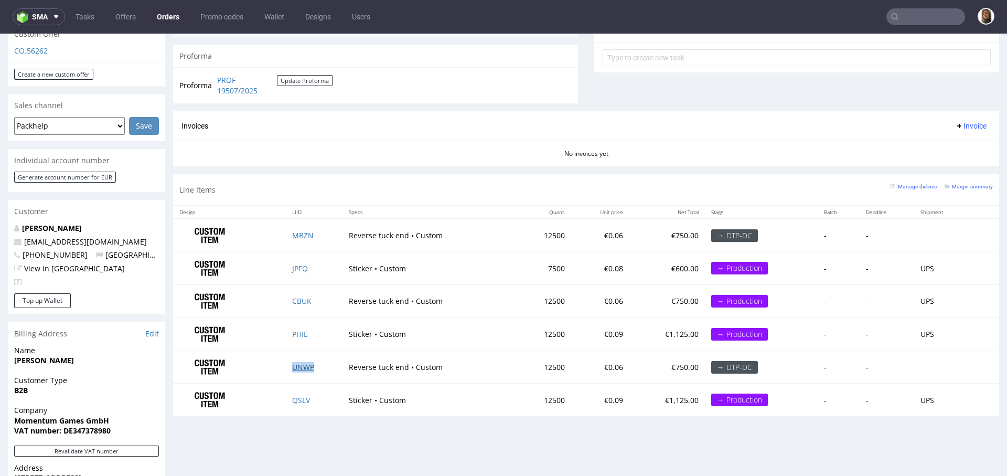
click at [304, 365] on link "UNWP" at bounding box center [303, 367] width 22 height 10
click at [297, 230] on link "MBZN" at bounding box center [303, 235] width 22 height 10
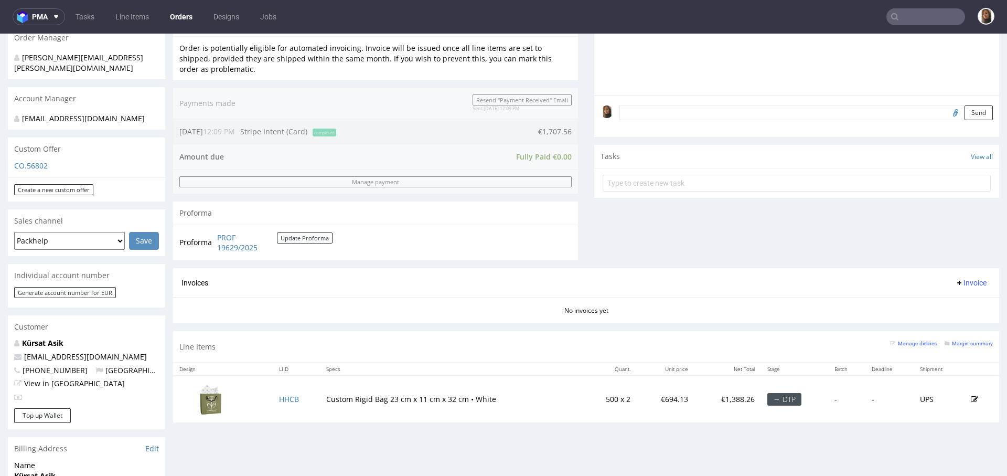
scroll to position [265, 0]
click at [39, 160] on div "CO.56802" at bounding box center [86, 168] width 157 height 17
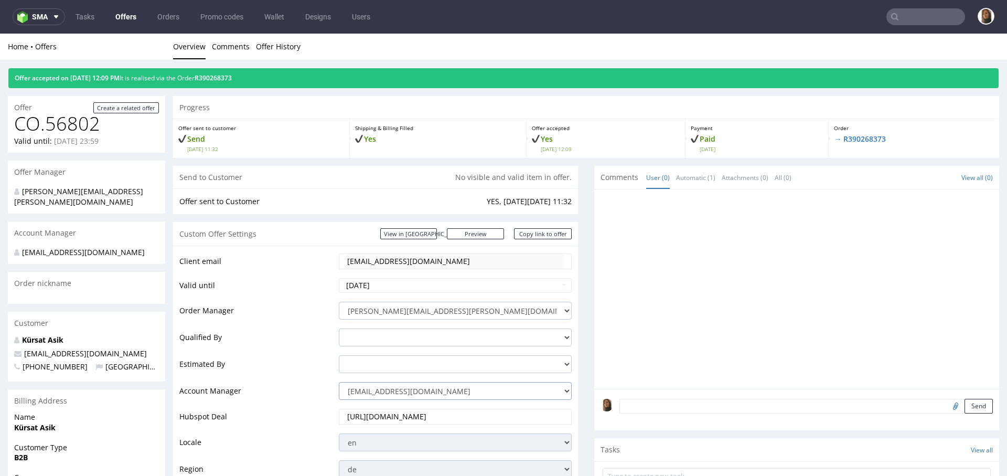
click at [374, 387] on select "[PERSON_NAME][EMAIL_ADDRESS][DOMAIN_NAME] [DOMAIN_NAME][EMAIL_ADDRESS][DOMAIN_N…" at bounding box center [455, 391] width 233 height 18
select select "4535285"
click at [339, 382] on select "[PERSON_NAME][EMAIL_ADDRESS][DOMAIN_NAME] [DOMAIN_NAME][EMAIL_ADDRESS][DOMAIN_N…" at bounding box center [455, 391] width 233 height 18
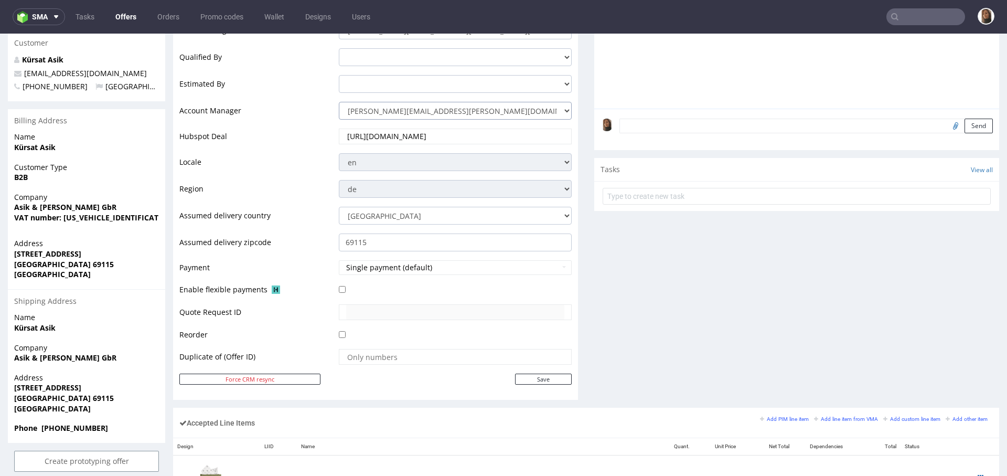
scroll to position [493, 0]
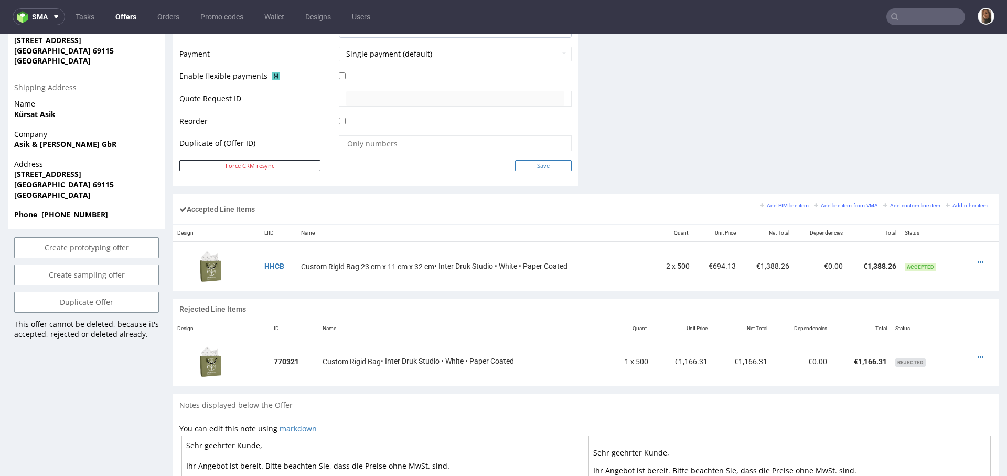
click at [534, 166] on input "Save" at bounding box center [543, 165] width 57 height 11
type input "In progress..."
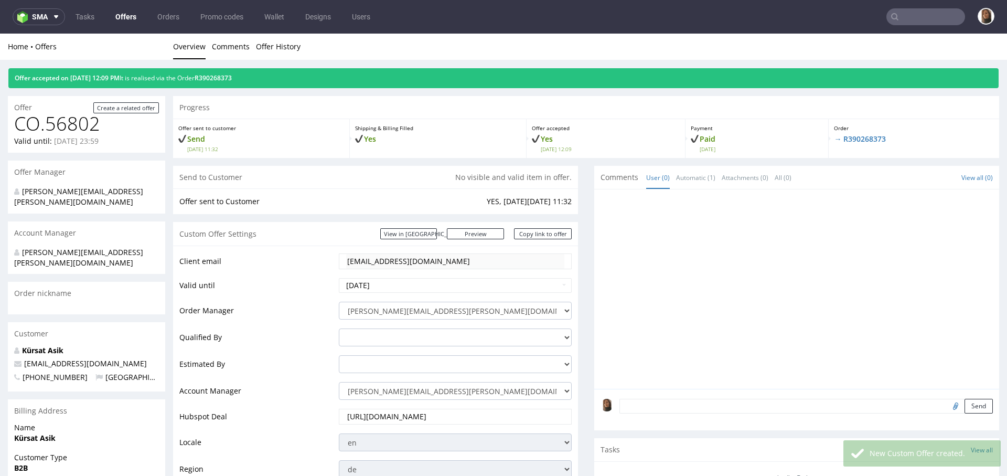
scroll to position [0, 0]
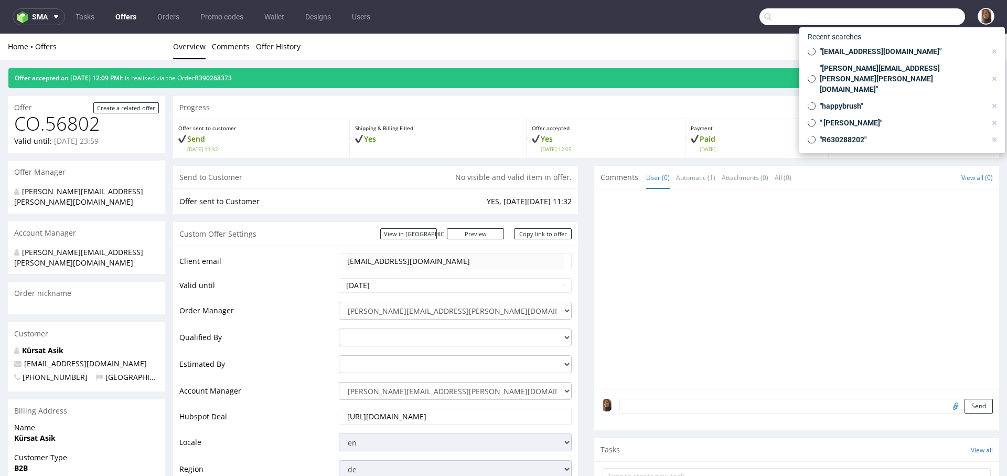
click at [905, 18] on input "text" at bounding box center [862, 16] width 206 height 17
paste input "R414324077"
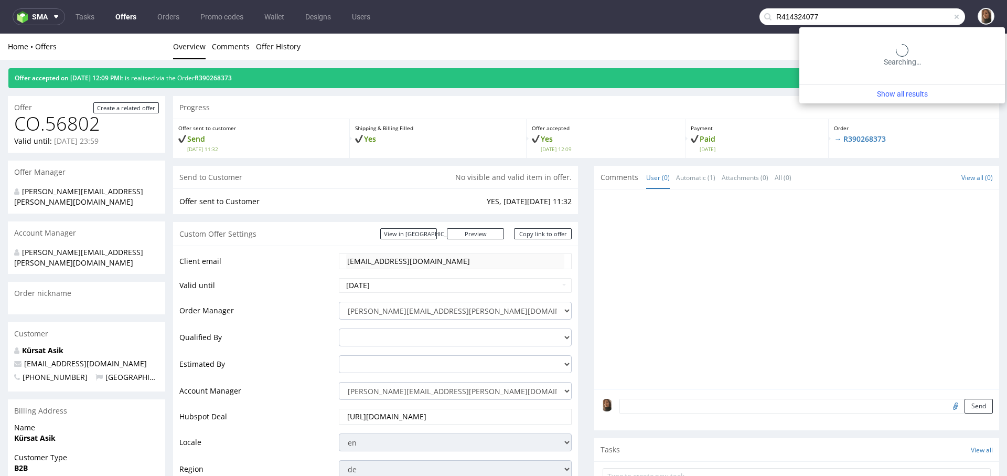
type input "R414324077"
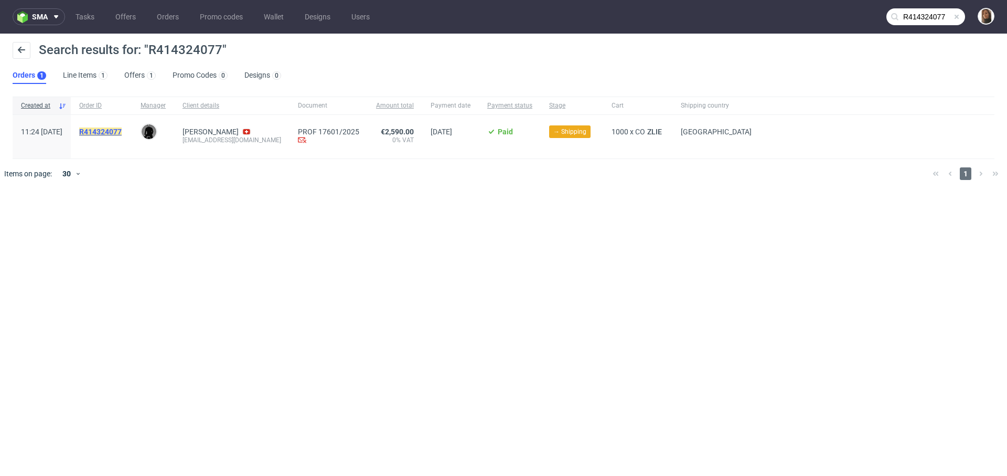
click at [122, 130] on mark "R414324077" at bounding box center [100, 131] width 42 height 8
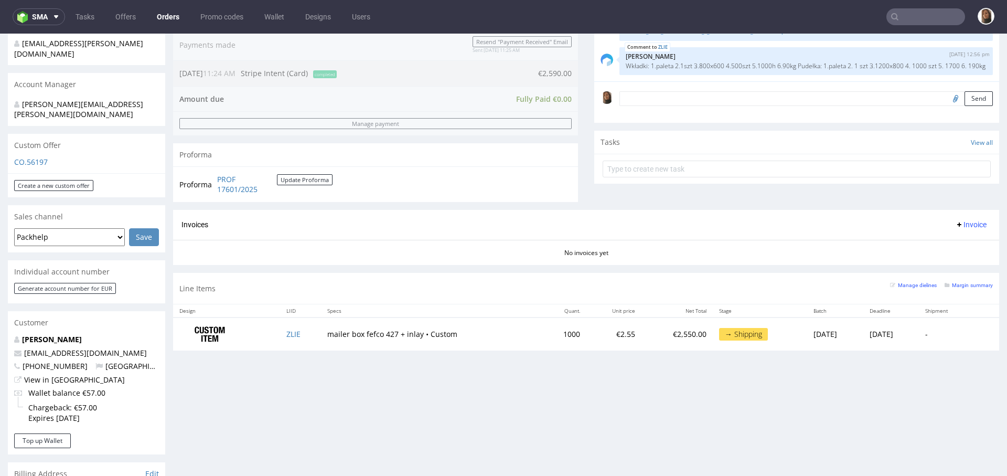
scroll to position [193, 0]
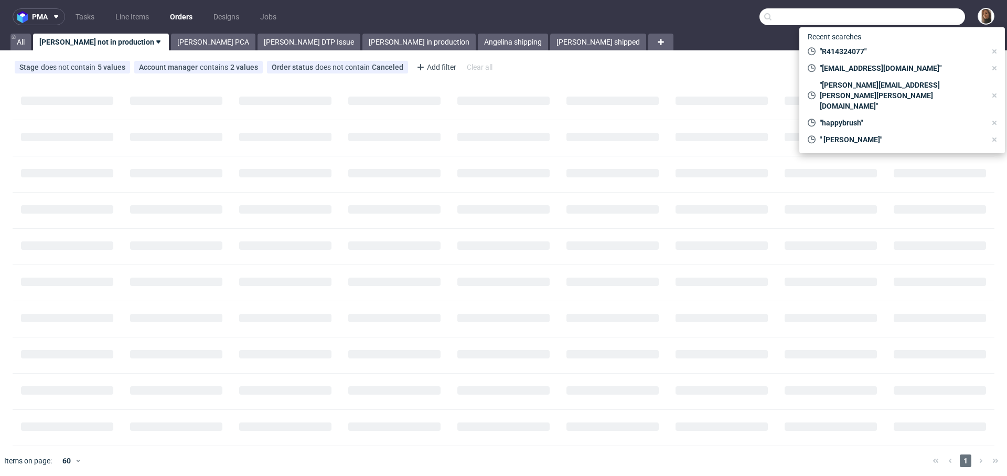
click at [914, 15] on input "text" at bounding box center [862, 16] width 206 height 17
paste input "charlotte@stendigcalendars.com"
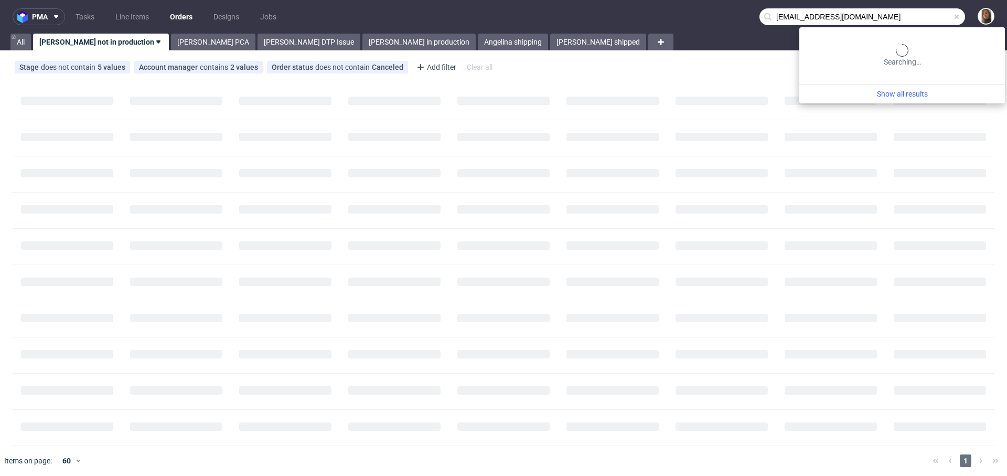
type input "charlotte@stendigcalendars.com"
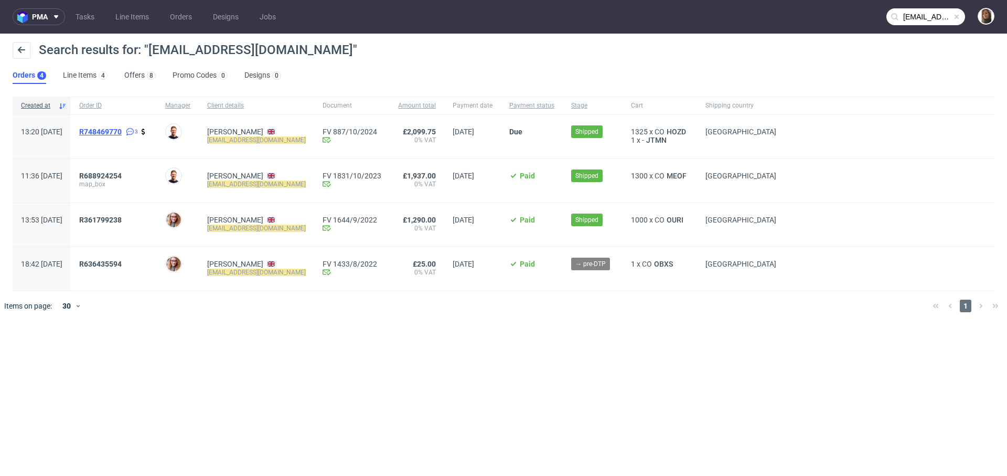
click at [122, 130] on span "R748469770" at bounding box center [100, 131] width 42 height 8
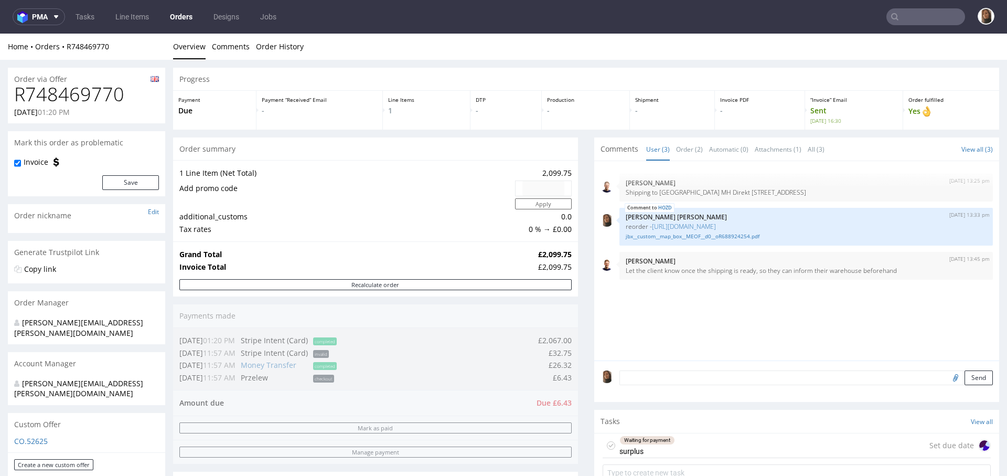
scroll to position [383, 0]
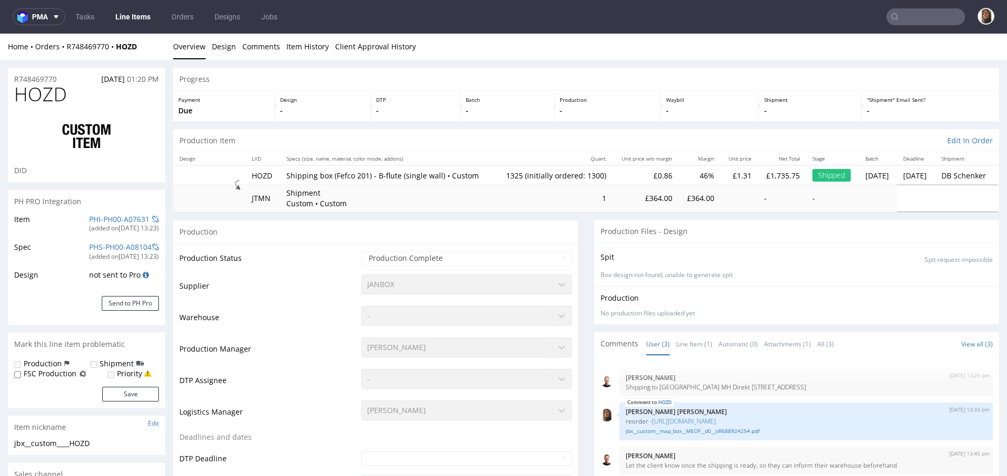
select select "in_progress"
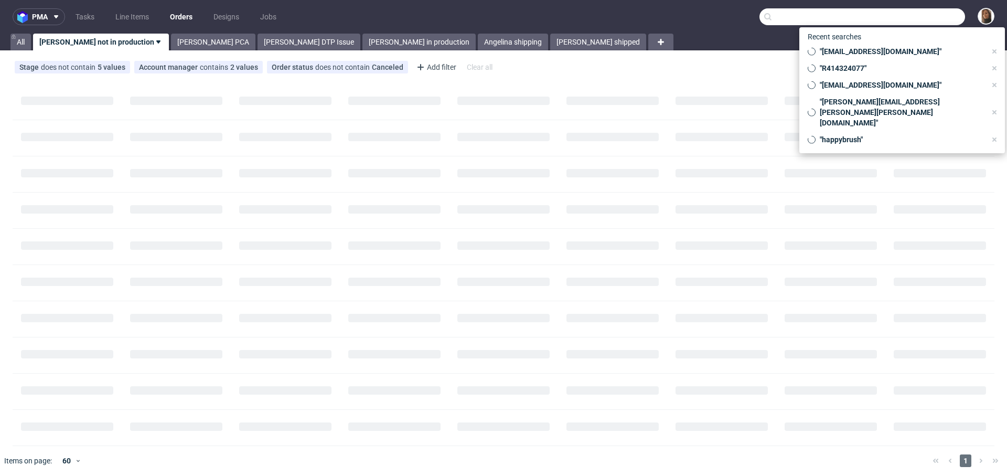
click at [927, 21] on input "text" at bounding box center [862, 16] width 206 height 17
paste input "@exseedhealth.com"
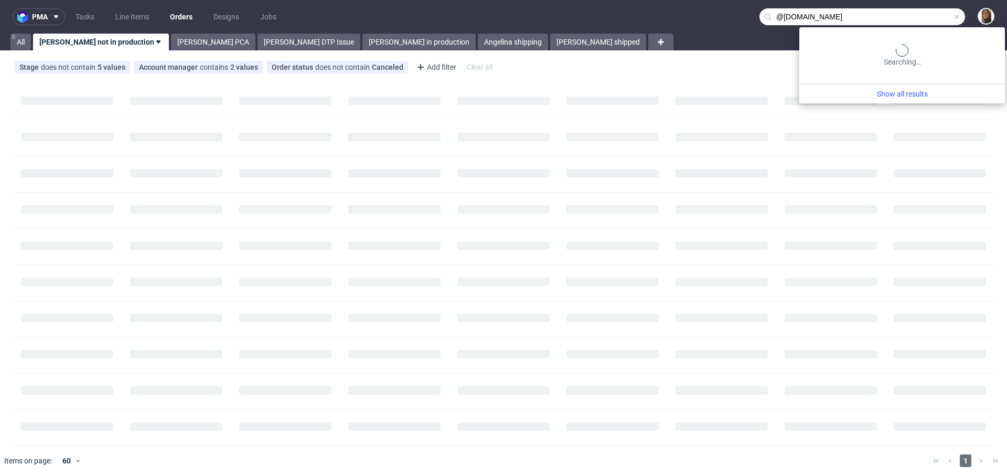
type input "@exseedhealth.com"
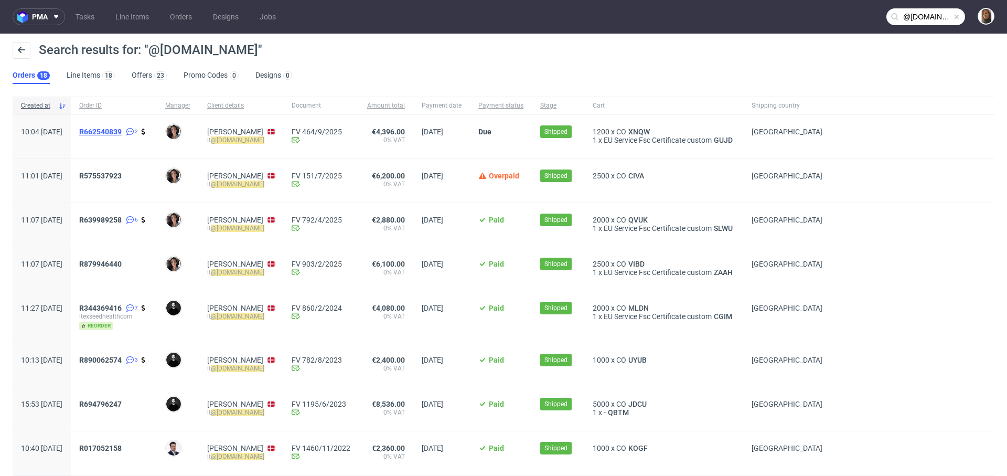
click at [120, 132] on span "R662540839" at bounding box center [100, 131] width 42 height 8
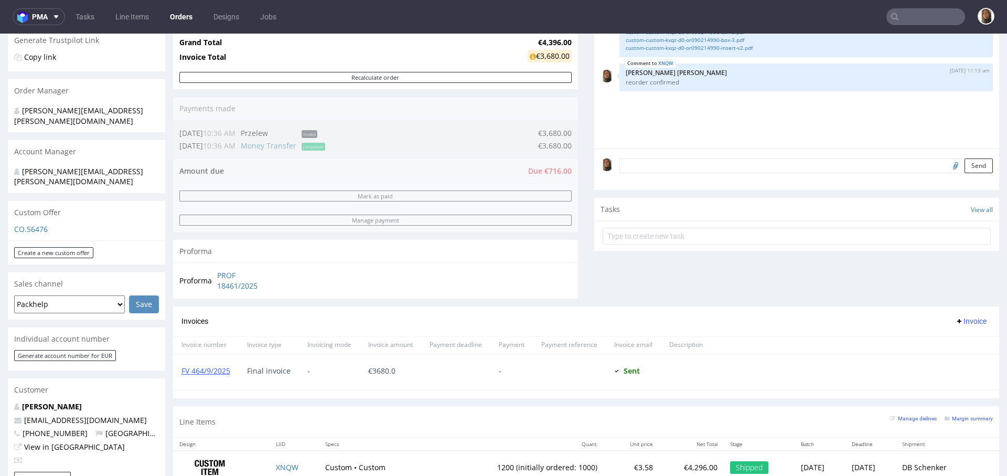
scroll to position [391, 0]
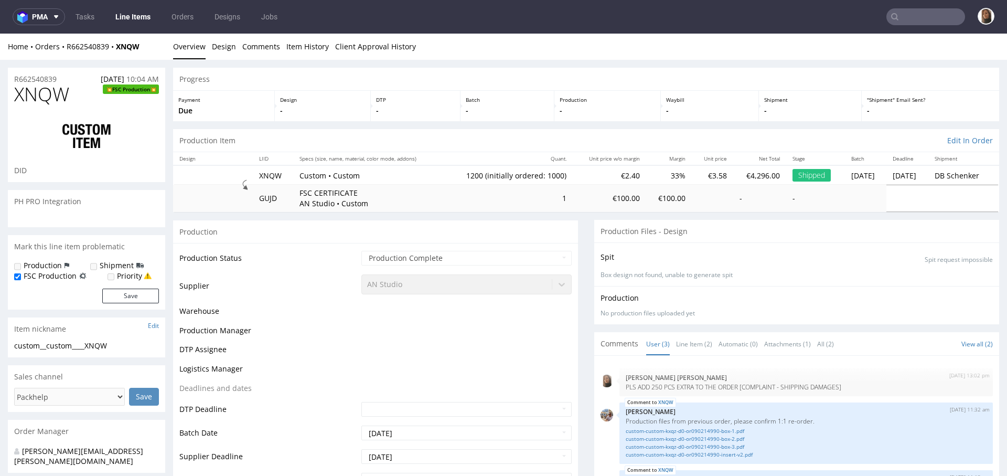
select select "in_progress"
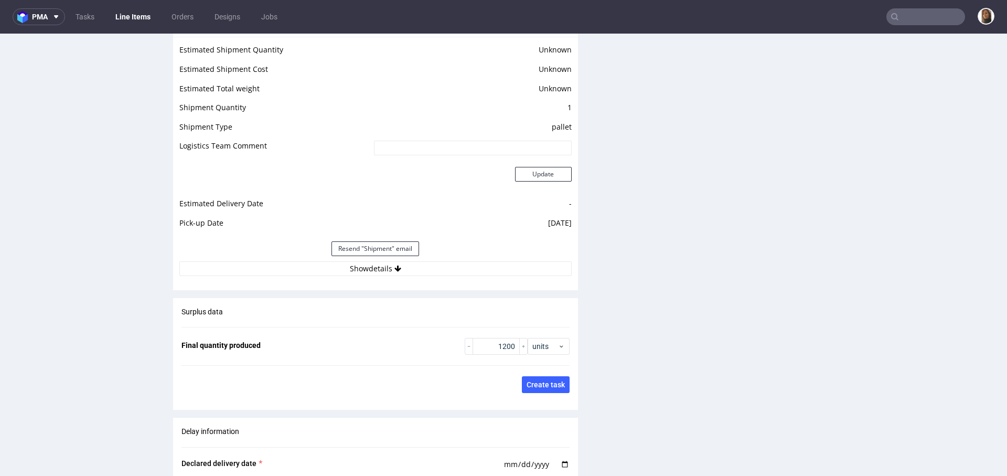
scroll to position [1617, 0]
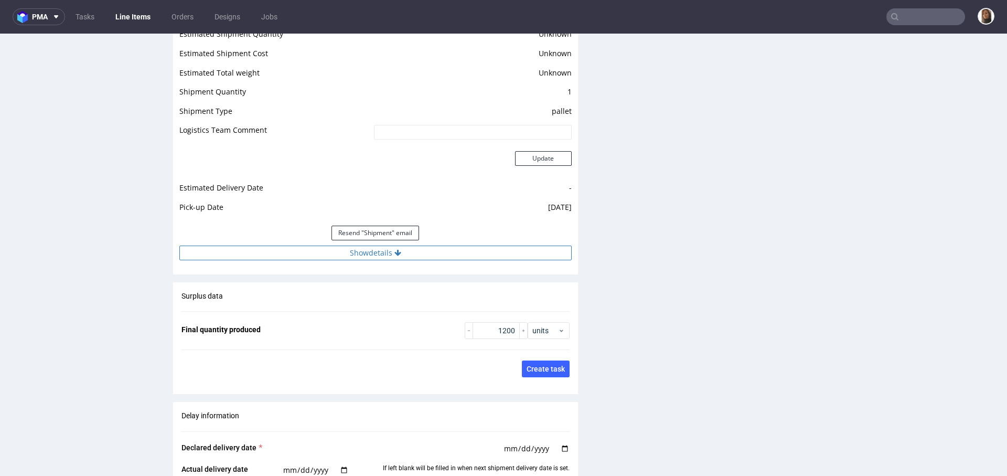
click at [371, 260] on button "Show details" at bounding box center [375, 252] width 392 height 15
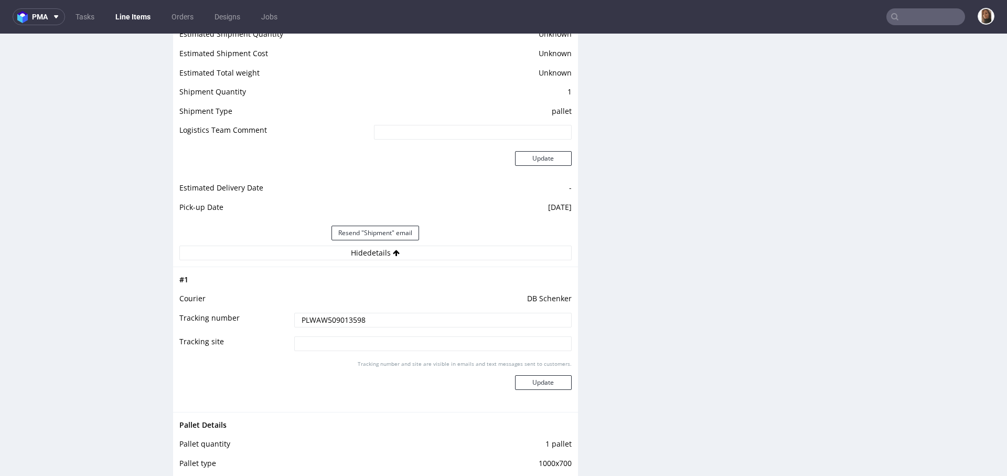
drag, startPoint x: 370, startPoint y: 340, endPoint x: 219, endPoint y: 340, distance: 150.5
click at [218, 335] on tr "Tracking number PLWAW509013598" at bounding box center [375, 323] width 392 height 24
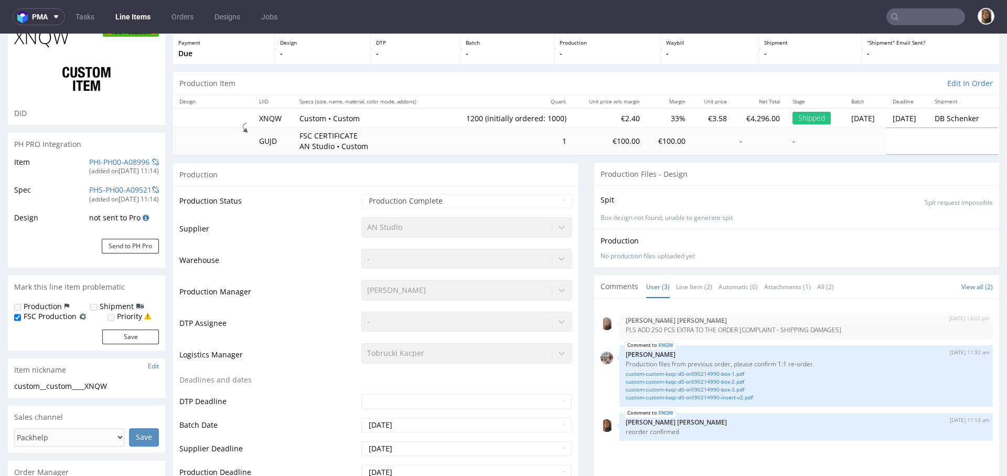
scroll to position [0, 0]
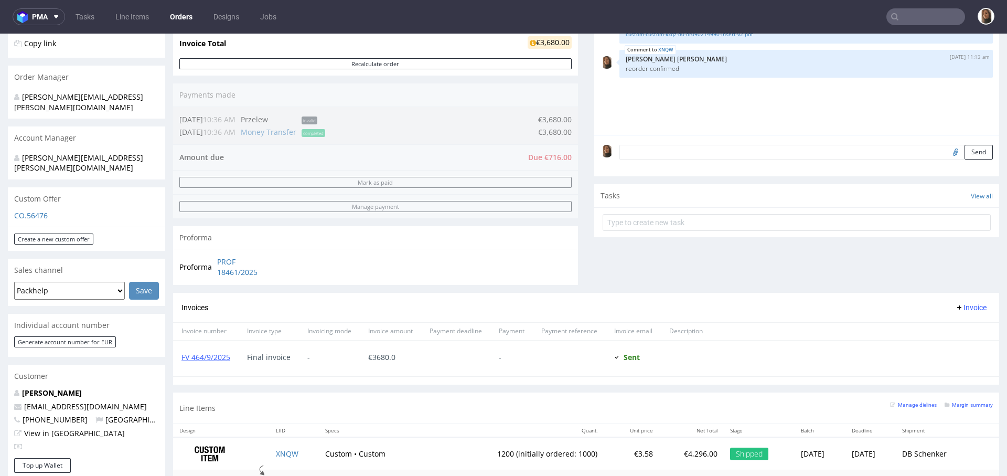
scroll to position [437, 0]
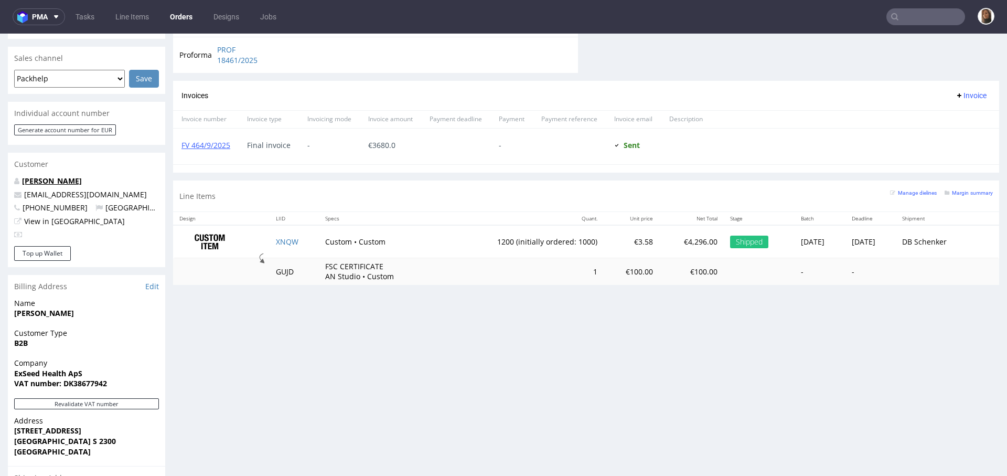
click at [37, 176] on link "Lukas Tietz" at bounding box center [52, 181] width 60 height 10
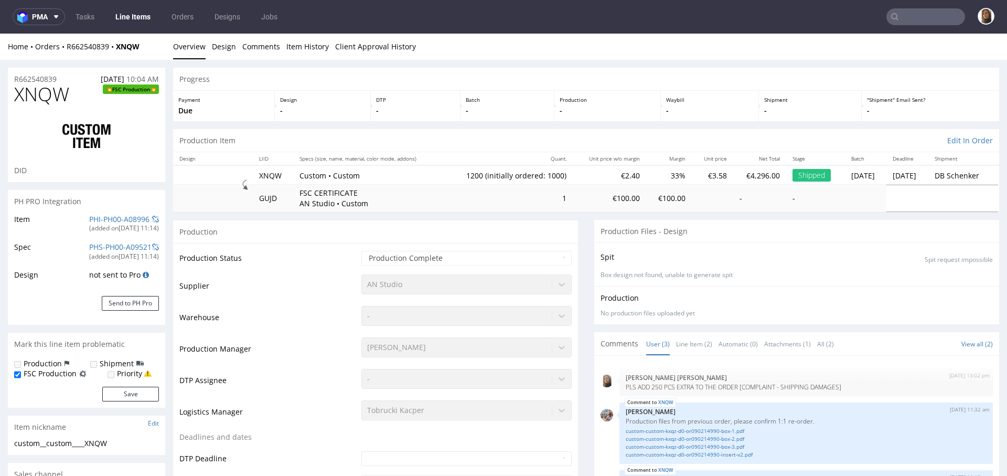
select select "in_progress"
drag, startPoint x: 148, startPoint y: 45, endPoint x: 61, endPoint y: 44, distance: 87.6
click at [60, 44] on div "Home Orders R662540839 XNQW" at bounding box center [86, 46] width 157 height 10
copy div "R662540839 XNQW"
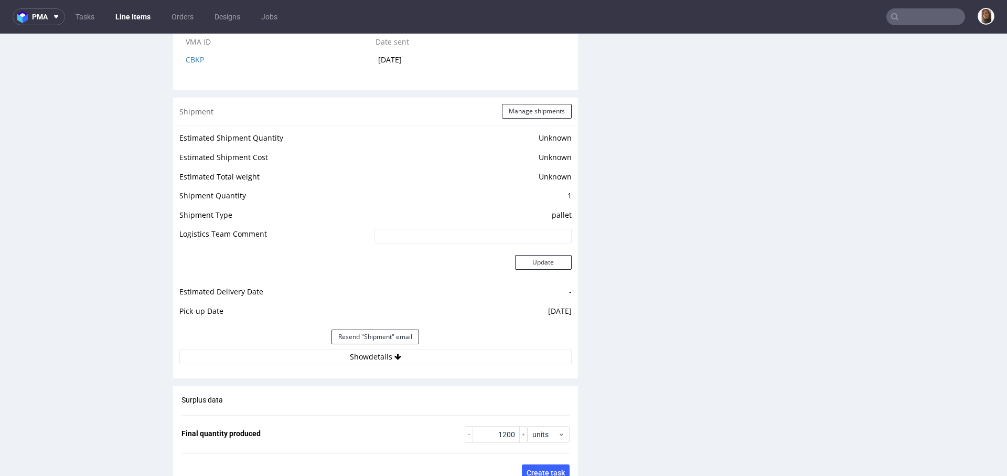
scroll to position [1714, 0]
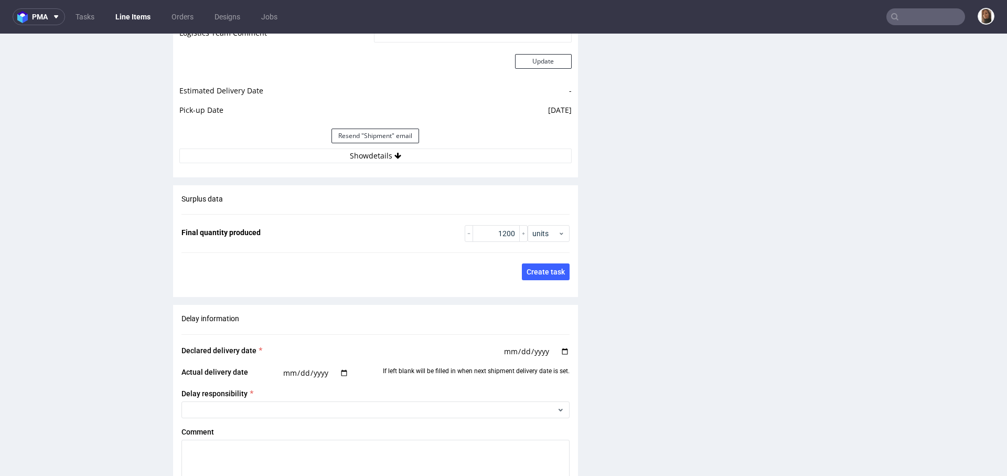
click at [394, 169] on div "Estimated Shipment Quantity Unknown Estimated Shipment Cost Unknown Estimated T…" at bounding box center [375, 46] width 405 height 245
click at [391, 163] on button "Show details" at bounding box center [375, 155] width 392 height 15
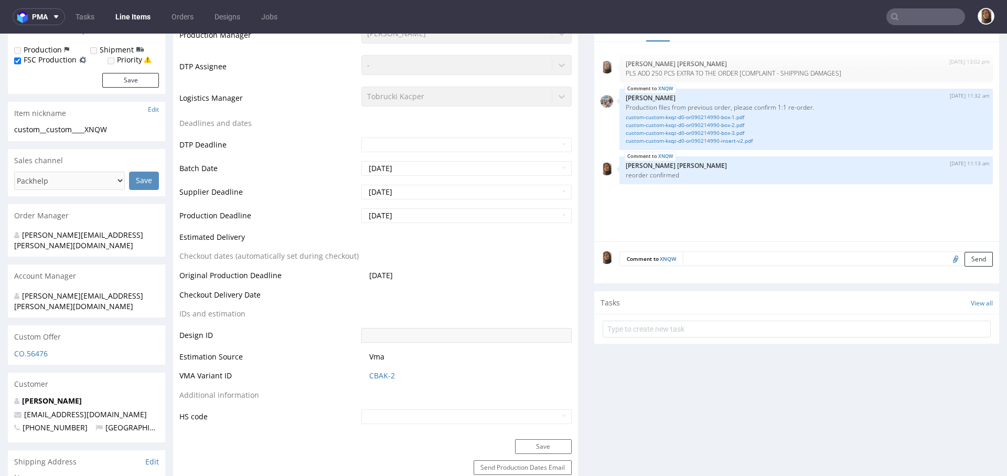
scroll to position [0, 0]
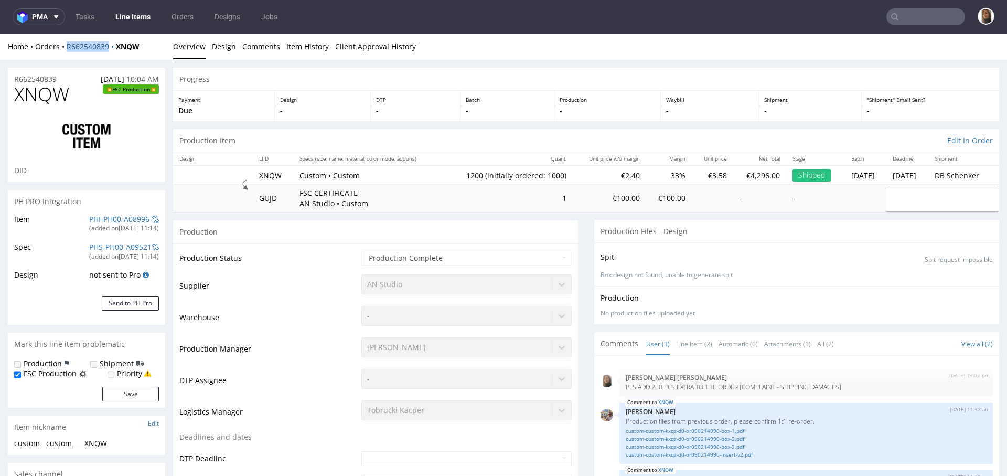
copy link "R662540839"
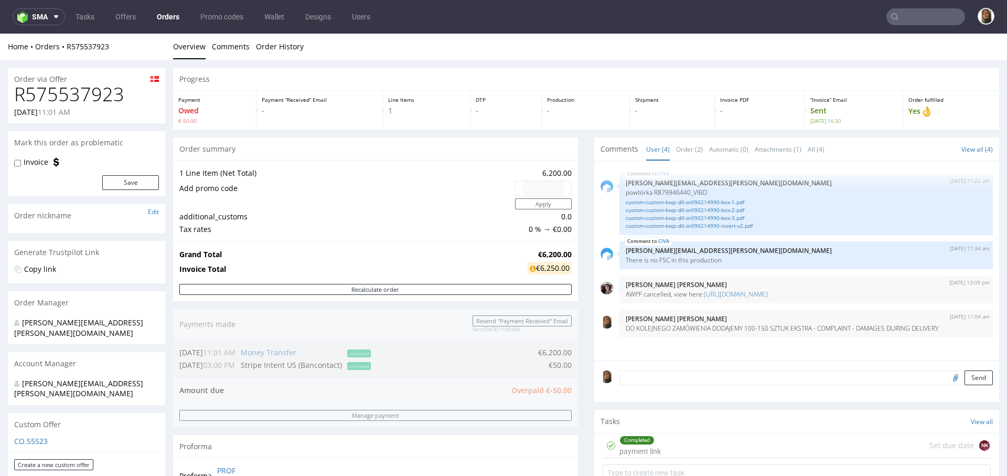
scroll to position [321, 0]
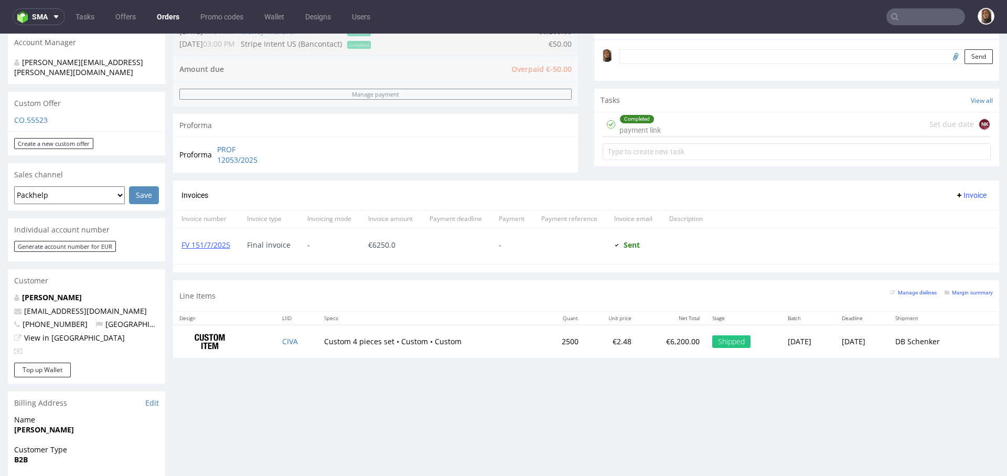
click at [322, 304] on div "Line Items Manage dielines Margin summary" at bounding box center [586, 295] width 826 height 31
drag, startPoint x: 315, startPoint y: 340, endPoint x: 384, endPoint y: 339, distance: 68.7
click at [384, 339] on td "Custom 4 pieces set • Custom • Custom" at bounding box center [429, 341] width 223 height 33
copy td "Custom 4 pieces set"
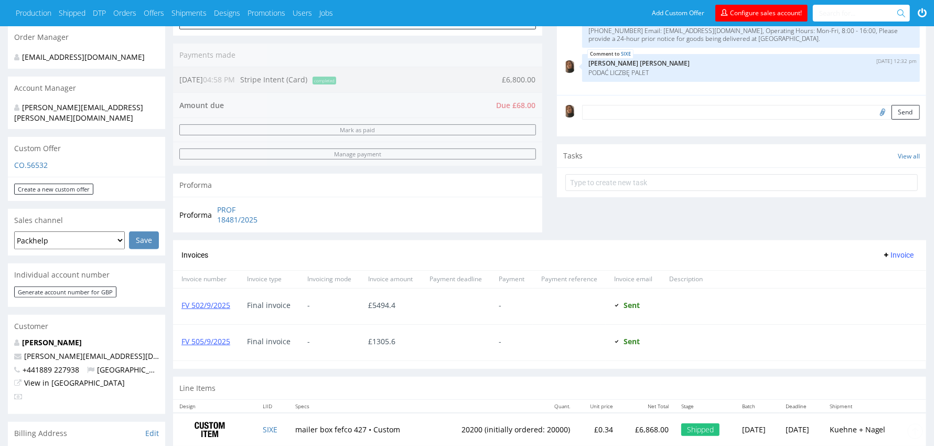
scroll to position [312, 0]
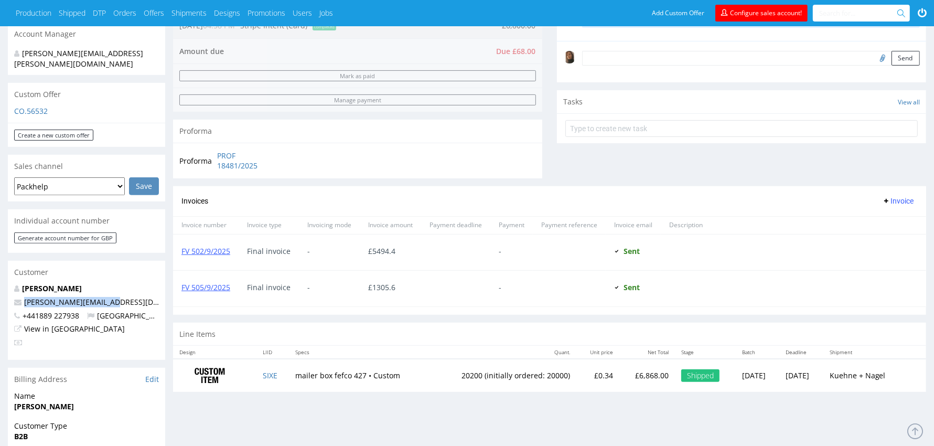
drag, startPoint x: 123, startPoint y: 294, endPoint x: 7, endPoint y: 293, distance: 115.9
click at [8, 293] on div "[PERSON_NAME] [PERSON_NAME][EMAIL_ADDRESS][DOMAIN_NAME] +441889 227938 [GEOGRAP…" at bounding box center [86, 318] width 157 height 70
copy span "[PERSON_NAME][EMAIL_ADDRESS][DOMAIN_NAME]"
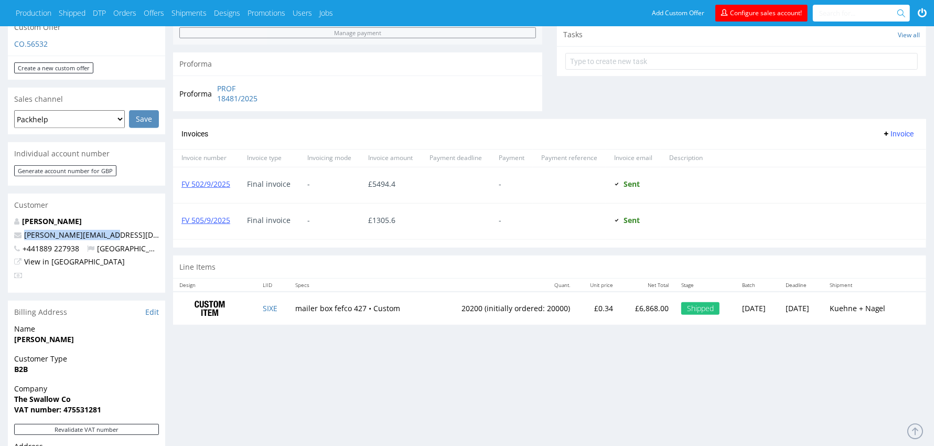
scroll to position [546, 0]
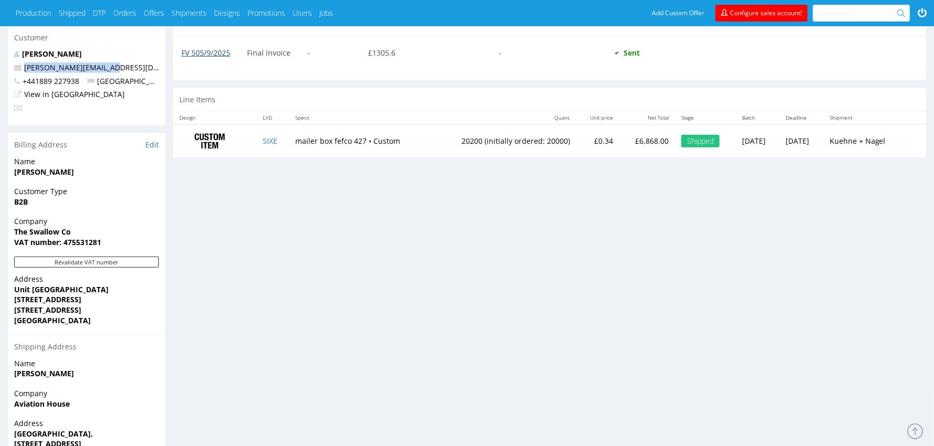
click at [214, 53] on link "FV 505/9/2025" at bounding box center [205, 53] width 49 height 10
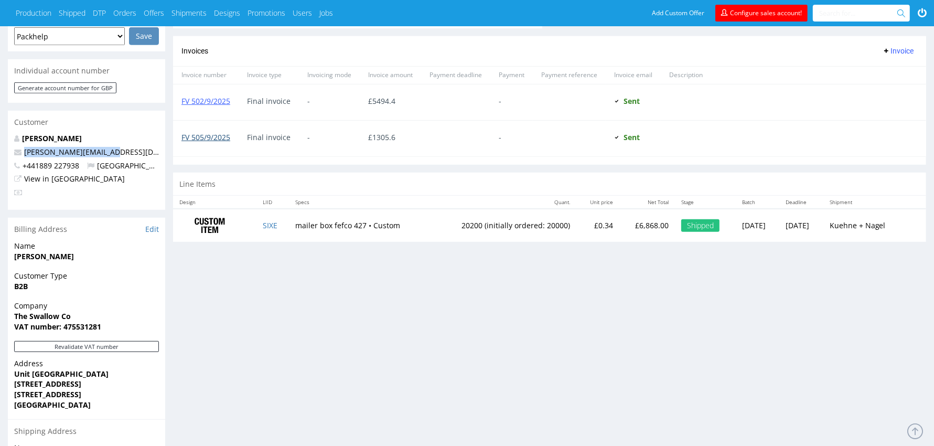
scroll to position [341, 0]
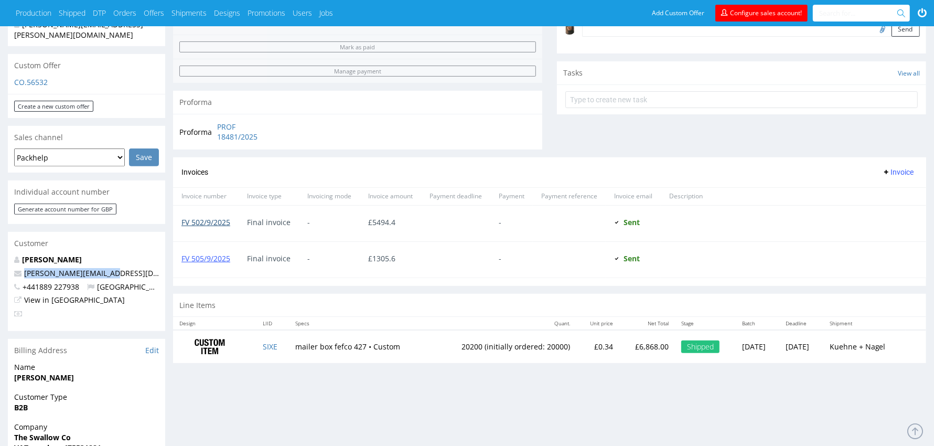
click at [208, 219] on link "FV 502/9/2025" at bounding box center [205, 222] width 49 height 10
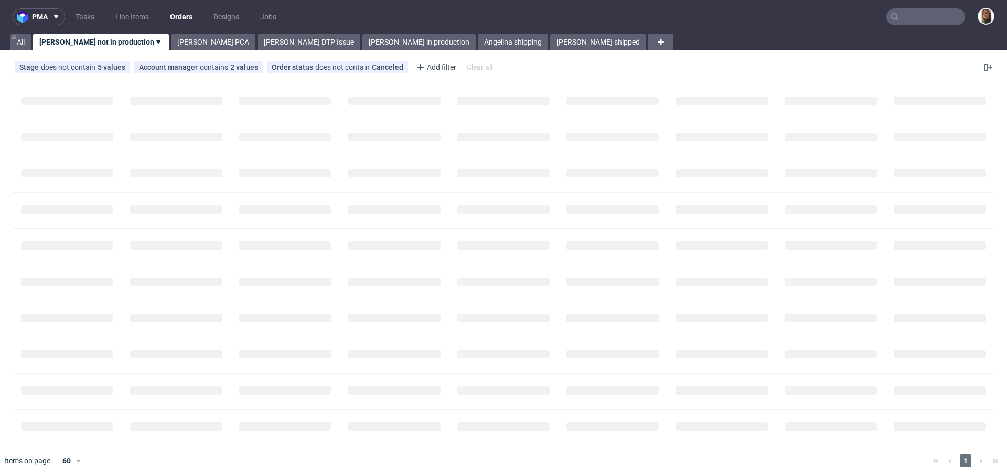
click at [919, 23] on input "text" at bounding box center [925, 16] width 79 height 17
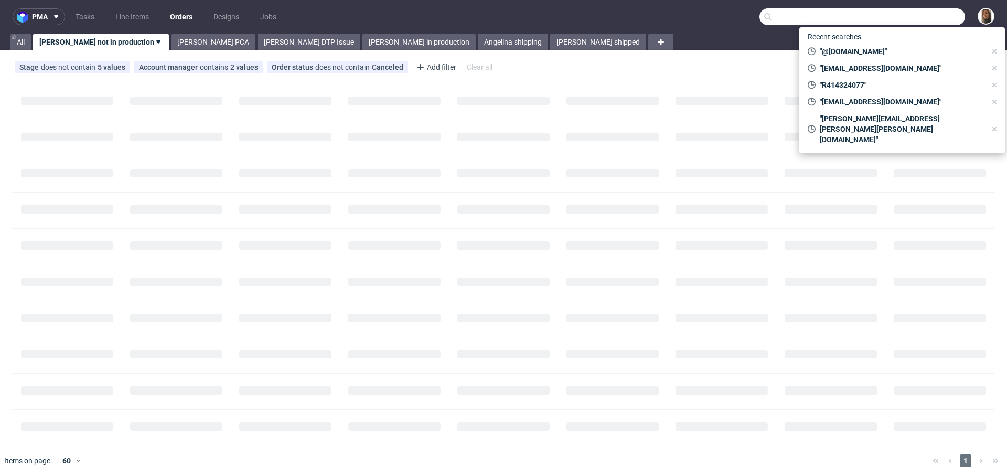
paste input "[EMAIL_ADDRESS][DOMAIN_NAME]"
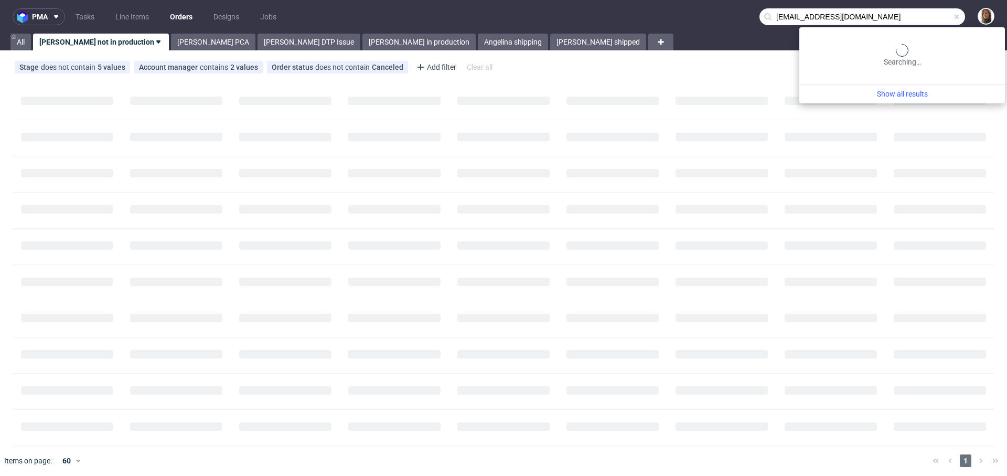
type input "contact@liquidroast.com"
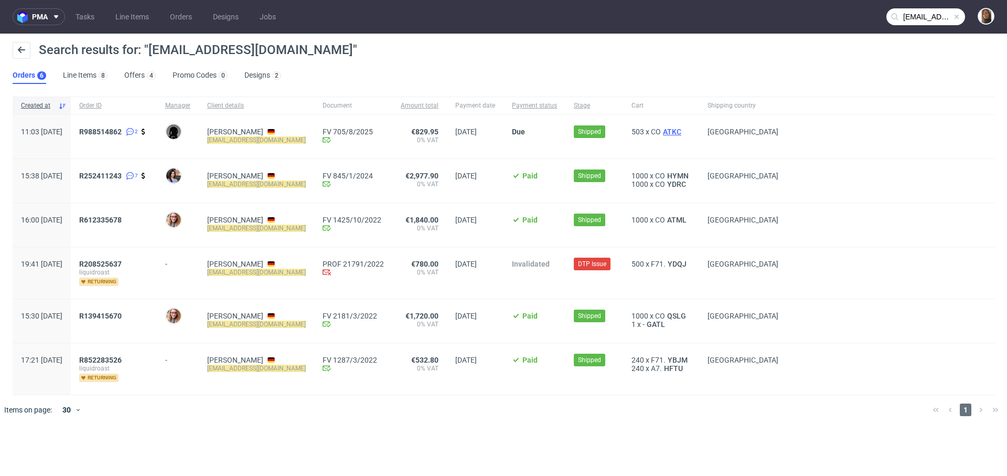
click at [667, 127] on span "ATKC" at bounding box center [672, 131] width 23 height 8
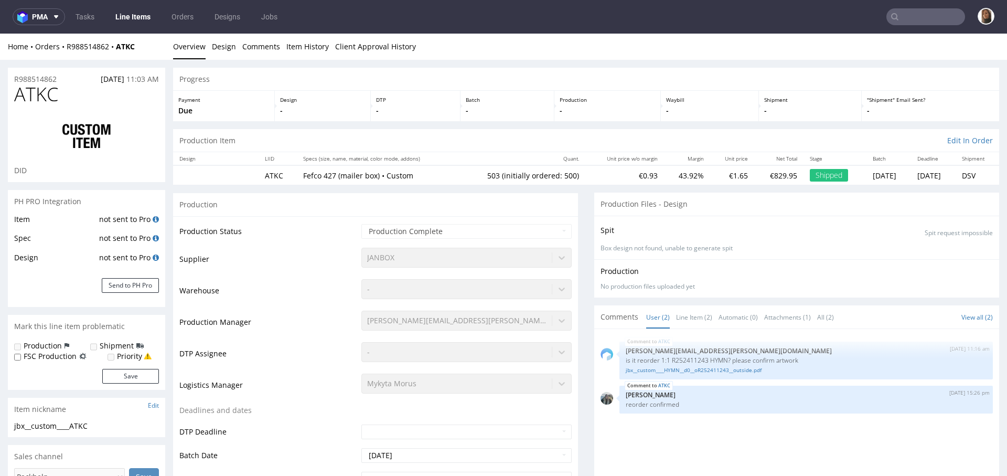
type input "contact@liquidroast.com"
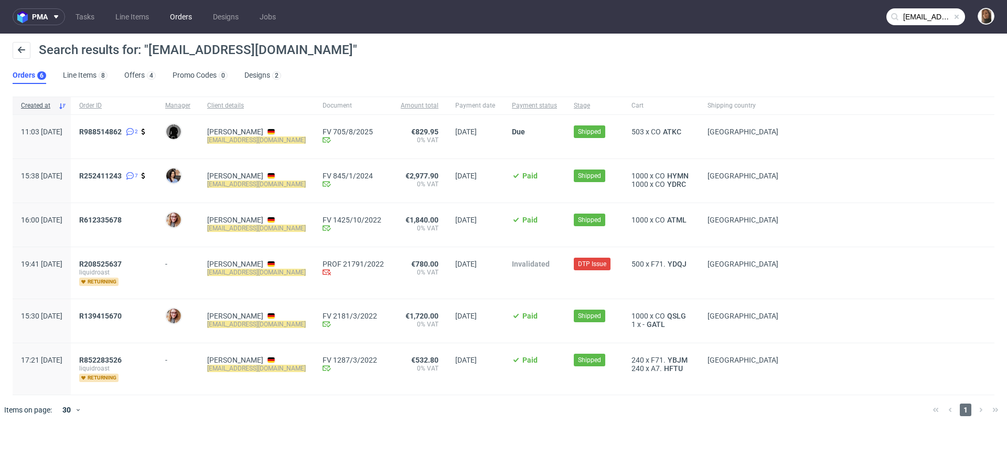
click at [177, 16] on link "Orders" at bounding box center [181, 16] width 35 height 17
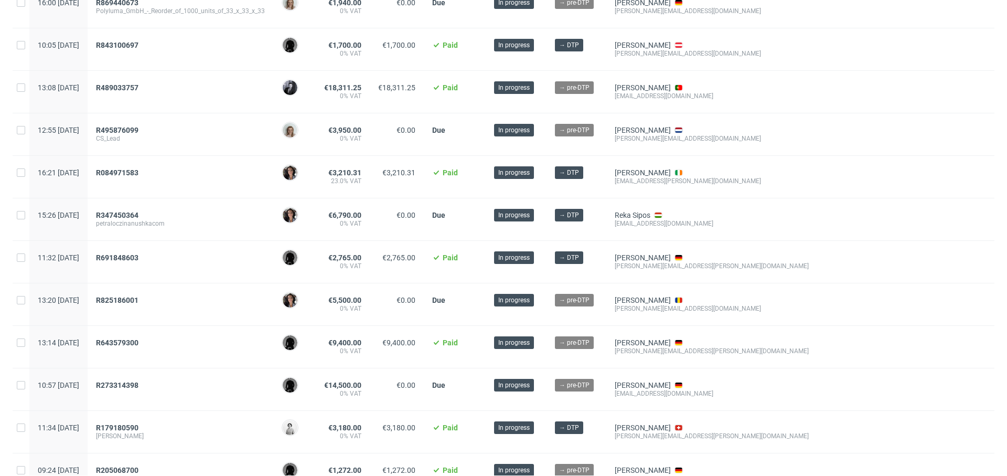
scroll to position [170, 0]
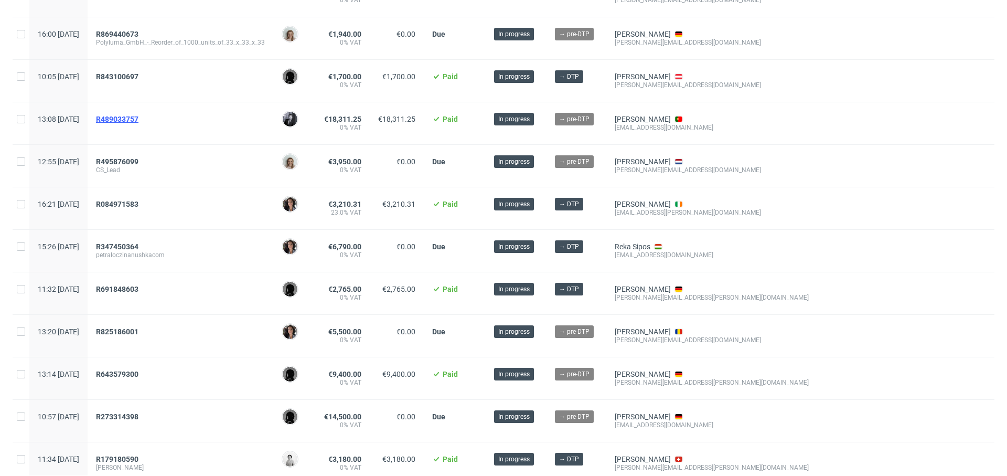
click at [138, 117] on span "R489033757" at bounding box center [117, 119] width 42 height 8
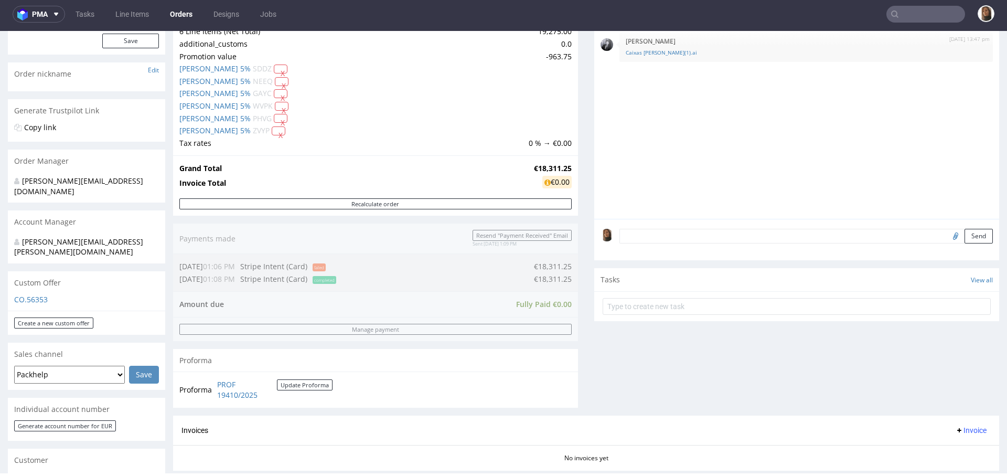
scroll to position [501, 0]
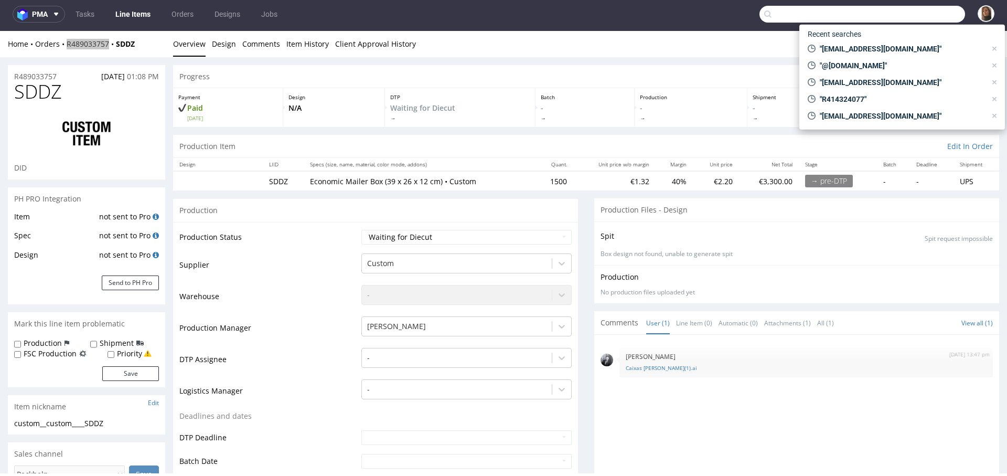
click at [929, 12] on input "text" at bounding box center [862, 14] width 206 height 17
type input "@stendigcalendars.com"
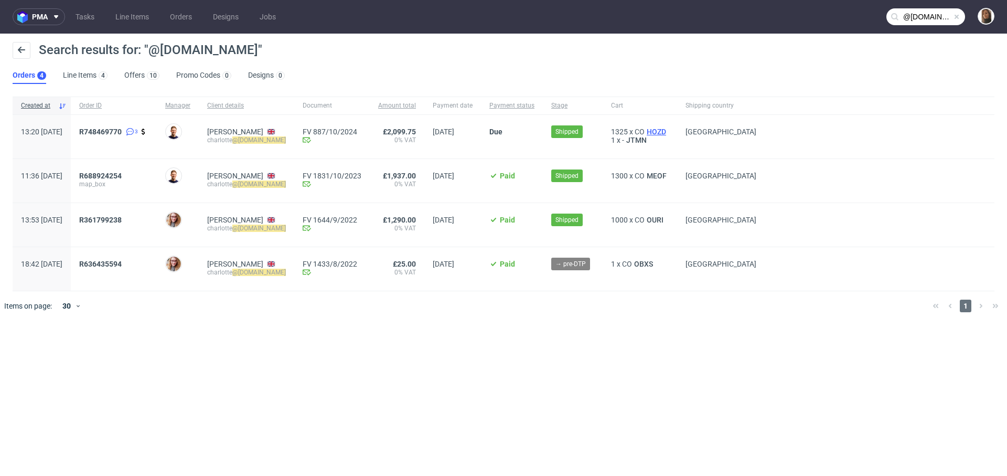
click at [668, 130] on span "HOZD" at bounding box center [656, 131] width 24 height 8
click at [677, 126] on div "1325 x CO HOZD 1 x - JTMN" at bounding box center [640, 137] width 74 height 44
click at [668, 130] on span "HOZD" at bounding box center [656, 131] width 24 height 8
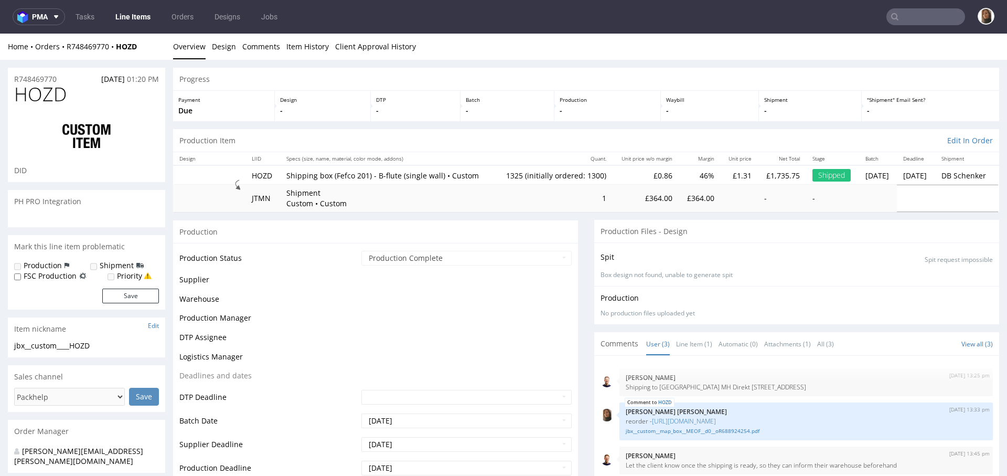
select select "in_progress"
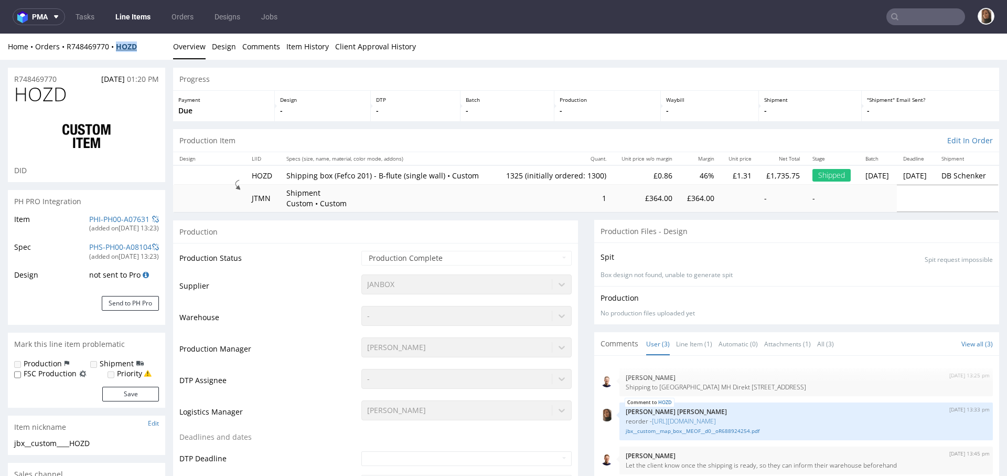
copy strong "HOZD"
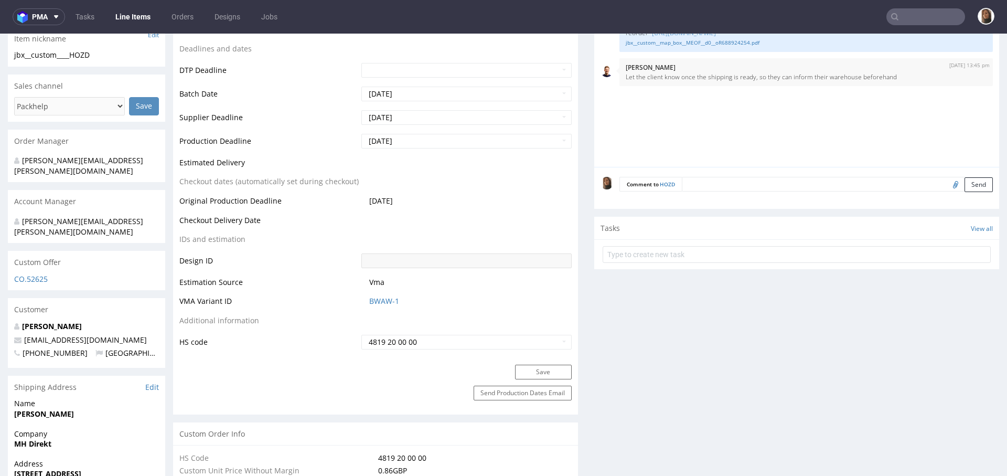
scroll to position [906, 0]
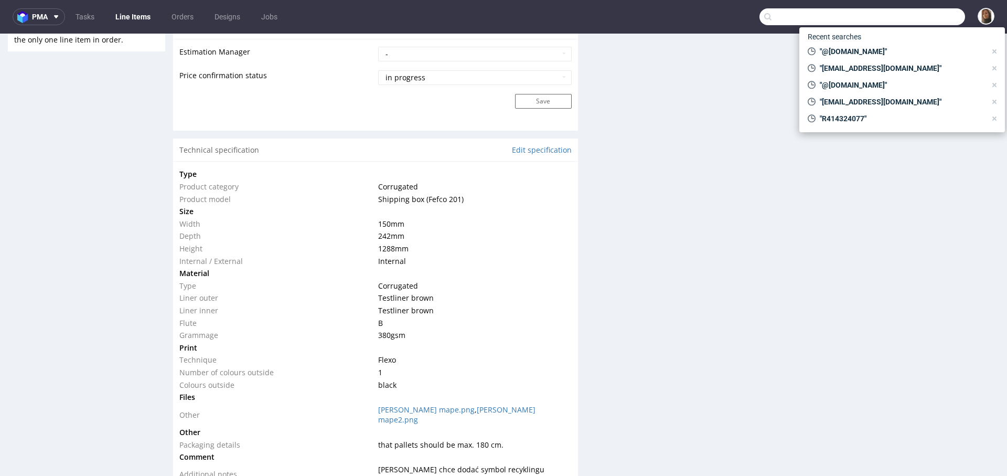
click at [924, 19] on input "text" at bounding box center [862, 16] width 206 height 17
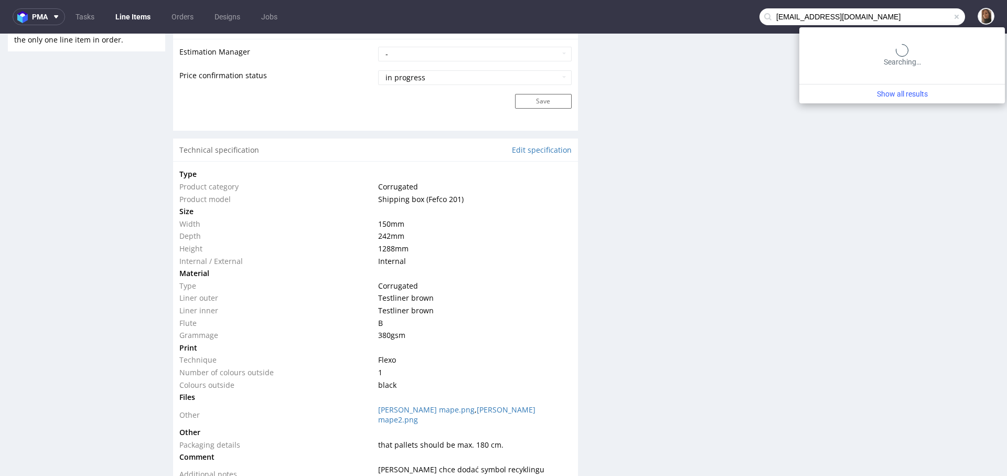
type input "ykreutz@azul.de"
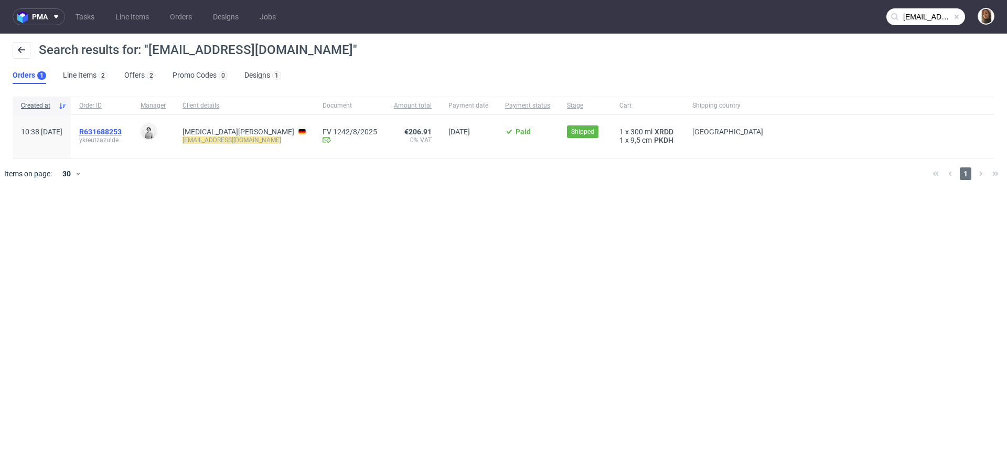
click at [122, 132] on span "R631688253" at bounding box center [100, 131] width 42 height 8
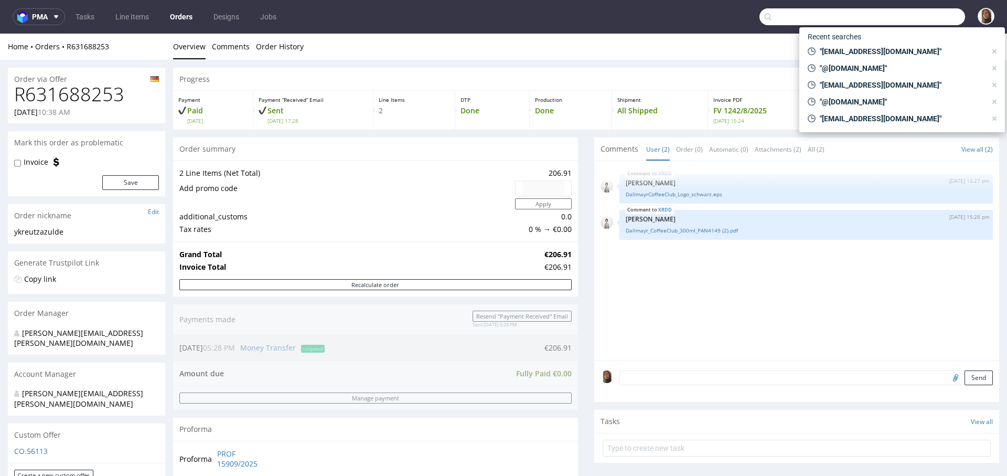
click at [927, 12] on input "text" at bounding box center [862, 16] width 206 height 17
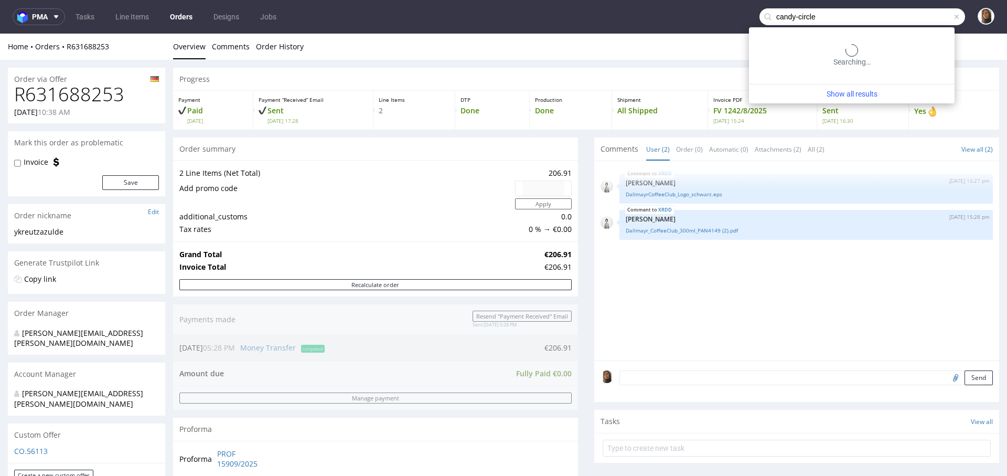
type input "candy-circle"
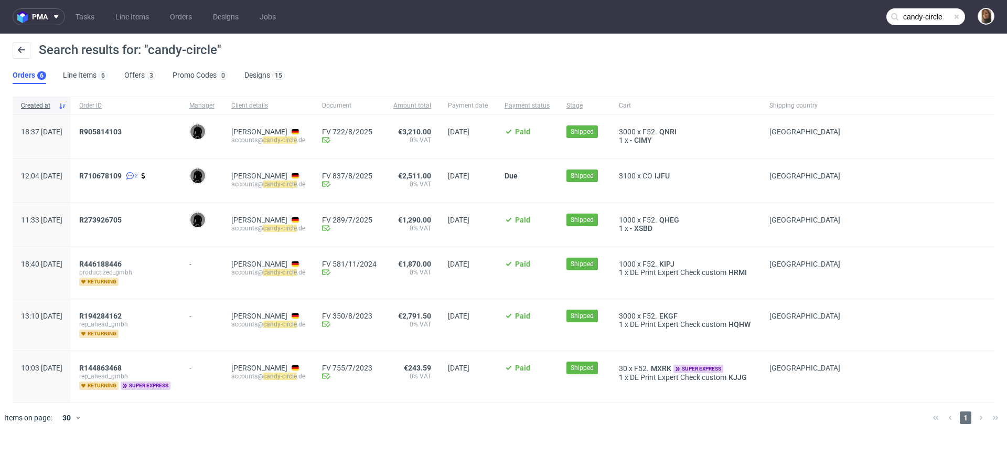
click at [297, 141] on mark "candy-circle" at bounding box center [280, 139] width 34 height 7
drag, startPoint x: 296, startPoint y: 141, endPoint x: 336, endPoint y: 141, distance: 39.9
click at [305, 141] on div "accounts@ candy-circle .de" at bounding box center [268, 140] width 74 height 8
drag, startPoint x: 340, startPoint y: 139, endPoint x: 293, endPoint y: 139, distance: 47.7
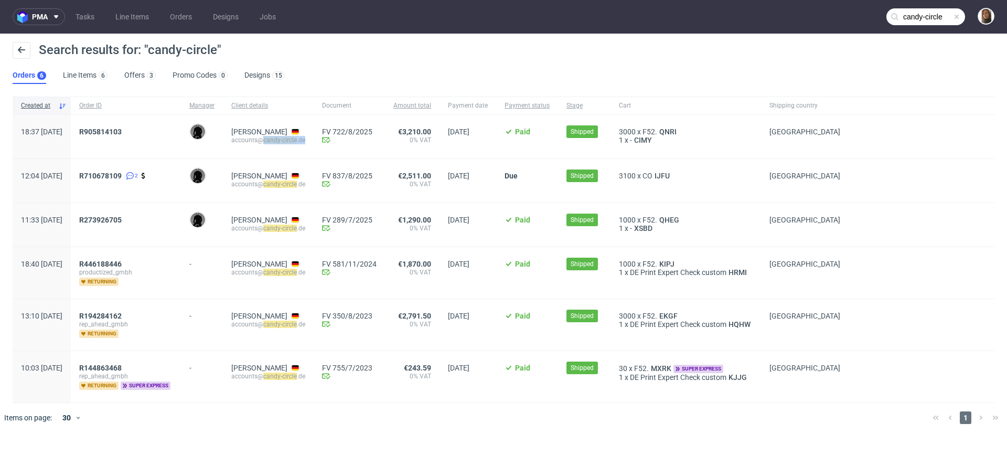
click at [293, 139] on div "Marc Staller accounts@ candy-circle .de" at bounding box center [268, 137] width 91 height 44
copy div "candy-circle .de"
click at [181, 16] on link "Orders" at bounding box center [181, 16] width 35 height 17
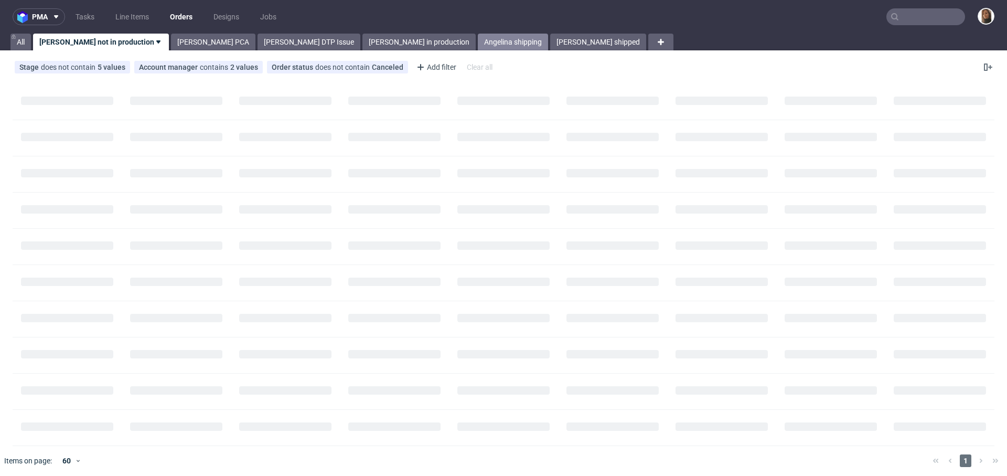
click at [478, 37] on link "Angelina shipping" at bounding box center [513, 42] width 70 height 17
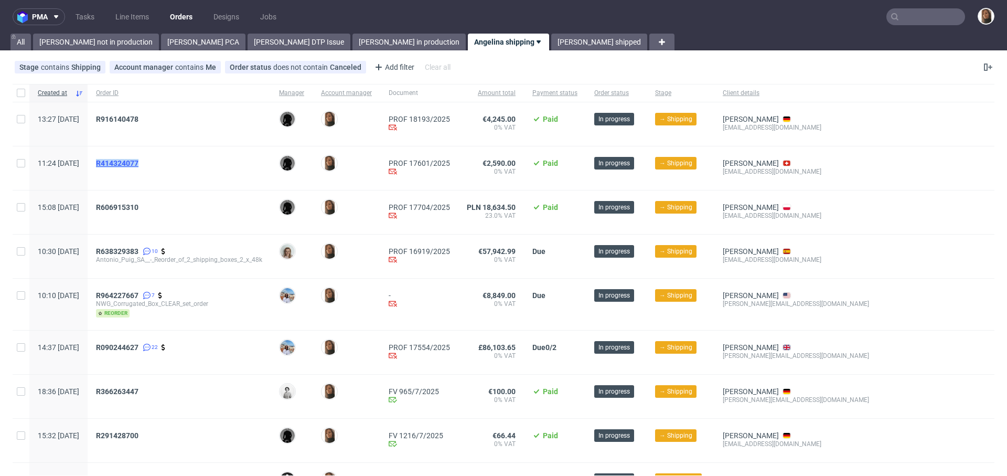
click at [138, 163] on span "R414324077" at bounding box center [117, 163] width 42 height 8
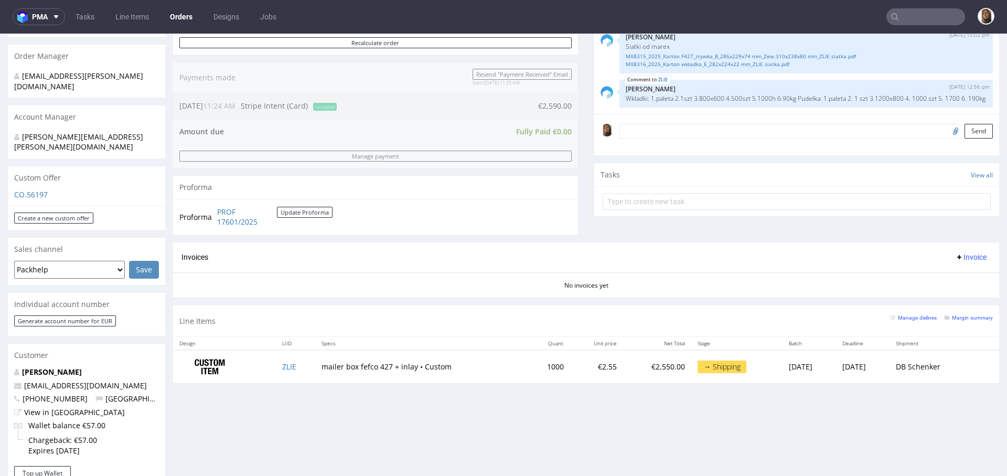
scroll to position [341, 0]
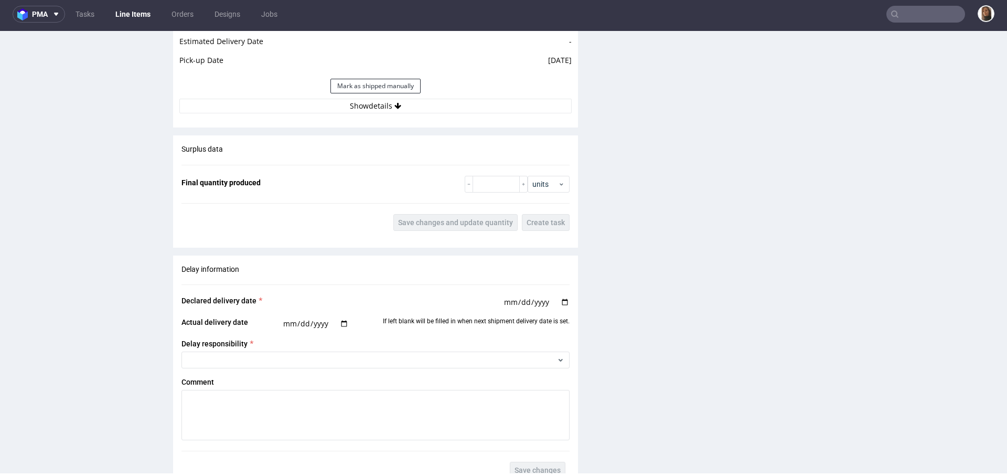
scroll to position [1403, 0]
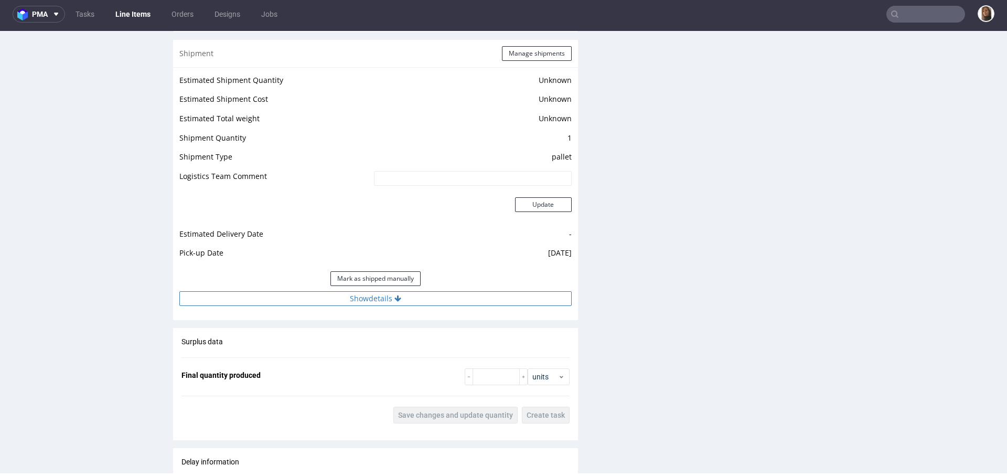
click at [347, 298] on button "Show details" at bounding box center [375, 298] width 392 height 15
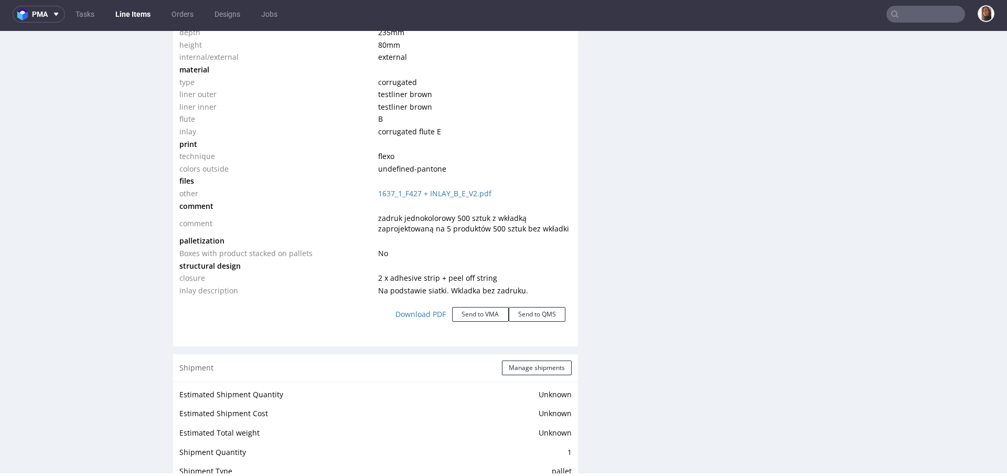
scroll to position [0, 0]
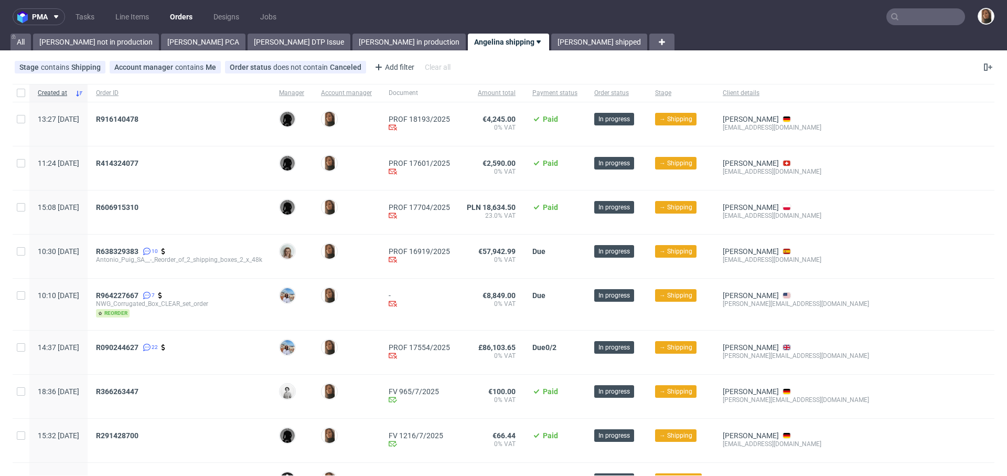
scroll to position [53, 0]
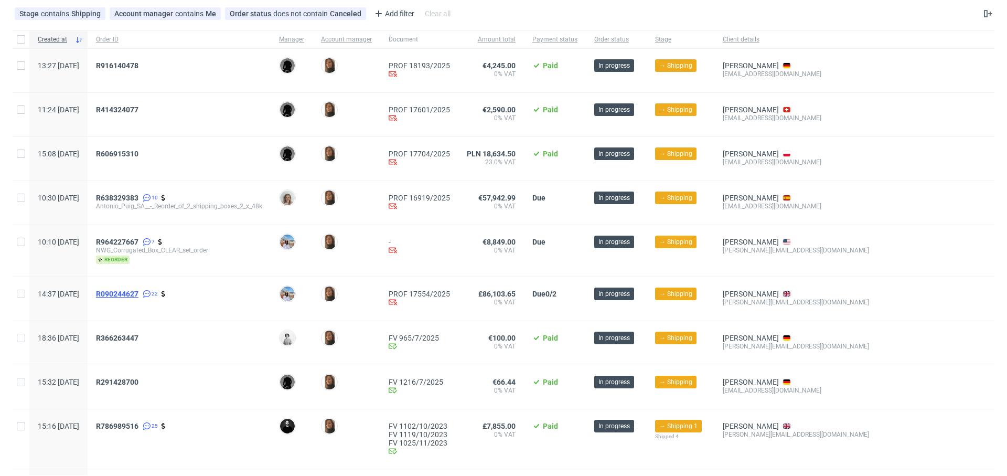
click at [138, 293] on span "R090244627" at bounding box center [117, 293] width 42 height 8
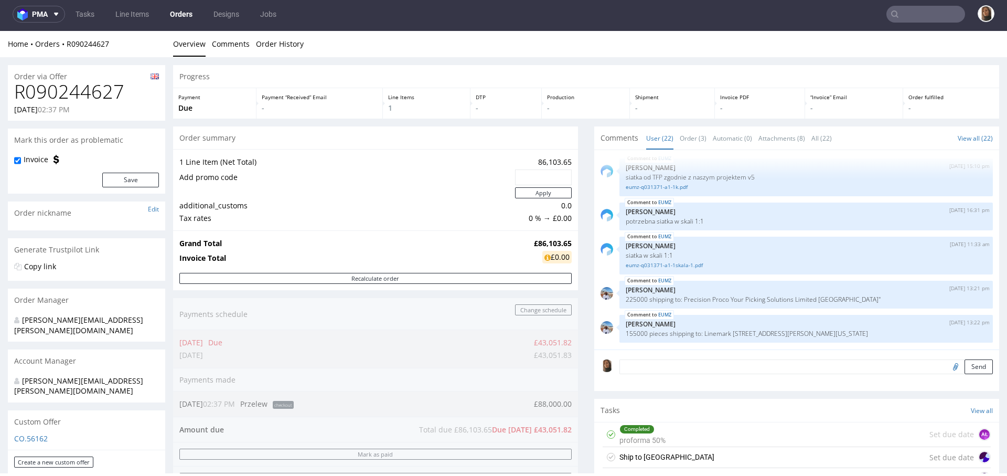
click at [181, 16] on link "Orders" at bounding box center [181, 14] width 35 height 17
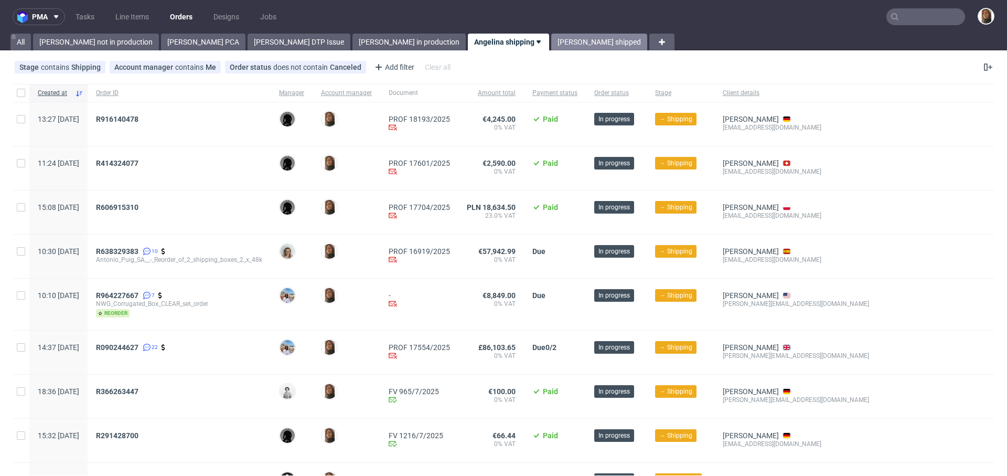
click at [551, 39] on link "[PERSON_NAME] shipped" at bounding box center [599, 42] width 96 height 17
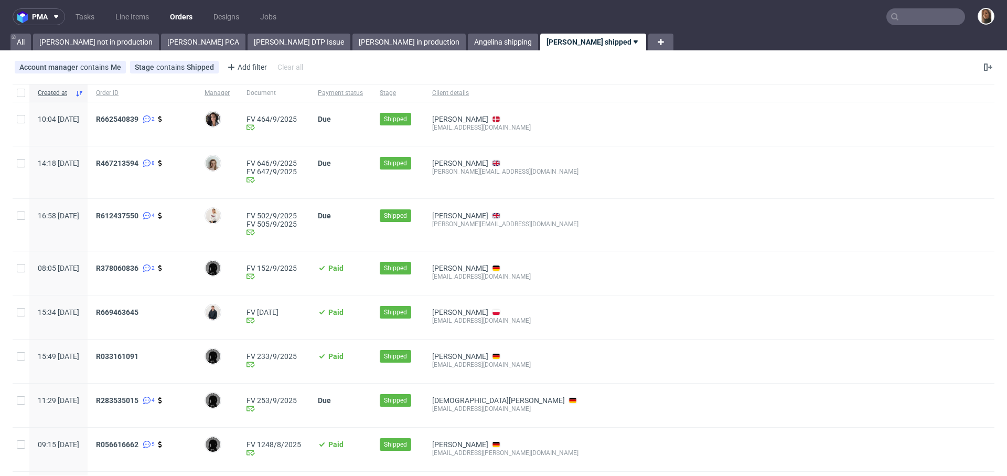
click at [916, 23] on input "text" at bounding box center [925, 16] width 79 height 17
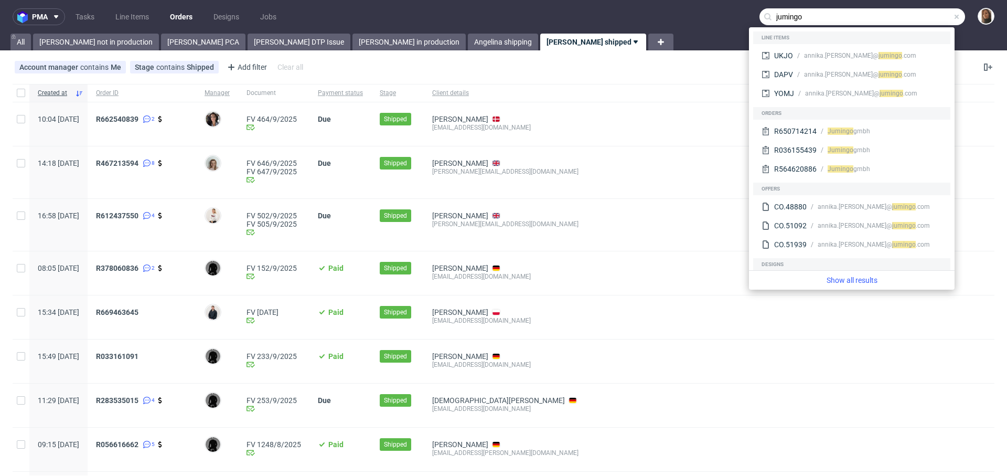
type input "jumingo"
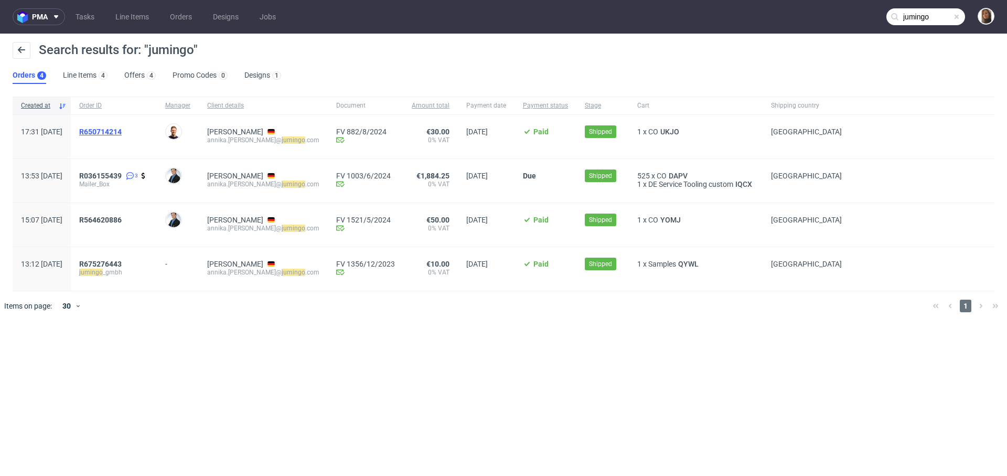
click at [122, 133] on span "R650714214" at bounding box center [100, 131] width 42 height 8
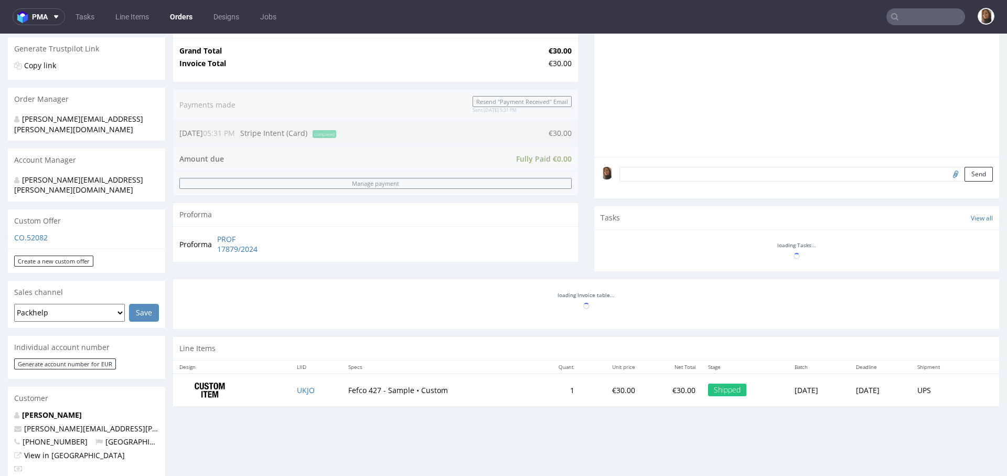
scroll to position [271, 0]
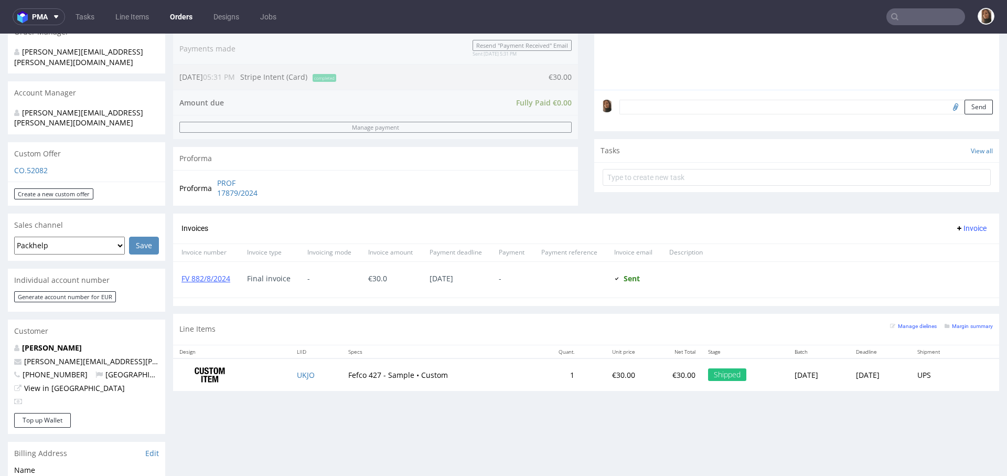
type input "jumingo"
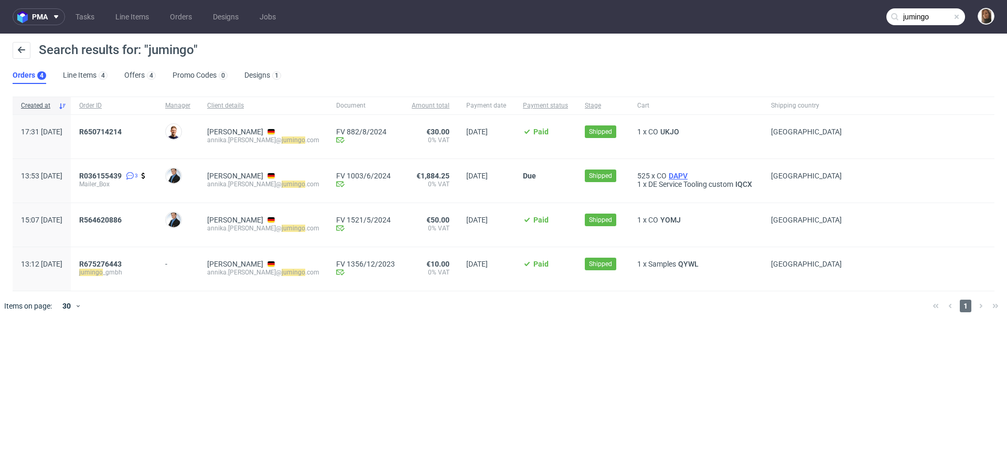
click at [685, 173] on span "DAPV" at bounding box center [678, 175] width 23 height 8
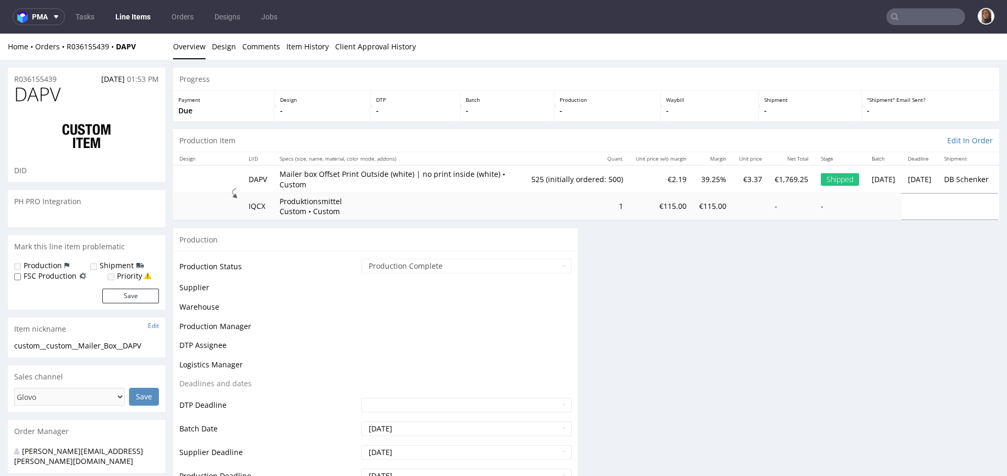
scroll to position [3, 0]
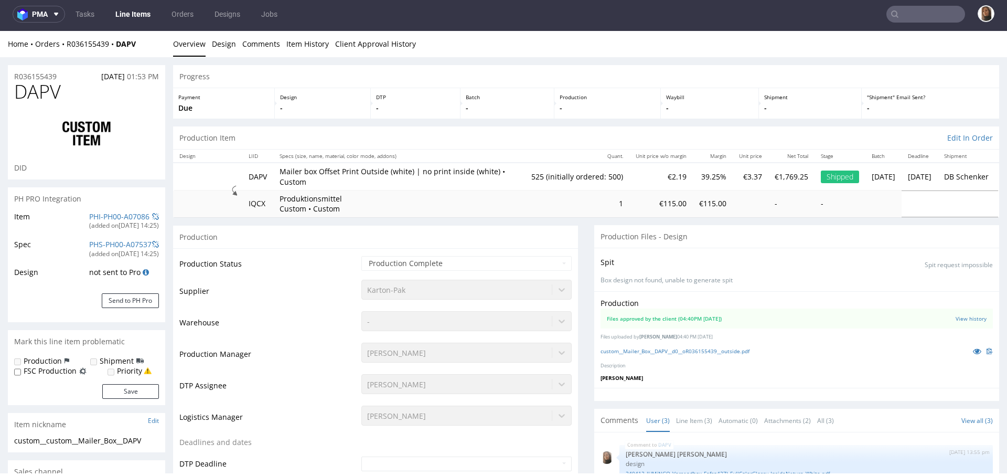
type input "525"
select select "in_progress"
click at [973, 350] on icon at bounding box center [977, 350] width 8 height 7
type input "jumingo"
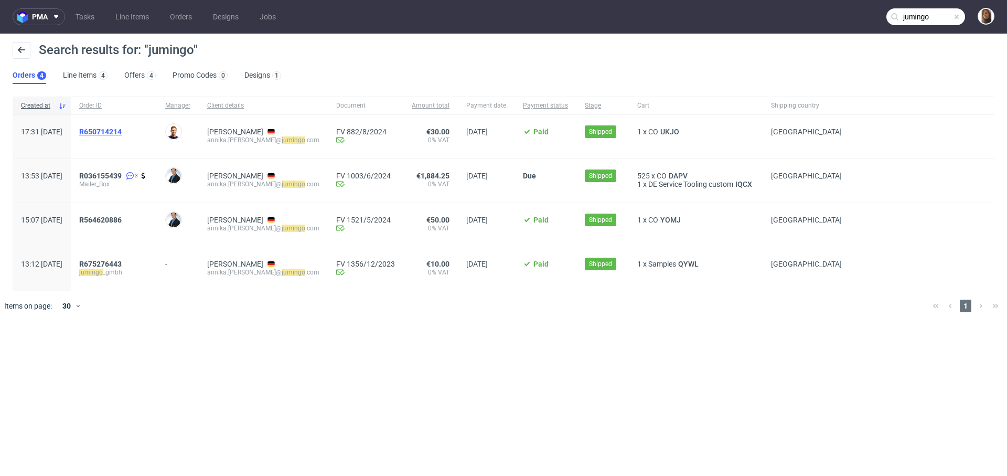
click at [122, 128] on span "R650714214" at bounding box center [100, 131] width 42 height 8
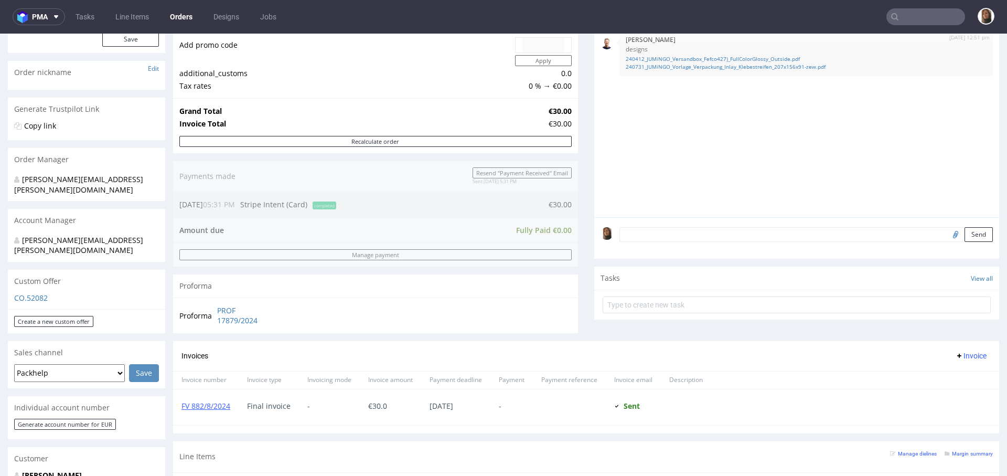
scroll to position [358, 0]
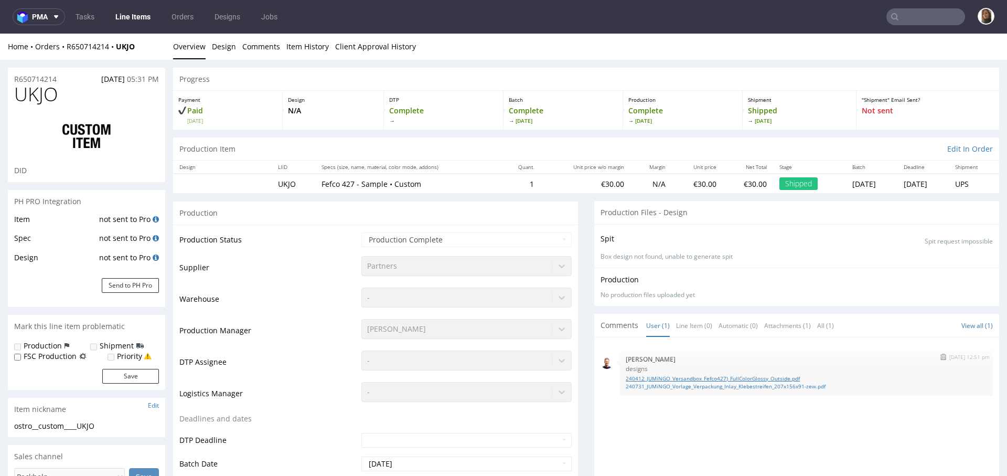
click at [770, 374] on link "240412_JUMiNGO_Versandbox_Fefco427)_FullColorGlossy_Outside.pdf" at bounding box center [806, 378] width 361 height 8
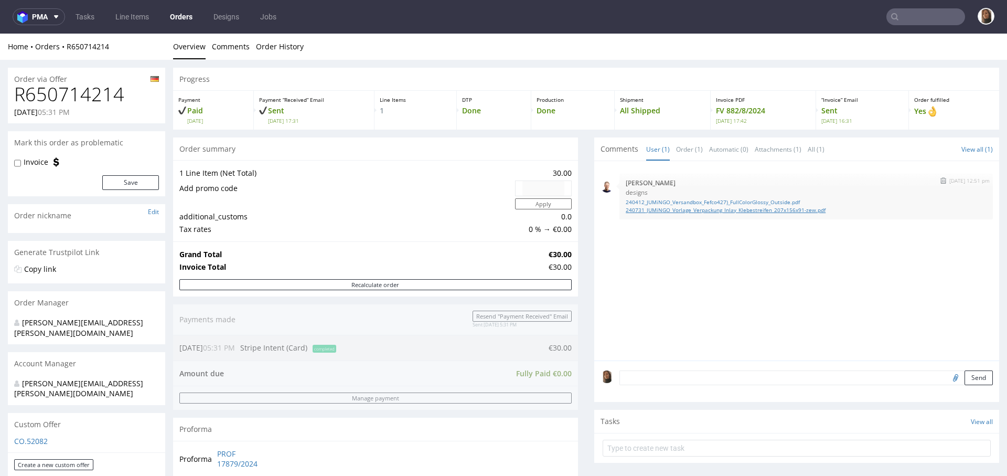
click at [759, 209] on link "240731_JUMiNGO_Vorlage_Verpackung_Inlay_Klebestreifen_207x156x91-zew.pdf" at bounding box center [806, 210] width 361 height 8
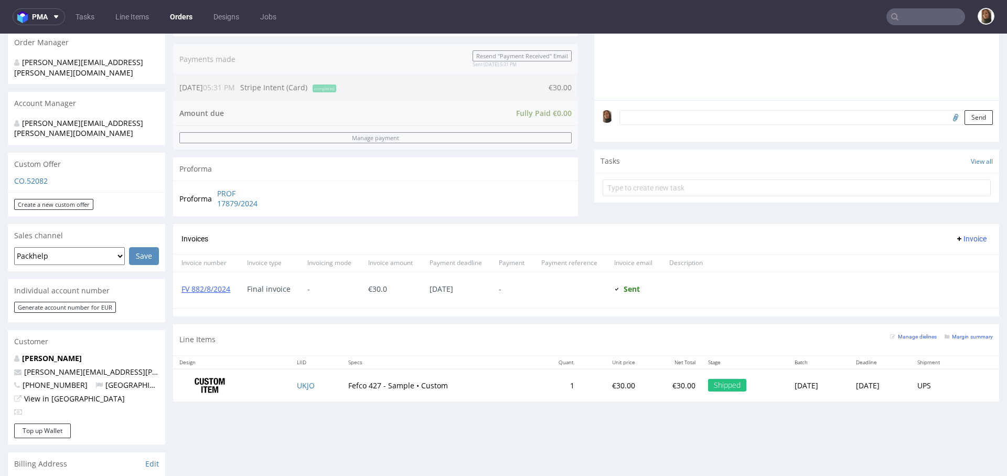
scroll to position [299, 0]
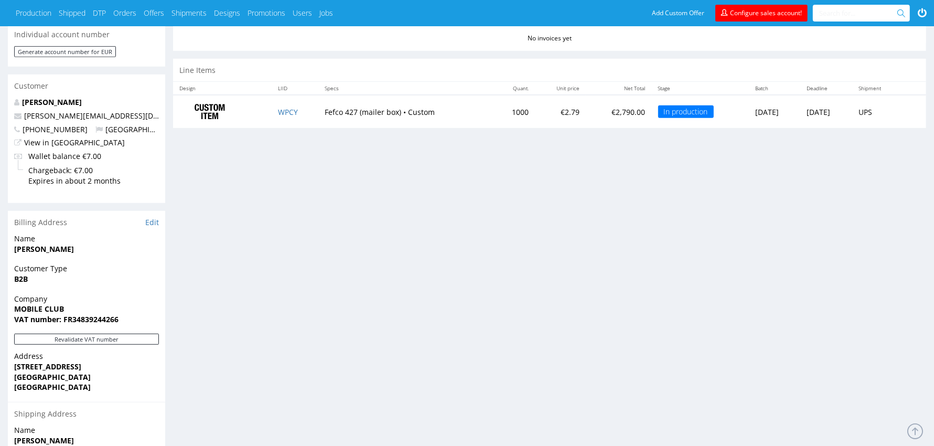
scroll to position [160, 0]
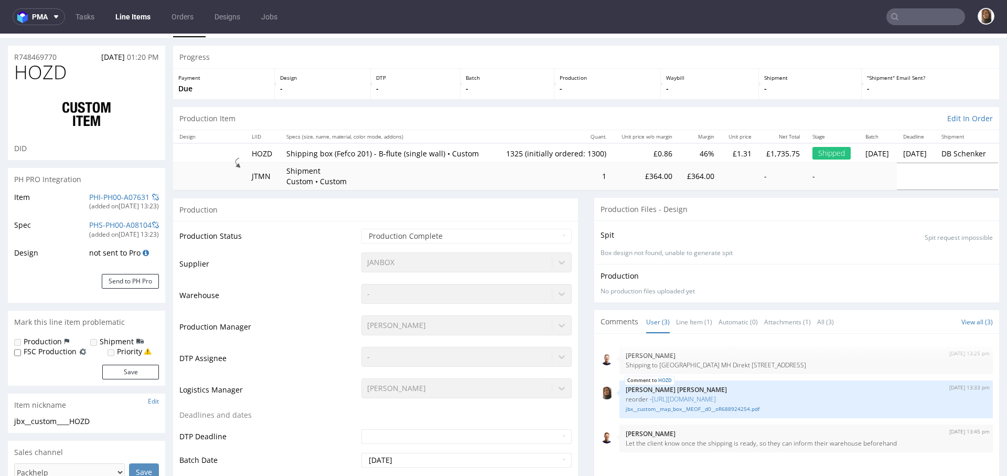
select select "in_progress"
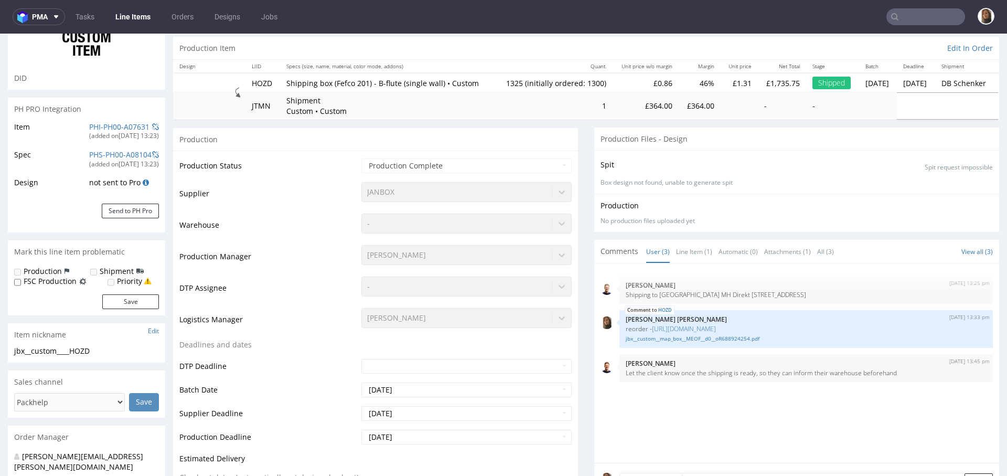
scroll to position [93, 0]
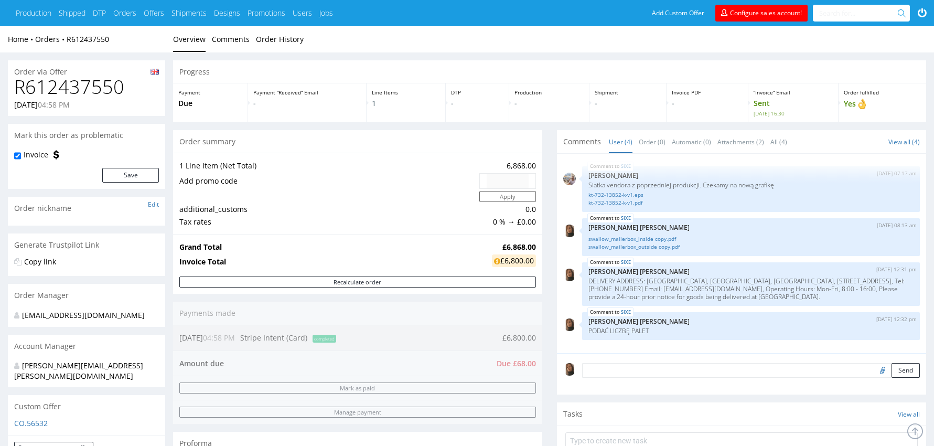
scroll to position [320, 0]
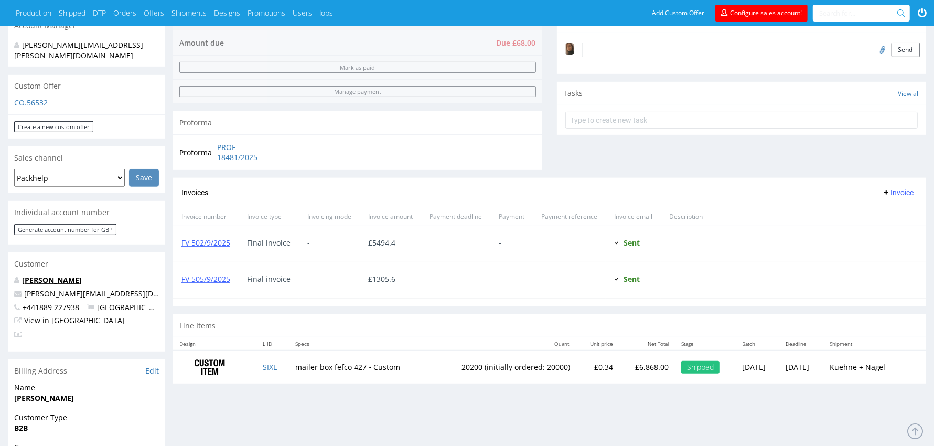
click at [50, 275] on link "[PERSON_NAME]" at bounding box center [52, 280] width 60 height 10
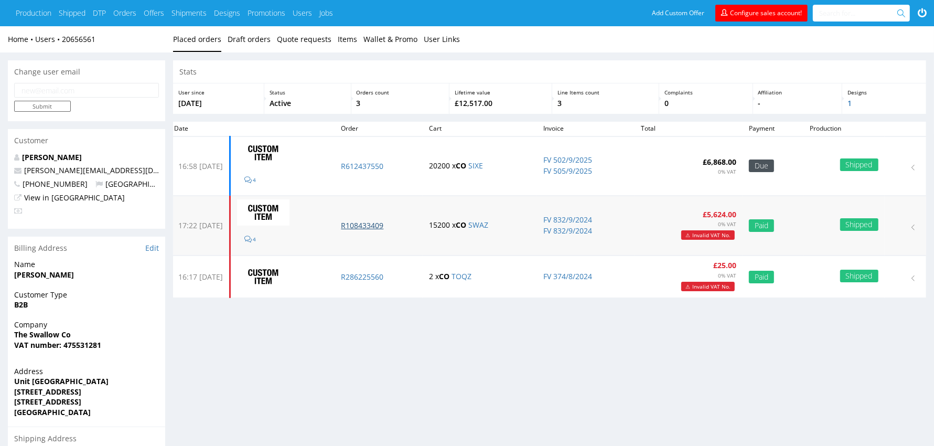
click at [373, 221] on p "R108433409" at bounding box center [378, 225] width 75 height 10
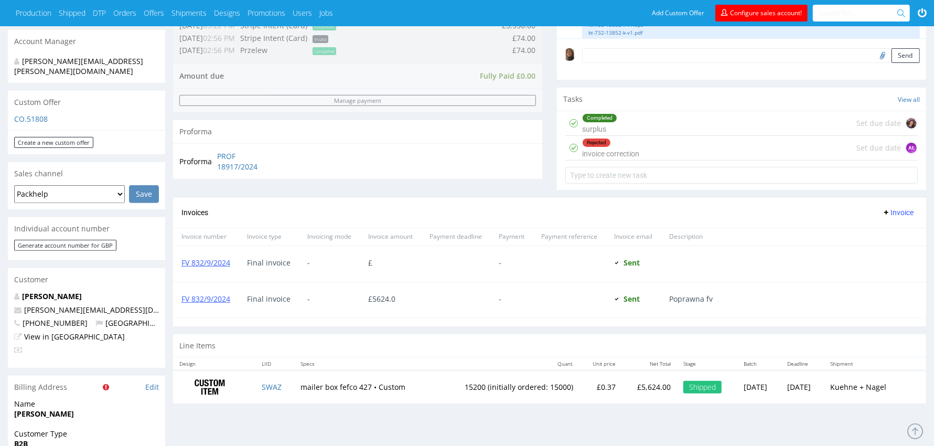
scroll to position [313, 0]
click at [226, 295] on link "FV 832/9/2024" at bounding box center [205, 300] width 49 height 10
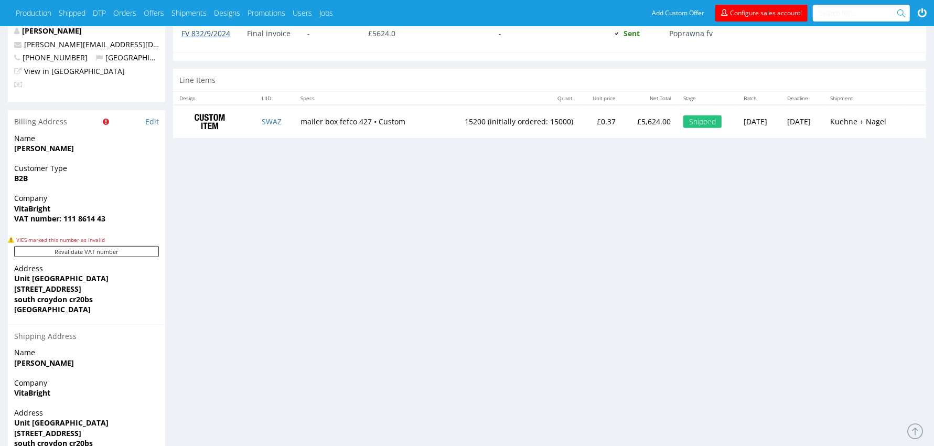
scroll to position [632, 0]
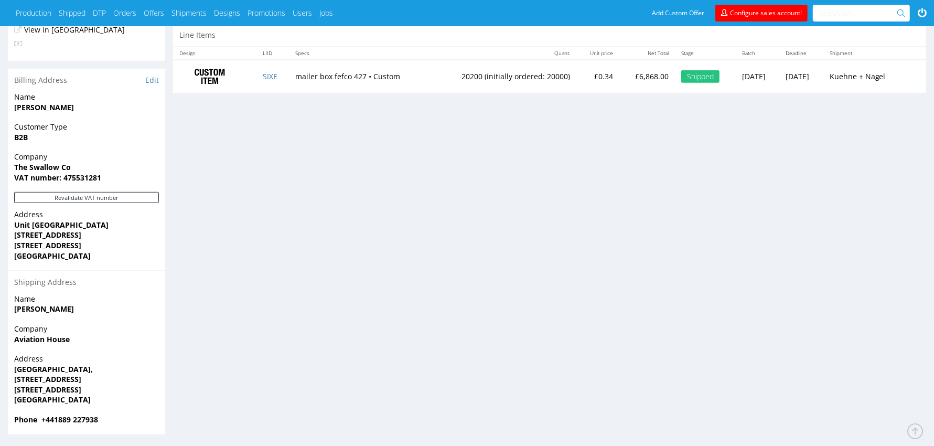
scroll to position [619, 0]
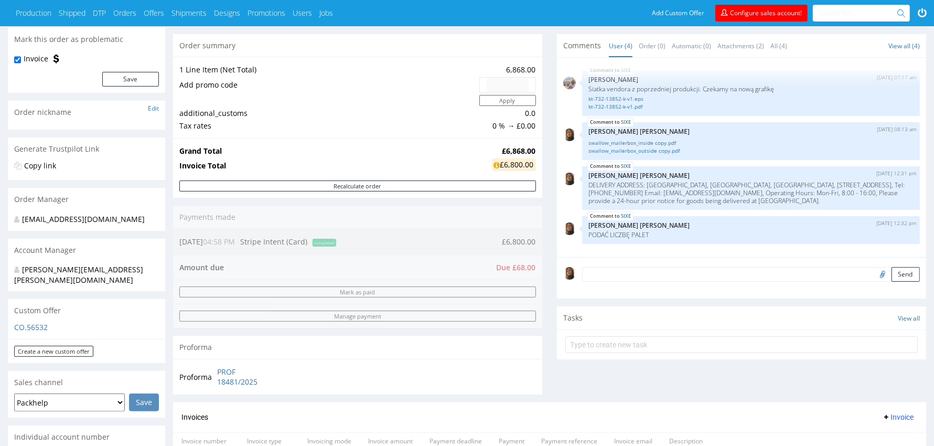
scroll to position [227, 0]
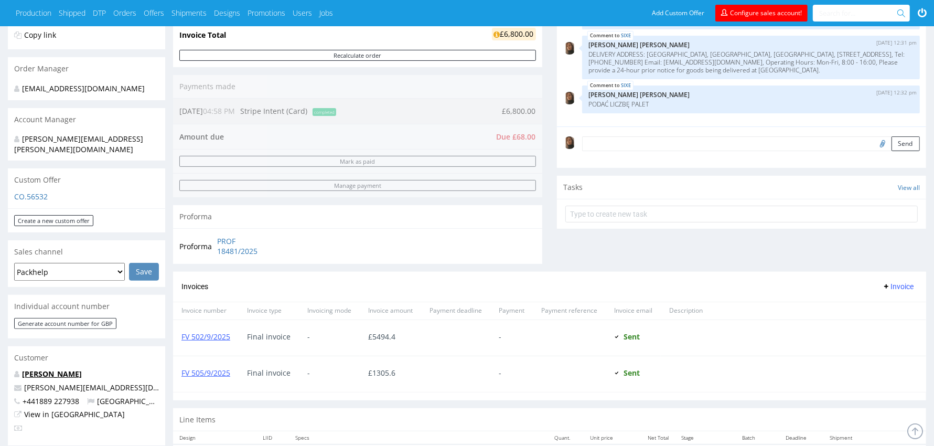
click at [38, 369] on link "[PERSON_NAME]" at bounding box center [52, 374] width 60 height 10
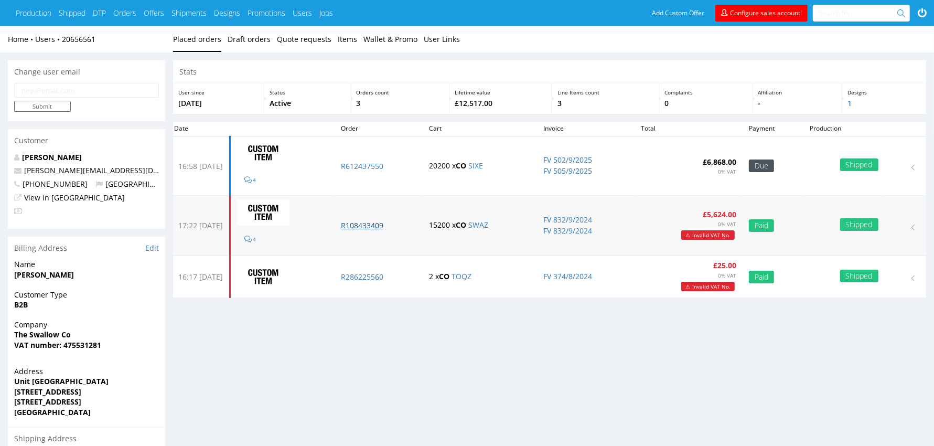
click at [392, 224] on p "R108433409" at bounding box center [378, 225] width 75 height 10
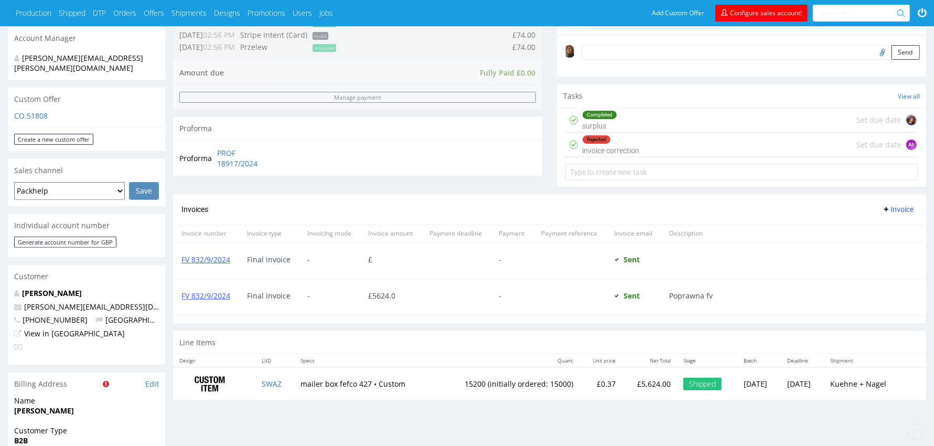
scroll to position [591, 0]
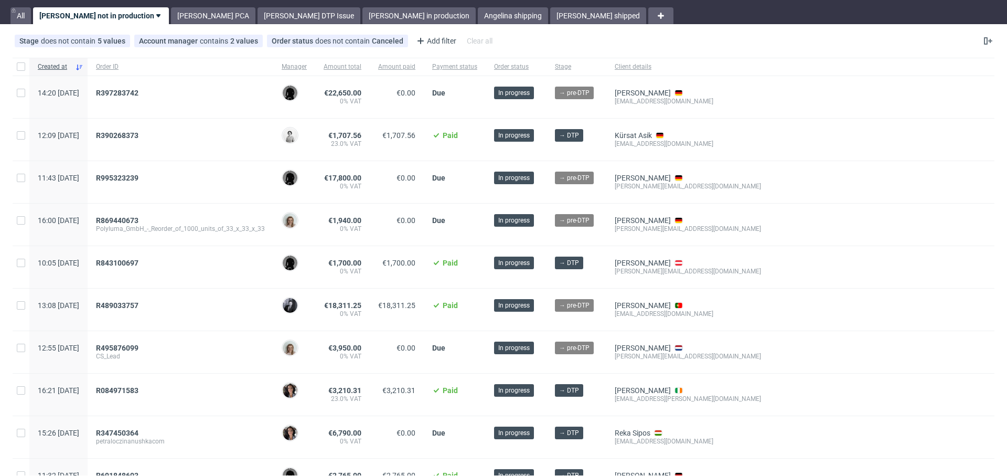
scroll to position [36, 0]
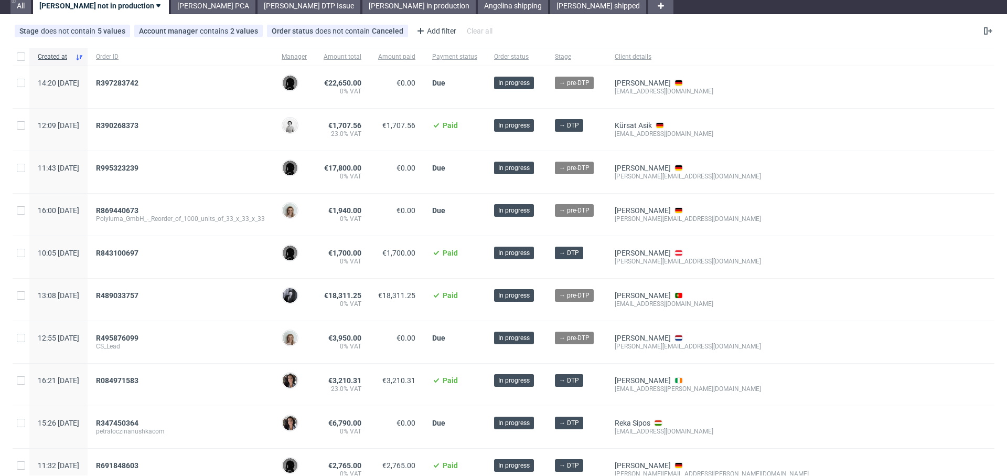
click at [681, 304] on div "[EMAIL_ADDRESS][DOMAIN_NAME]" at bounding box center [712, 303] width 194 height 8
click at [681, 304] on div "joao@mingalondon.com" at bounding box center [712, 303] width 194 height 8
copy div "joao@mingalondon.com"
copy span "R489033757"
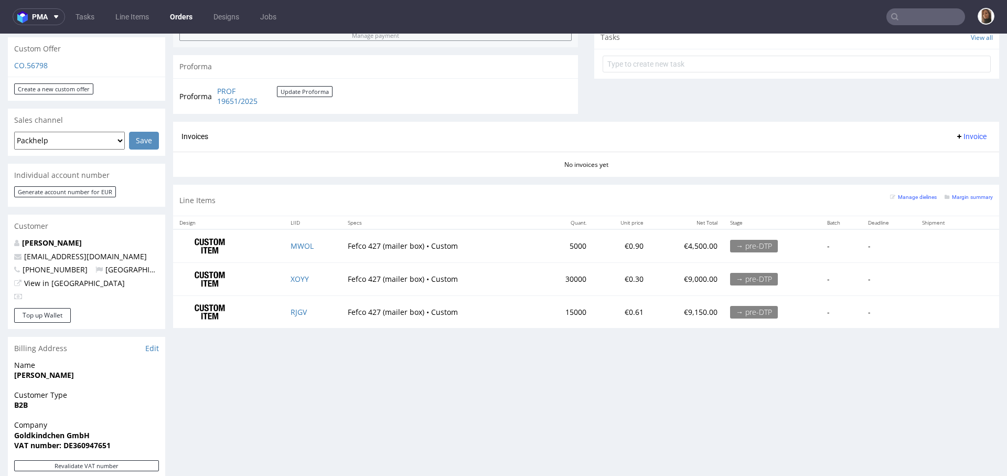
scroll to position [463, 0]
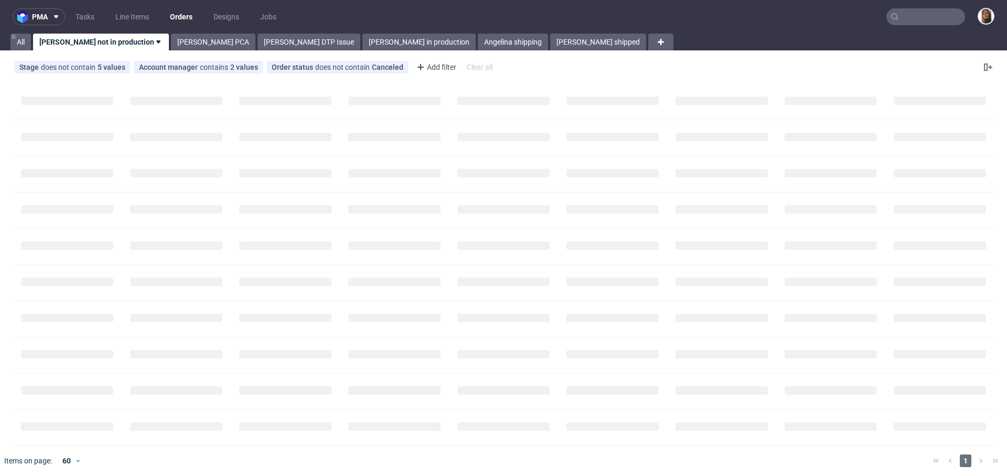
click at [936, 19] on input "text" at bounding box center [925, 16] width 79 height 17
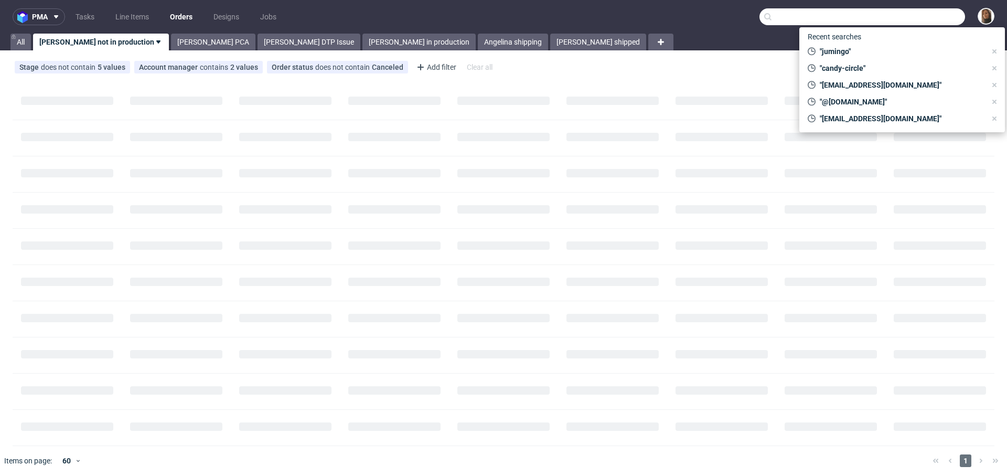
paste input "https://marfastance.com"
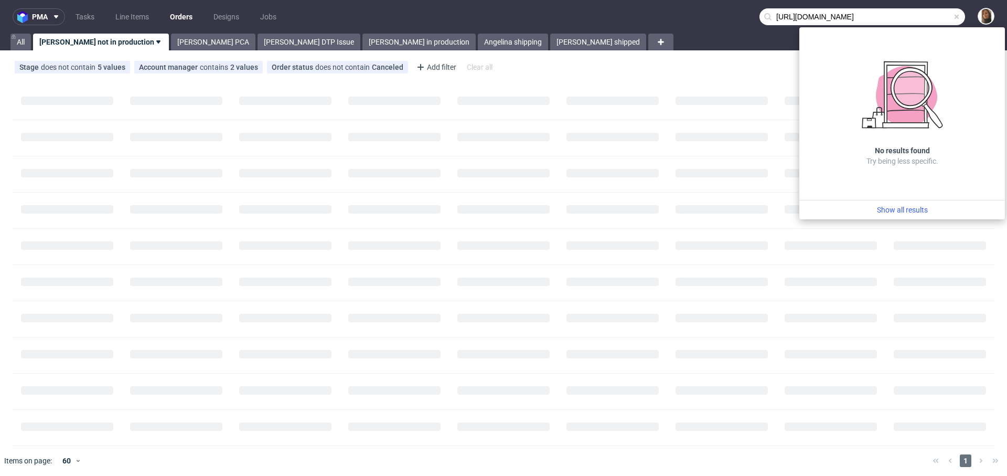
drag, startPoint x: 787, startPoint y: 18, endPoint x: 711, endPoint y: 19, distance: 76.0
click at [711, 19] on nav "pma Tasks Line Items Orders Designs Jobs https://marfastance.com" at bounding box center [503, 17] width 1007 height 34
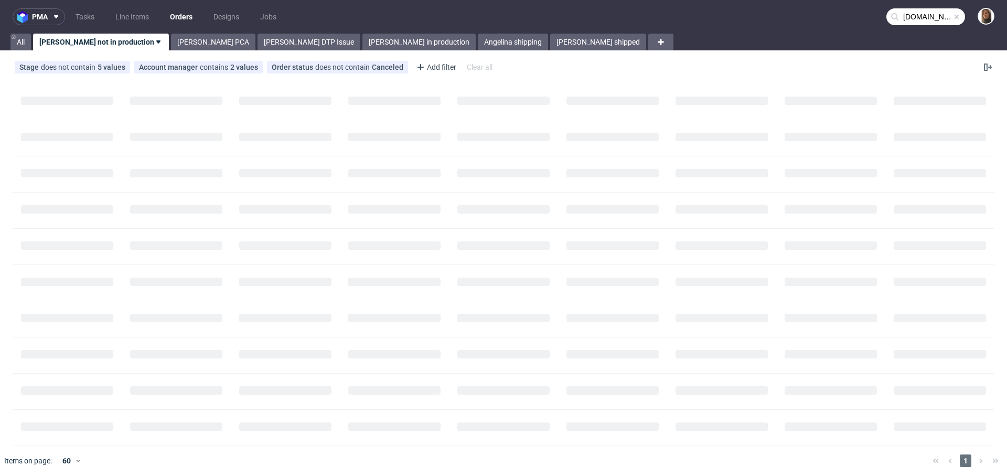
type input "marfastance.com"
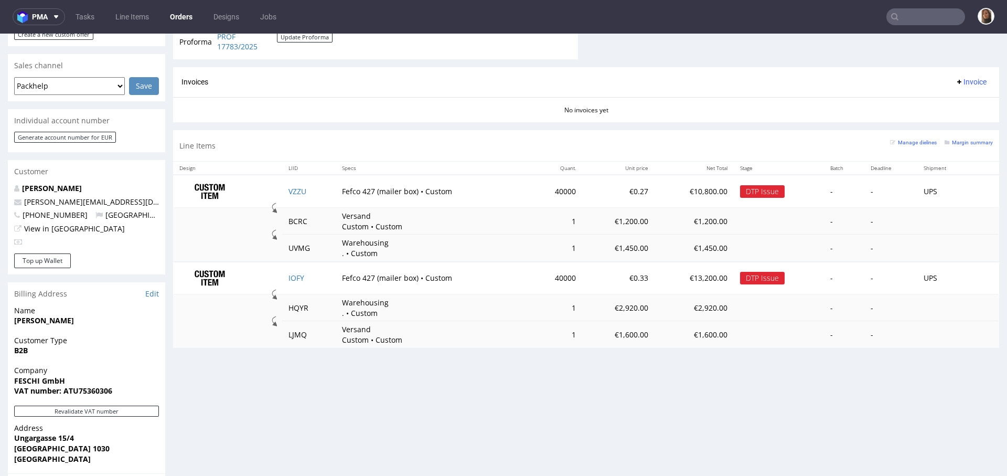
scroll to position [488, 0]
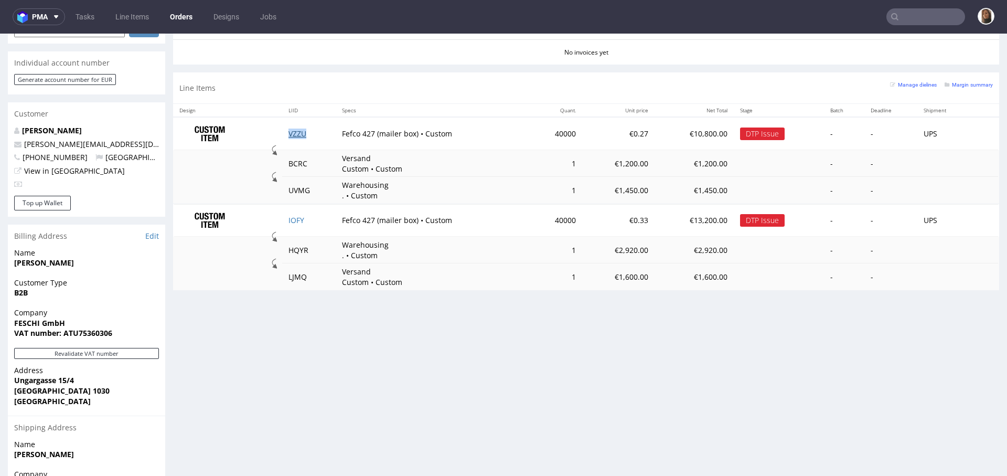
click at [295, 133] on link "VZZU" at bounding box center [297, 133] width 18 height 10
click at [294, 220] on link "IOFY" at bounding box center [296, 220] width 16 height 10
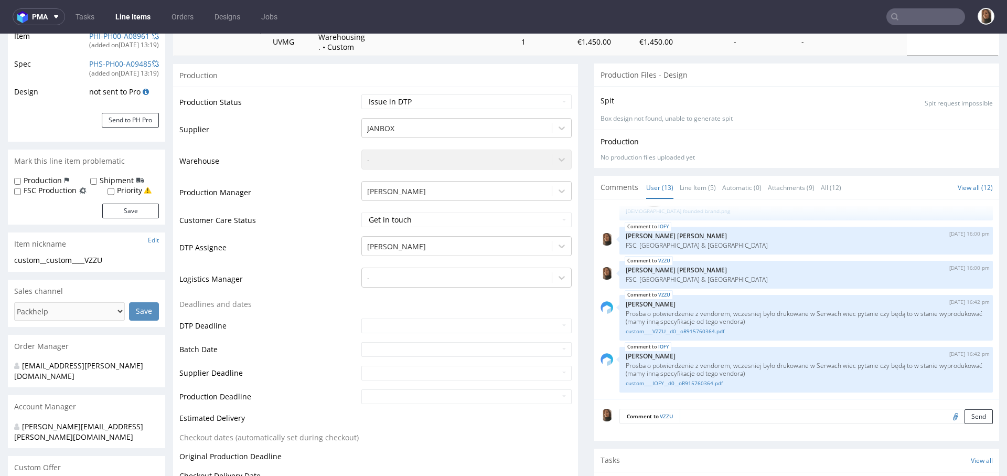
scroll to position [269, 0]
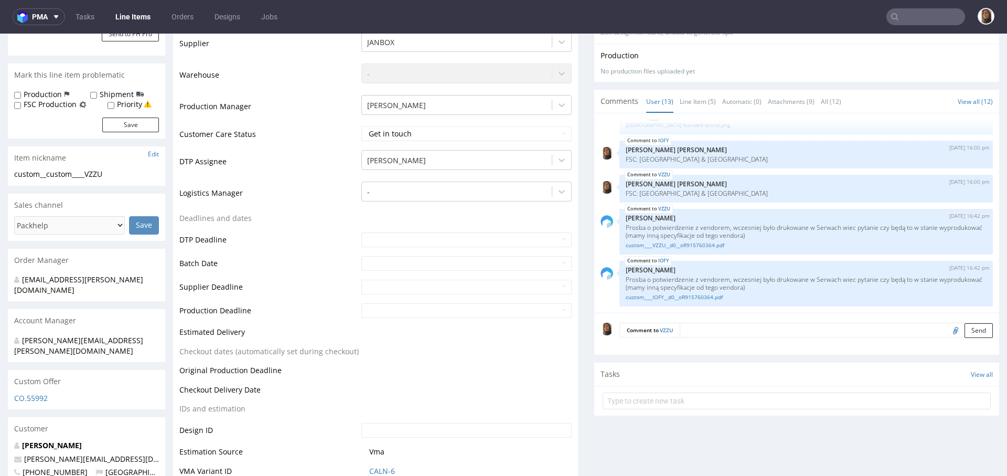
click at [947, 324] on input "file" at bounding box center [954, 330] width 15 height 14
type input "C:\fakepath\Sofia Pro Regular Az.otf"
click at [964, 330] on button "Send" at bounding box center [978, 330] width 28 height 15
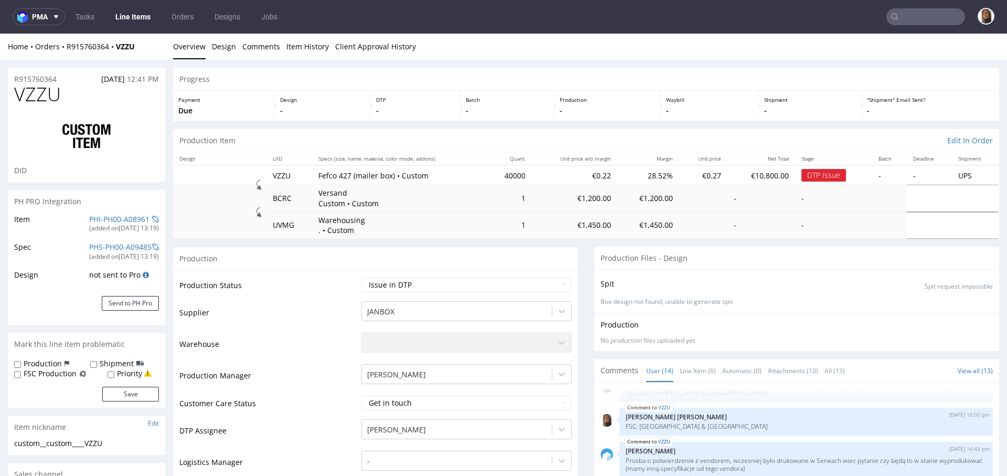
scroll to position [206, 0]
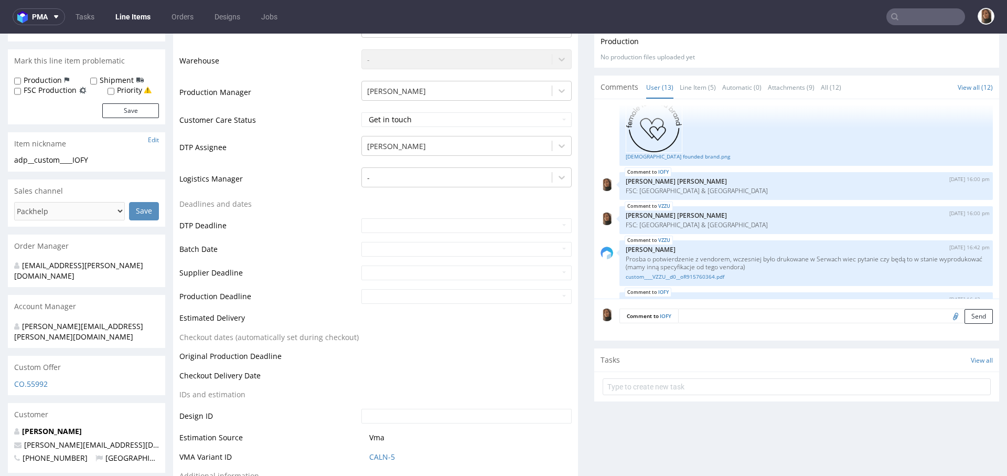
scroll to position [451, 0]
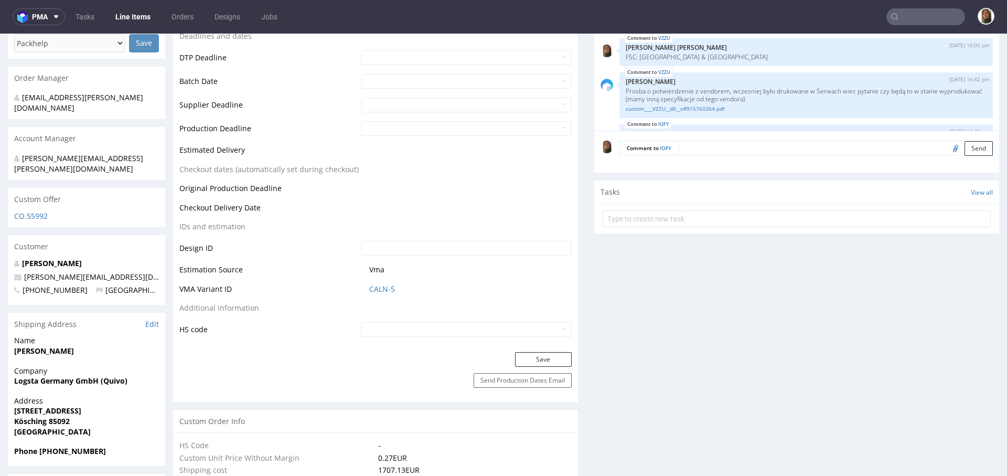
click at [947, 146] on input "file" at bounding box center [954, 148] width 15 height 14
type input "C:\fakepath\Sofia Pro Regular Az.otf"
click at [964, 150] on button "Send" at bounding box center [978, 148] width 28 height 15
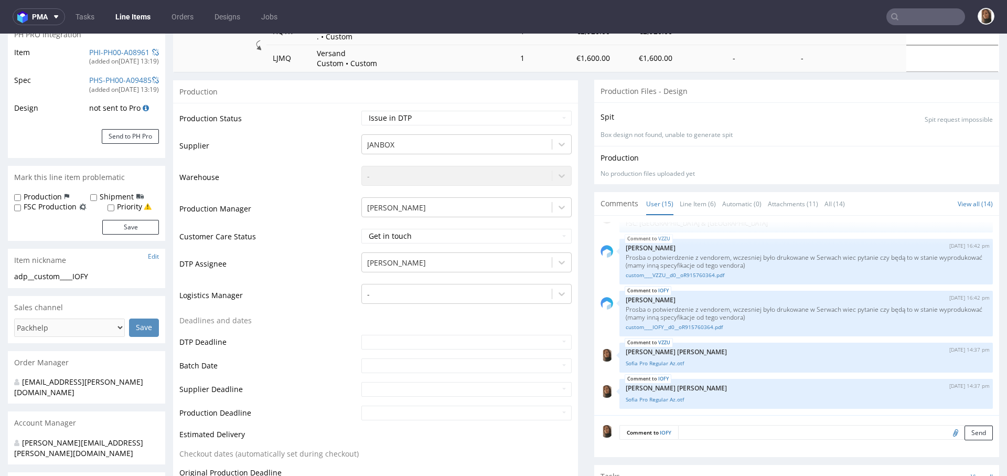
scroll to position [311, 0]
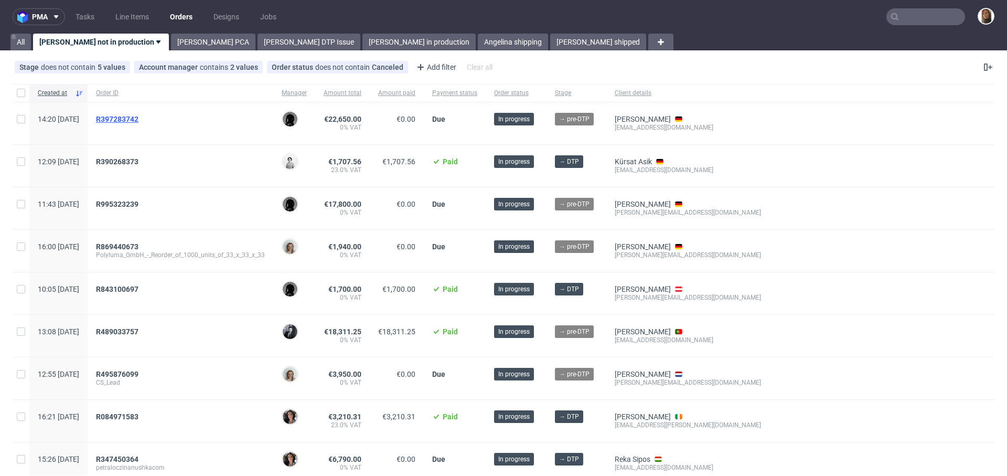
click at [138, 118] on span "R397283742" at bounding box center [117, 119] width 42 height 8
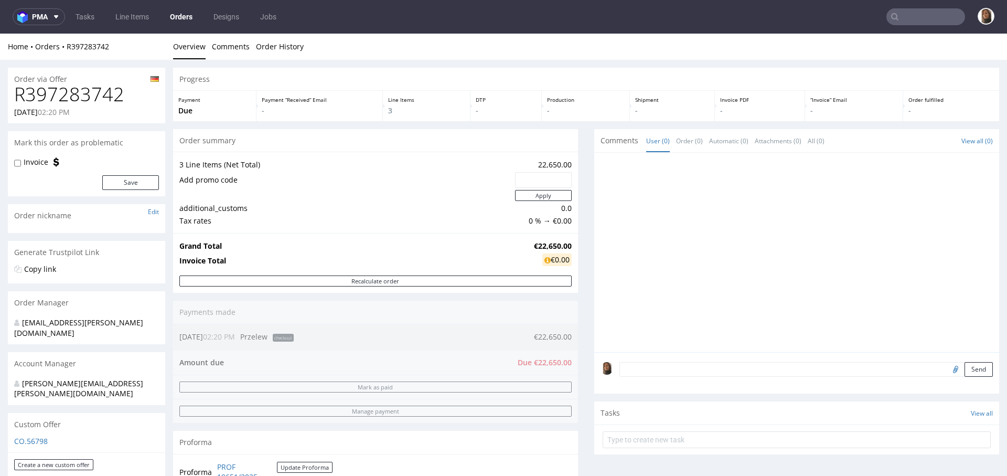
scroll to position [306, 0]
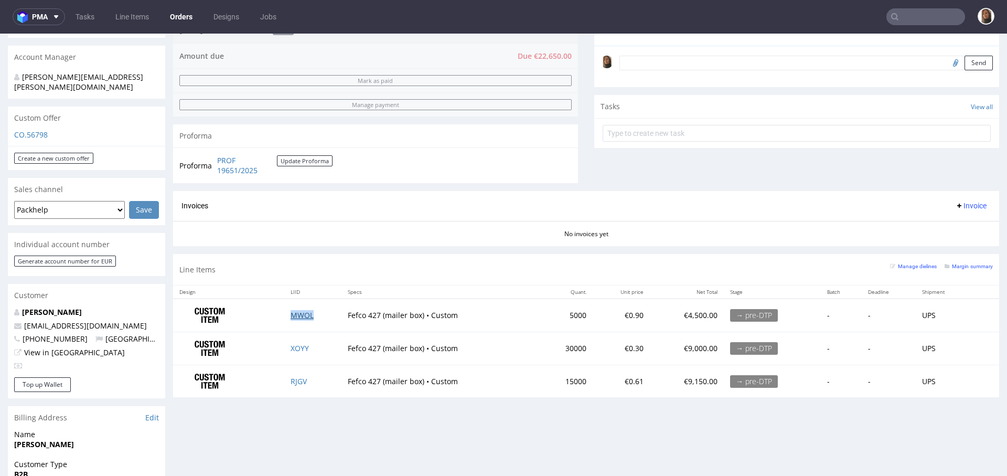
click at [292, 312] on link "MWOL" at bounding box center [302, 315] width 23 height 10
click at [294, 343] on link "XOYY" at bounding box center [300, 348] width 18 height 10
click at [298, 379] on link "RJGV" at bounding box center [299, 381] width 16 height 10
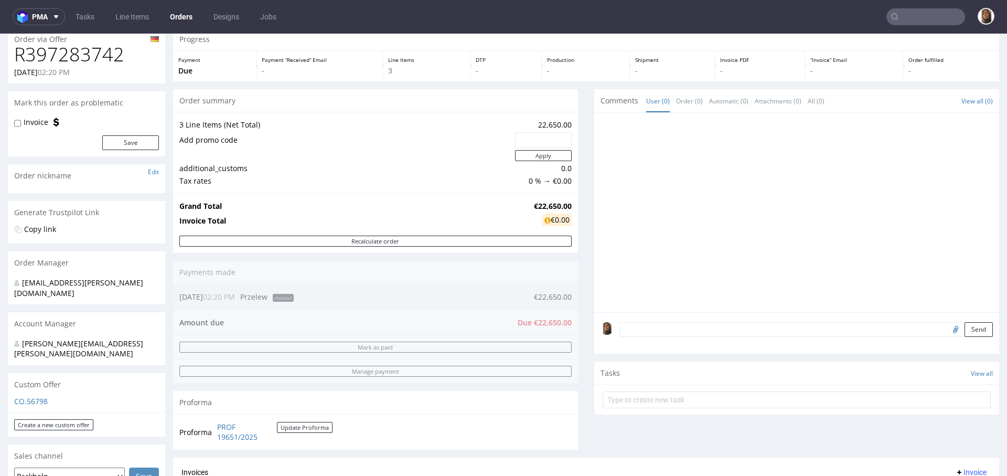
scroll to position [76, 0]
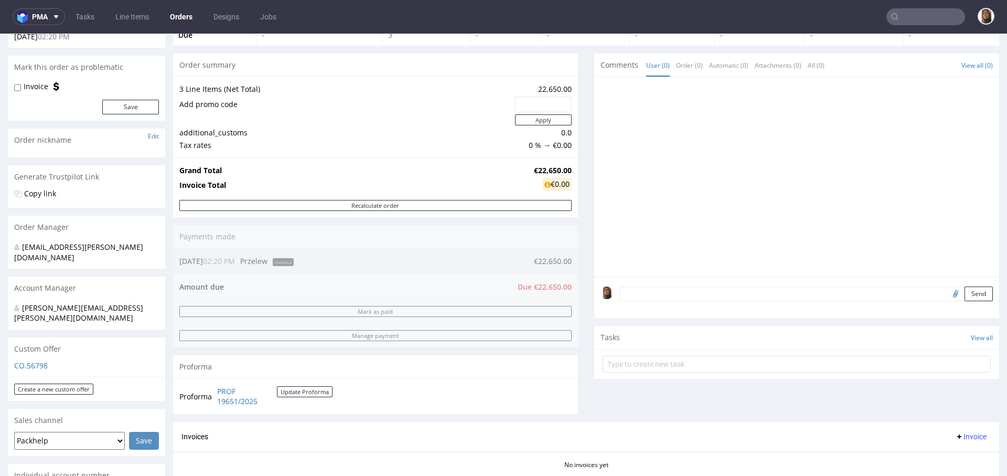
click at [636, 281] on div "Send" at bounding box center [796, 297] width 405 height 42
click at [637, 289] on textarea at bounding box center [805, 293] width 373 height 15
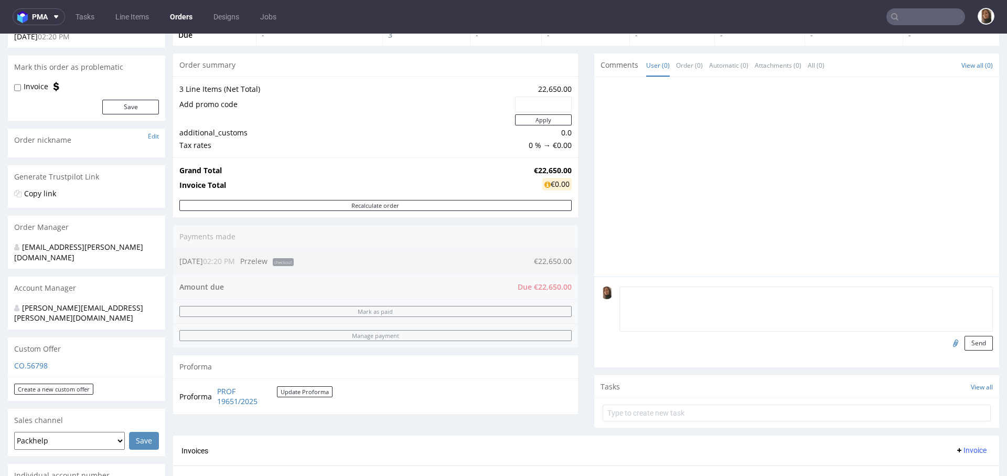
paste textarea "50%teraz drugie 50% 10 dni po dostawie."
click at [628, 295] on textarea "50%teraz drugie 50% 10 dni po dostawie" at bounding box center [805, 308] width 373 height 45
click at [619, 291] on textarea "50% teraz drugie 50% 10 dni po dostawie" at bounding box center [805, 308] width 373 height 45
click at [681, 292] on textarea "płatność: 50% teraz drugie 50% 10 dni po dostawie" at bounding box center [805, 308] width 373 height 45
type textarea "płatność: 50% teraz, drugie 50% 10 dni po dostawie"
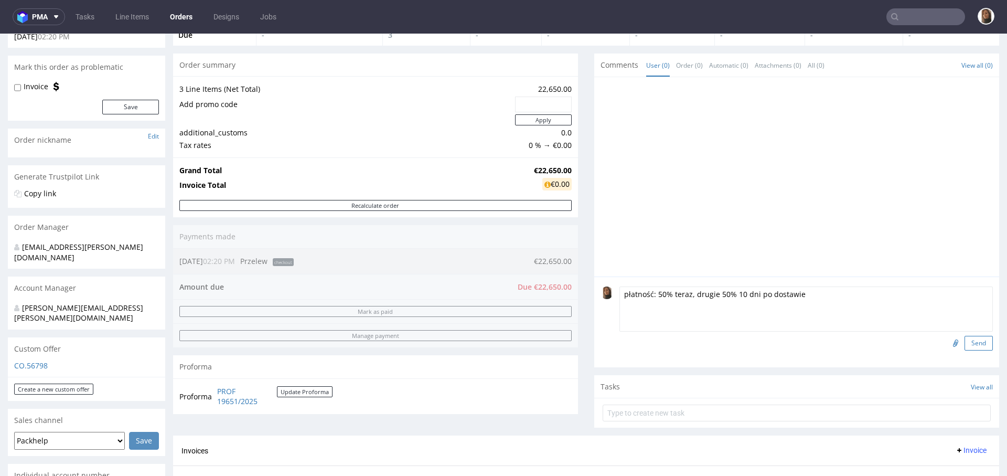
click at [964, 341] on button "Send" at bounding box center [978, 343] width 28 height 15
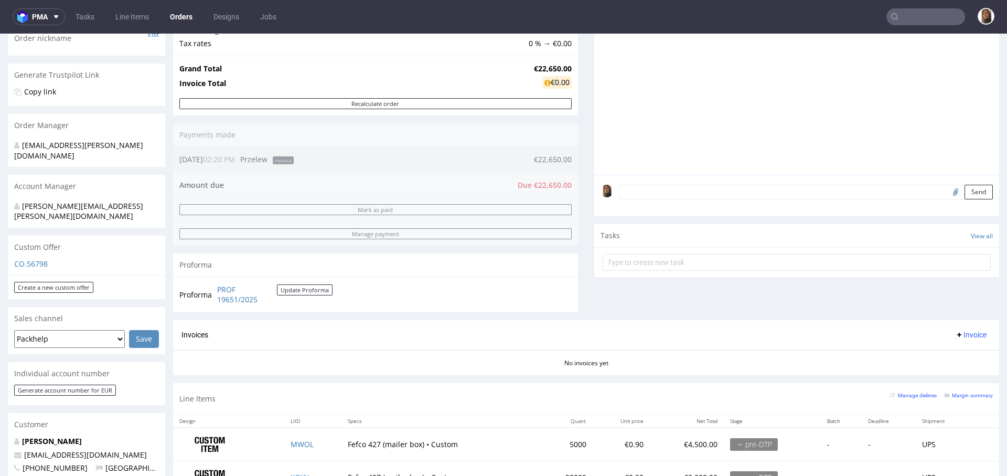
scroll to position [257, 0]
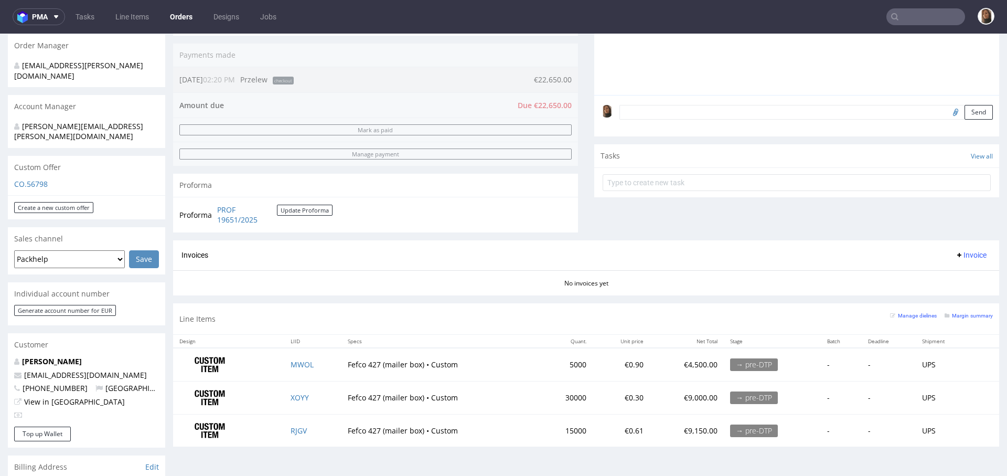
click at [902, 15] on input "text" at bounding box center [925, 16] width 79 height 17
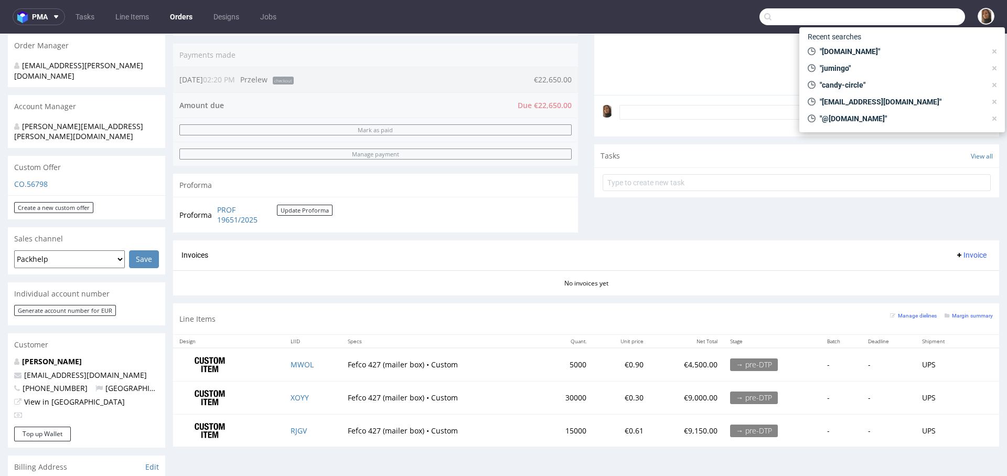
paste input "DUBC"
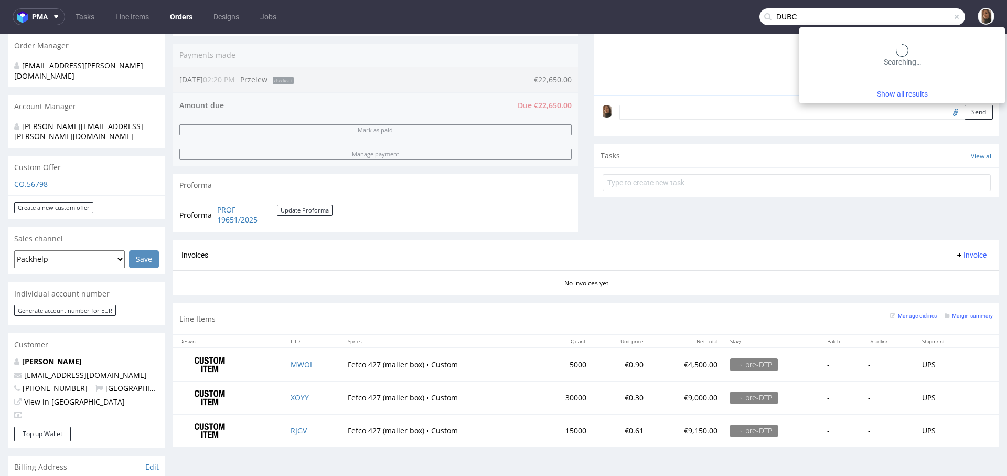
type input "DUBC"
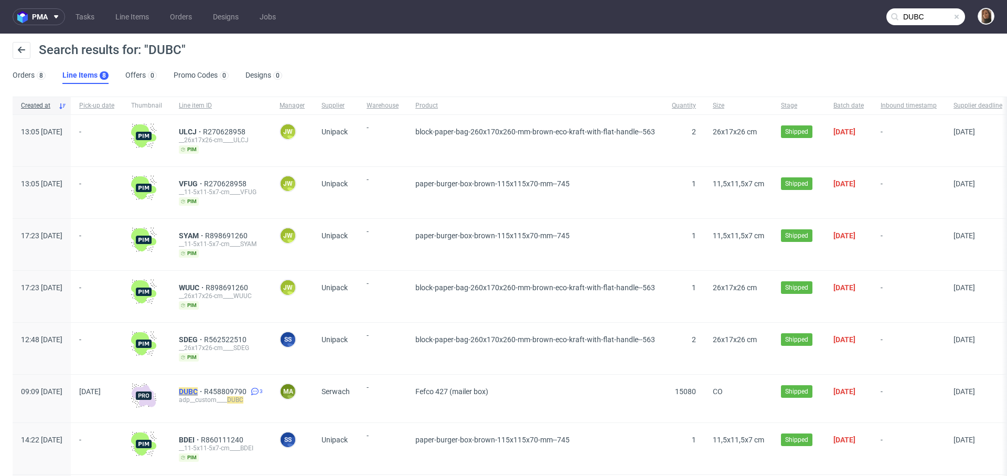
click at [198, 389] on mark "DUBC" at bounding box center [188, 391] width 19 height 8
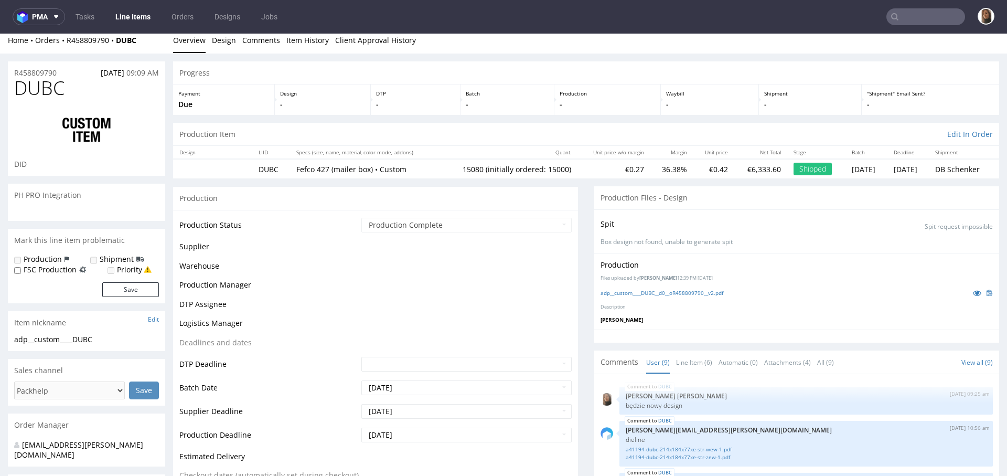
scroll to position [176, 0]
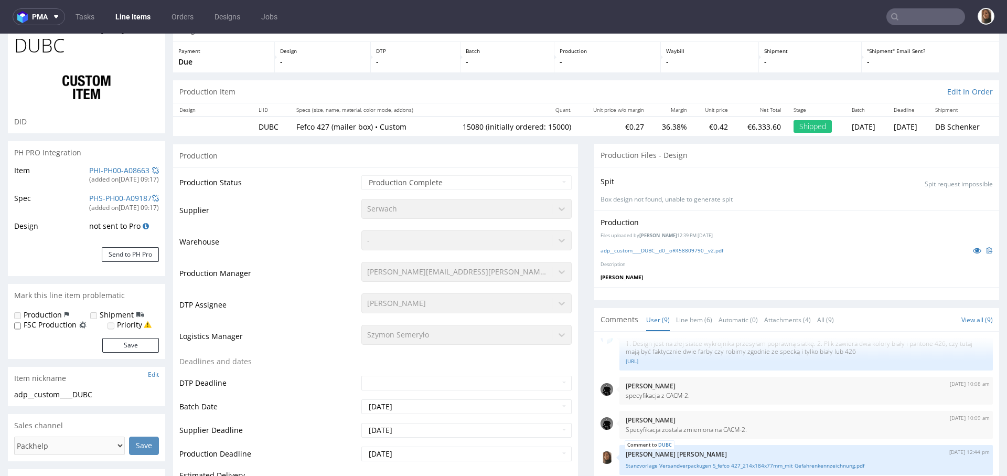
select select "in_progress"
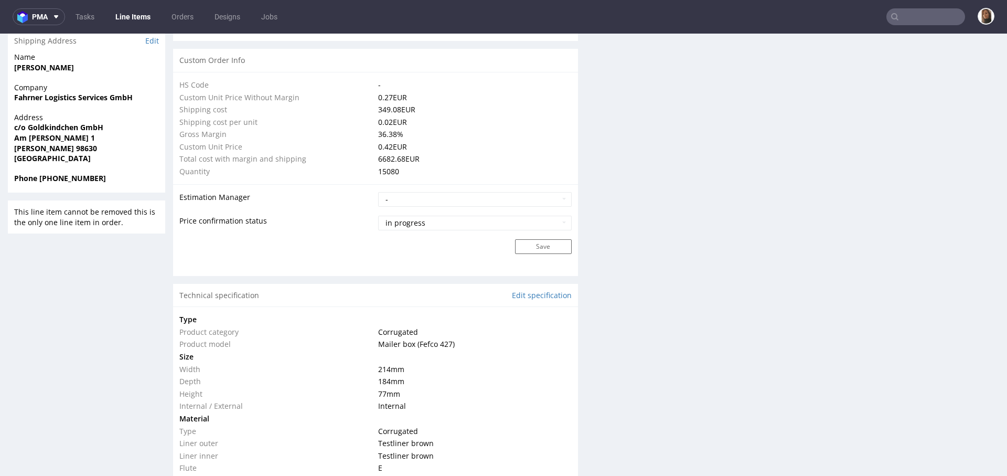
scroll to position [0, 0]
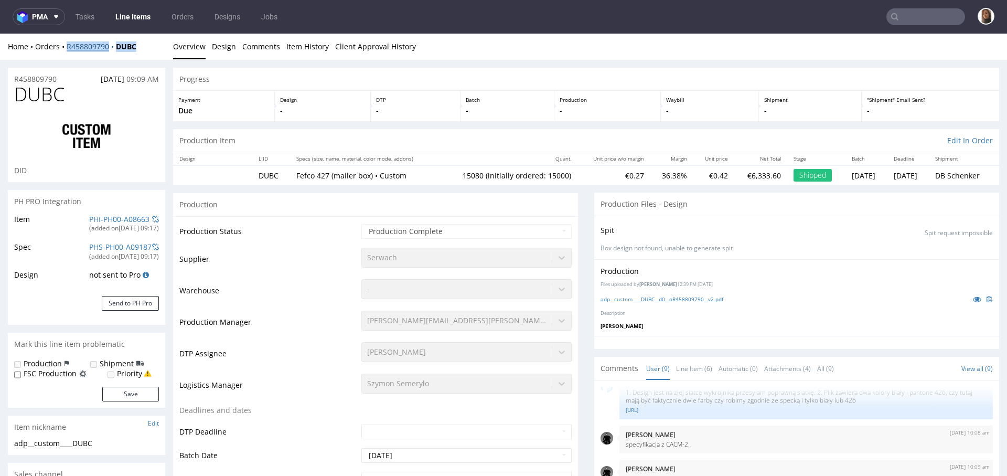
drag, startPoint x: 154, startPoint y: 48, endPoint x: 68, endPoint y: 48, distance: 86.0
click at [68, 48] on div "Home Orders R458809790 DUBC" at bounding box center [86, 46] width 157 height 10
copy div "R458809790 DUBC"
click at [907, 16] on input "text" at bounding box center [925, 16] width 79 height 17
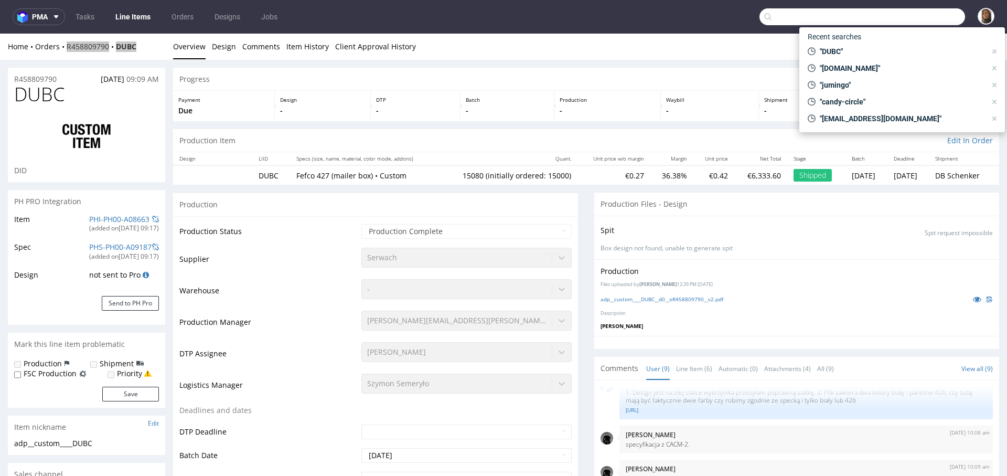
paste input "PWPN"
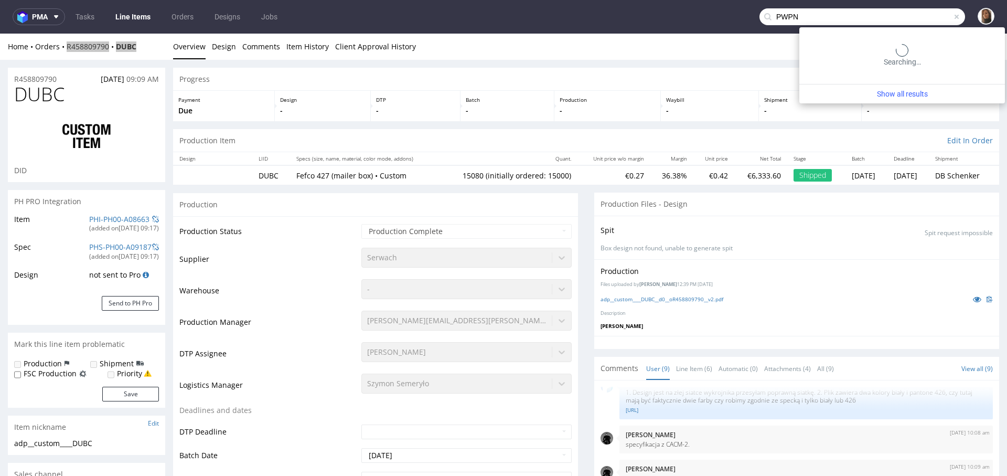
type input "PWPN"
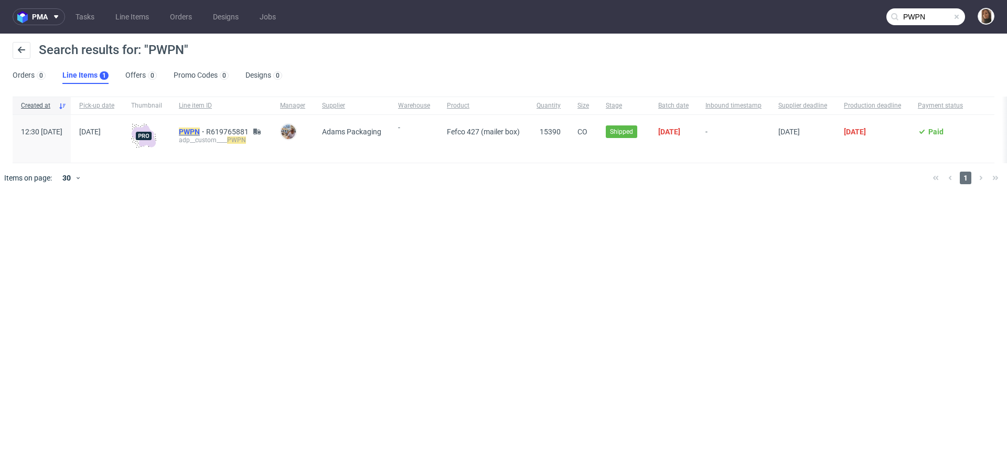
click at [200, 132] on mark "PWPN" at bounding box center [189, 131] width 21 height 8
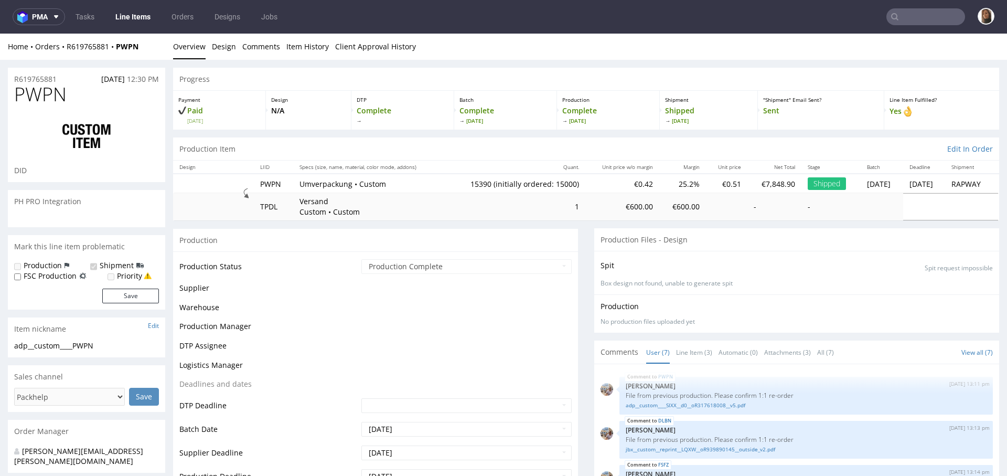
scroll to position [90, 0]
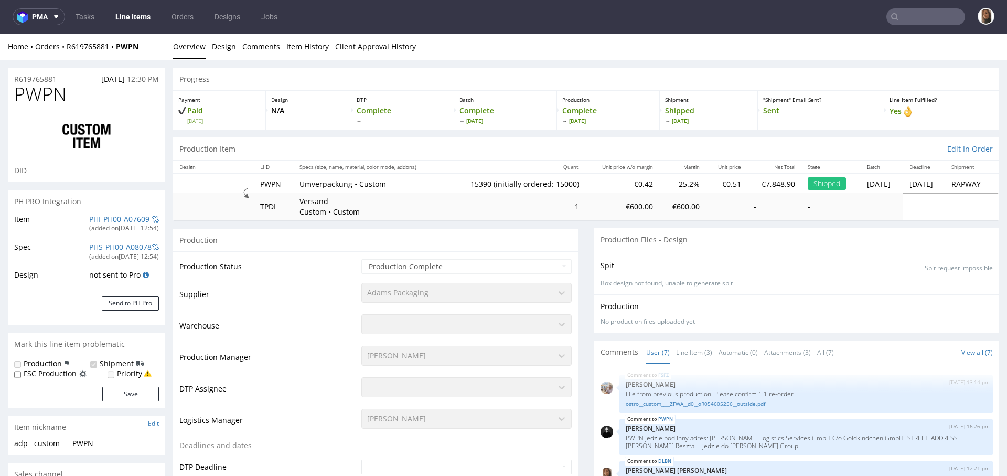
type input "15390"
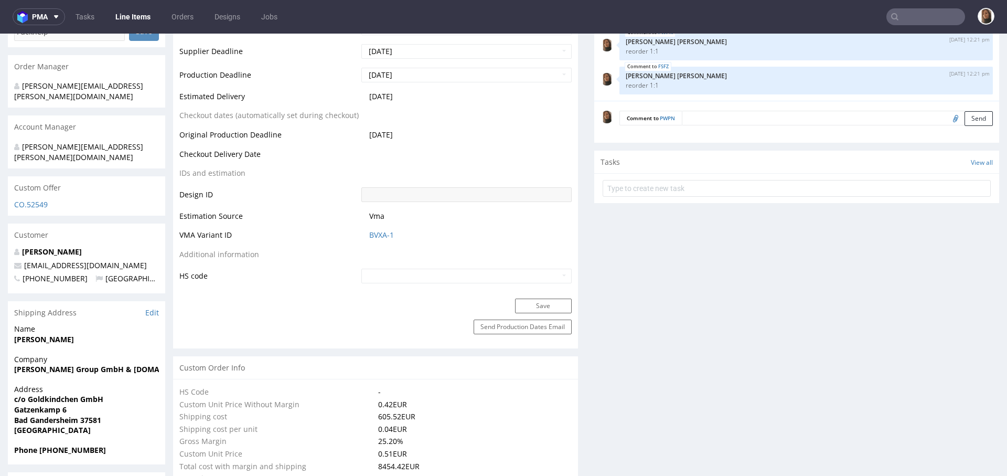
select select "in_progress"
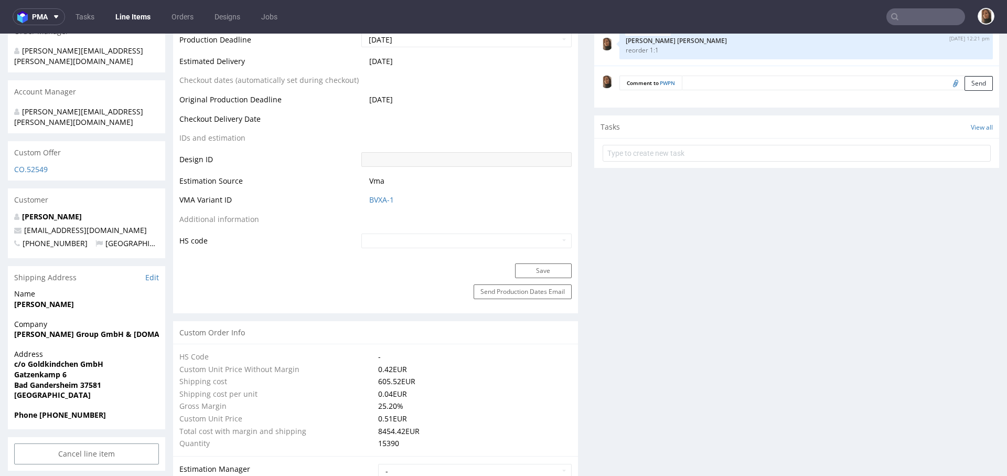
scroll to position [0, 0]
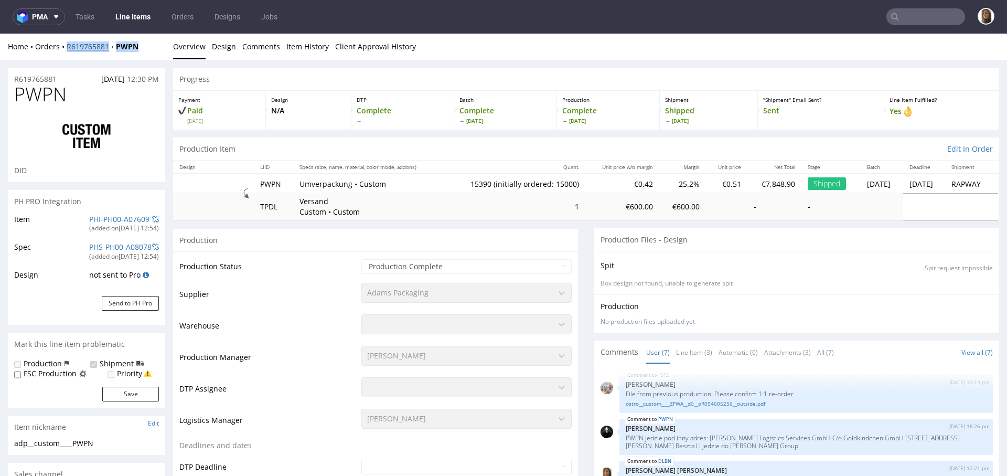
drag, startPoint x: 148, startPoint y: 48, endPoint x: 67, endPoint y: 47, distance: 81.8
click at [67, 47] on div "Home Orders R619765881 PWPN" at bounding box center [86, 46] width 157 height 10
copy div "R619765881 PWPN"
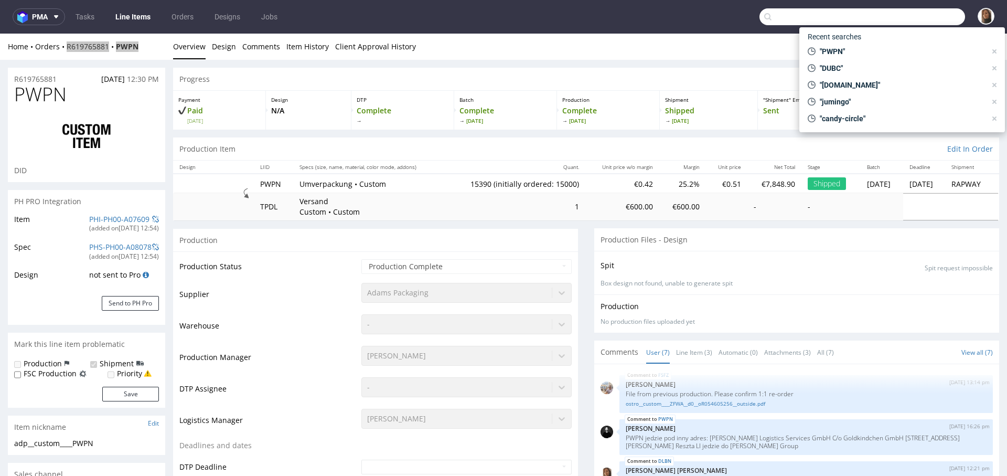
click at [938, 14] on input "text" at bounding box center [862, 16] width 206 height 17
paste input "KSEV"
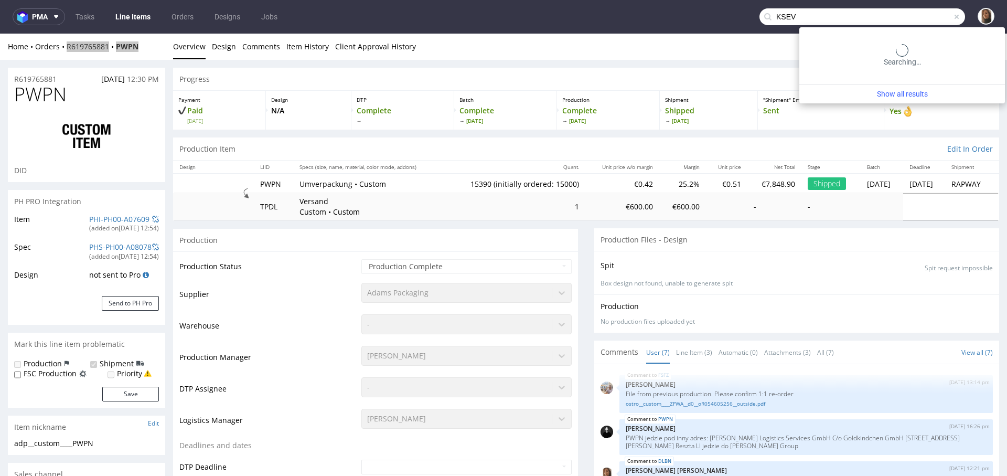
type input "KSEV"
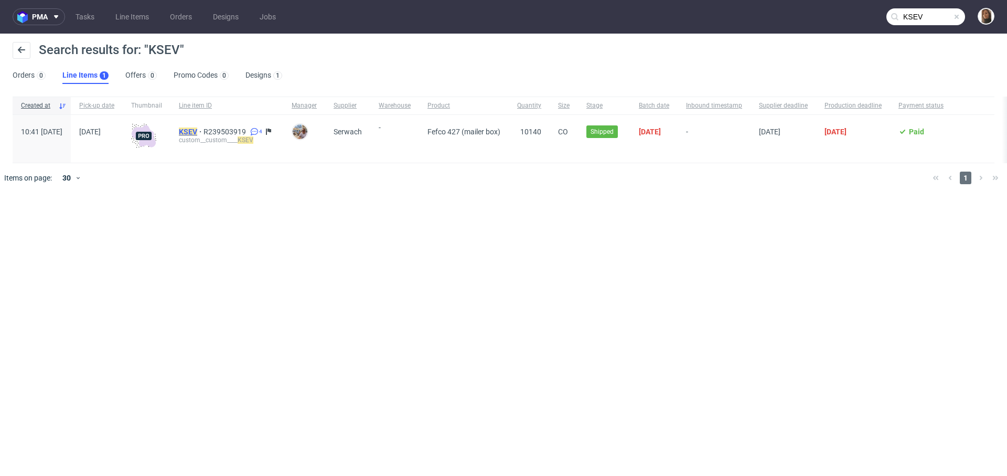
click at [197, 130] on mark "KSEV" at bounding box center [188, 131] width 18 height 8
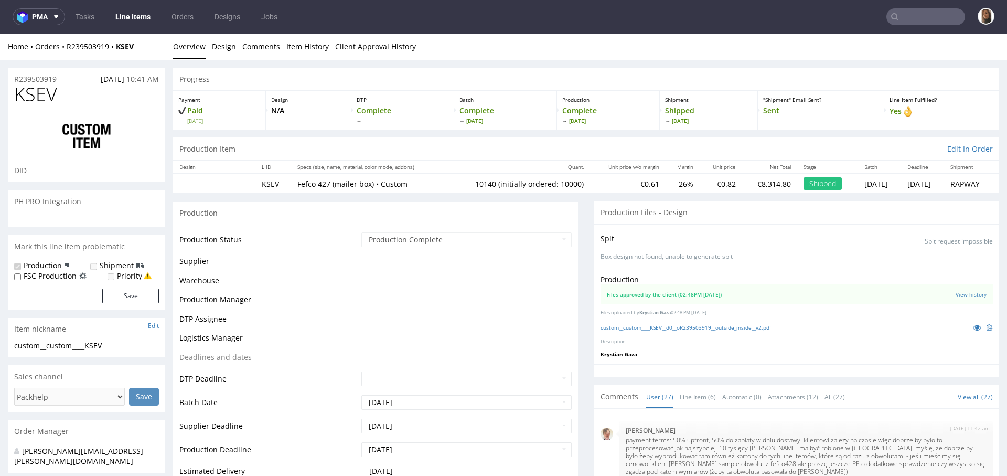
scroll to position [1046, 0]
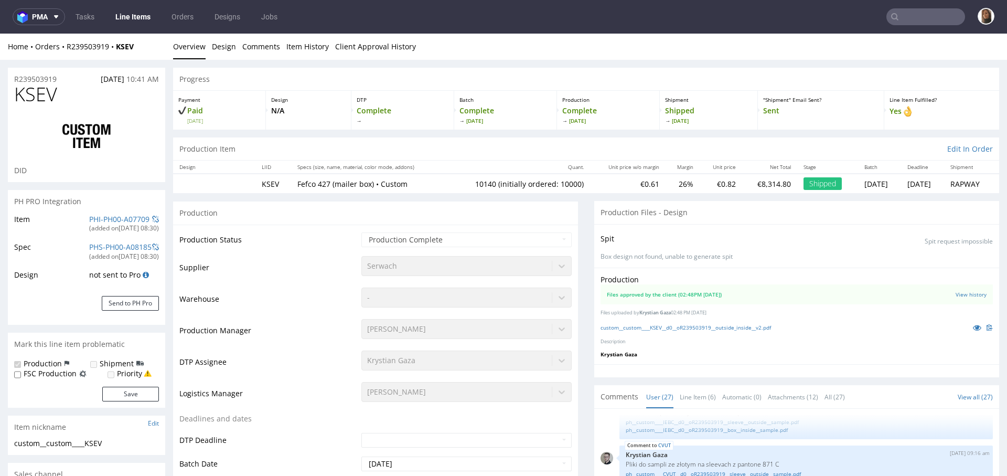
select select "in_progress"
drag, startPoint x: 154, startPoint y: 52, endPoint x: 66, endPoint y: 46, distance: 87.8
click at [66, 46] on div "Home Orders R239503919 KSEV Overview Design Comments Item History Client Approv…" at bounding box center [503, 47] width 1007 height 26
copy div "R239503919 KSEV"
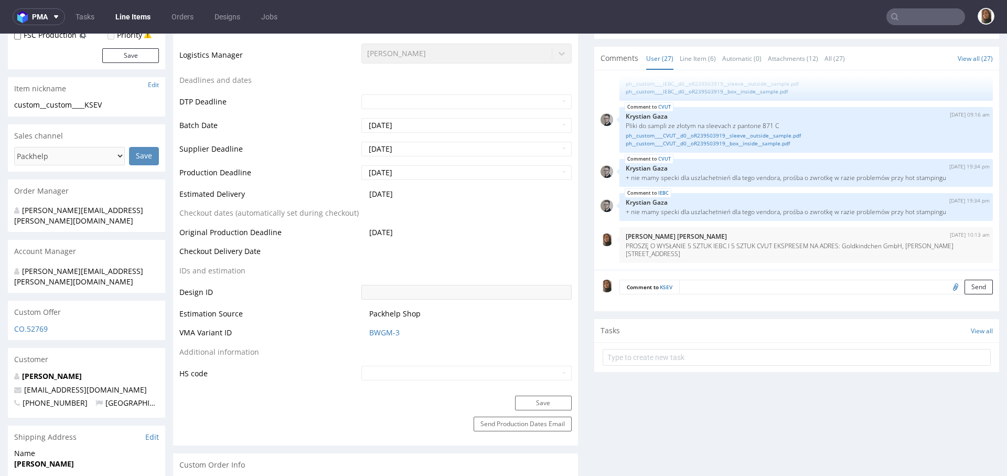
scroll to position [0, 0]
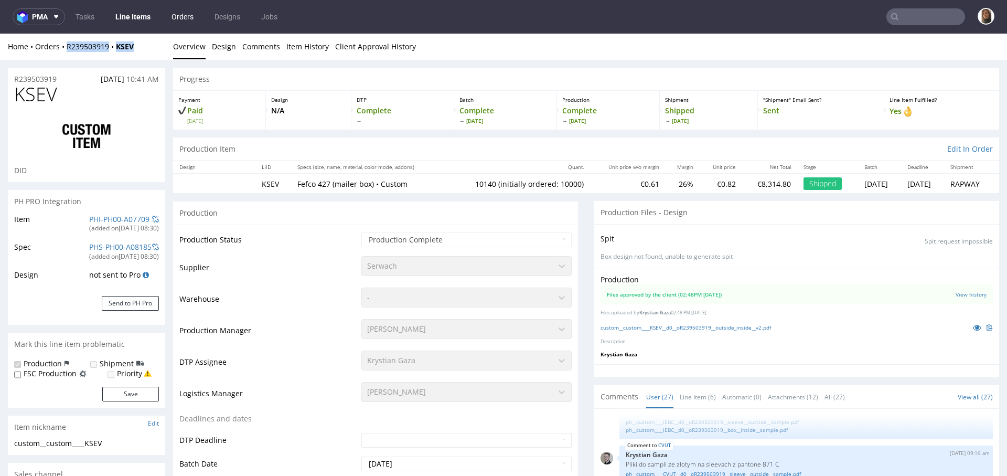
click at [185, 11] on link "Orders" at bounding box center [182, 16] width 35 height 17
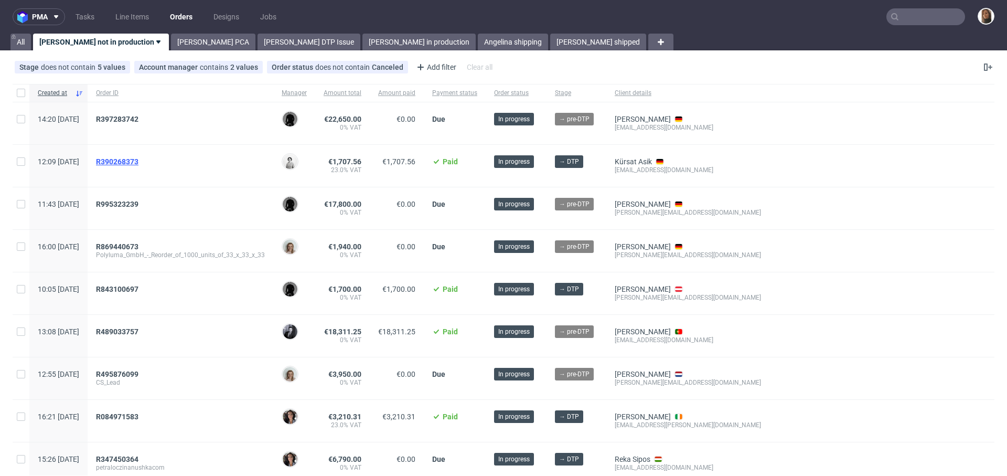
click at [138, 163] on span "R390268373" at bounding box center [117, 161] width 42 height 8
click at [138, 204] on span "R995323239" at bounding box center [117, 204] width 42 height 8
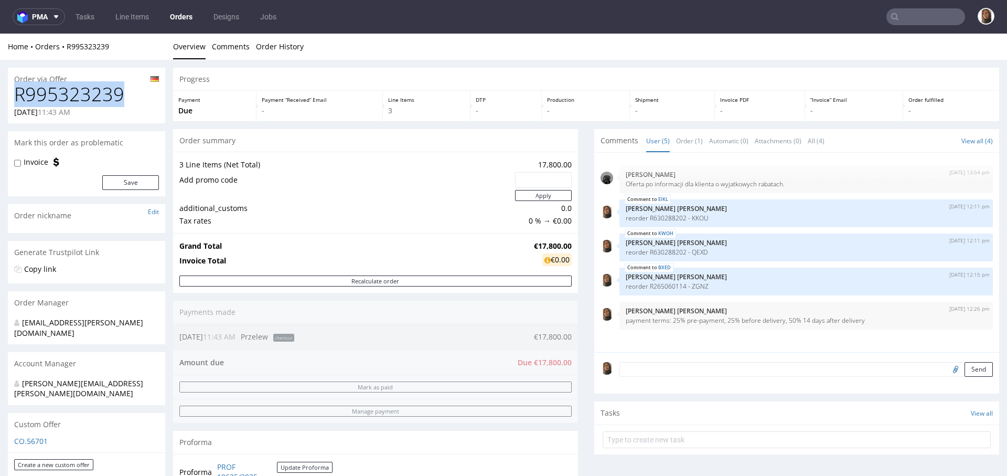
drag, startPoint x: 122, startPoint y: 98, endPoint x: 0, endPoint y: 103, distance: 122.3
copy h1 "R995323239"
click at [694, 215] on p "reorder R630288202 - KKOU" at bounding box center [806, 218] width 361 height 8
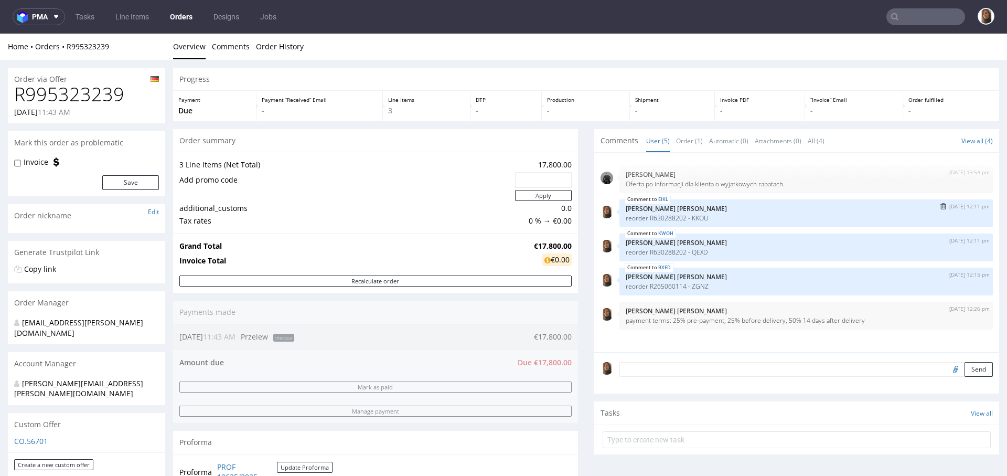
copy p "KKOU"
click at [692, 251] on p "reorder R630288202 - QEXD" at bounding box center [806, 252] width 361 height 8
copy p "QEXD"
click at [691, 283] on p "reorder R265060114 - ZGNZ" at bounding box center [806, 286] width 361 height 8
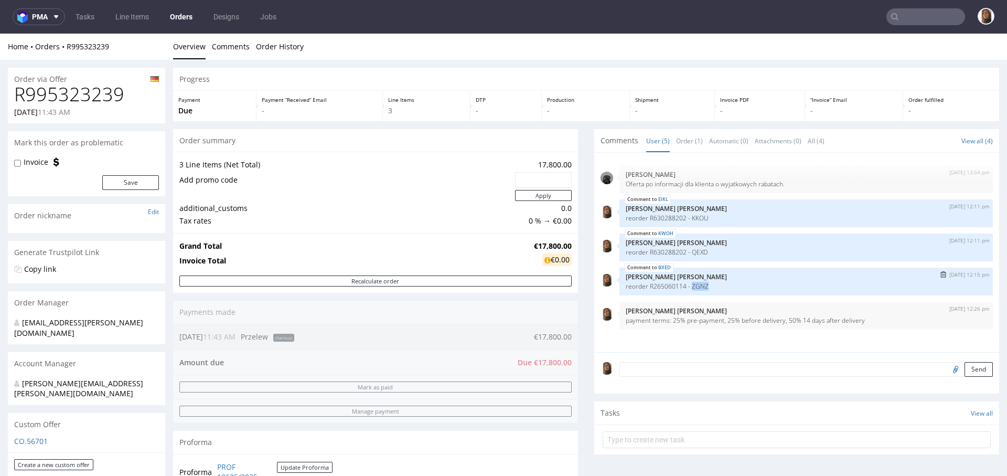
click at [691, 283] on p "reorder R265060114 - ZGNZ" at bounding box center [806, 286] width 361 height 8
copy p "ZGNZ"
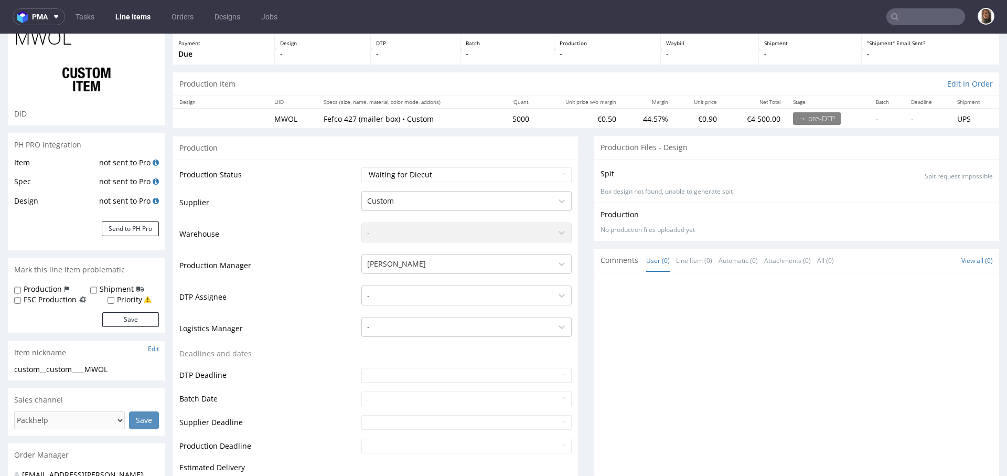
scroll to position [319, 0]
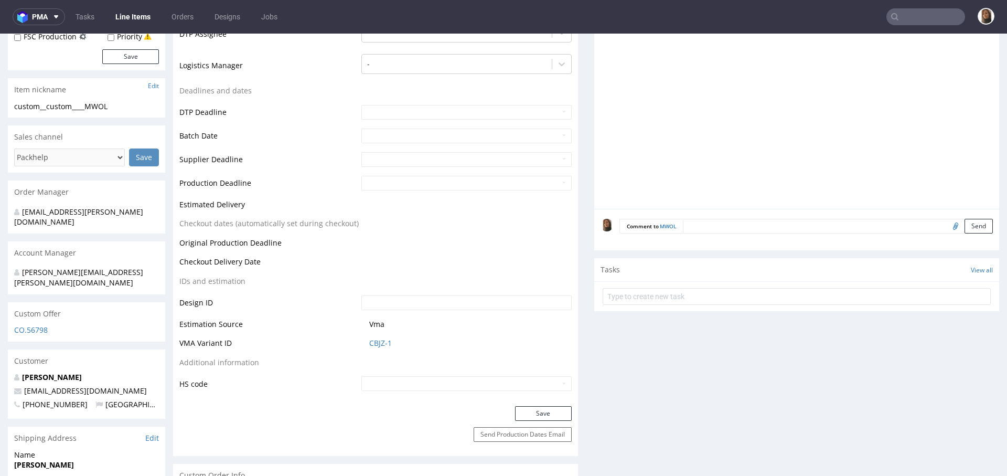
click at [698, 222] on textarea at bounding box center [838, 226] width 310 height 15
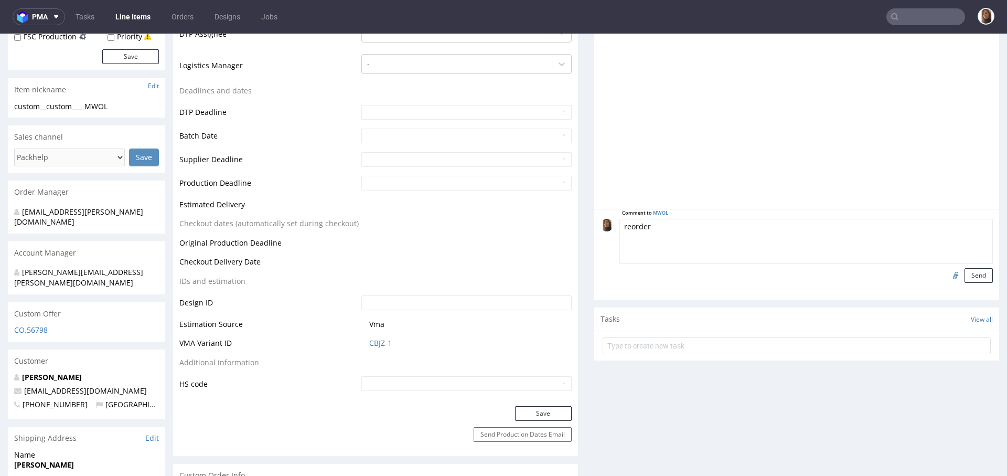
paste textarea "R239503919KSEV"
click at [685, 223] on textarea "reorder R239503919KSEV" at bounding box center [805, 241] width 373 height 45
type textarea "reorder R239503919_KSEV"
click at [964, 270] on button "Send" at bounding box center [978, 275] width 28 height 15
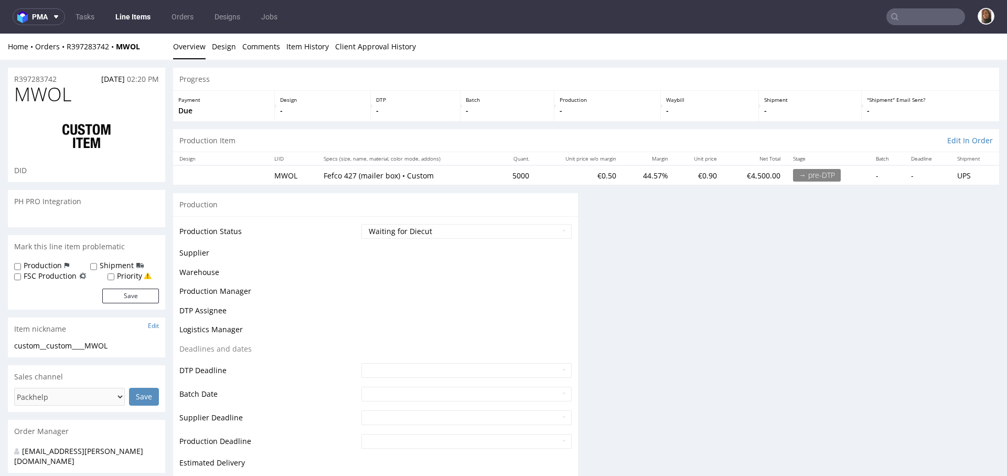
scroll to position [0, 0]
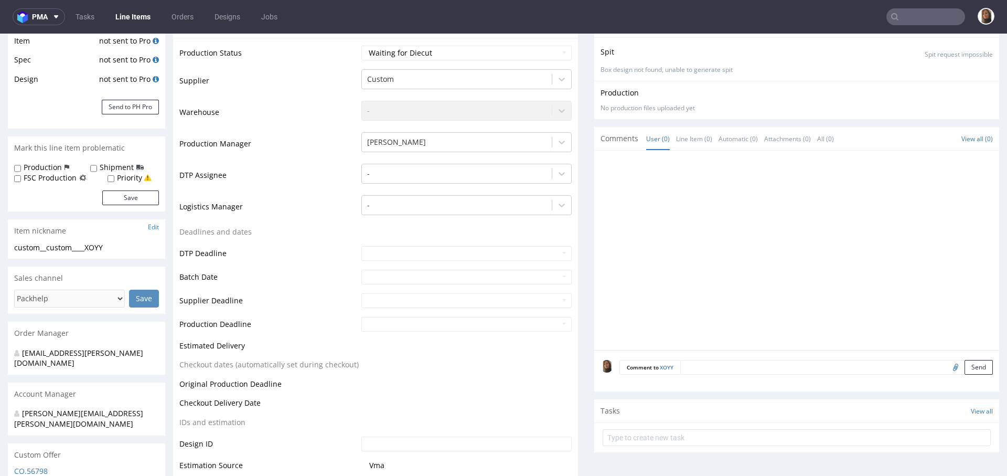
scroll to position [180, 0]
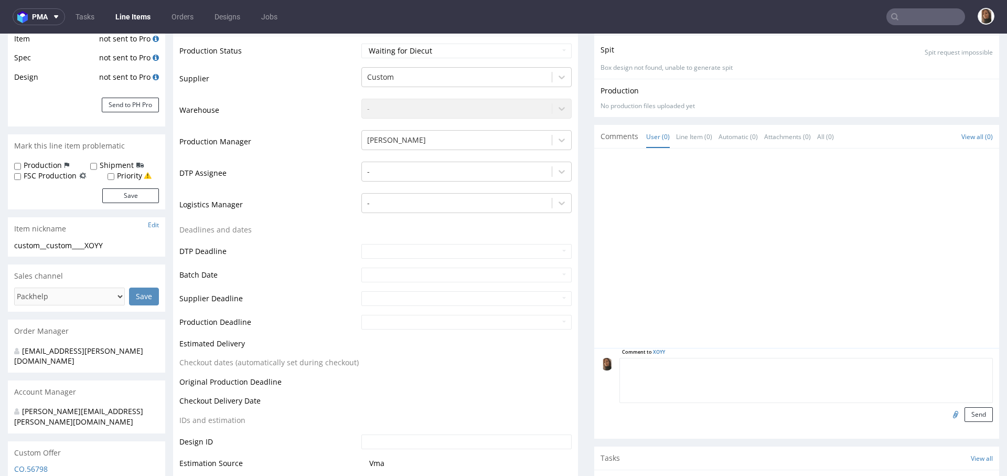
click at [708, 365] on textarea at bounding box center [805, 380] width 373 height 45
paste textarea "R458809790DUBC"
click at [686, 362] on textarea "reorder R458809790DUBC" at bounding box center [805, 380] width 373 height 45
type textarea "reorder R458809790_DUBC"
click at [964, 414] on button "Send" at bounding box center [978, 414] width 28 height 15
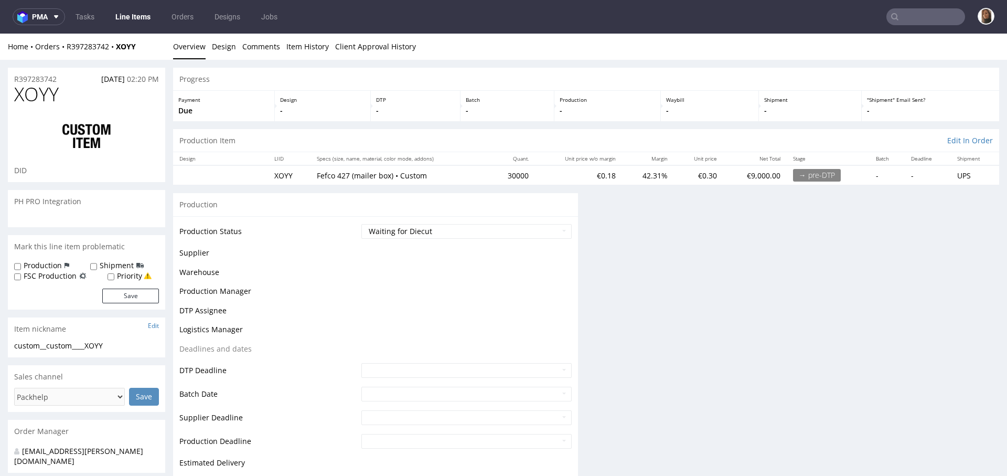
scroll to position [0, 0]
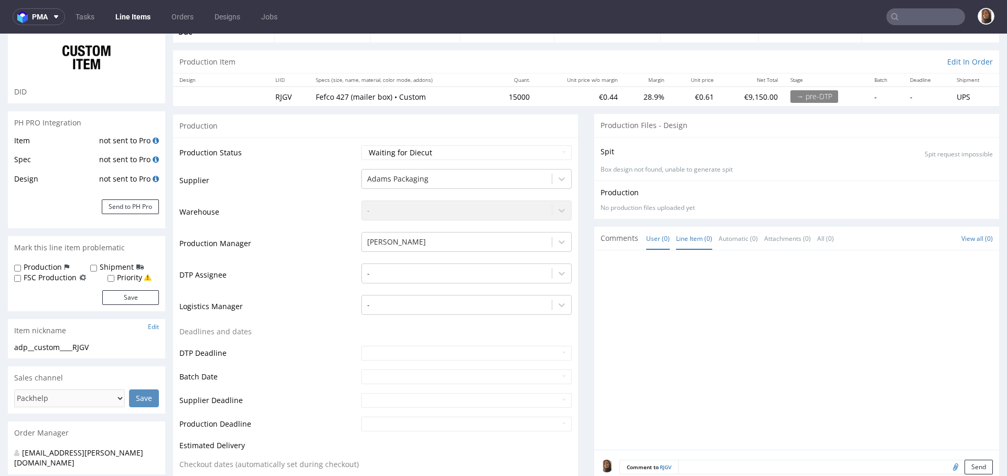
scroll to position [137, 0]
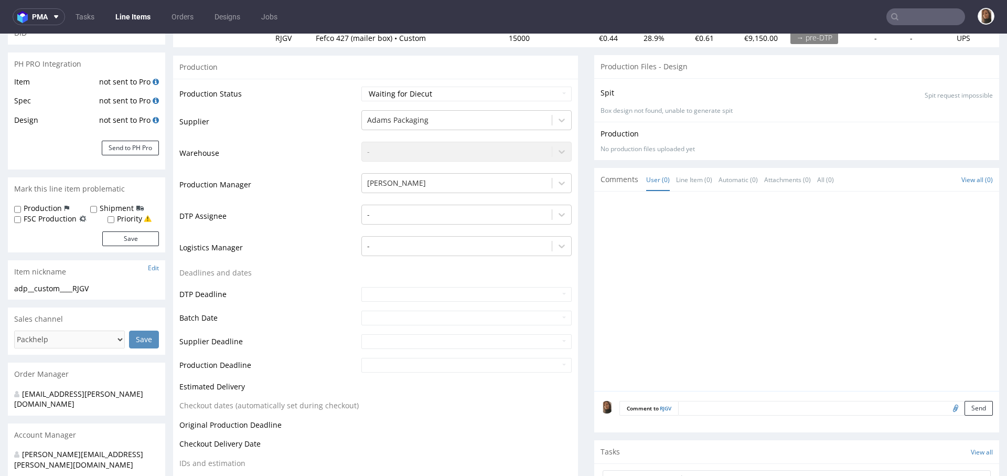
click at [711, 409] on textarea at bounding box center [835, 408] width 315 height 15
paste textarea "R619765881PWPN"
click at [683, 404] on textarea "reorder R619765881PWPN" at bounding box center [805, 423] width 373 height 45
type textarea "reorder R619765881_PWPN"
click at [964, 453] on button "Send" at bounding box center [978, 457] width 28 height 15
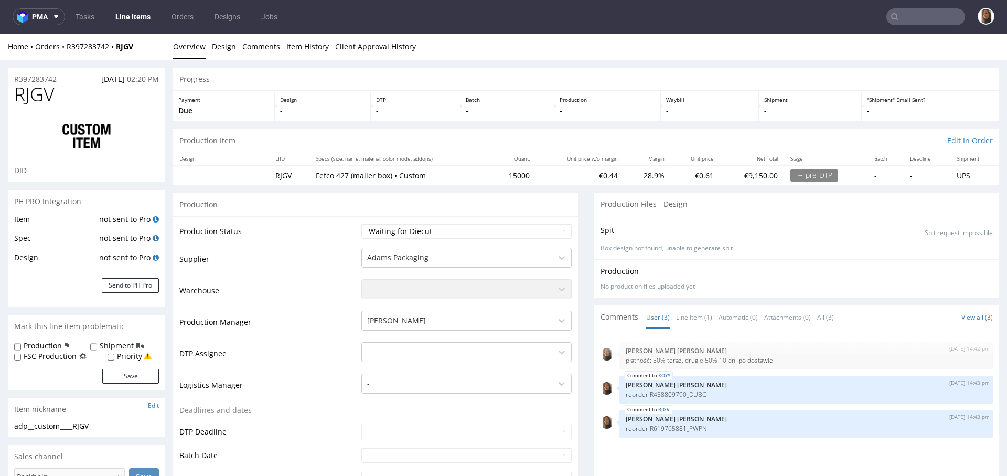
scroll to position [126, 0]
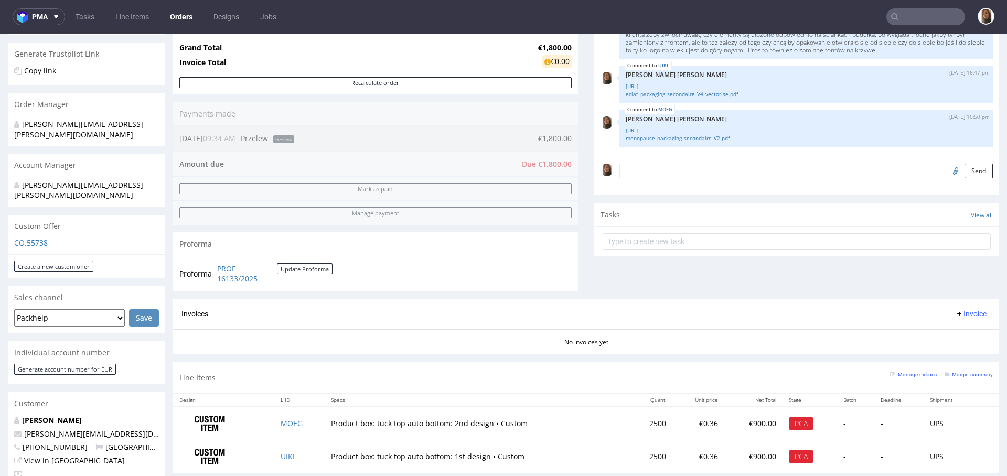
scroll to position [299, 0]
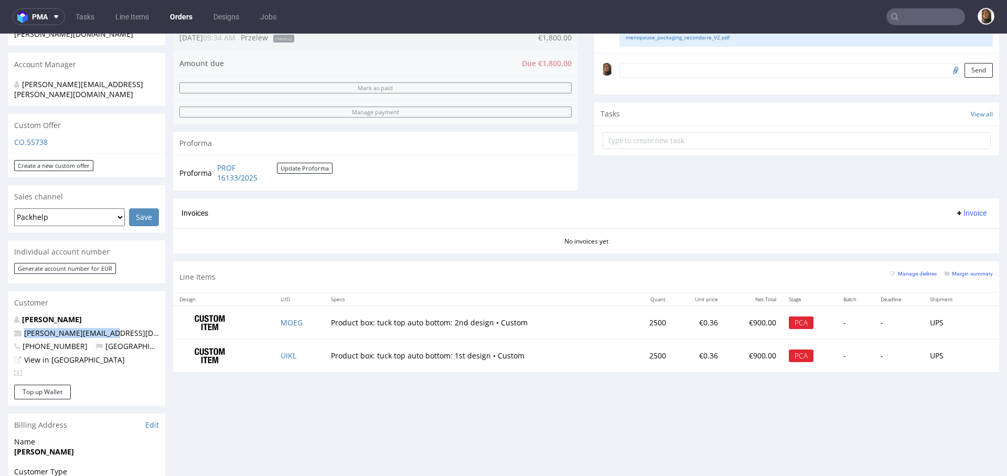
drag, startPoint x: 122, startPoint y: 310, endPoint x: 22, endPoint y: 313, distance: 99.7
click at [22, 328] on p "[PERSON_NAME][EMAIL_ADDRESS][DOMAIN_NAME]" at bounding box center [86, 333] width 145 height 10
copy link "[PERSON_NAME][EMAIL_ADDRESS][DOMAIN_NAME]"
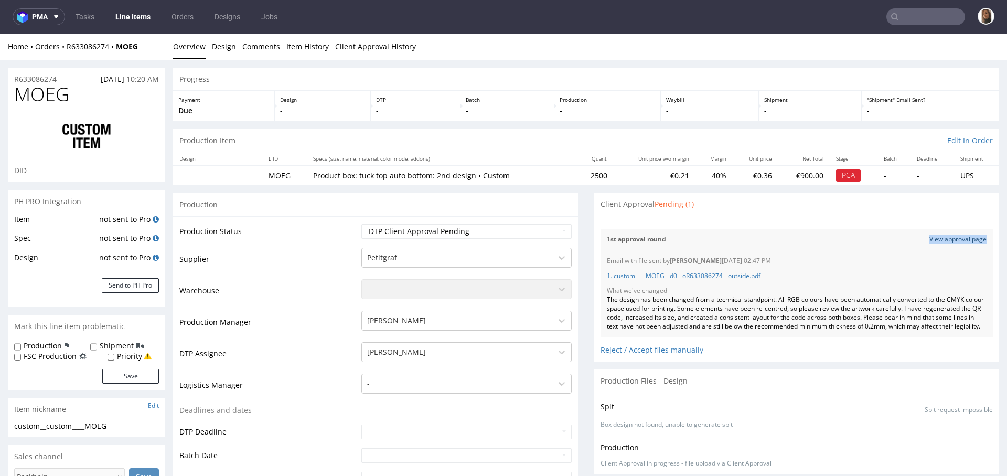
scroll to position [1641, 0]
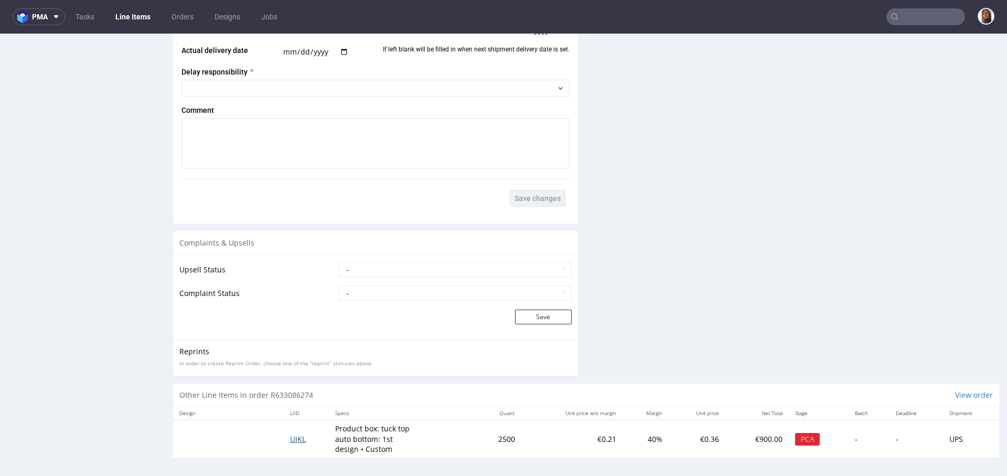
click at [292, 436] on span "UIKL" at bounding box center [298, 439] width 16 height 10
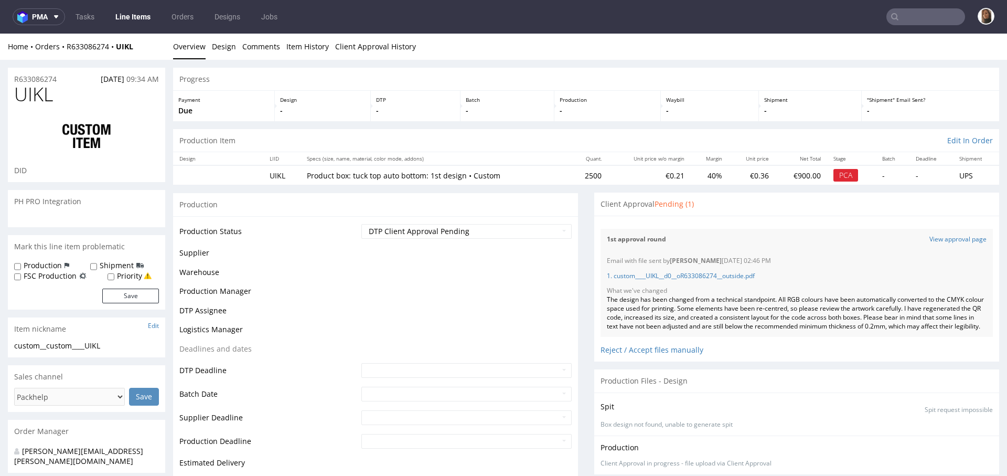
scroll to position [274, 0]
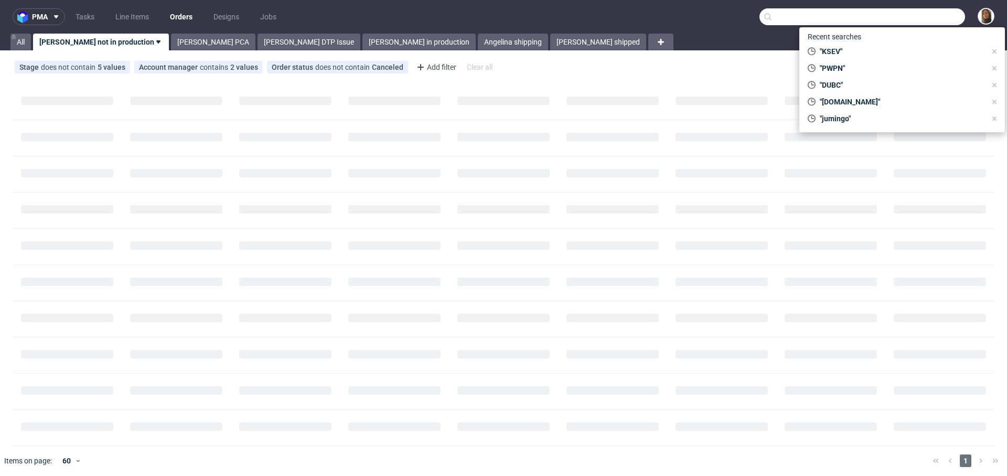
click at [919, 13] on input "text" at bounding box center [862, 16] width 206 height 17
paste input "KKOU"
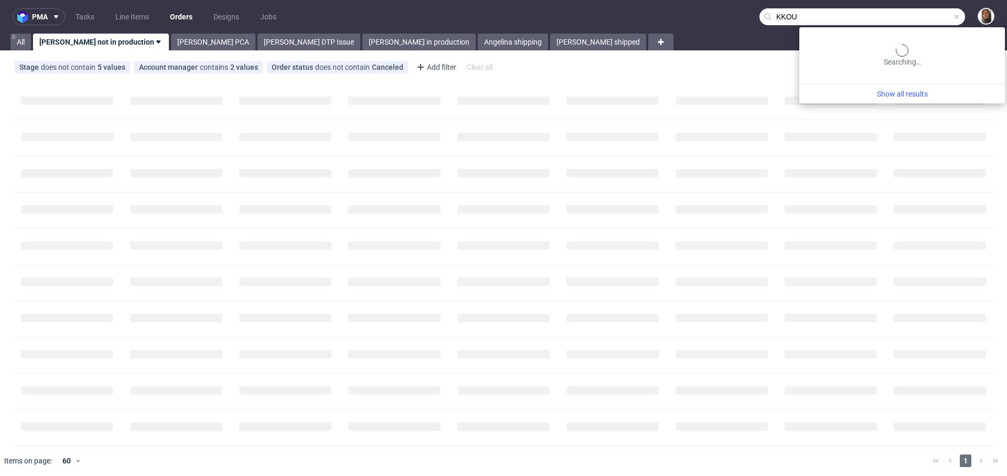
type input "KKOU"
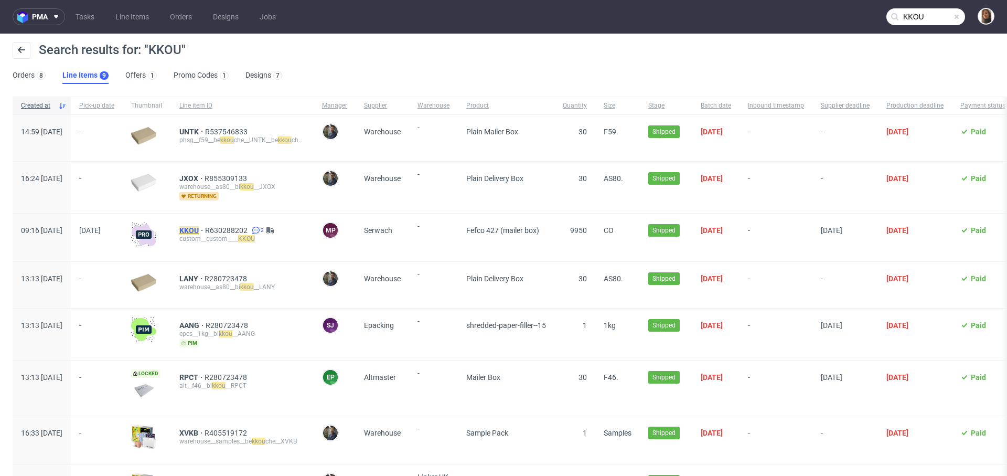
click at [199, 230] on mark "KKOU" at bounding box center [188, 230] width 19 height 8
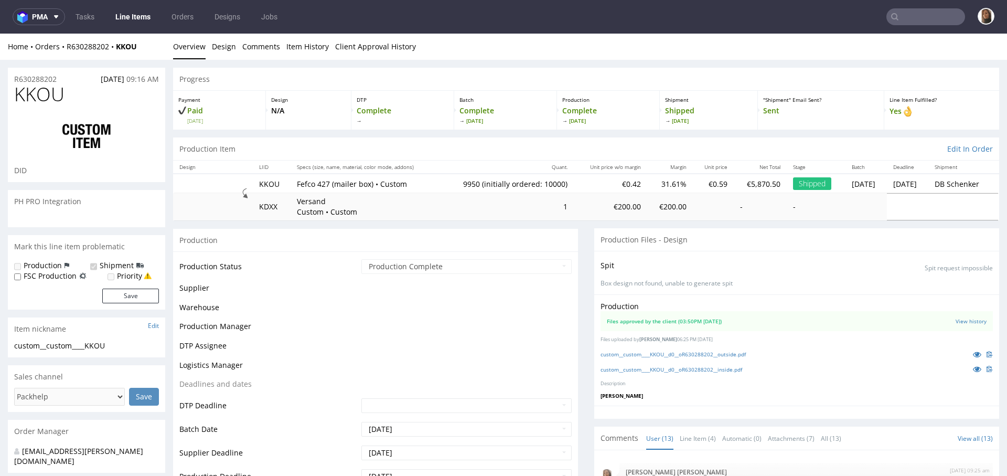
scroll to position [528, 0]
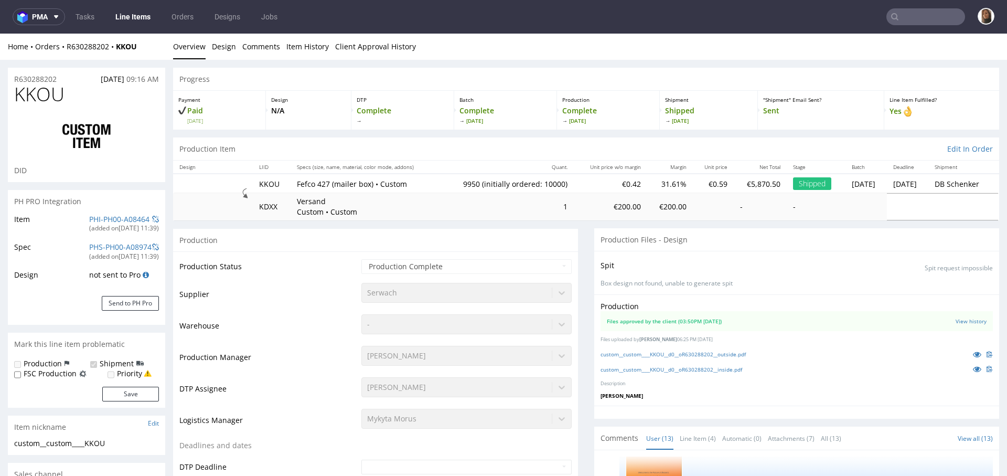
select select "in_progress"
click at [663, 353] on link "custom__custom____KKOU__d0__oR630288202__outside.pdf" at bounding box center [672, 353] width 145 height 7
click at [668, 368] on link "custom__custom____KKOU__d0__oR630288202__inside.pdf" at bounding box center [671, 369] width 142 height 7
click at [904, 10] on input "text" at bounding box center [925, 16] width 79 height 17
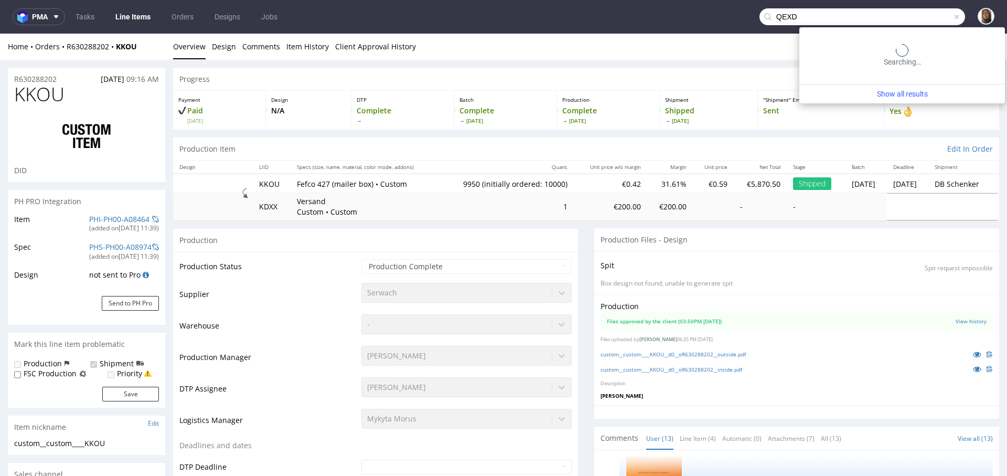
type input "QEXD"
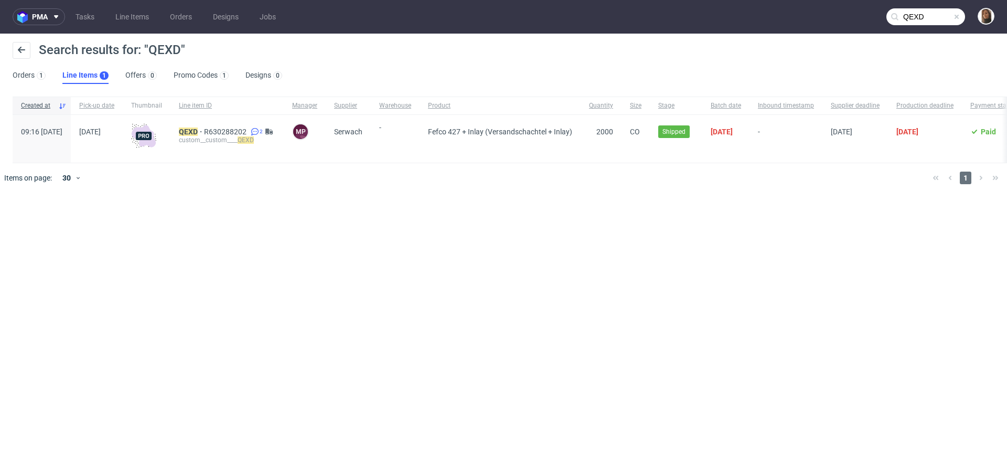
click at [220, 126] on div "QEXD R630288202 2 custom__custom____ QEXD" at bounding box center [226, 139] width 113 height 48
click at [198, 131] on mark "QEXD" at bounding box center [188, 131] width 19 height 8
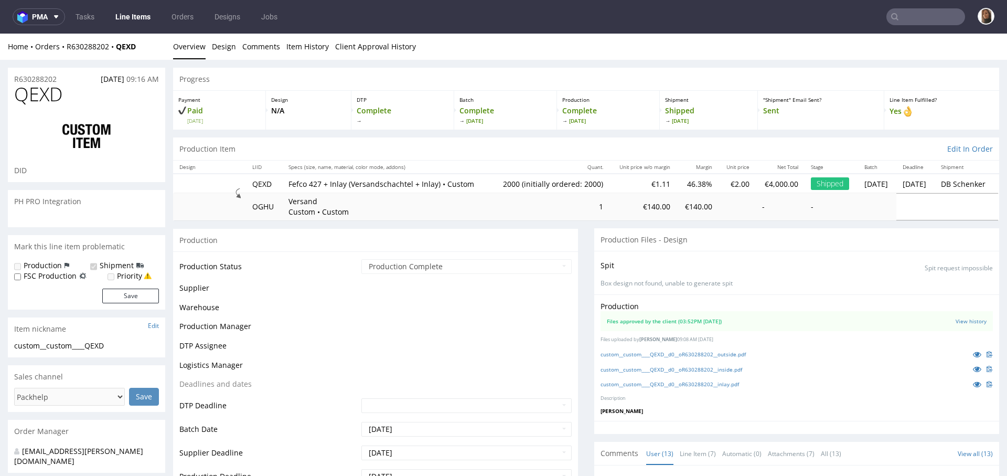
scroll to position [528, 0]
select select "in_progress"
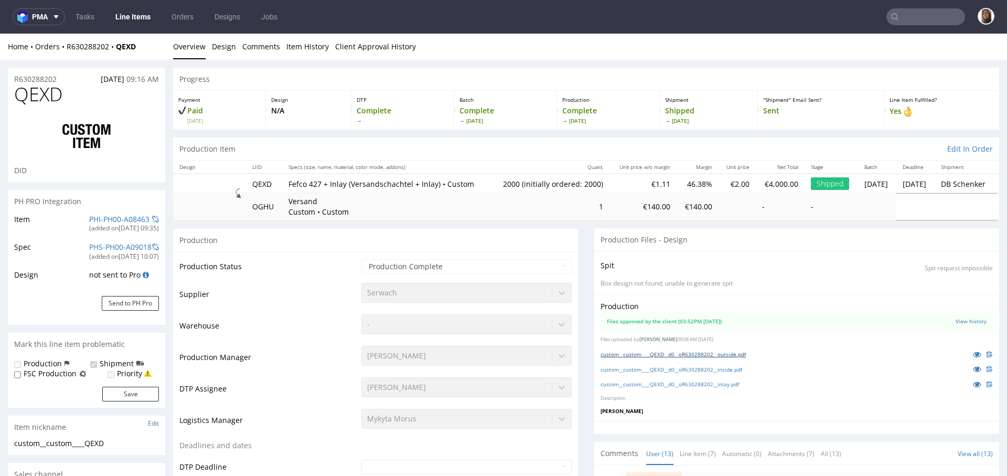
click at [686, 358] on link "custom__custom____QEXD__d0__oR630288202__outside.pdf" at bounding box center [672, 353] width 145 height 7
click at [686, 373] on link "custom__custom____QEXD__d0__oR630288202__inside.pdf" at bounding box center [671, 369] width 142 height 7
click at [688, 388] on link "custom__custom____QEXD__d0__oR630288202__inlay.pdf" at bounding box center [669, 383] width 138 height 7
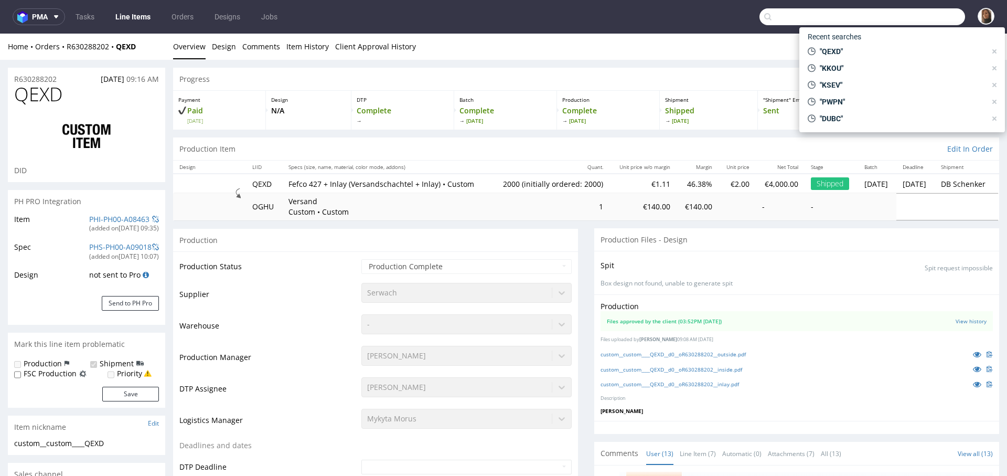
click at [905, 17] on input "text" at bounding box center [862, 16] width 206 height 17
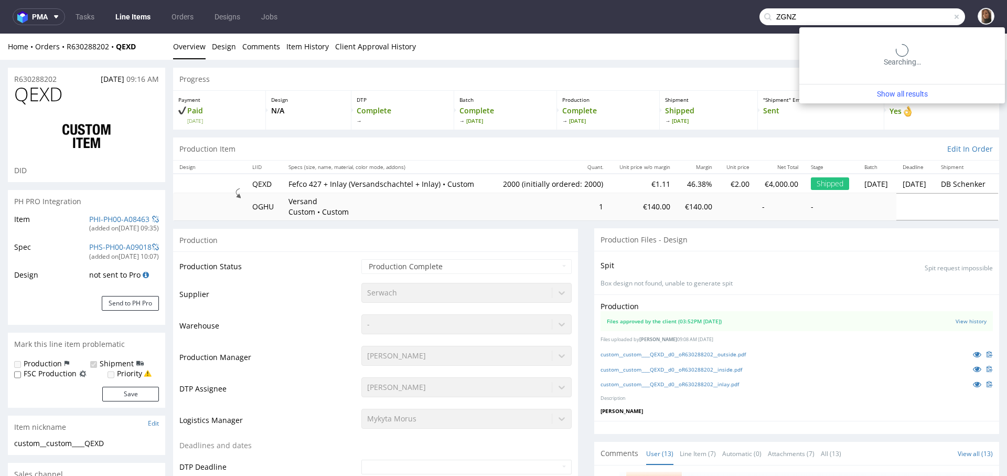
type input "ZGNZ"
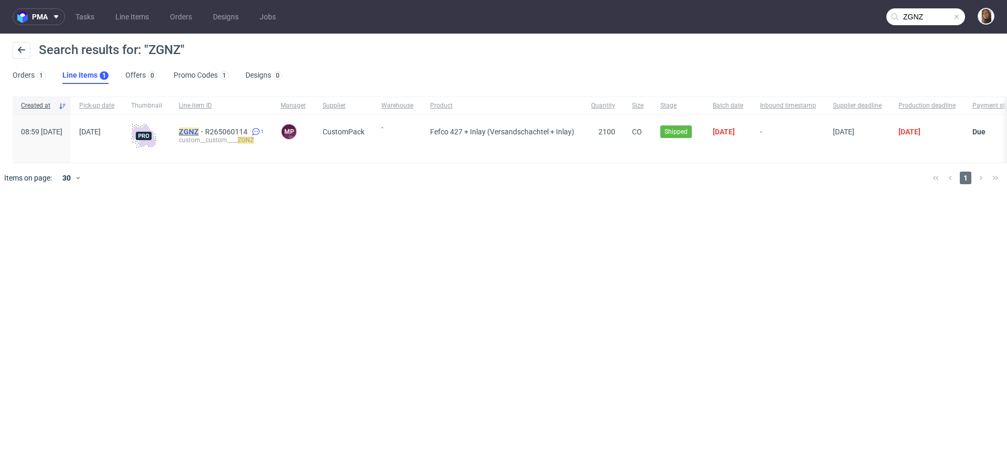
click at [199, 131] on mark "ZGNZ" at bounding box center [189, 131] width 20 height 8
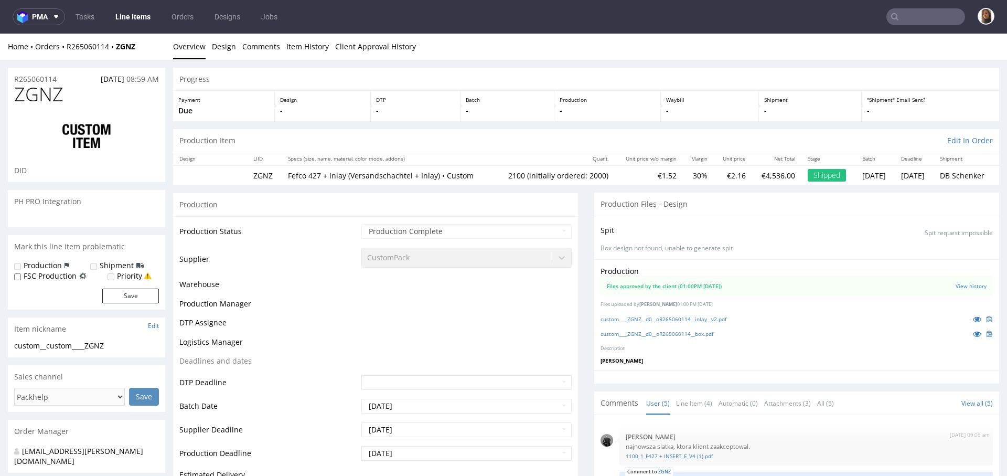
scroll to position [22, 0]
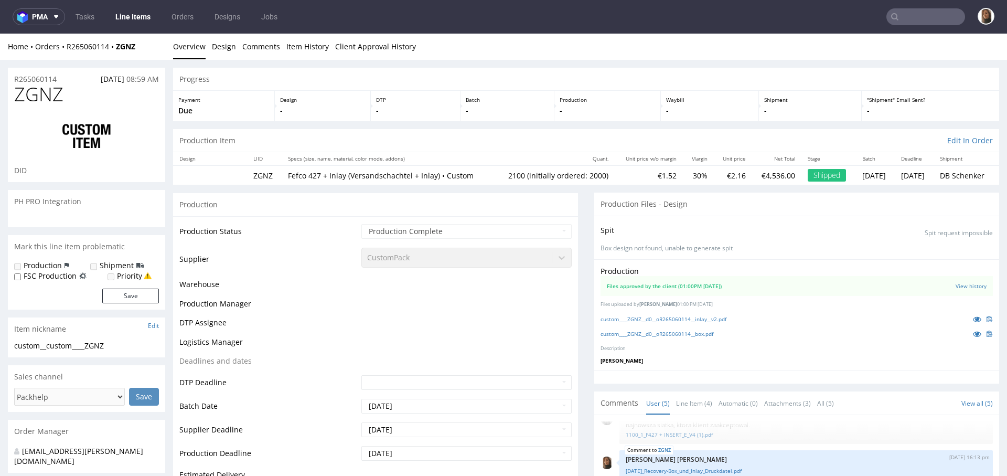
select select "in_progress"
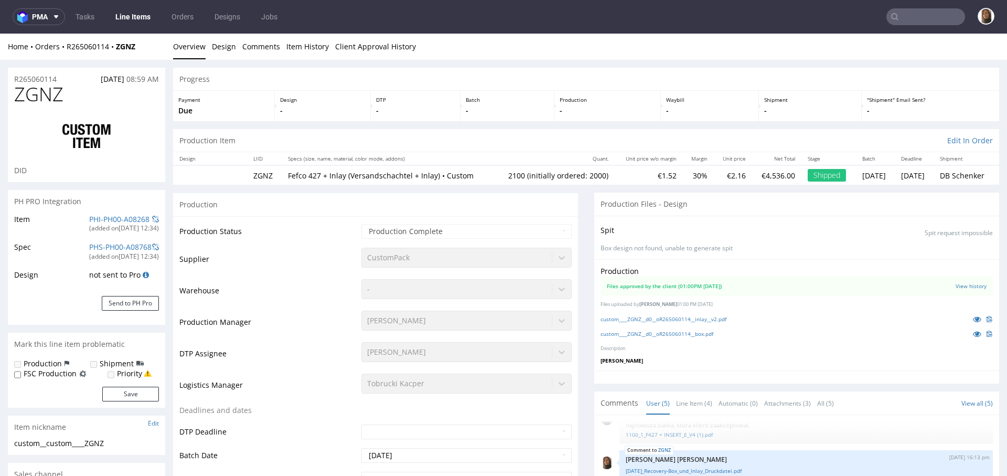
type input "2100"
click at [696, 325] on div "custom____ZGNZ__d0__oR265060114__inlay__v2.pdf" at bounding box center [796, 319] width 392 height 12
click at [695, 323] on link "custom____ZGNZ__d0__oR265060114__inlay__v2.pdf" at bounding box center [663, 318] width 126 height 7
click at [697, 337] on link "custom____ZGNZ__d0__oR265060114__box.pdf" at bounding box center [656, 333] width 113 height 7
